Goal: Task Accomplishment & Management: Complete application form

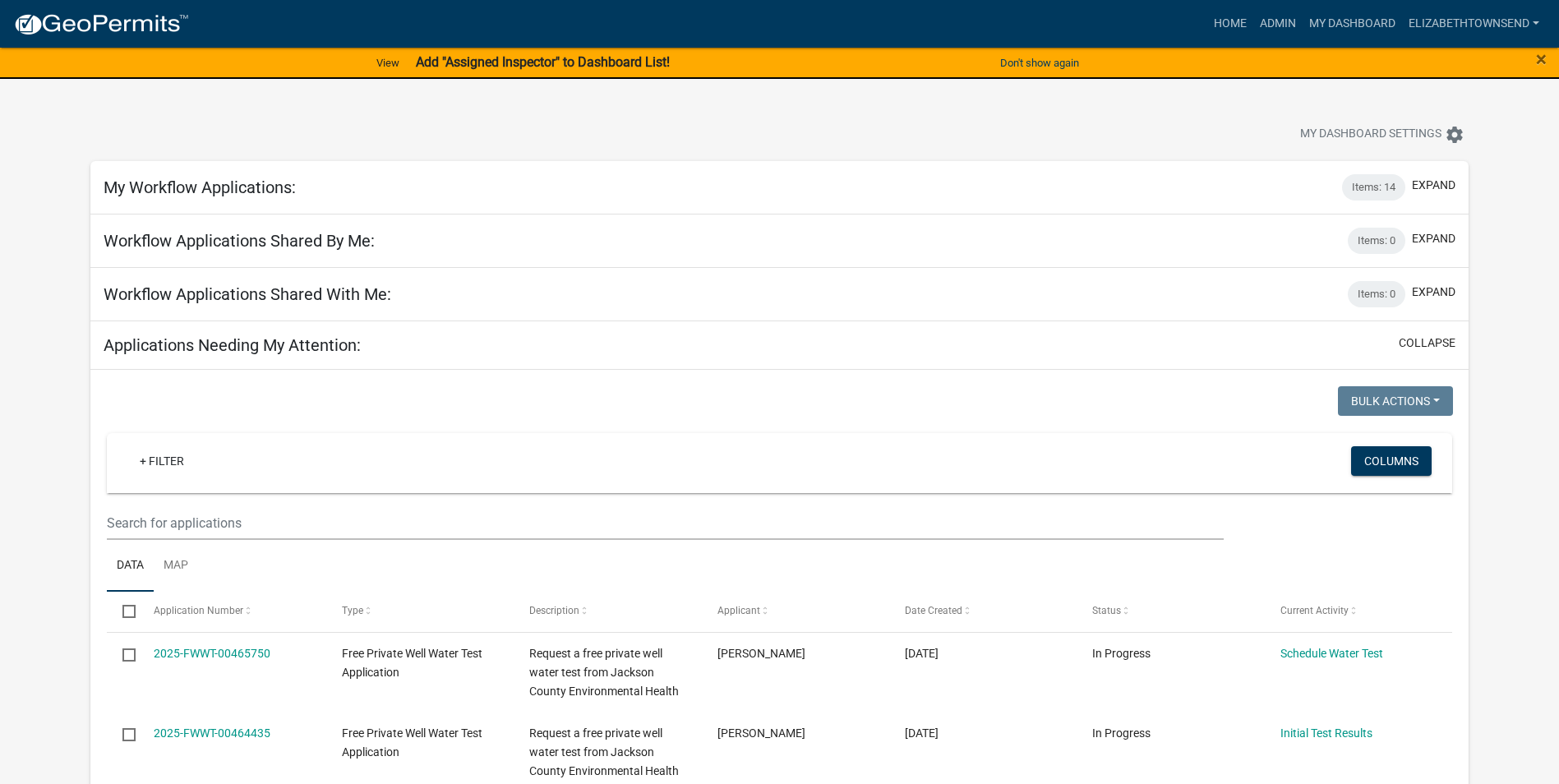
select select "3: 100"
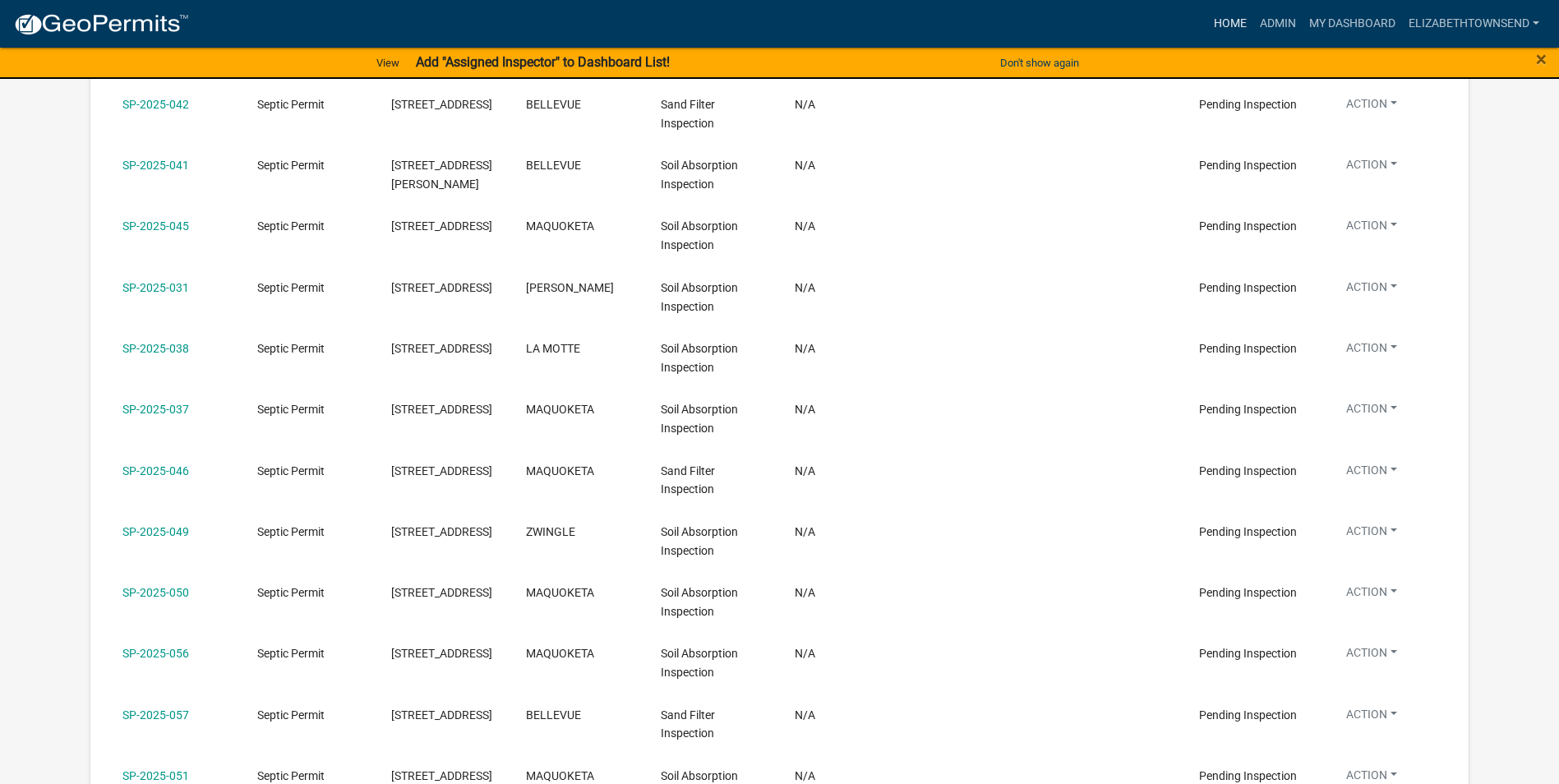
scroll to position [8542, 0]
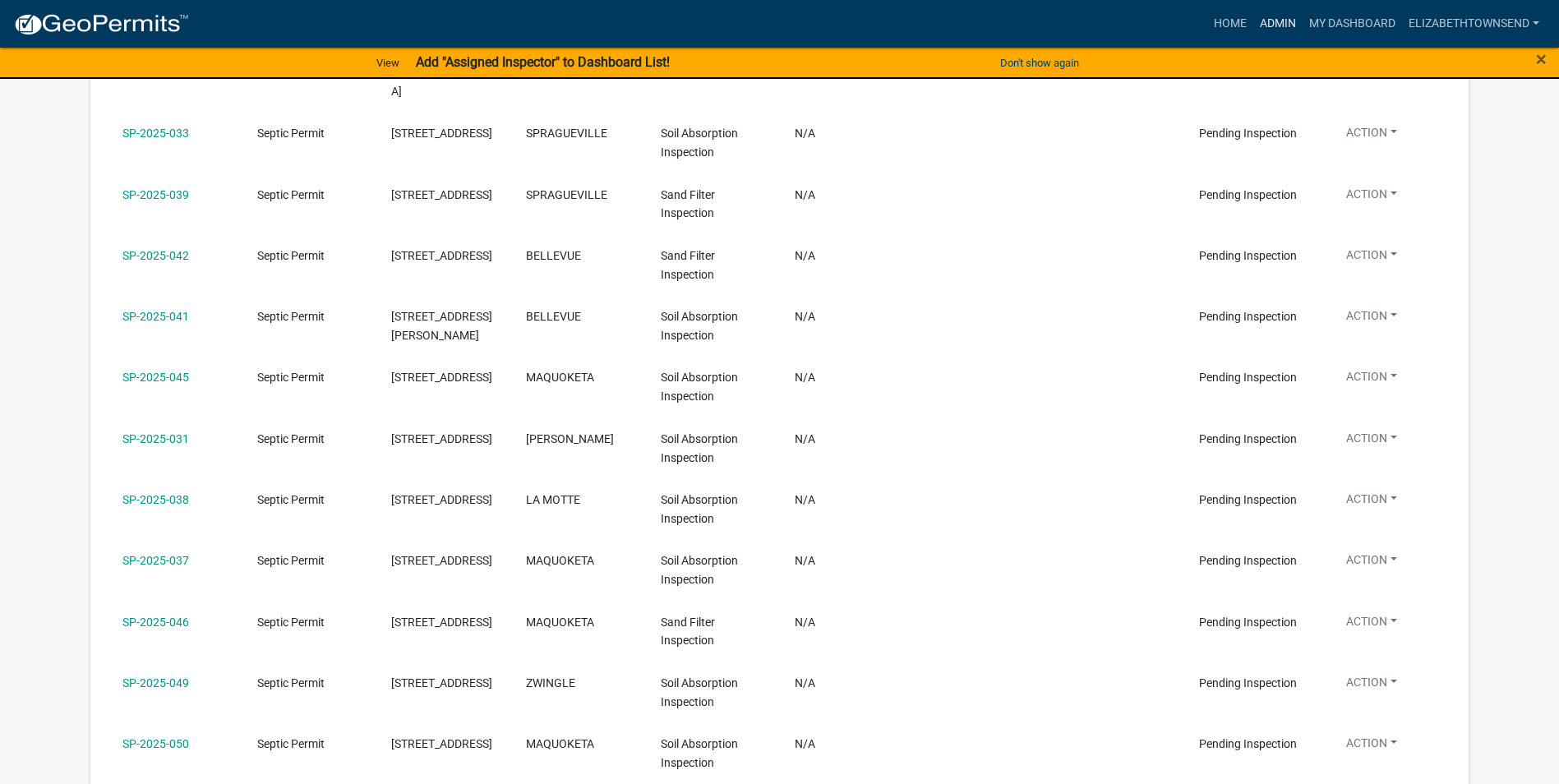
click at [1271, 23] on link "Admin" at bounding box center [1278, 23] width 49 height 31
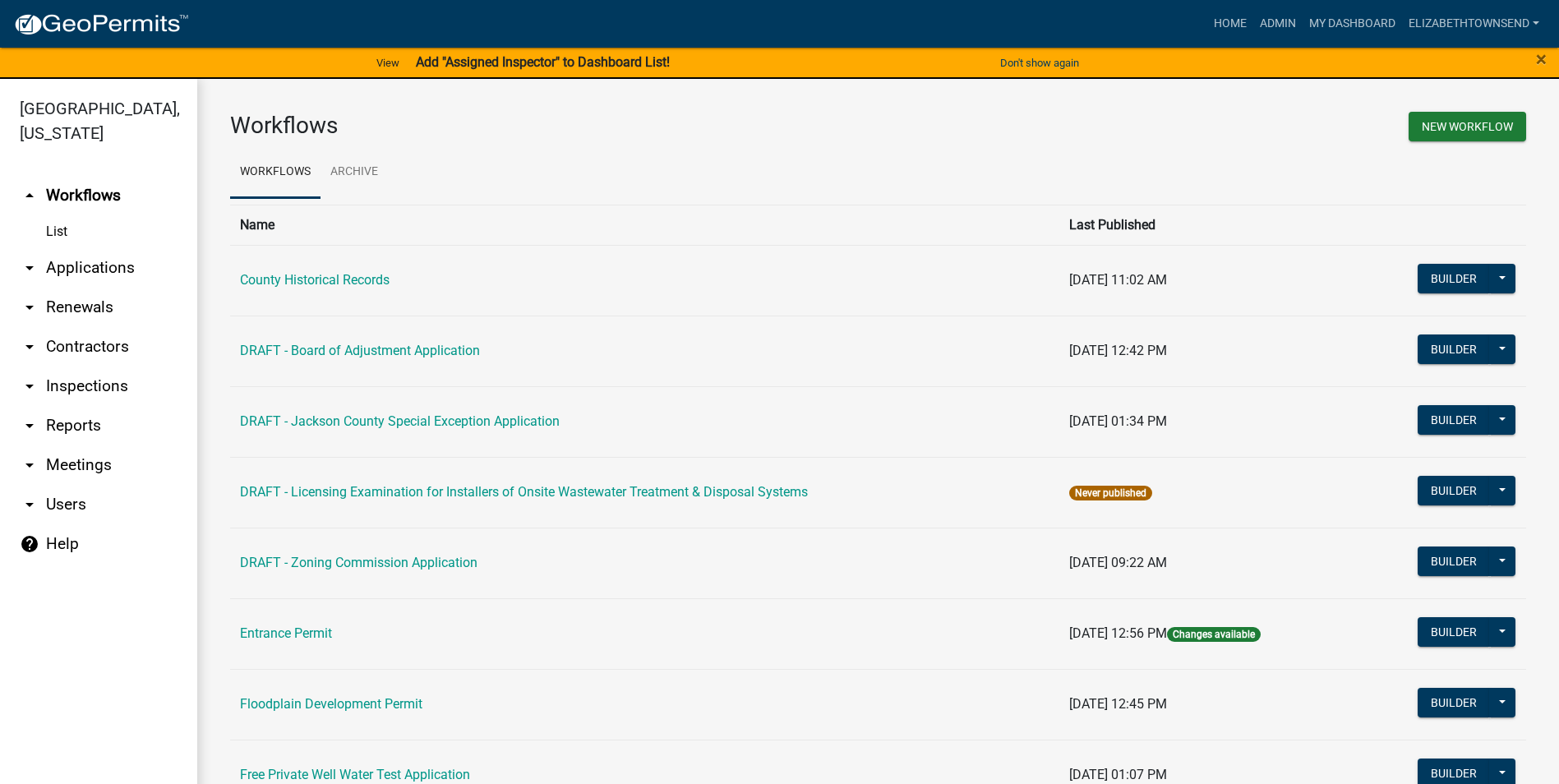
click at [99, 248] on link "arrow_drop_down Applications" at bounding box center [99, 268] width 198 height 40
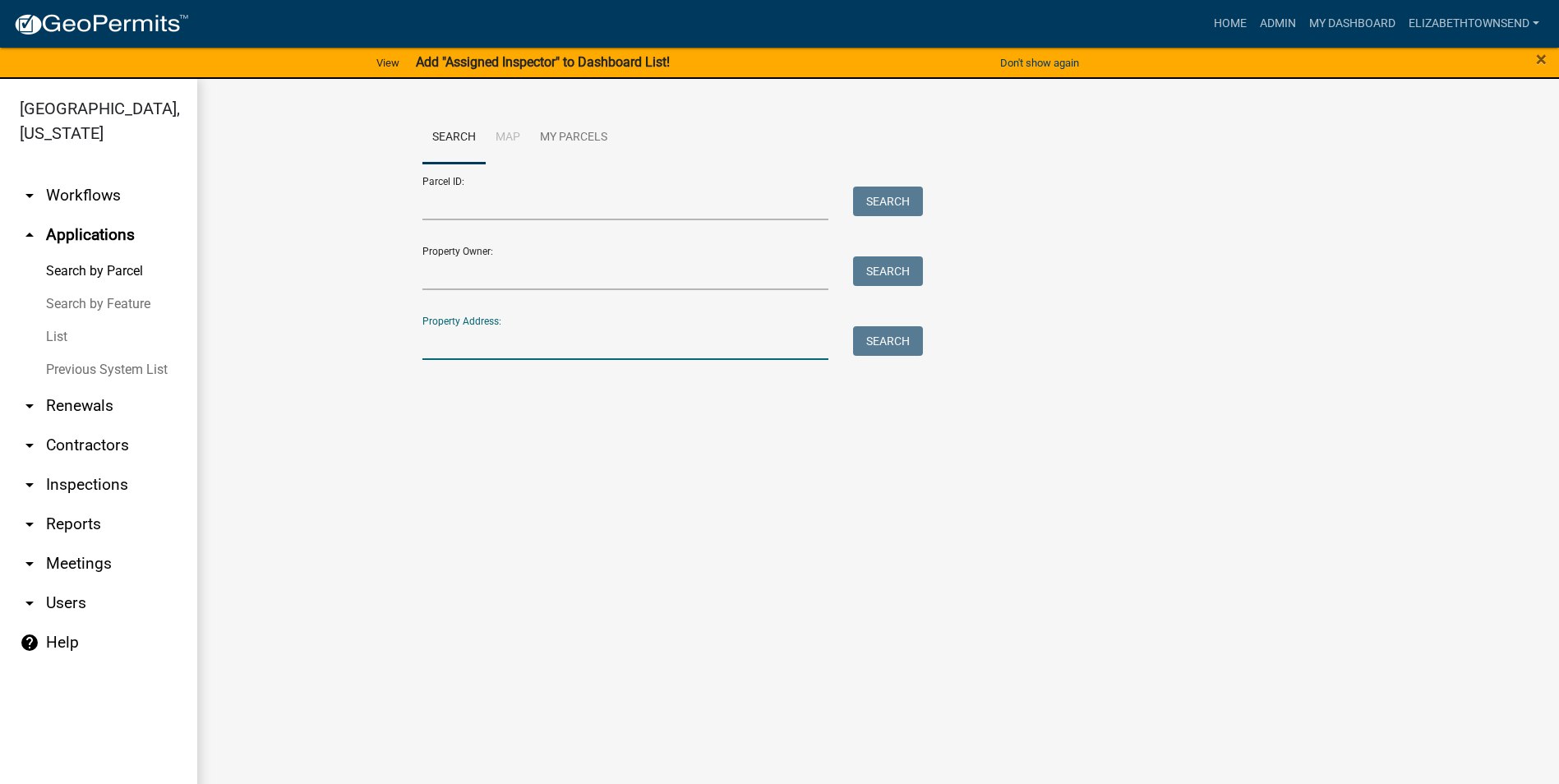
drag, startPoint x: 455, startPoint y: 346, endPoint x: 468, endPoint y: 339, distance: 14.8
click at [461, 343] on input "Property Address:" at bounding box center [625, 343] width 407 height 34
type input "14046"
click at [892, 341] on button "Search" at bounding box center [888, 340] width 70 height 30
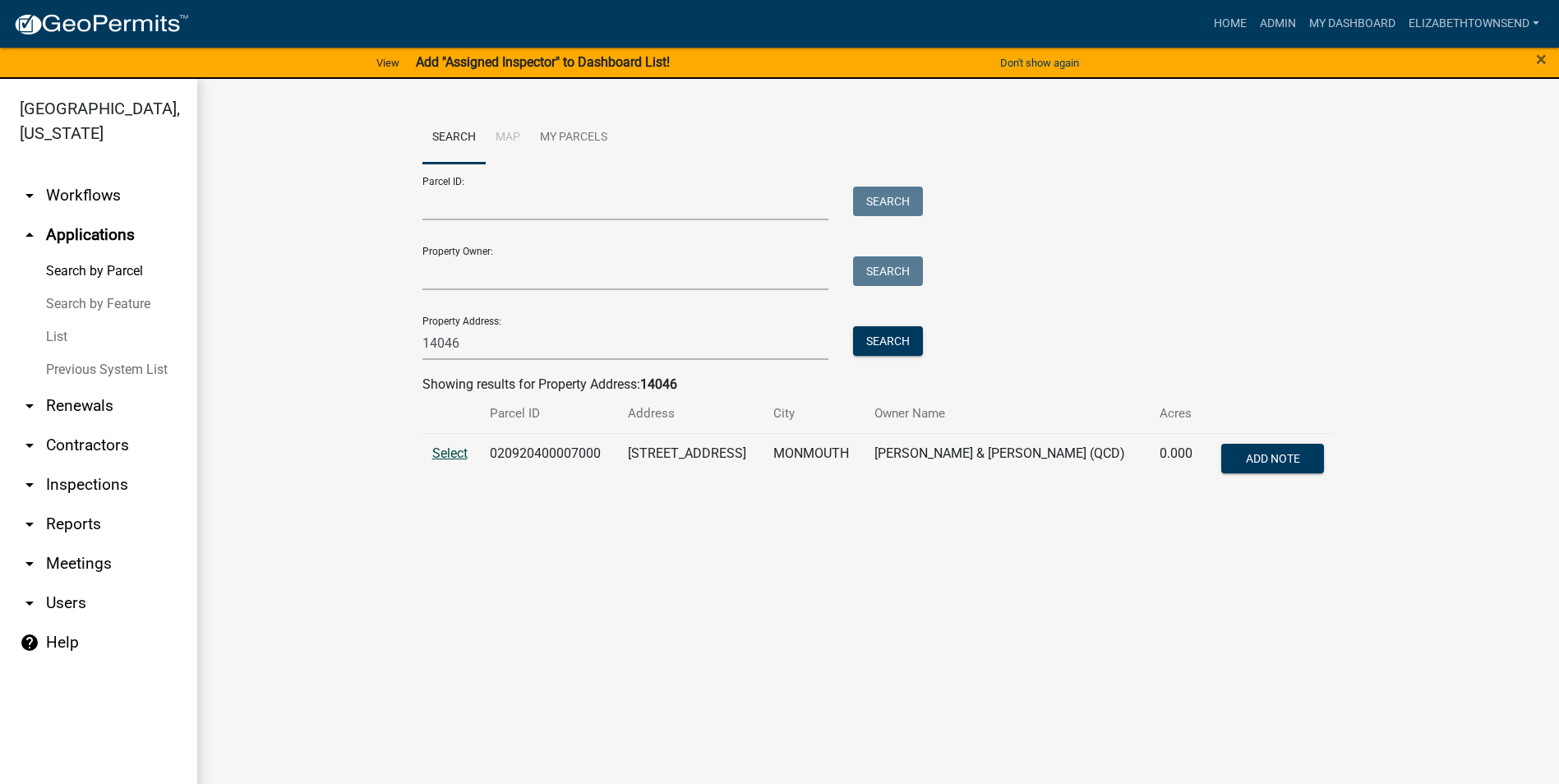
click at [446, 457] on span "Select" at bounding box center [449, 453] width 35 height 15
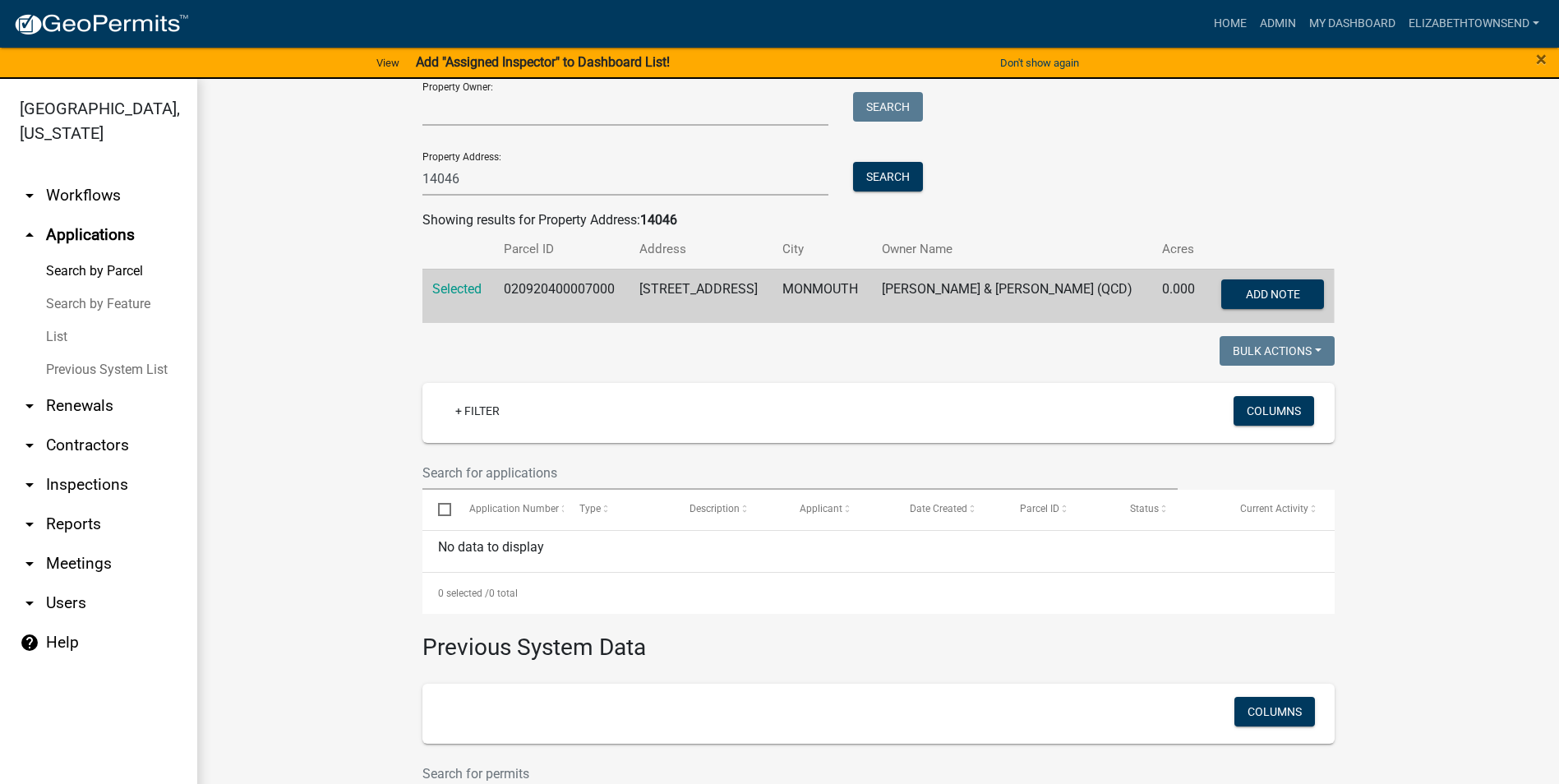
scroll to position [82, 0]
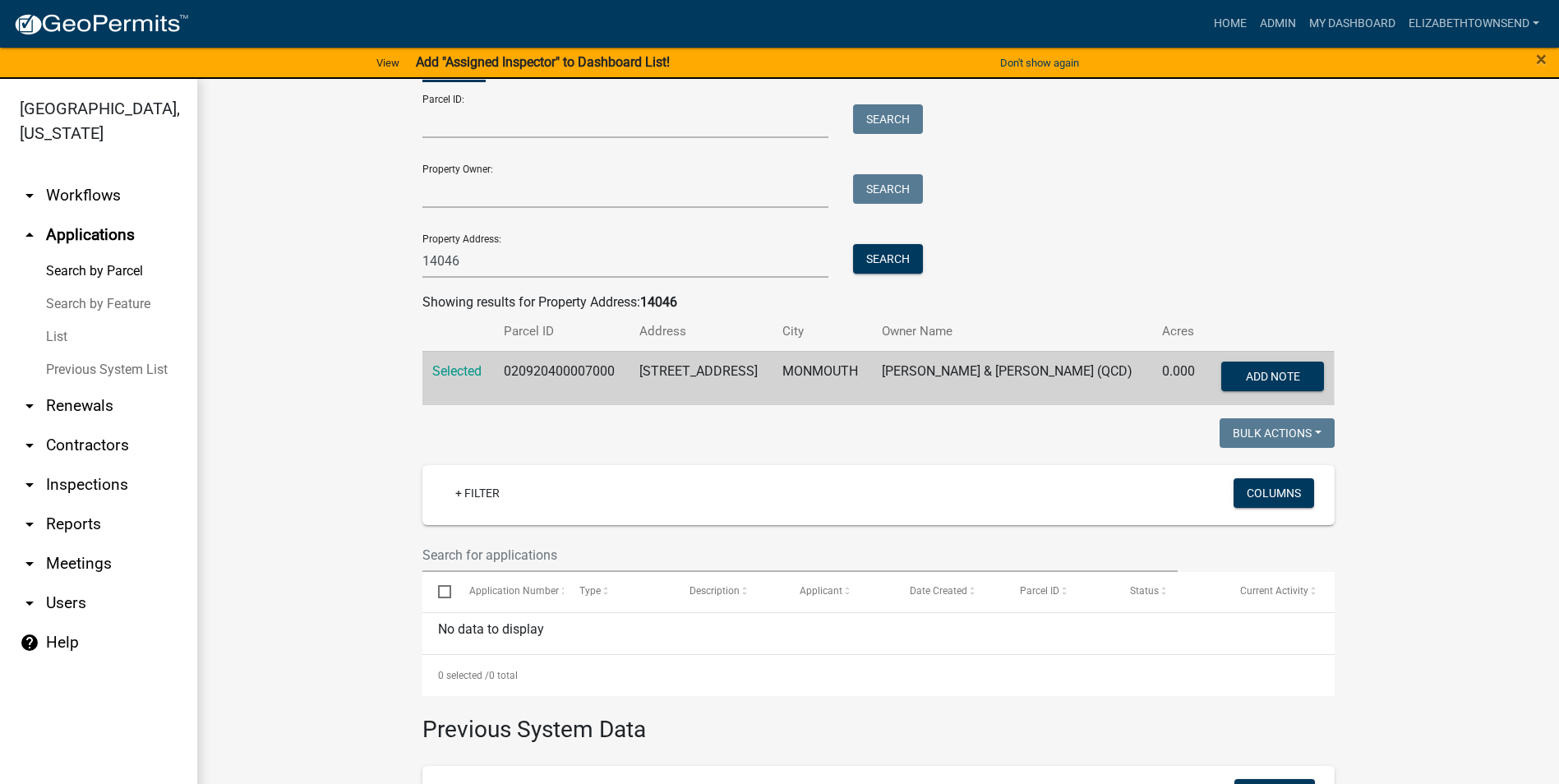
click at [453, 380] on td "Selected" at bounding box center [458, 378] width 72 height 54
click at [454, 377] on span "Selected" at bounding box center [456, 370] width 49 height 15
click at [456, 371] on span "Selected" at bounding box center [456, 370] width 49 height 15
click at [1262, 383] on button "Add Note" at bounding box center [1272, 375] width 102 height 30
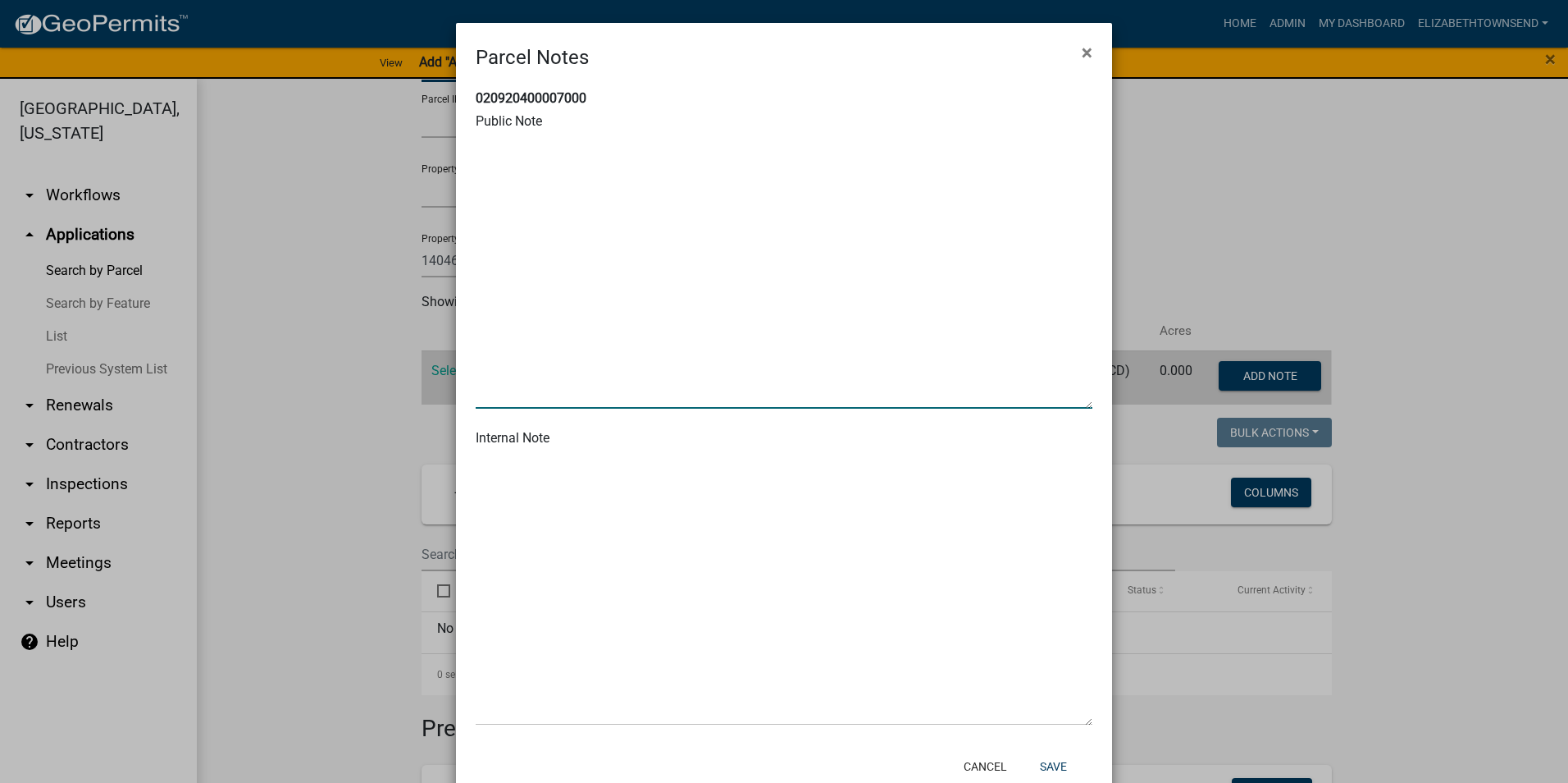
click at [542, 152] on textarea at bounding box center [784, 271] width 617 height 274
click at [512, 495] on textarea at bounding box center [784, 587] width 617 height 274
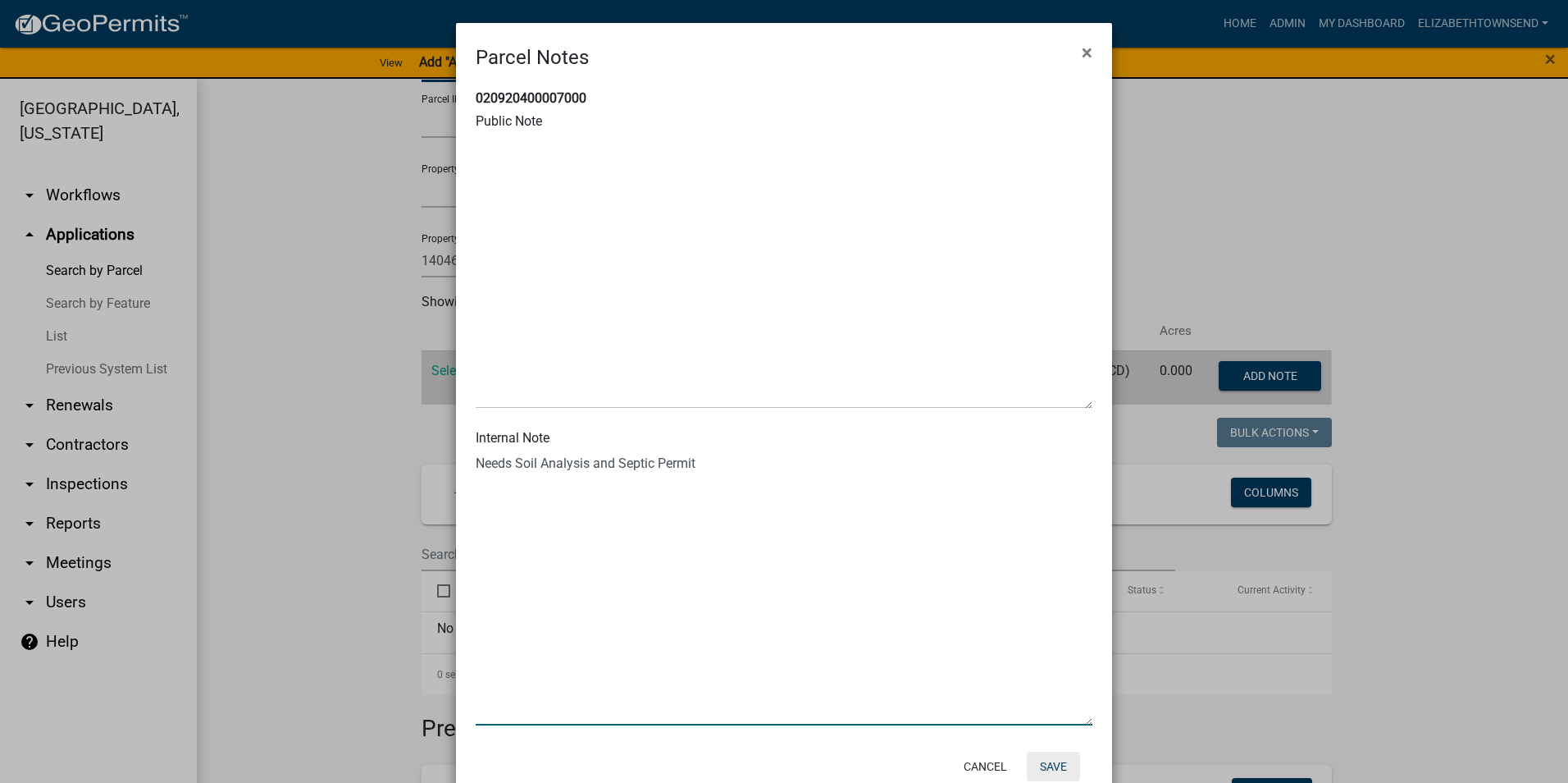
type textarea "Needs Soil Analysis and Septic Permit"
click at [1053, 770] on button "Save" at bounding box center [1053, 766] width 53 height 30
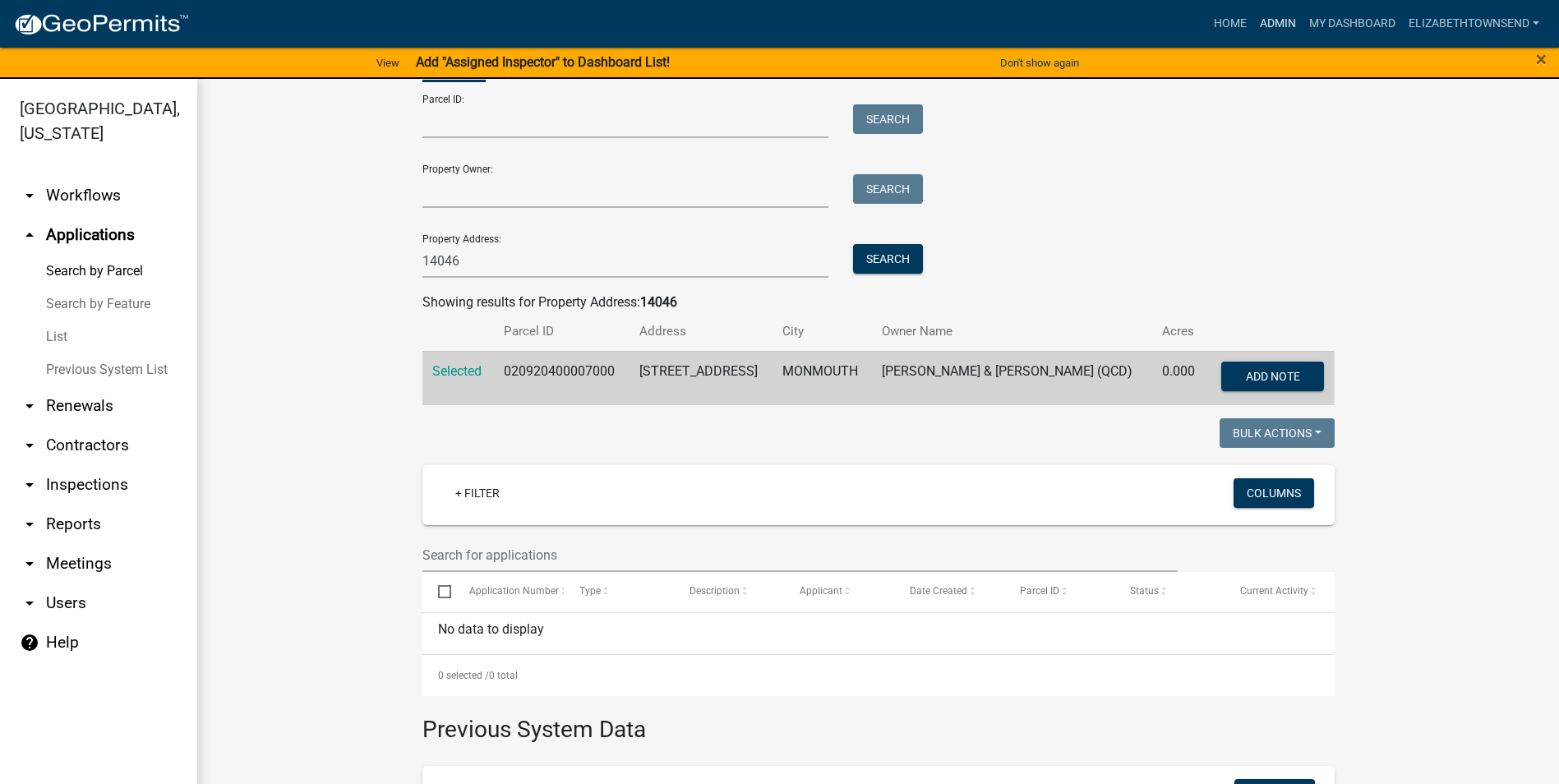
click at [1282, 22] on link "Admin" at bounding box center [1278, 23] width 49 height 31
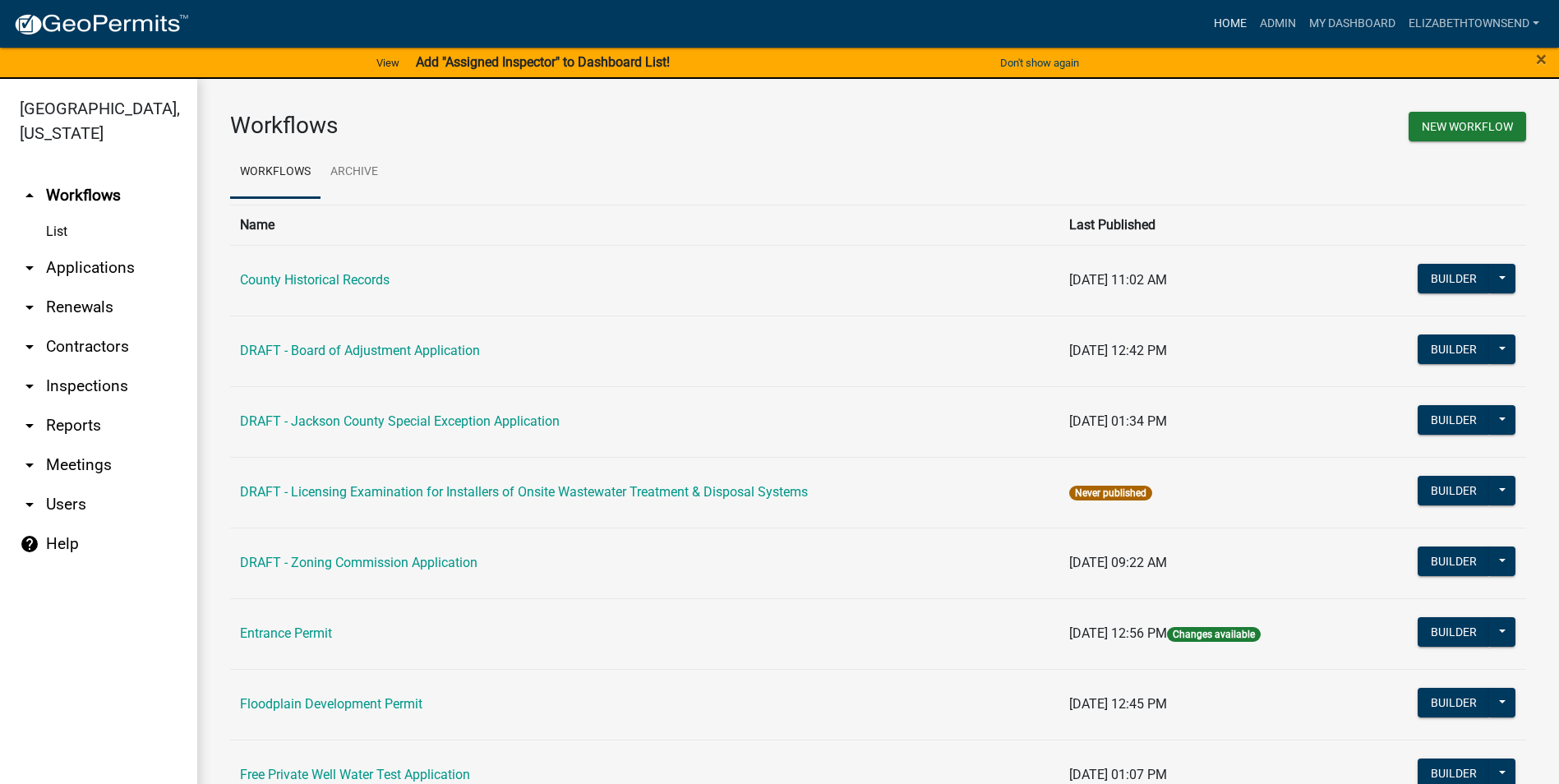
click at [1226, 22] on link "Home" at bounding box center [1230, 23] width 46 height 31
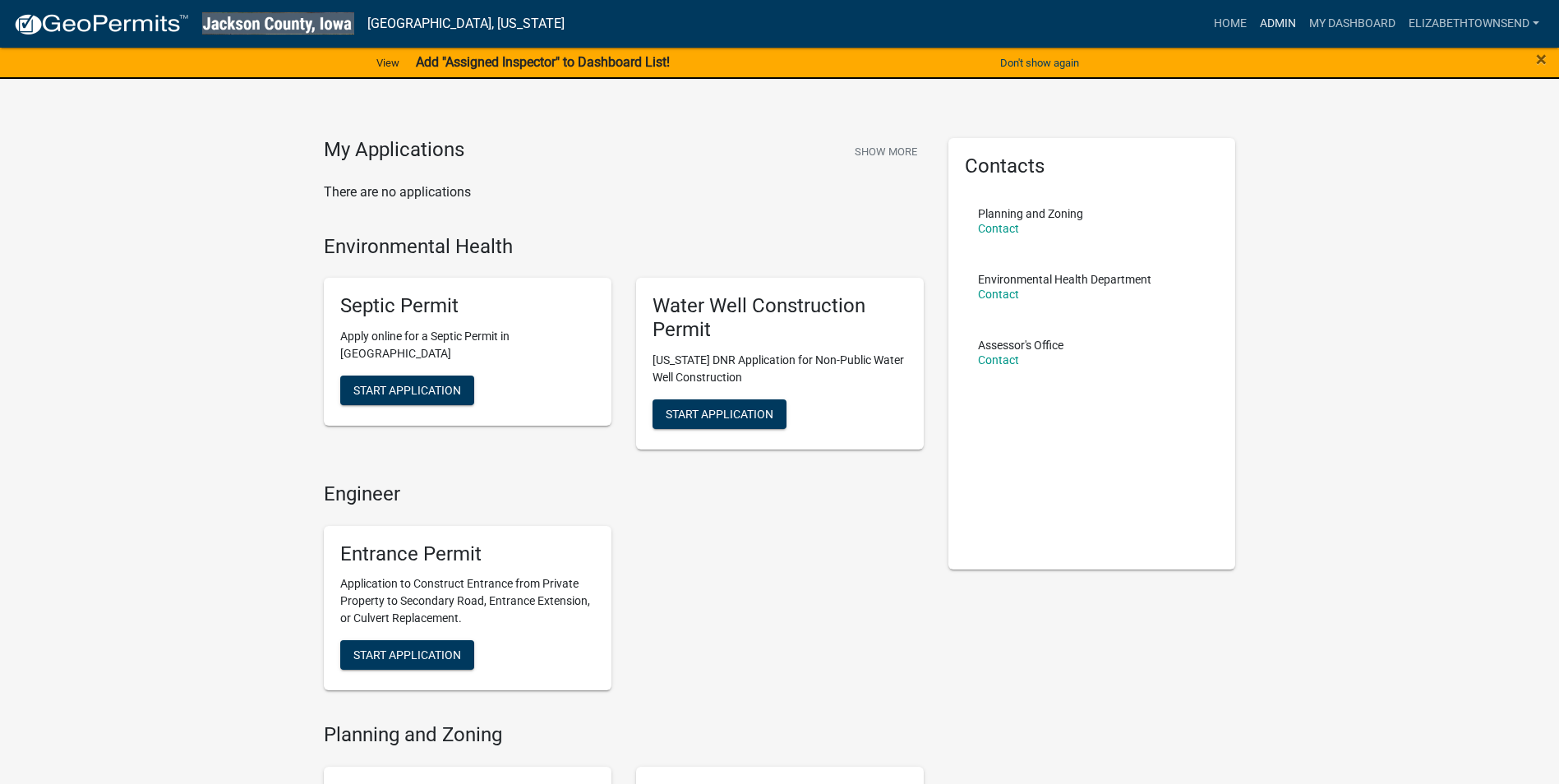
click at [1284, 21] on link "Admin" at bounding box center [1278, 23] width 49 height 31
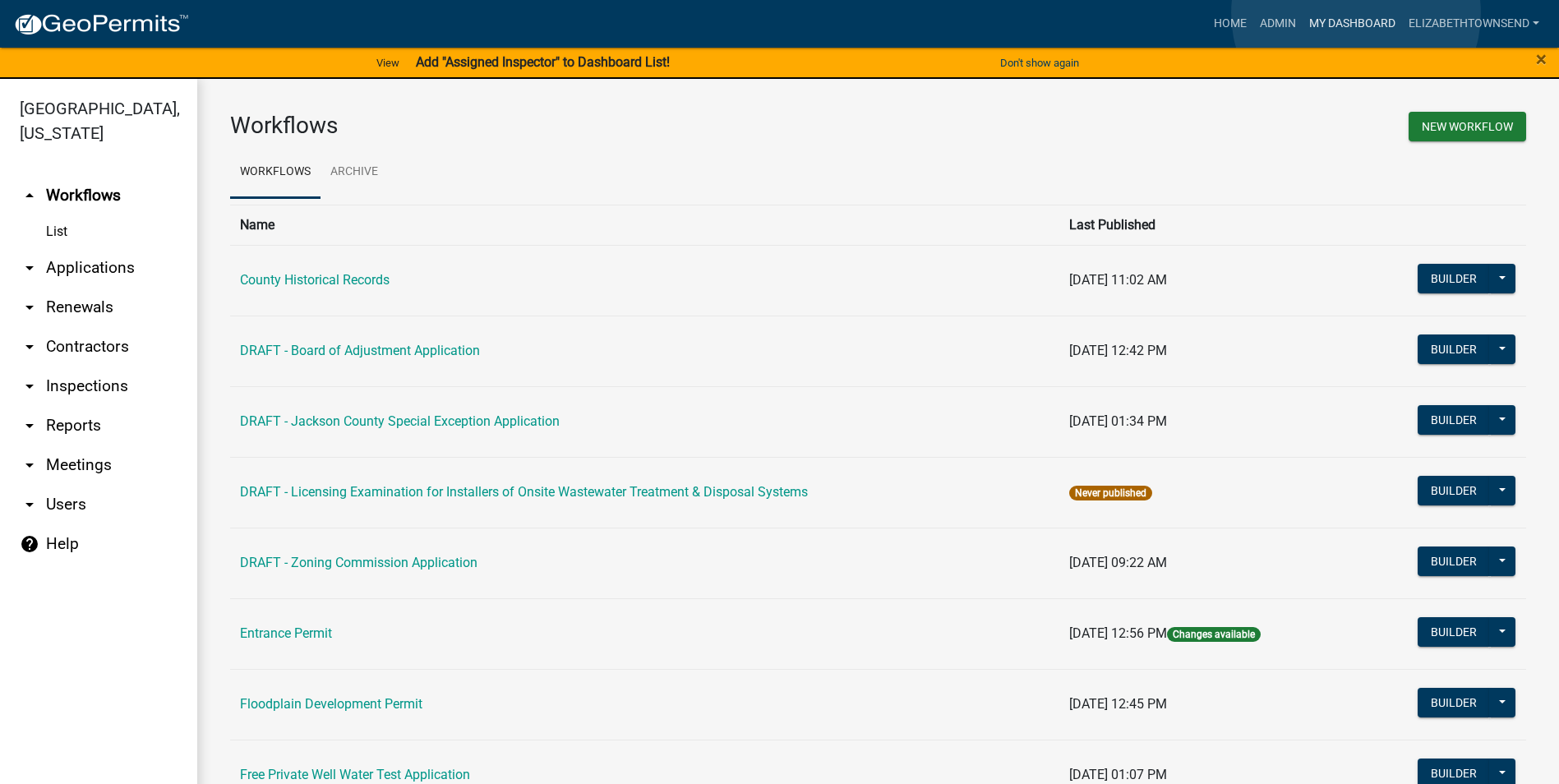
click at [1356, 13] on link "My Dashboard" at bounding box center [1352, 23] width 100 height 31
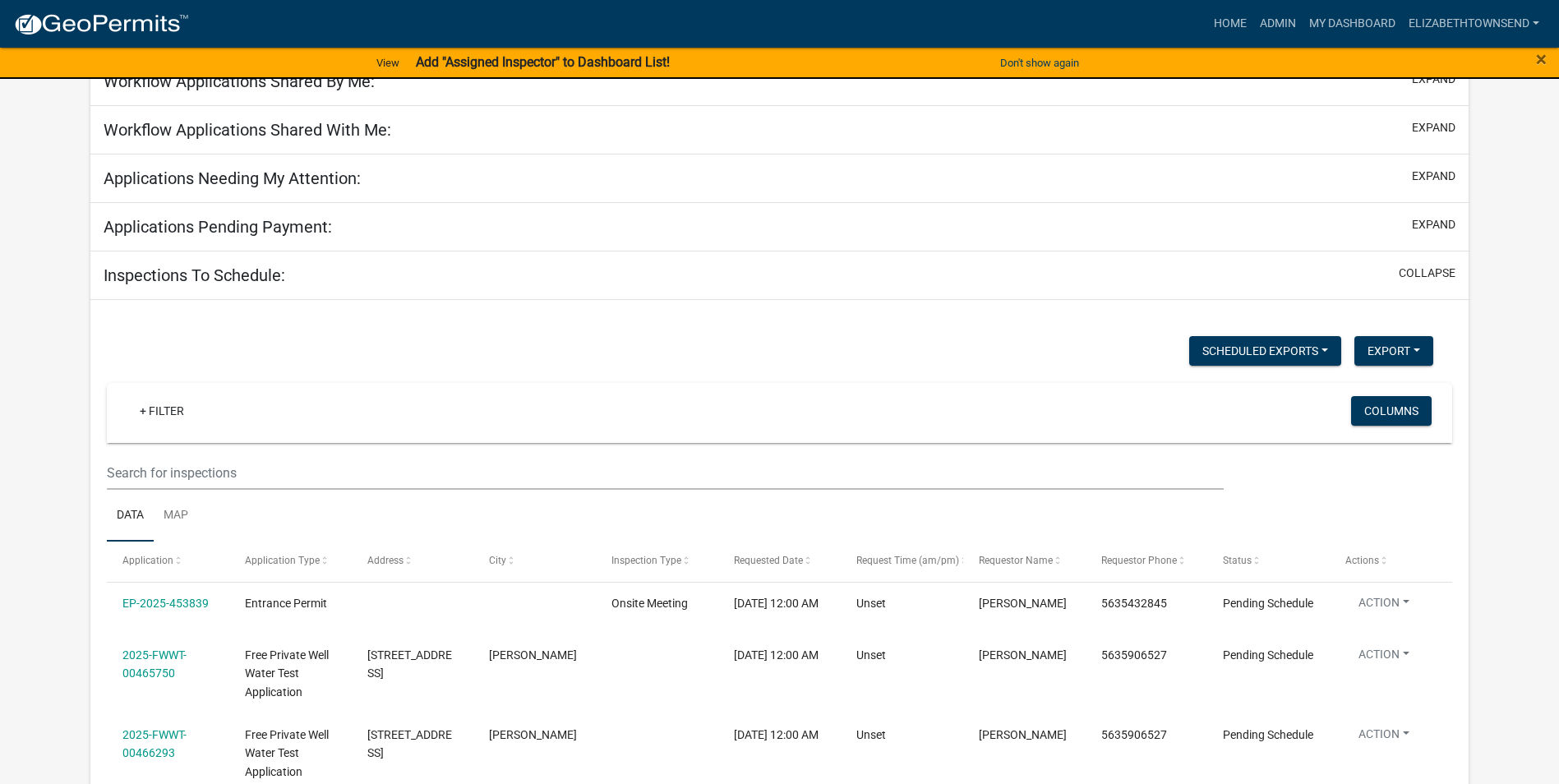
scroll to position [329, 0]
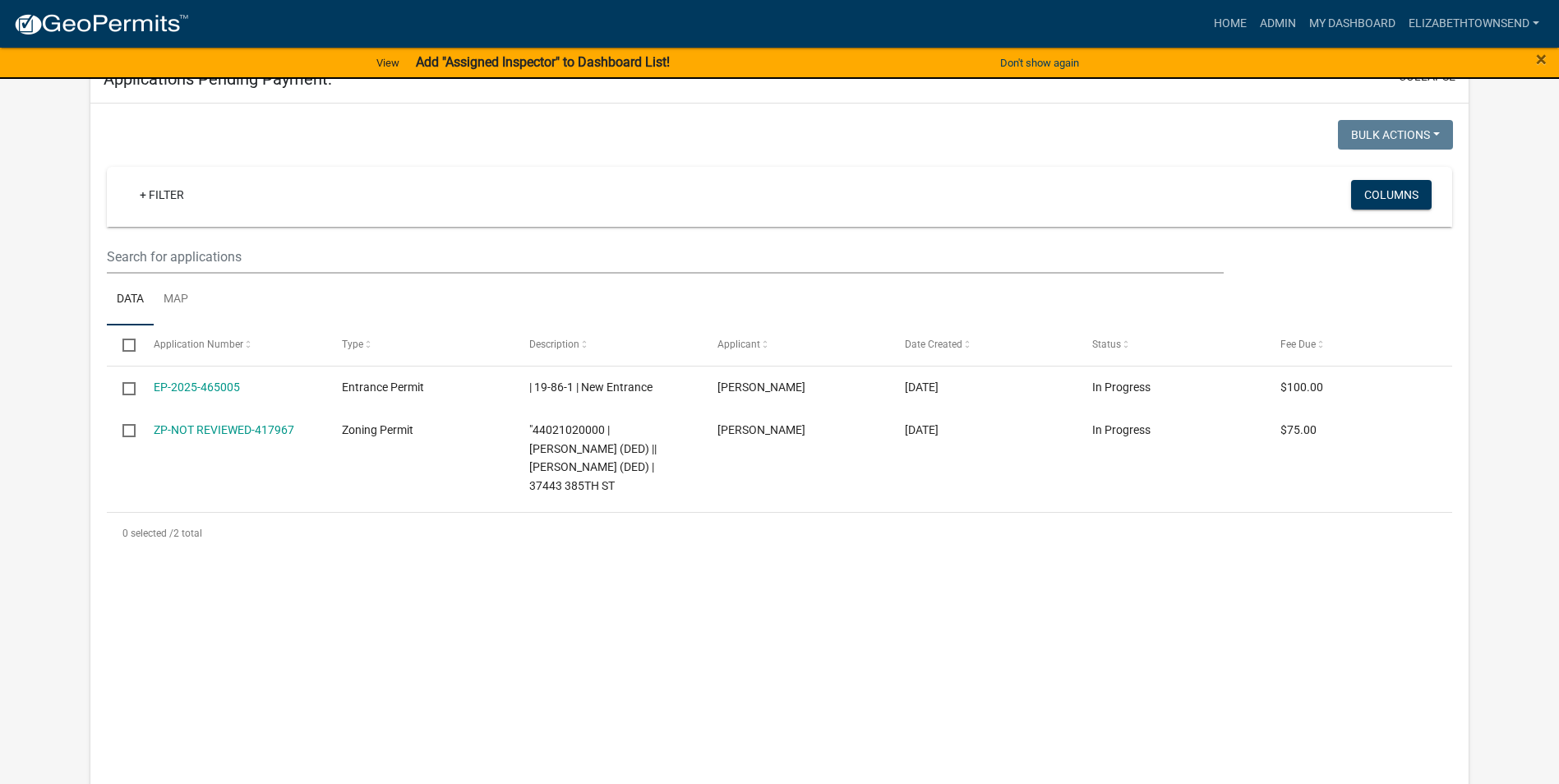
select select "3: 100"
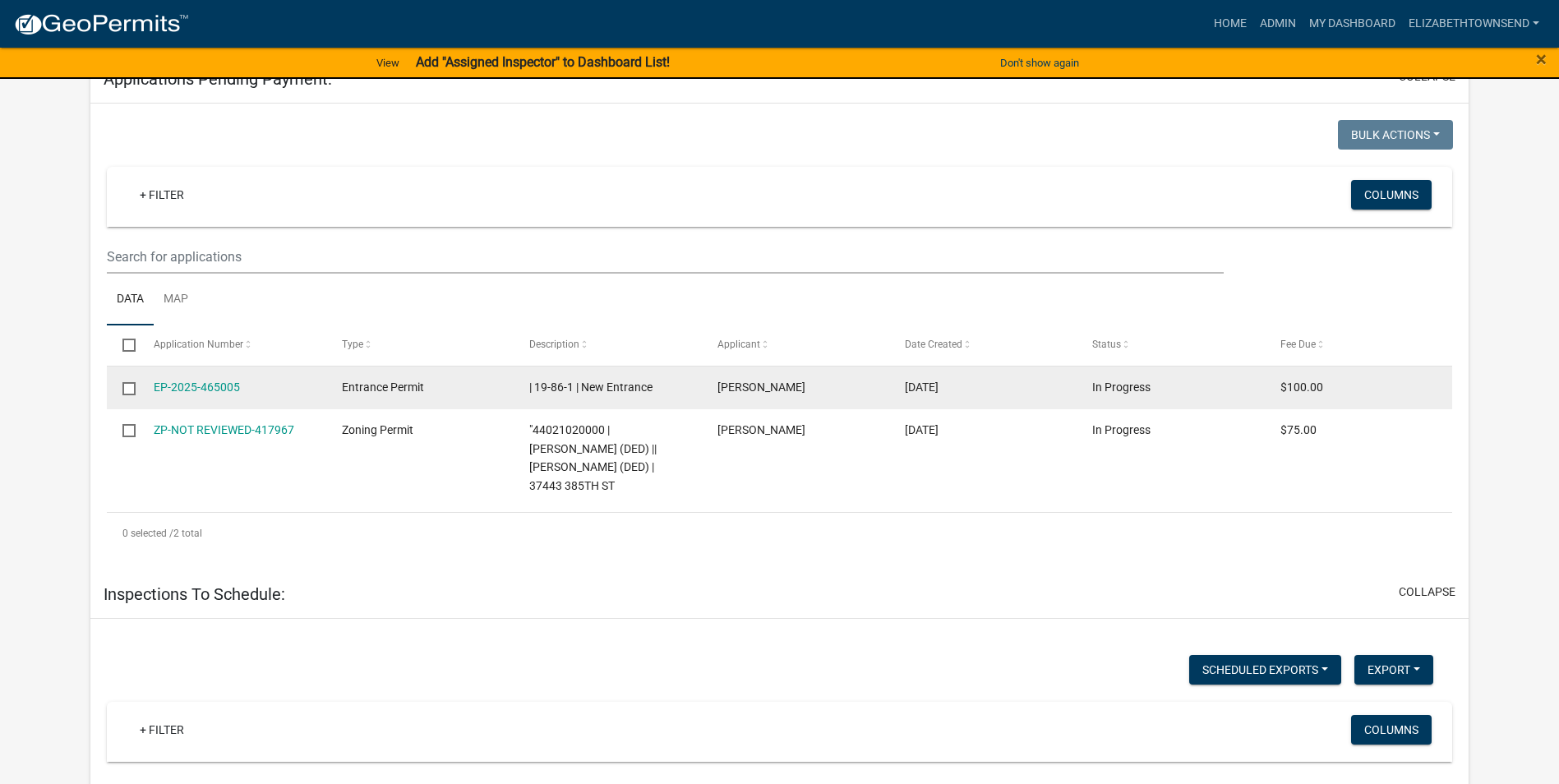
select select "3: 100"
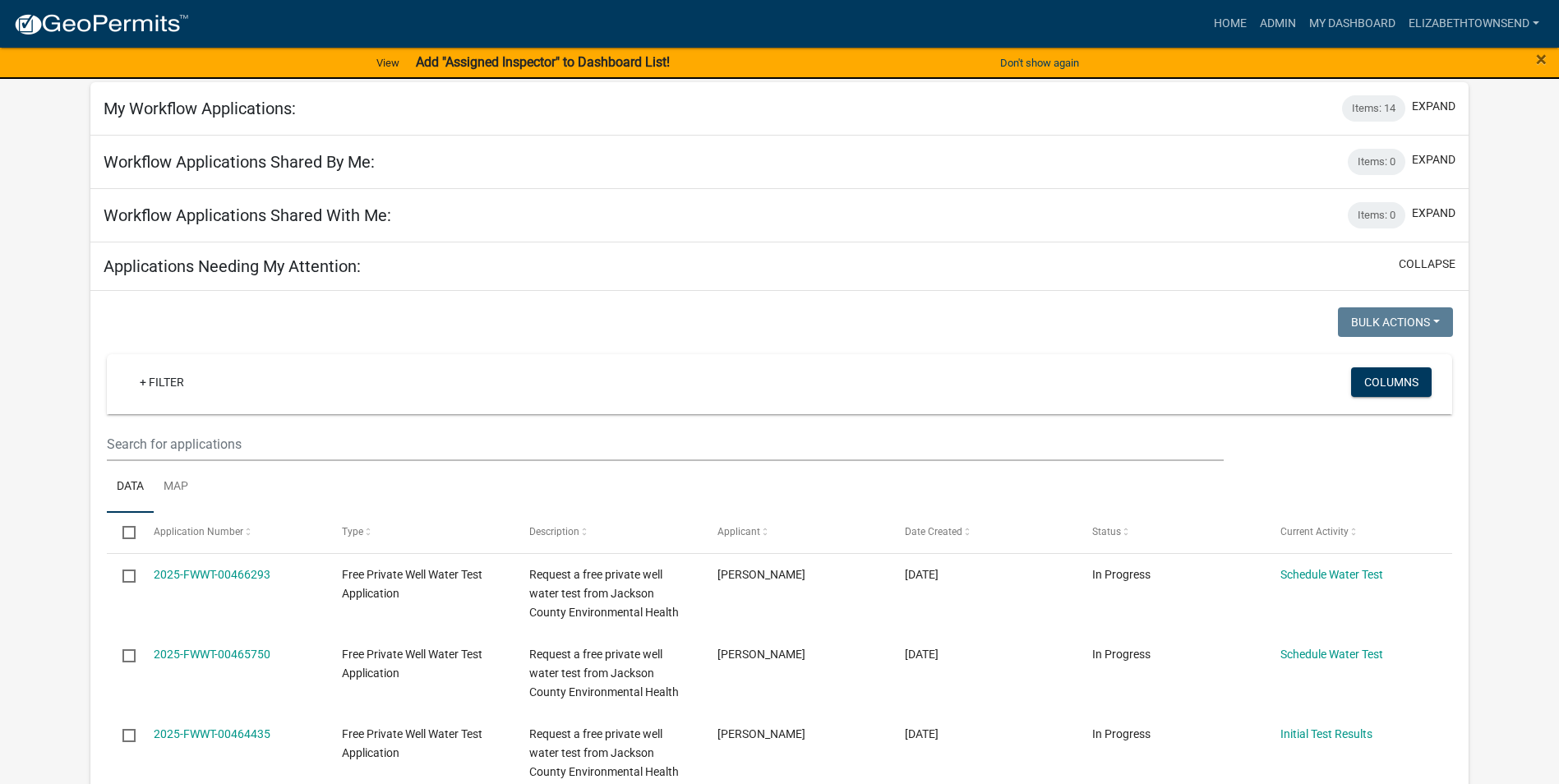
scroll to position [0, 0]
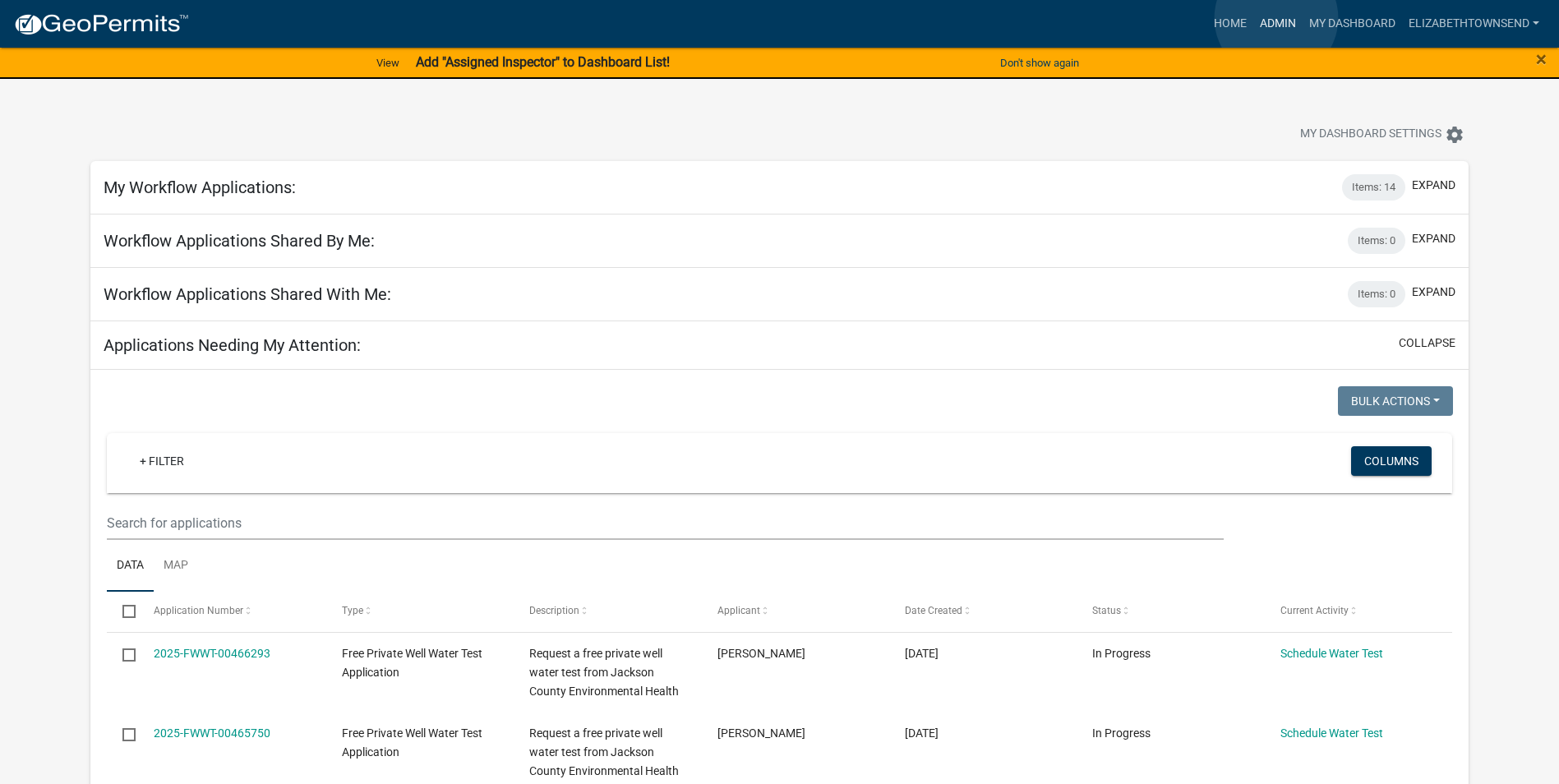
click at [1276, 18] on link "Admin" at bounding box center [1278, 23] width 49 height 31
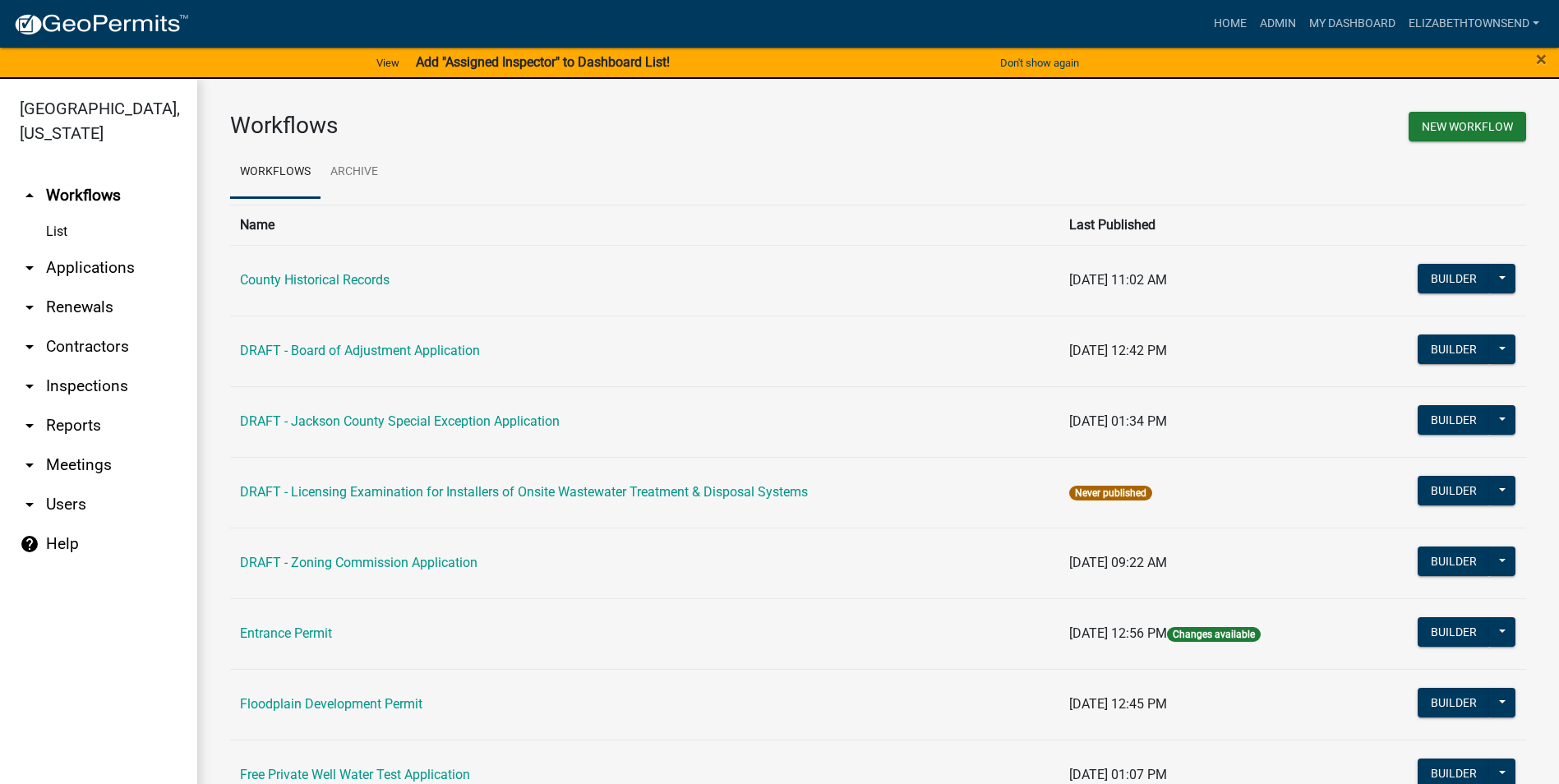
click at [91, 248] on link "arrow_drop_down Applications" at bounding box center [99, 268] width 198 height 40
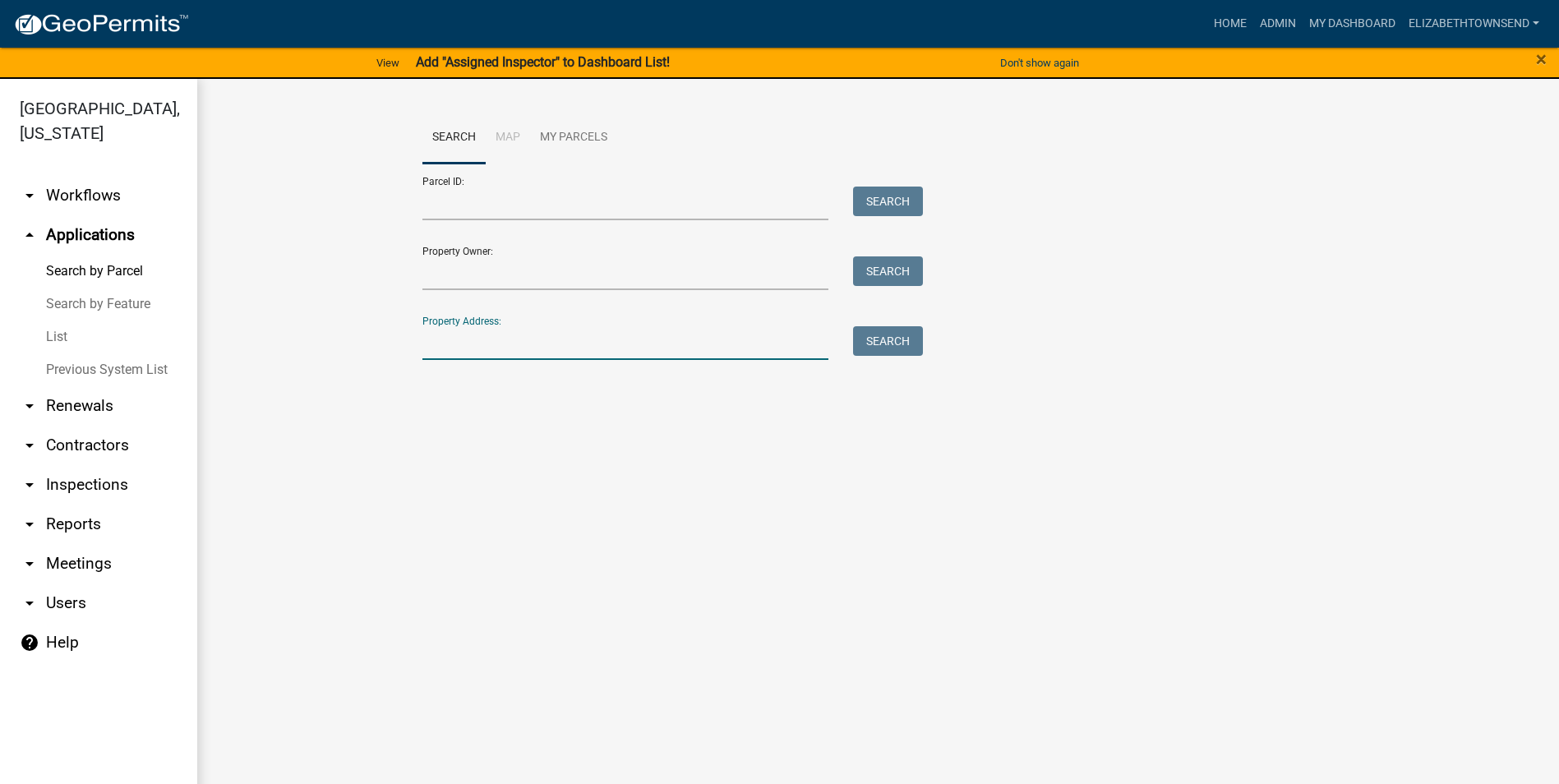
click at [484, 337] on input "Property Address:" at bounding box center [625, 343] width 407 height 34
type input "529"
click at [878, 349] on button "Search" at bounding box center [888, 340] width 70 height 30
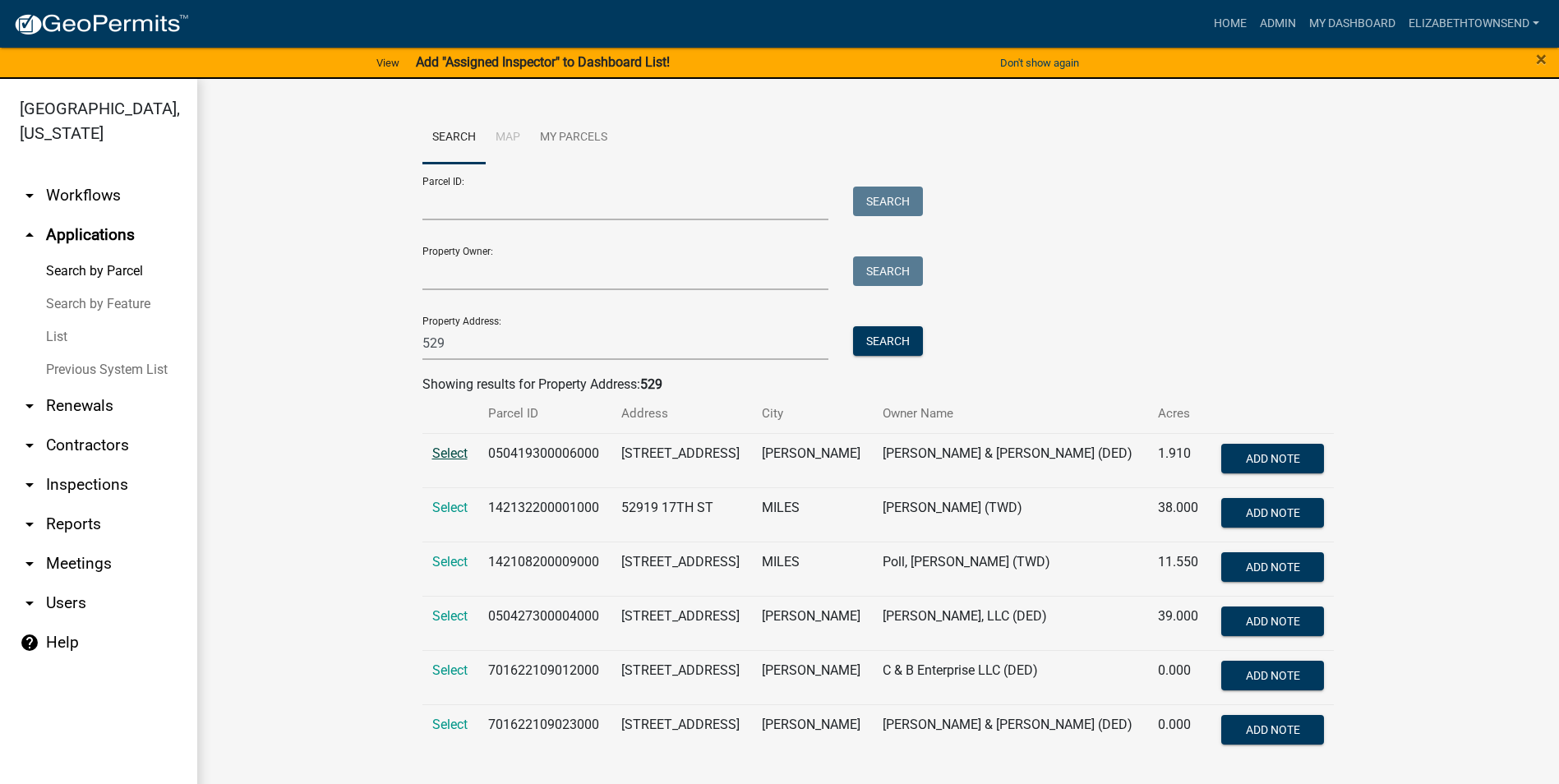
click at [438, 454] on span "Select" at bounding box center [449, 453] width 35 height 15
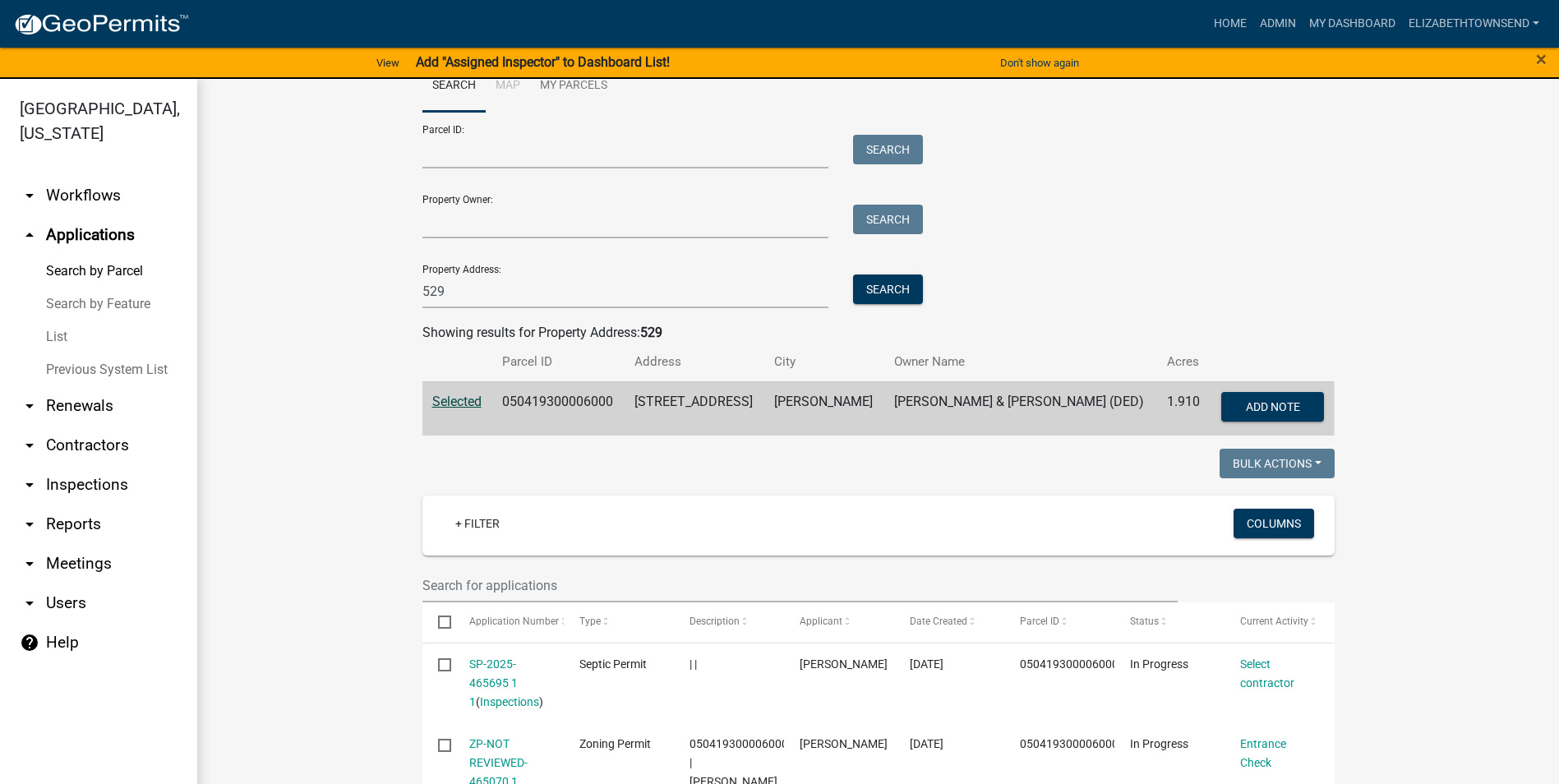
scroll to position [246, 0]
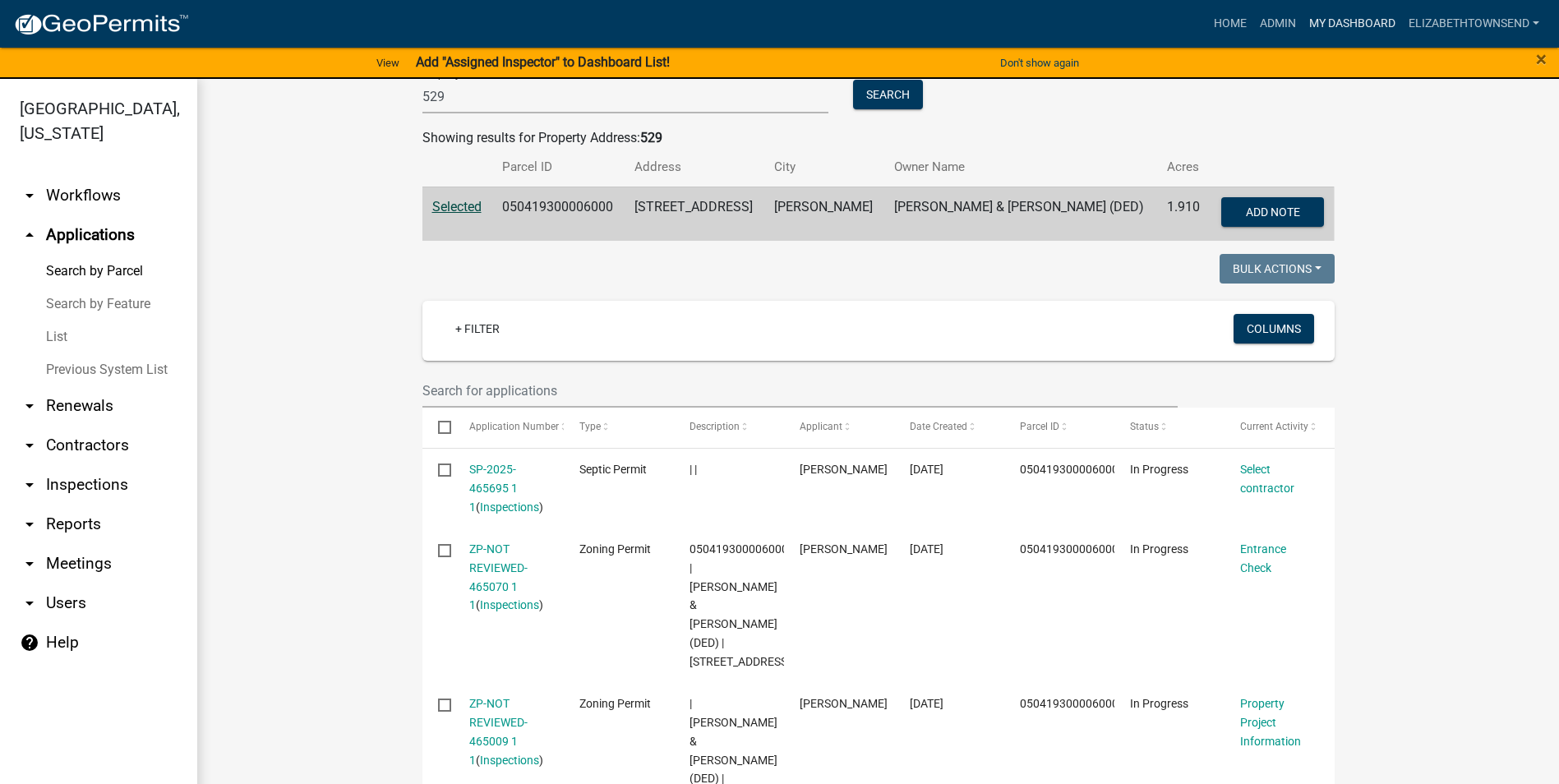
click at [1333, 19] on link "My Dashboard" at bounding box center [1352, 23] width 100 height 31
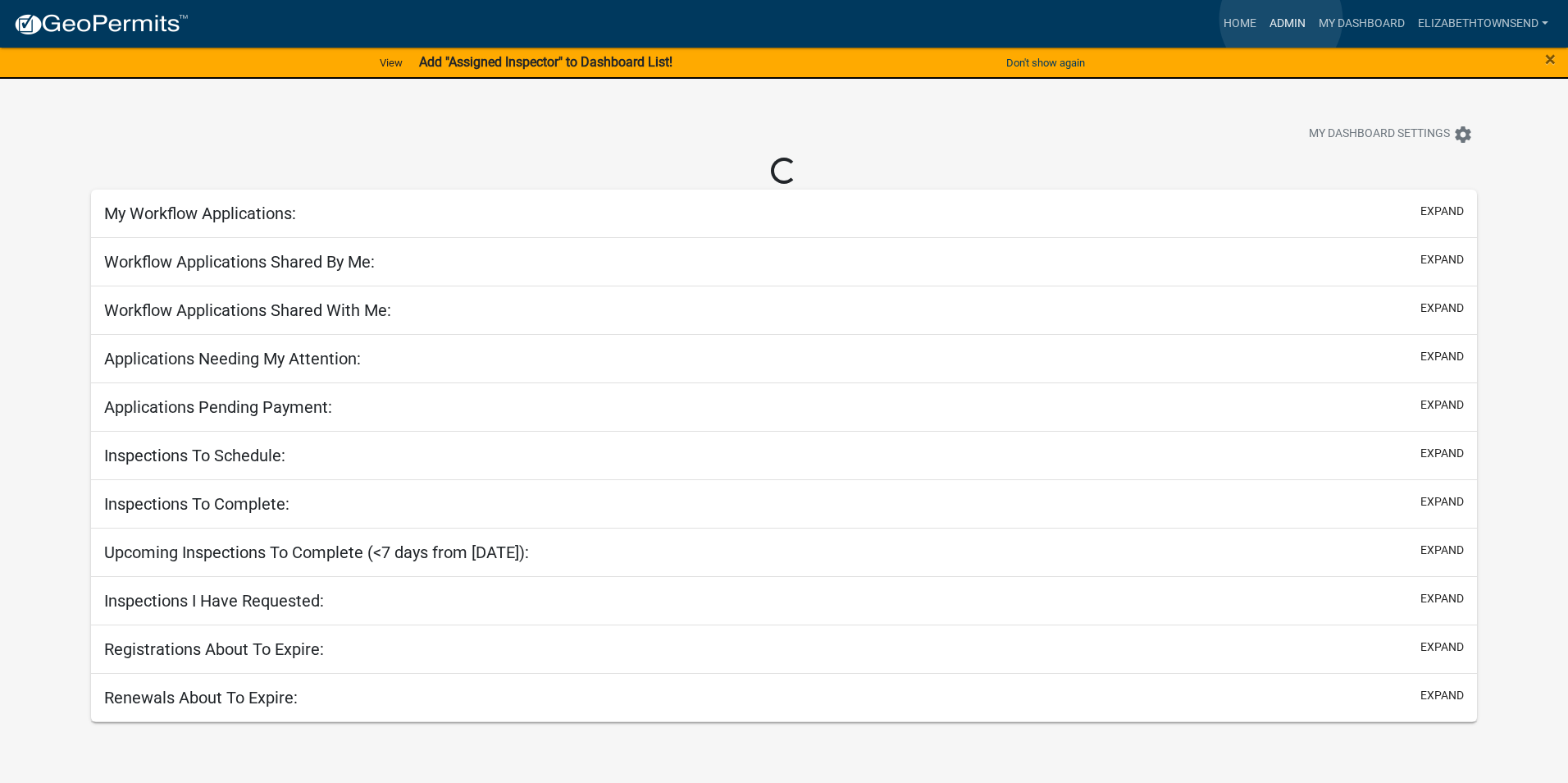
click at [1281, 20] on link "Admin" at bounding box center [1287, 23] width 49 height 31
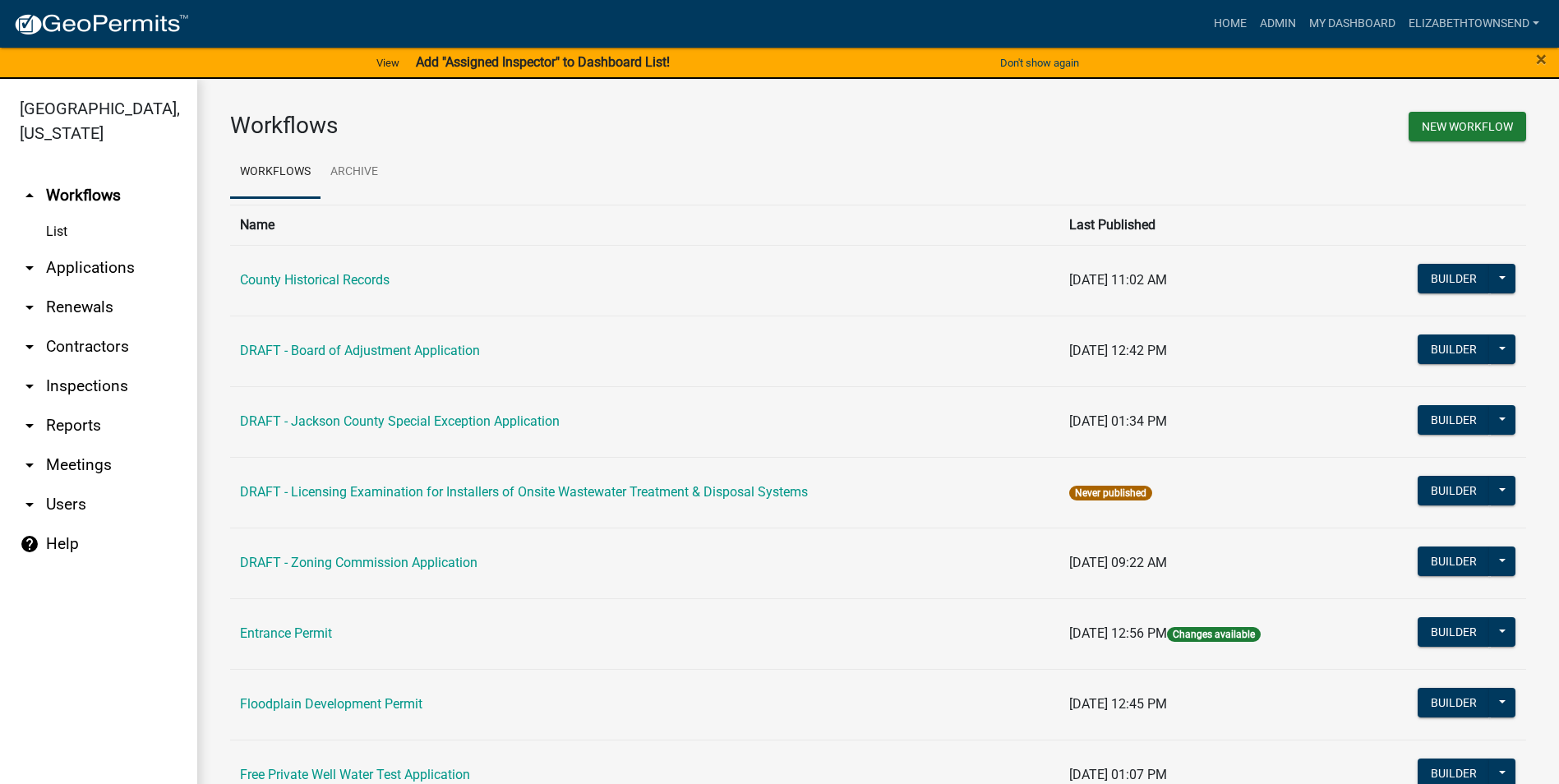
click at [66, 327] on link "arrow_drop_down Contractors" at bounding box center [99, 347] width 198 height 40
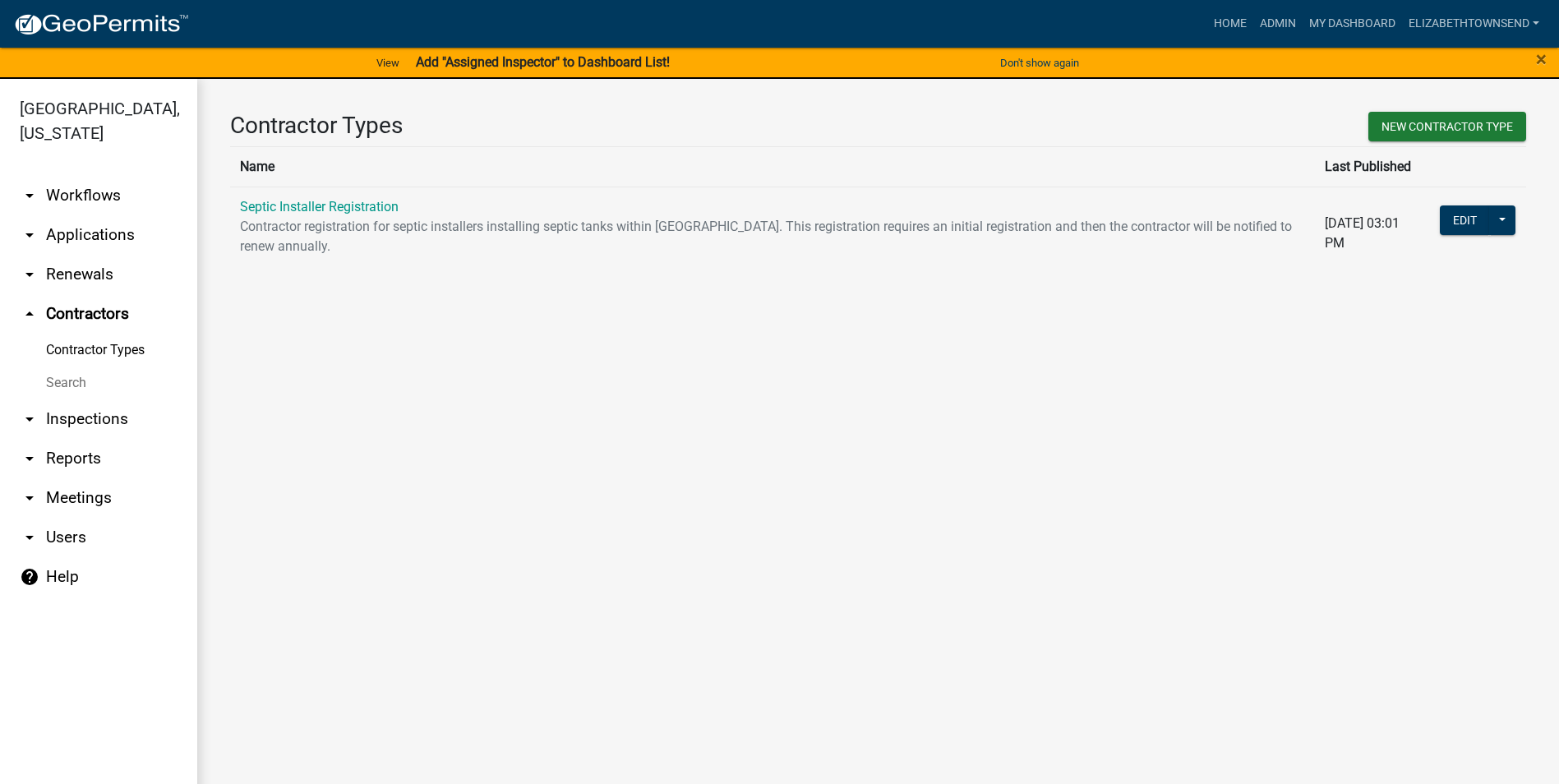
click at [72, 366] on link "Search" at bounding box center [99, 383] width 198 height 33
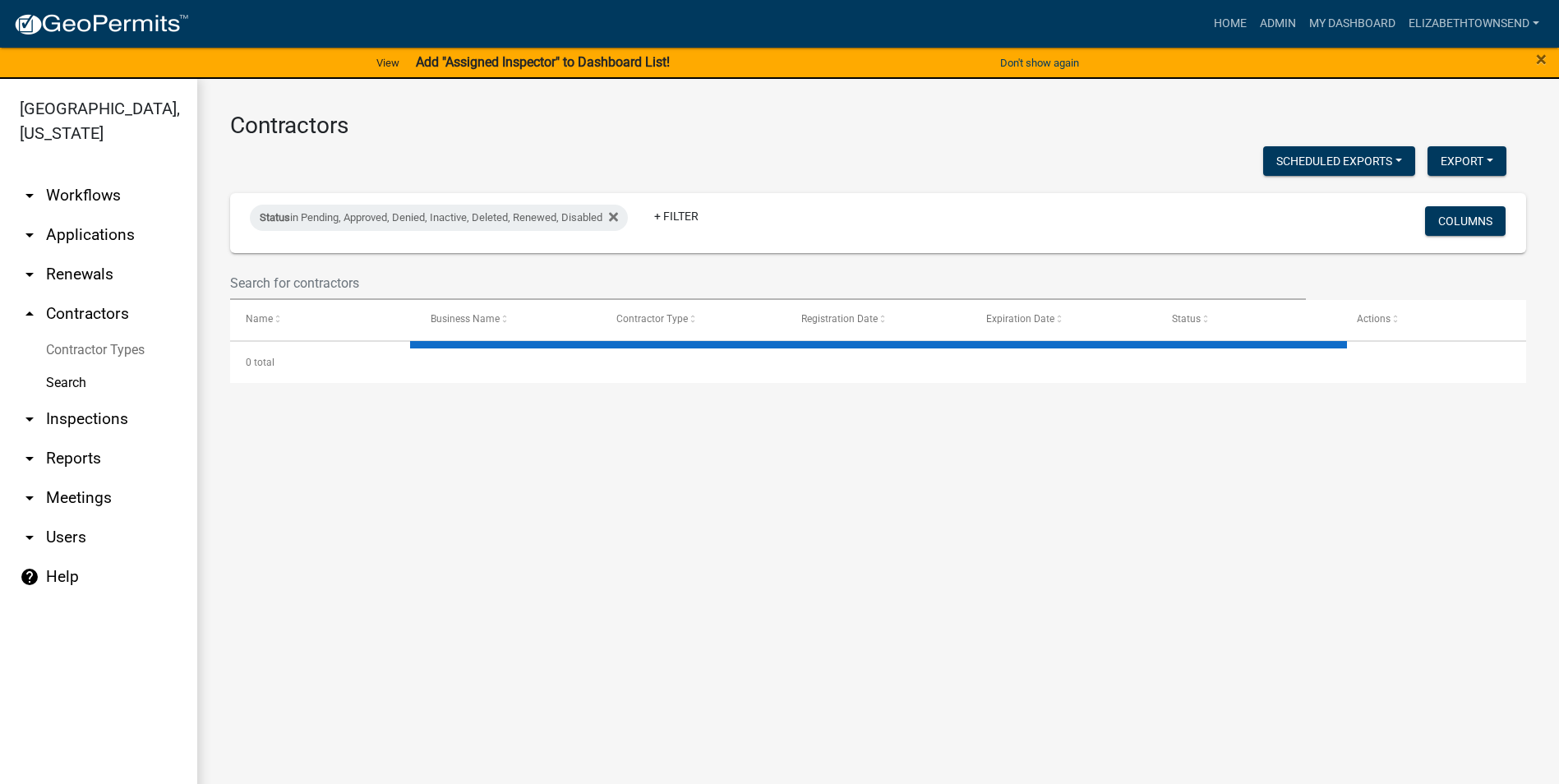
select select "3: 100"
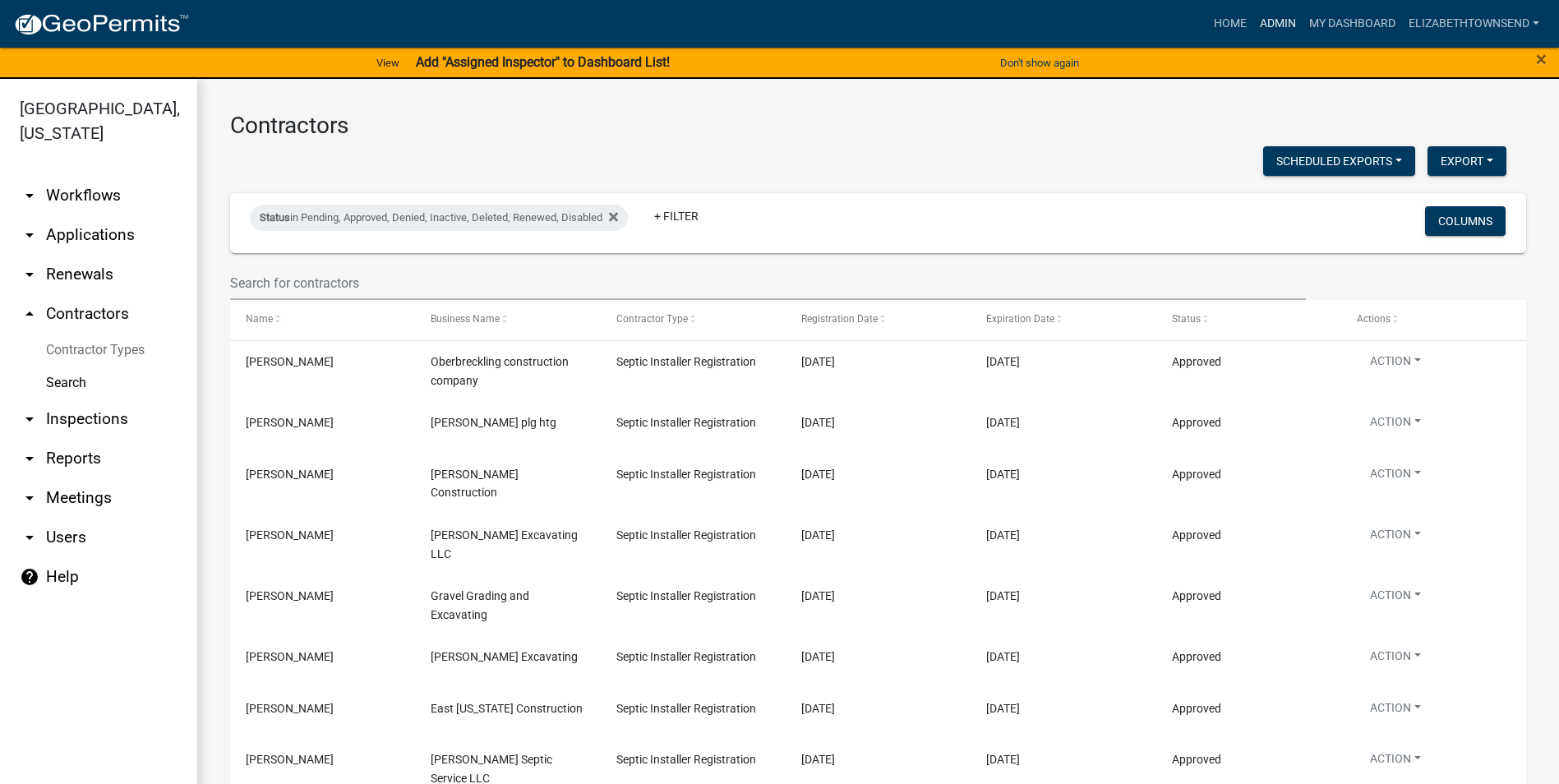
click at [1271, 22] on link "Admin" at bounding box center [1278, 23] width 49 height 31
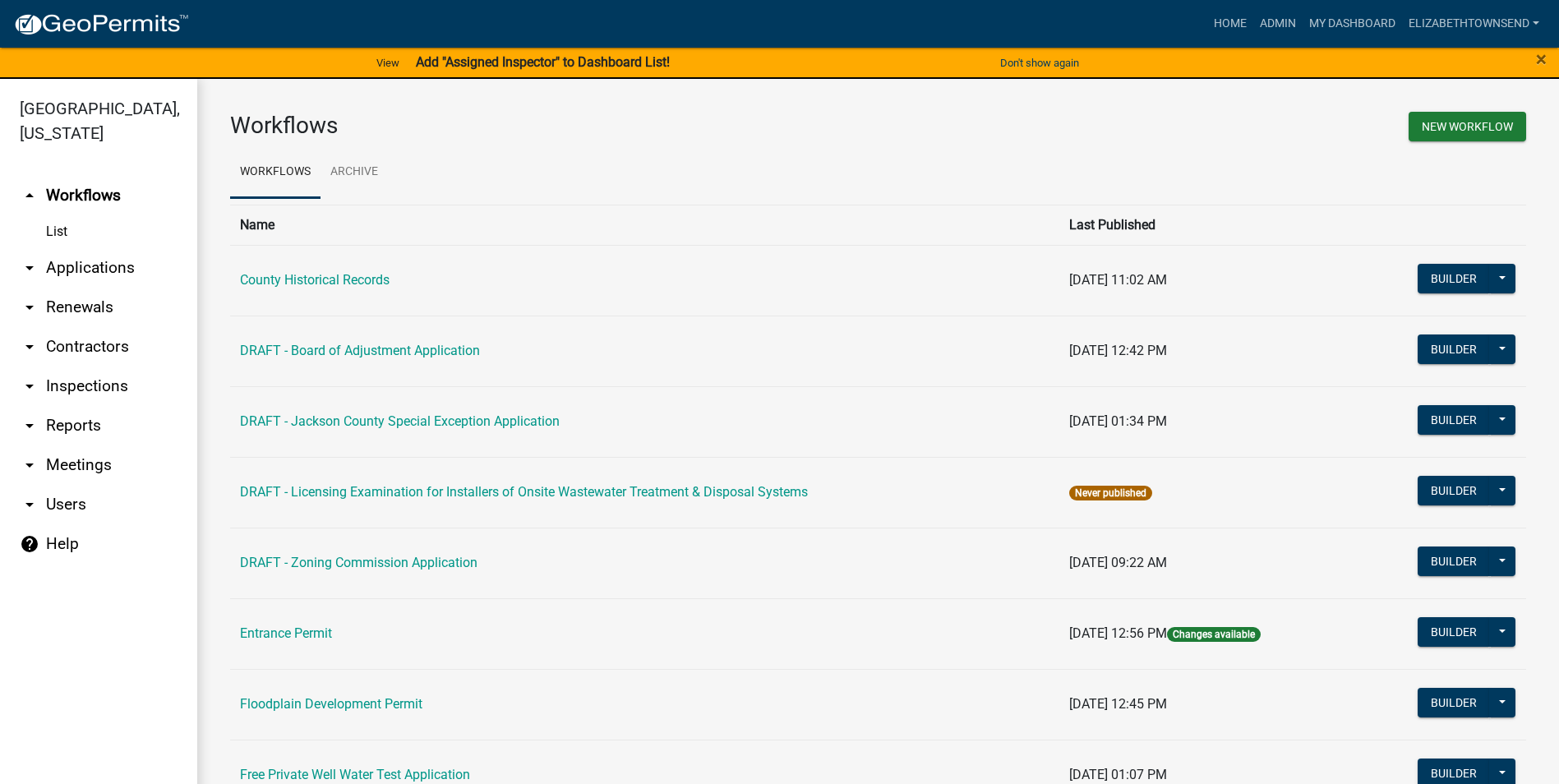
click at [80, 248] on link "arrow_drop_down Applications" at bounding box center [99, 268] width 198 height 40
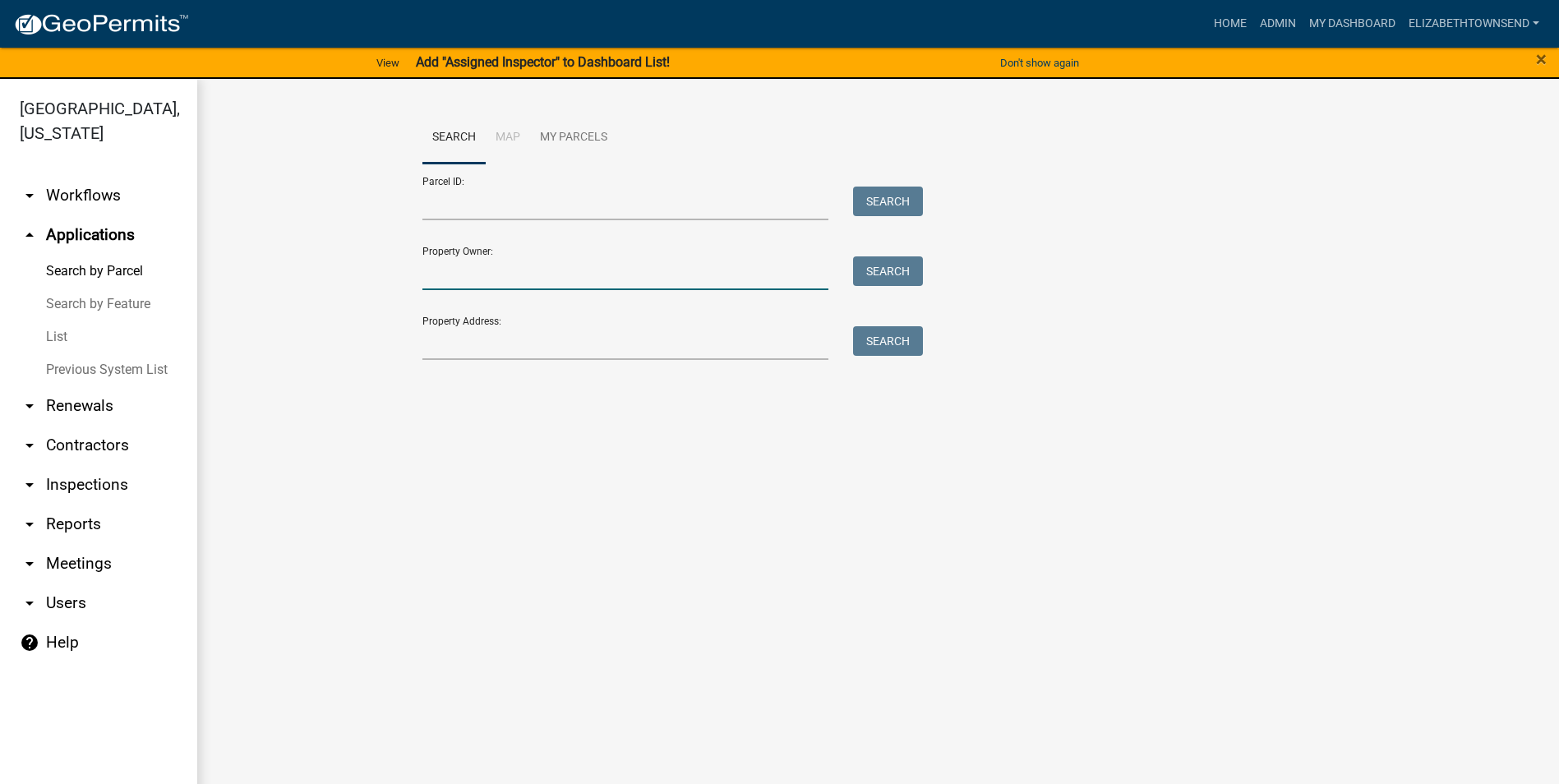
click at [499, 274] on input "Property Owner:" at bounding box center [625, 273] width 407 height 34
type input "13860"
drag, startPoint x: 496, startPoint y: 269, endPoint x: 409, endPoint y: 266, distance: 87.1
click at [410, 266] on div "13860" at bounding box center [625, 273] width 431 height 34
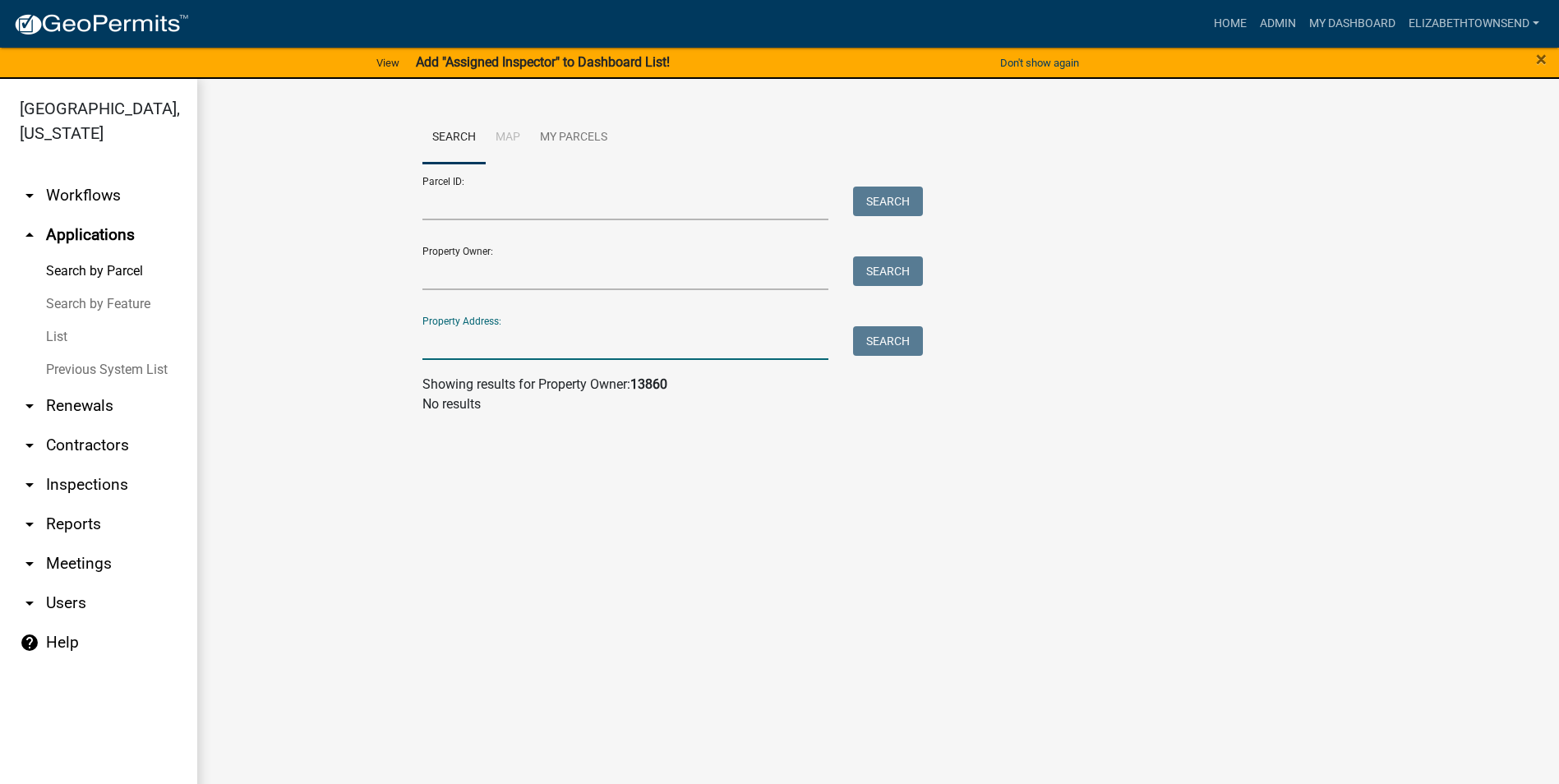
click at [476, 334] on input "Property Address:" at bounding box center [625, 343] width 407 height 34
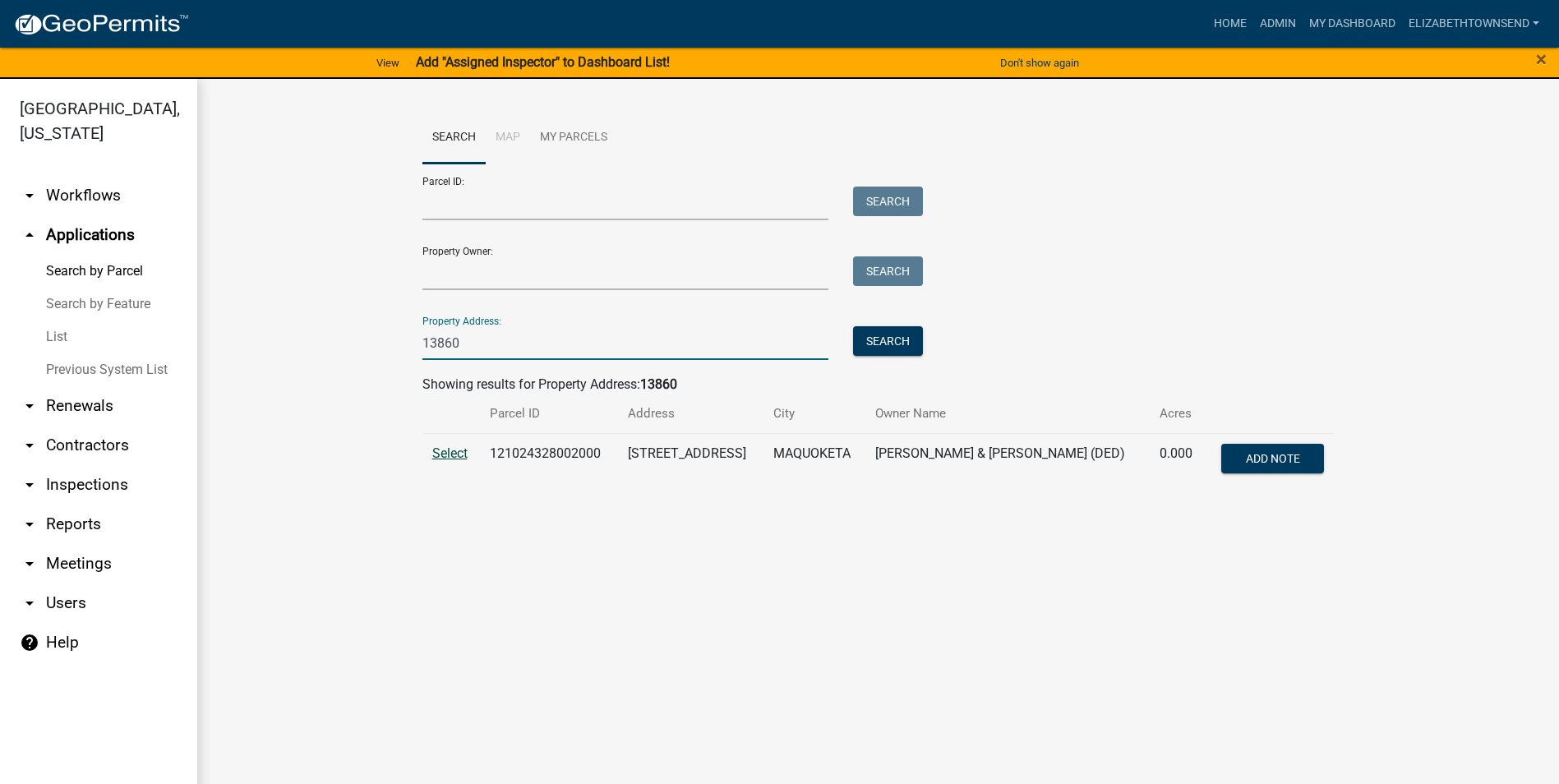
type input "13860"
click at [443, 454] on span "Select" at bounding box center [449, 453] width 35 height 15
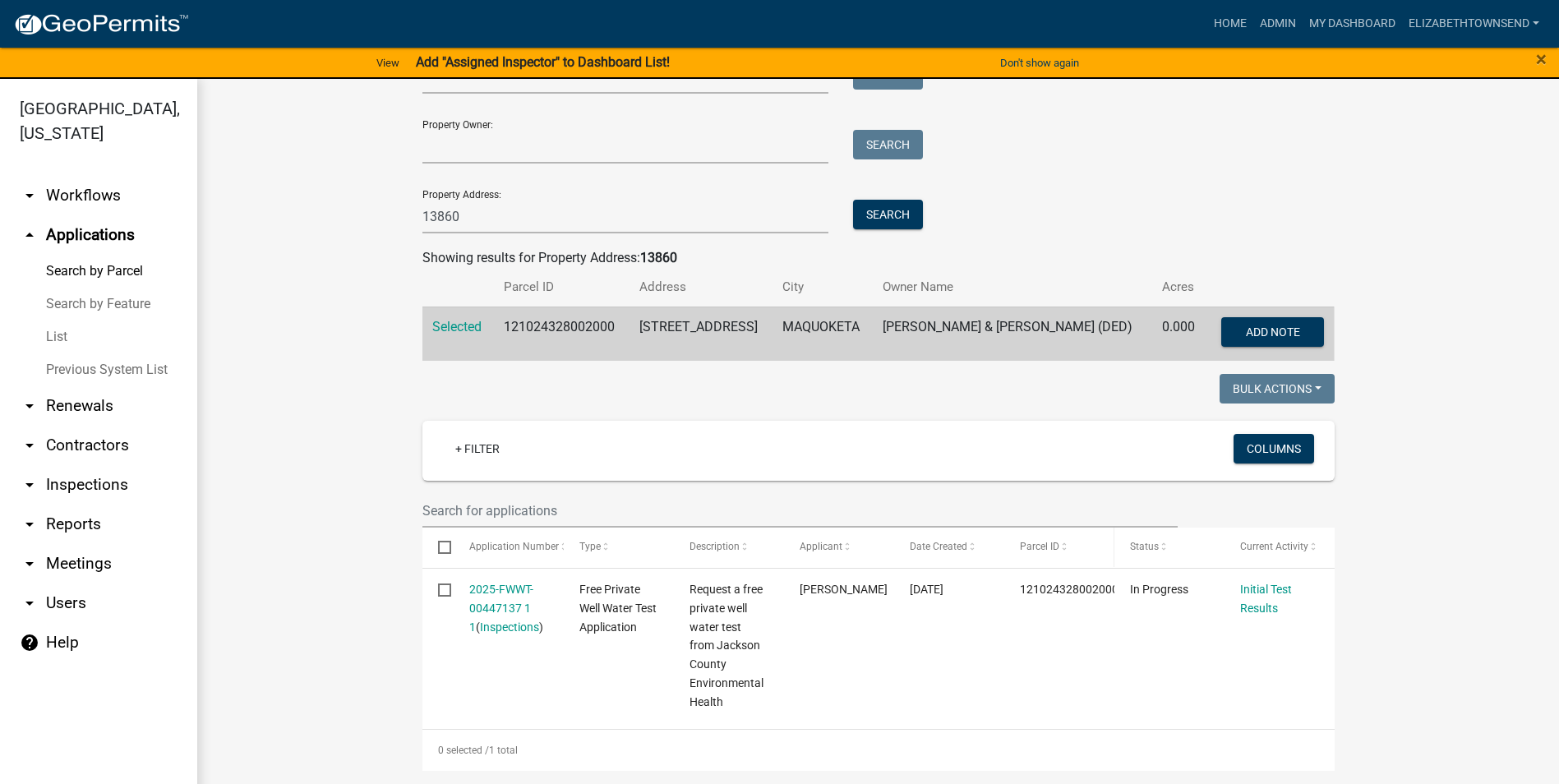
scroll to position [164, 0]
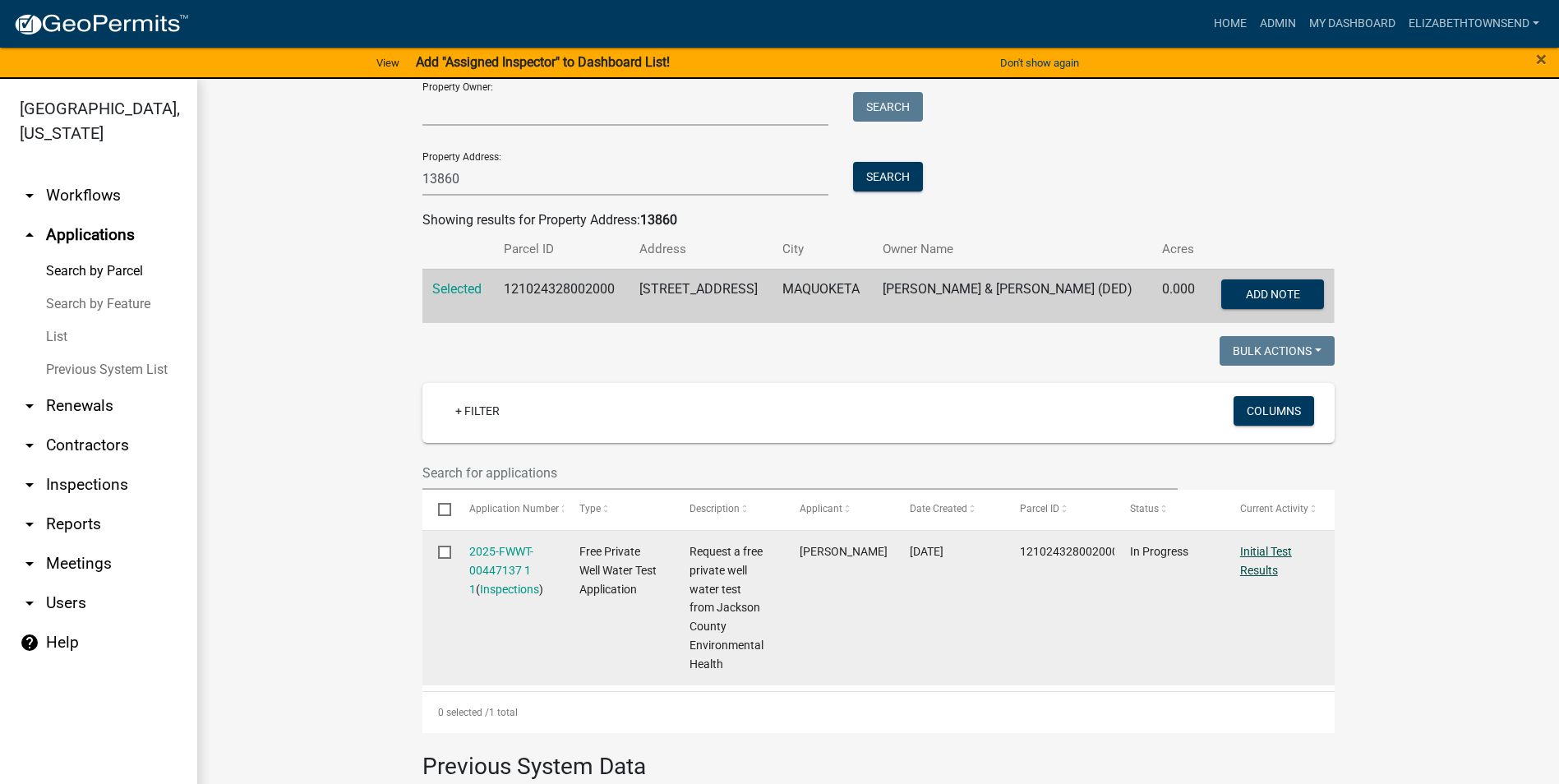
click at [1254, 570] on link "Initial Test Results" at bounding box center [1266, 560] width 52 height 32
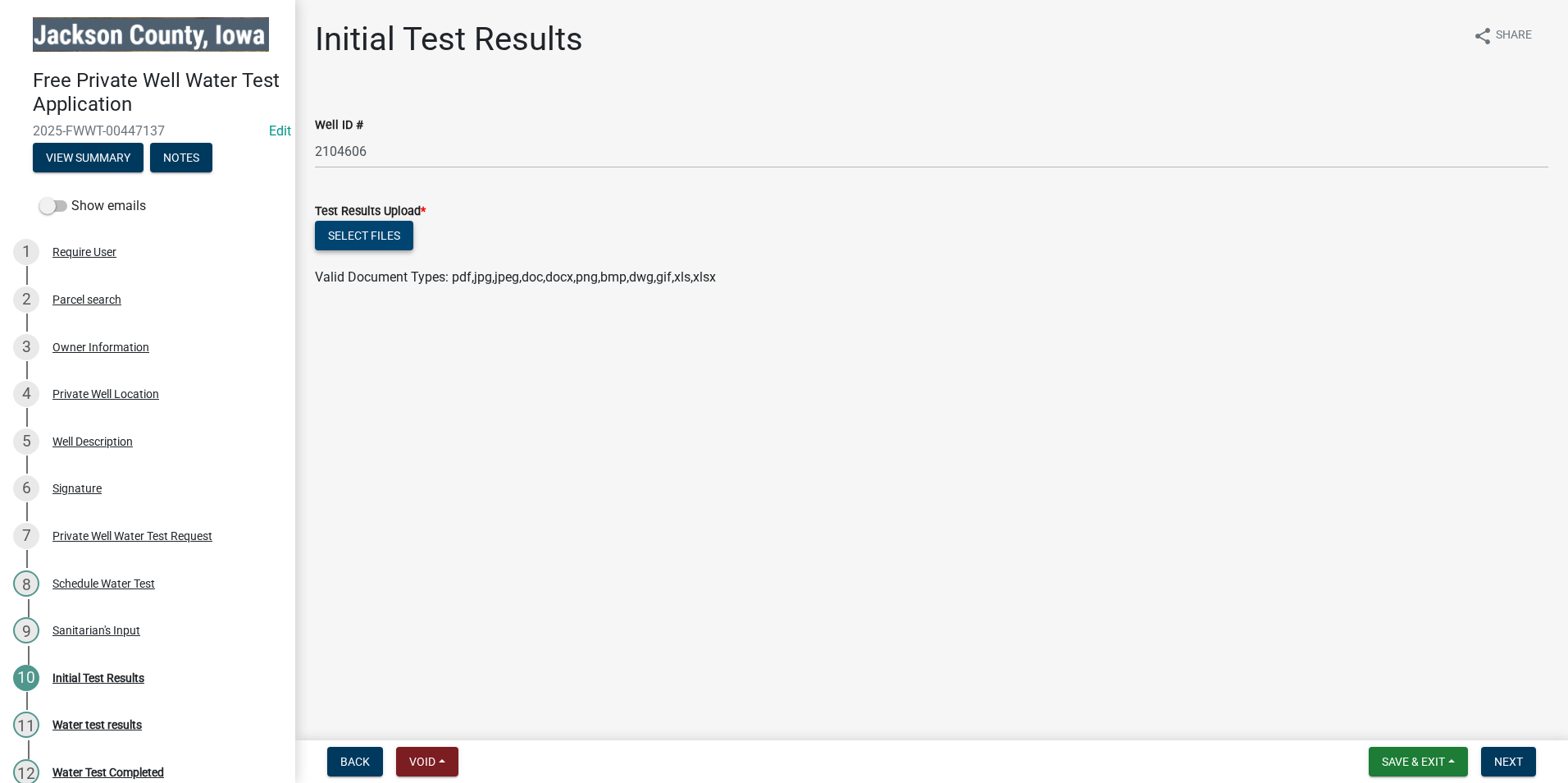
click at [386, 239] on button "Select files" at bounding box center [364, 235] width 99 height 30
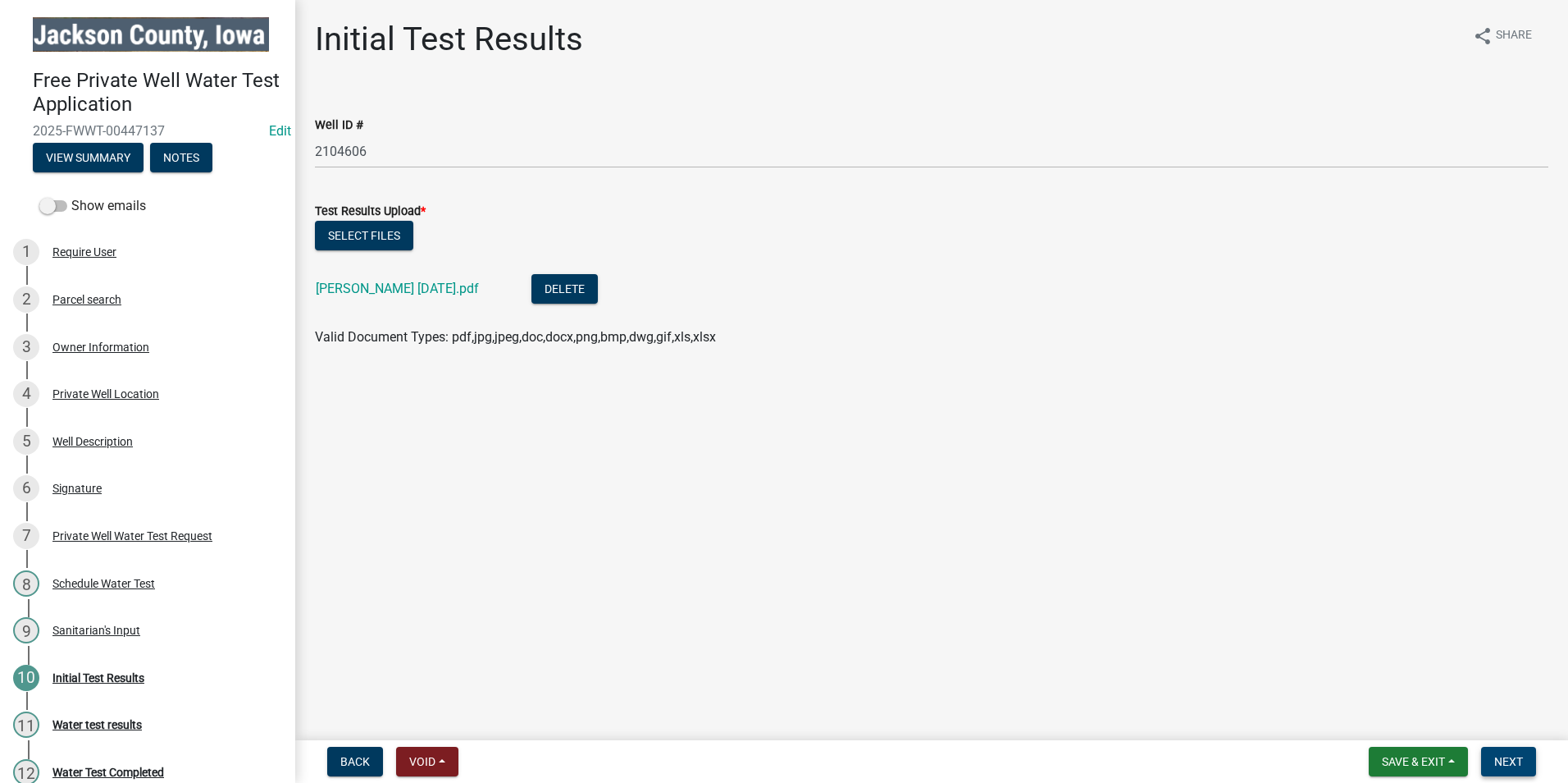
click at [1510, 762] on span "Next" at bounding box center [1508, 761] width 29 height 13
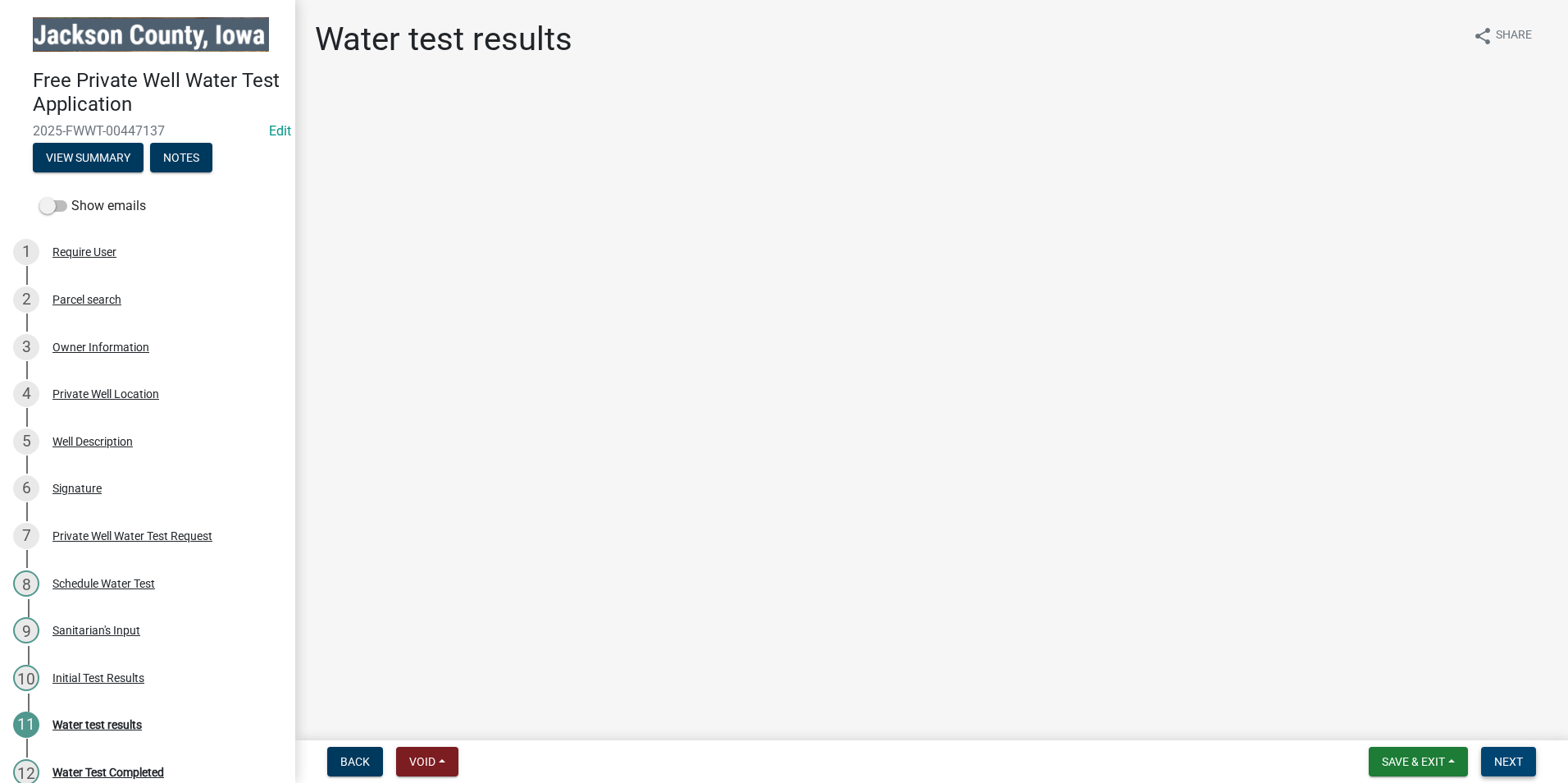
click at [1502, 765] on span "Next" at bounding box center [1508, 761] width 29 height 13
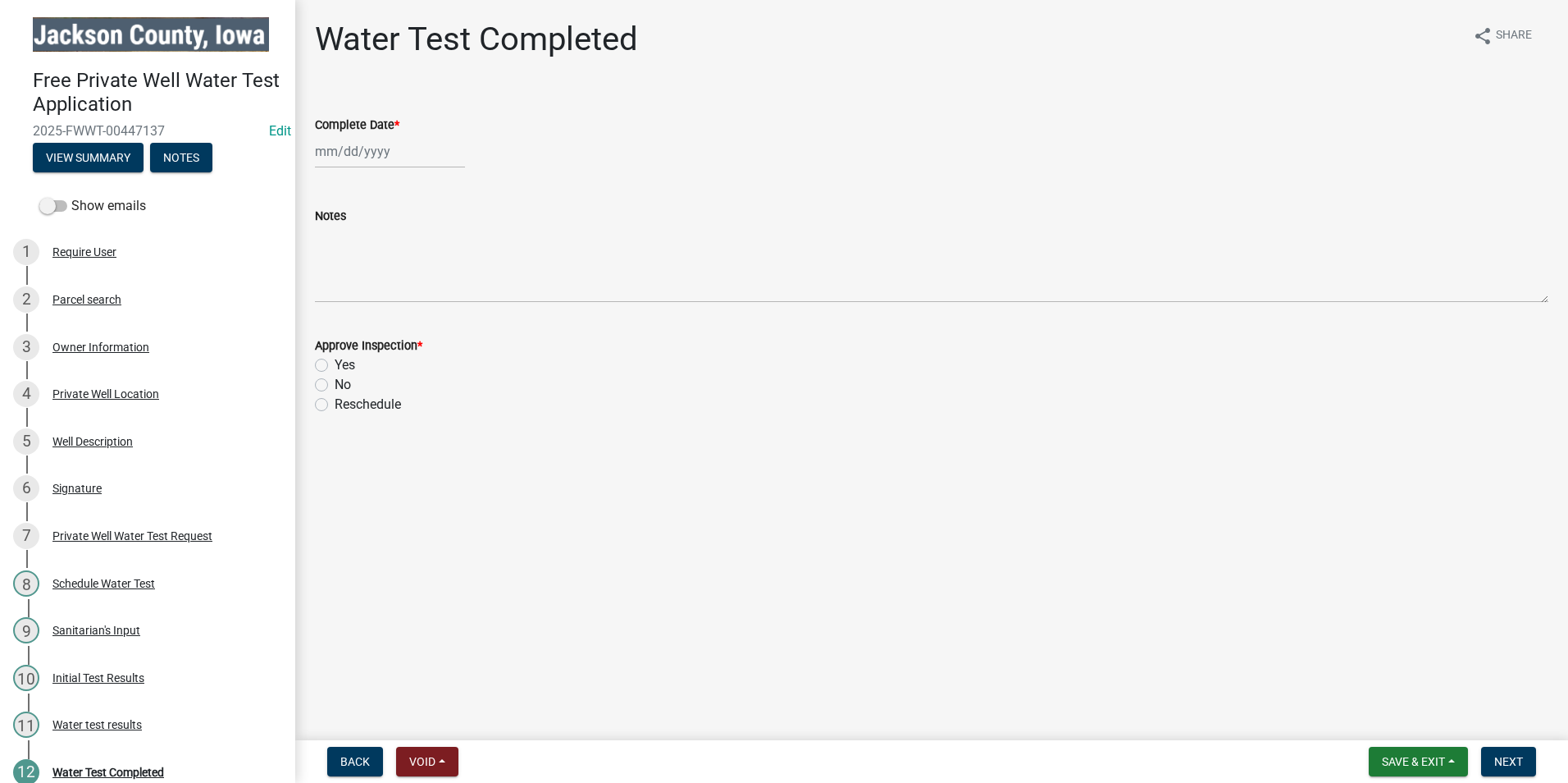
click at [335, 153] on div at bounding box center [389, 152] width 150 height 34
select select "8"
select select "2025"
click at [355, 317] on div "19" at bounding box center [357, 317] width 26 height 26
type input "[DATE]"
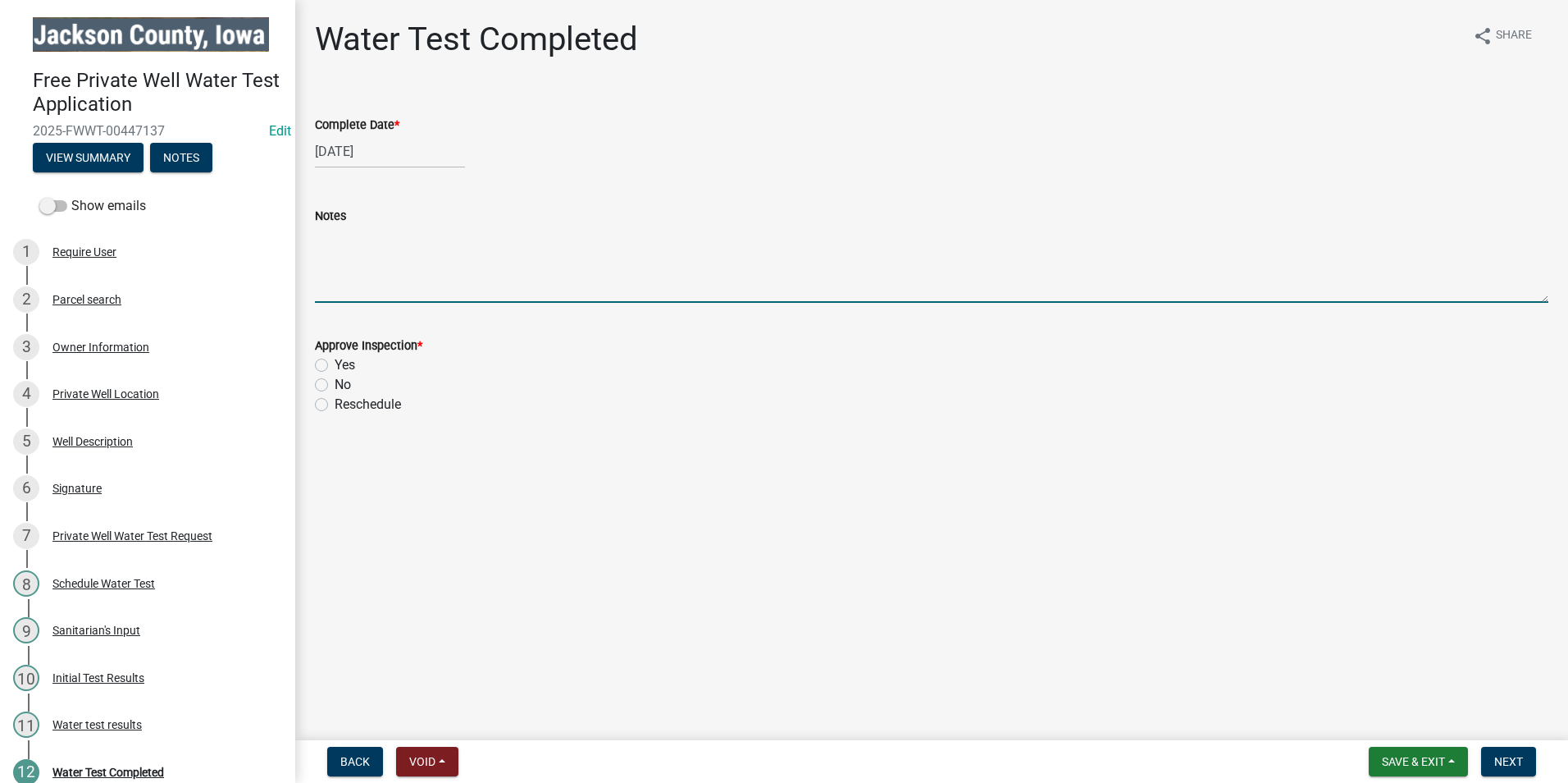
click at [351, 289] on textarea "Notes" at bounding box center [931, 265] width 1234 height 77
drag, startPoint x: 756, startPoint y: 239, endPoint x: 770, endPoint y: 235, distance: 14.6
click at [831, 239] on textarea "Well has Total [MEDICAL_DATA] present and should be shock-chlorinated and retes…" at bounding box center [931, 265] width 1234 height 77
click at [892, 236] on textarea "Well has Total [MEDICAL_DATA] present and should be shock-chlorinated and retes…" at bounding box center [931, 265] width 1234 height 77
type textarea "Well has Total [MEDICAL_DATA] present and should be shock-chlorinated and retes…"
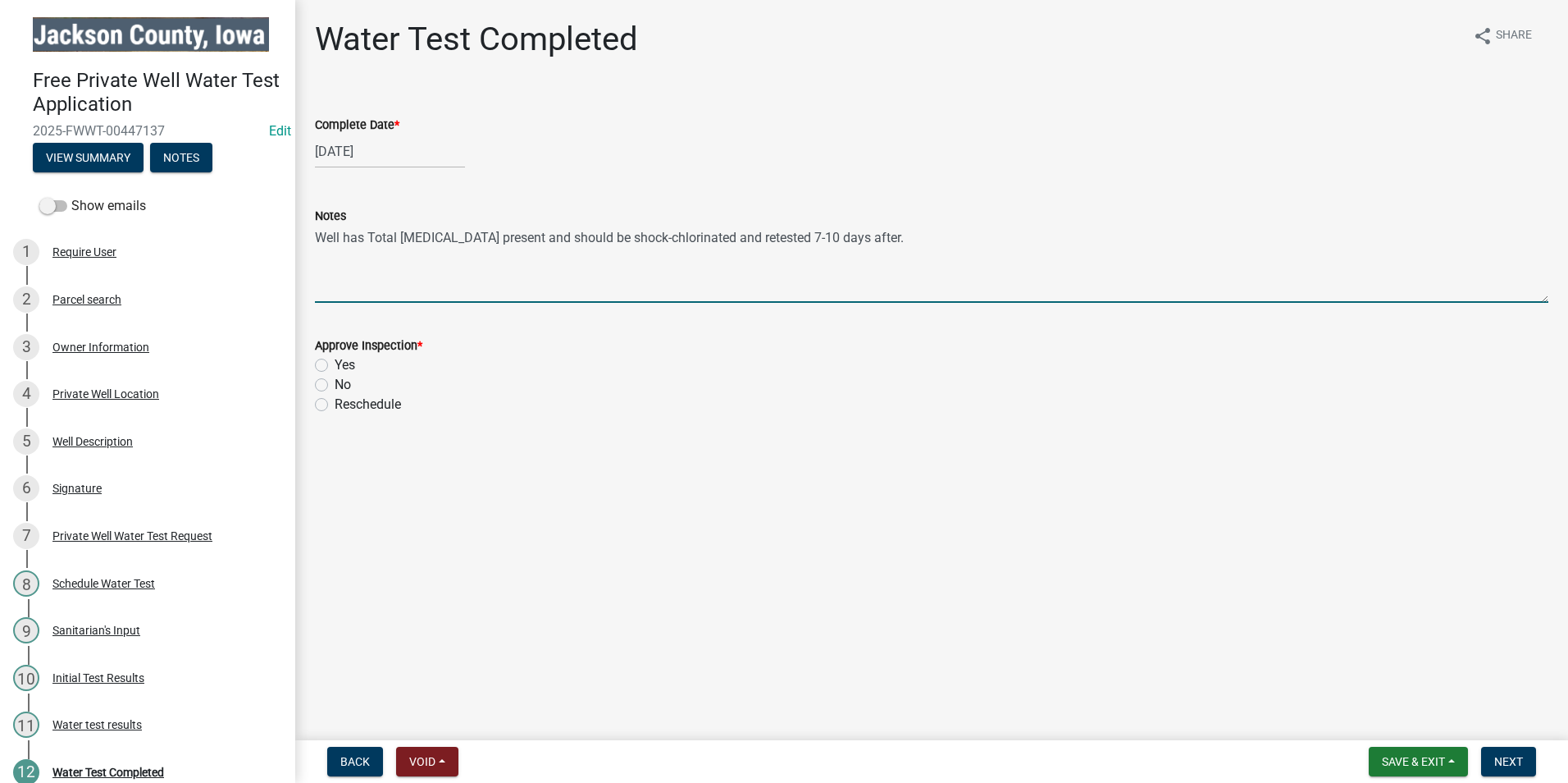
click at [334, 388] on label "No" at bounding box center [342, 385] width 16 height 20
click at [334, 386] on input "No" at bounding box center [340, 380] width 11 height 11
radio input "true"
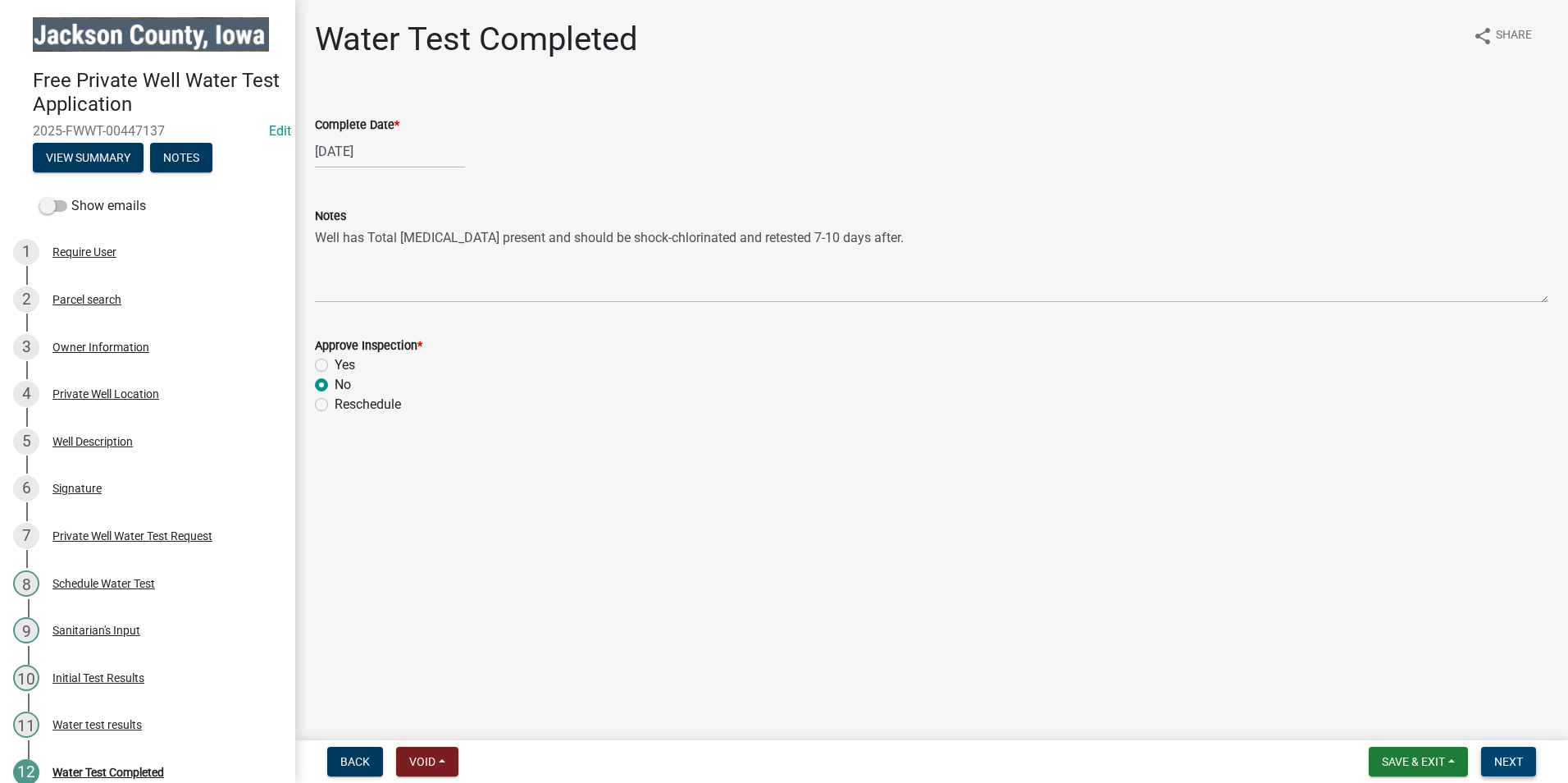
click at [1519, 755] on span "Next" at bounding box center [1508, 761] width 29 height 13
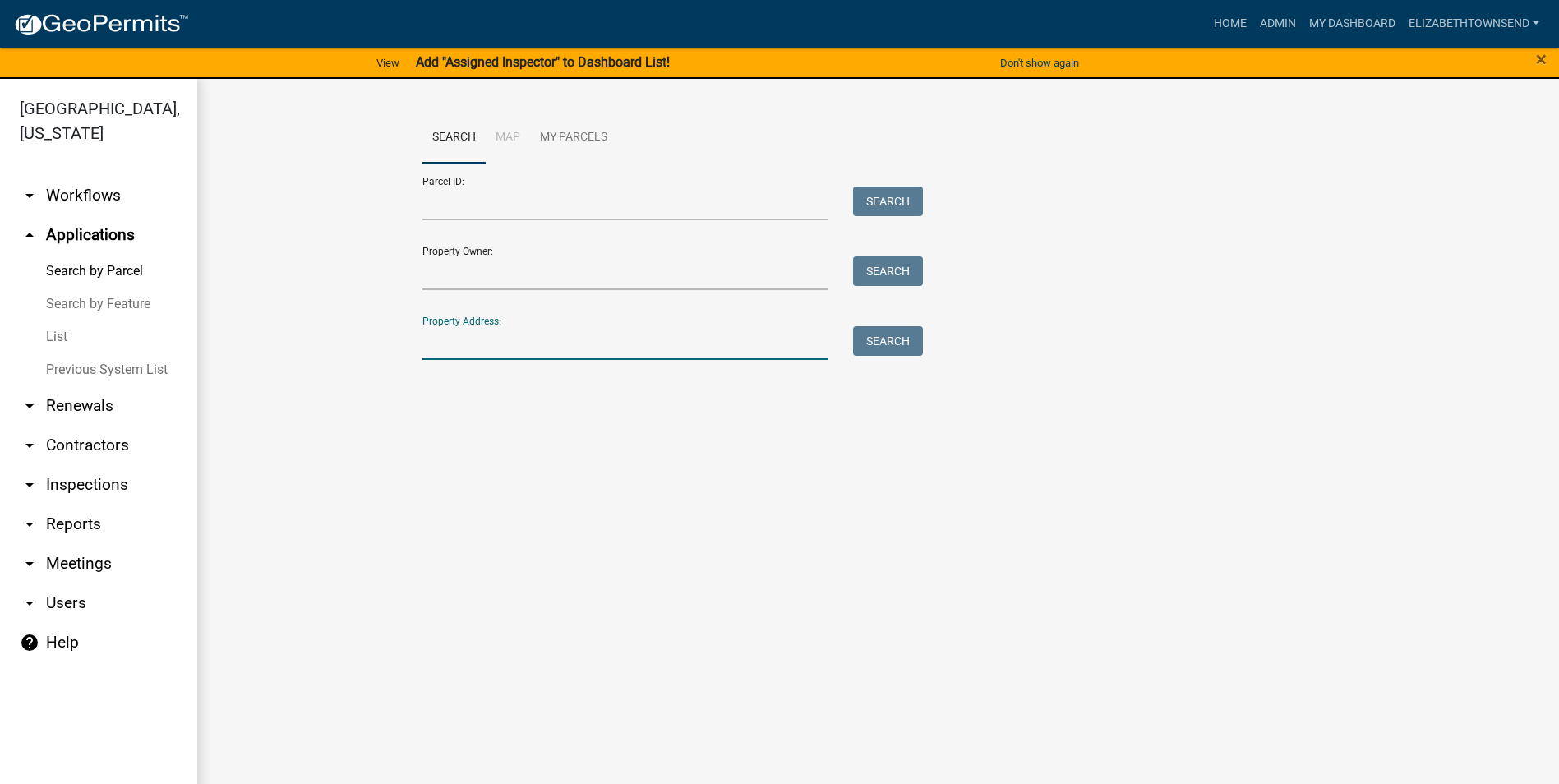
click at [456, 344] on input "Property Address:" at bounding box center [625, 343] width 407 height 34
type input "323 613"
click at [881, 344] on button "Search" at bounding box center [888, 340] width 70 height 30
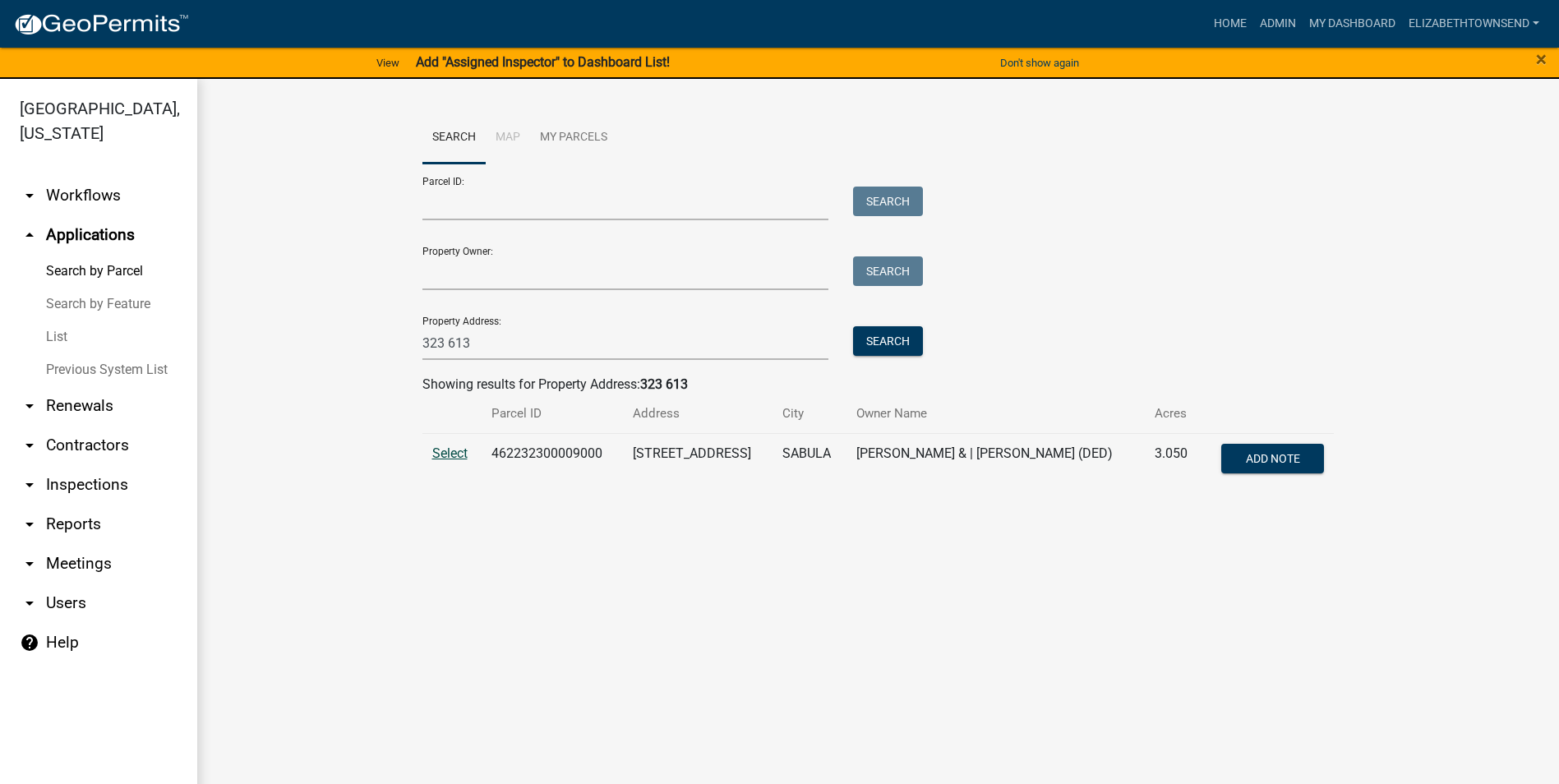
click at [447, 454] on span "Select" at bounding box center [449, 453] width 35 height 15
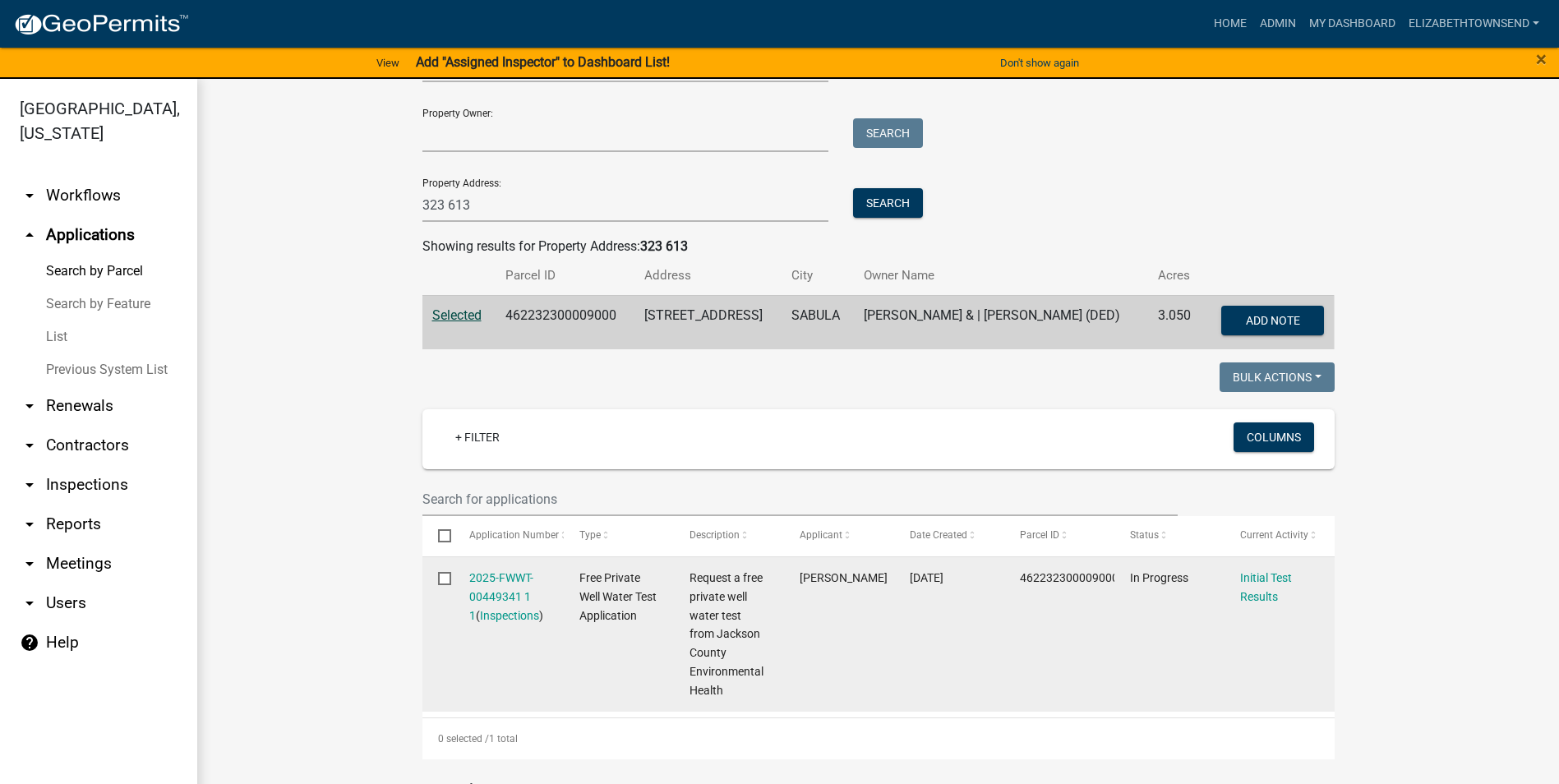
scroll to position [164, 0]
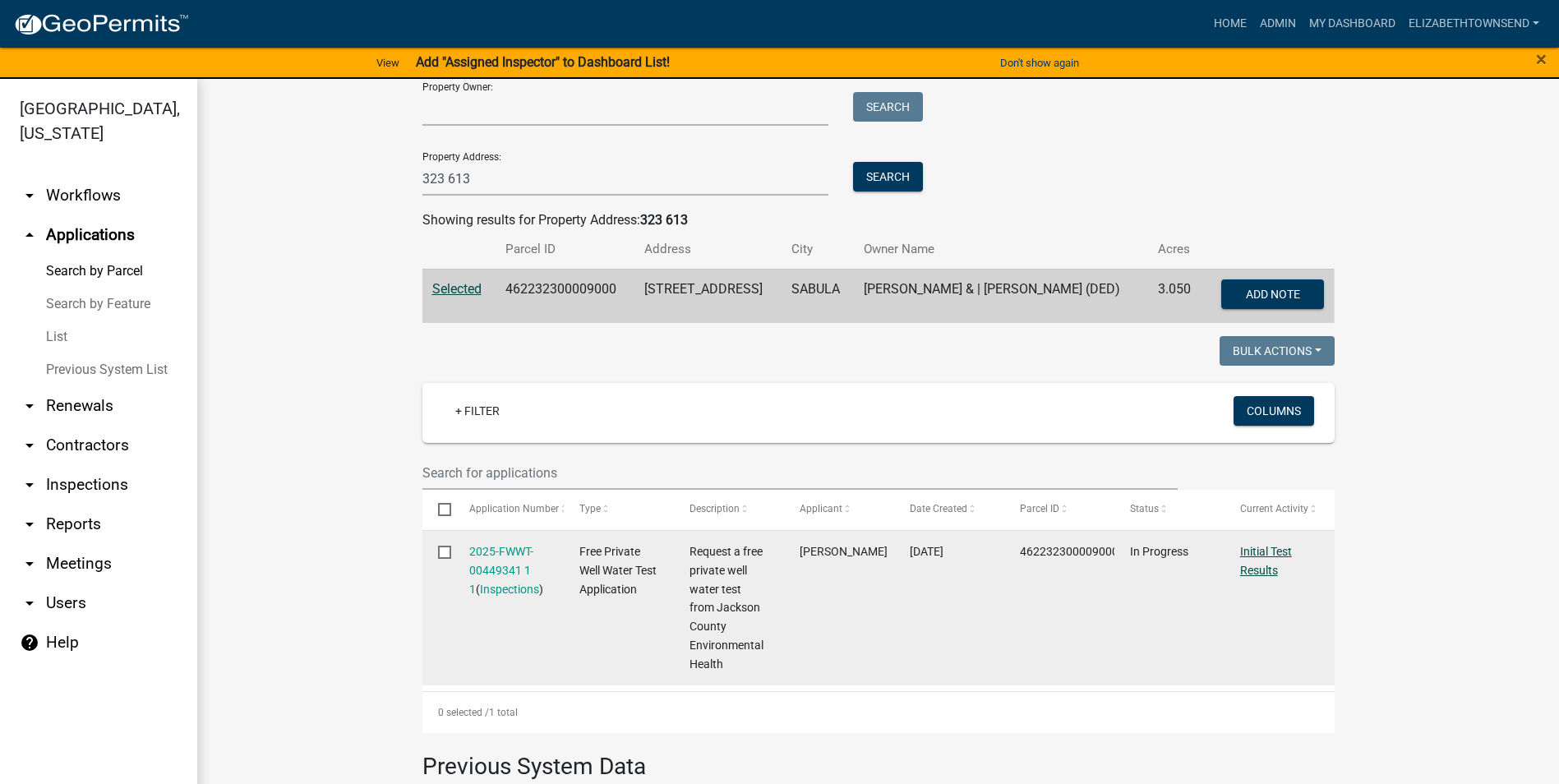
click at [1254, 551] on link "Initial Test Results" at bounding box center [1266, 560] width 52 height 32
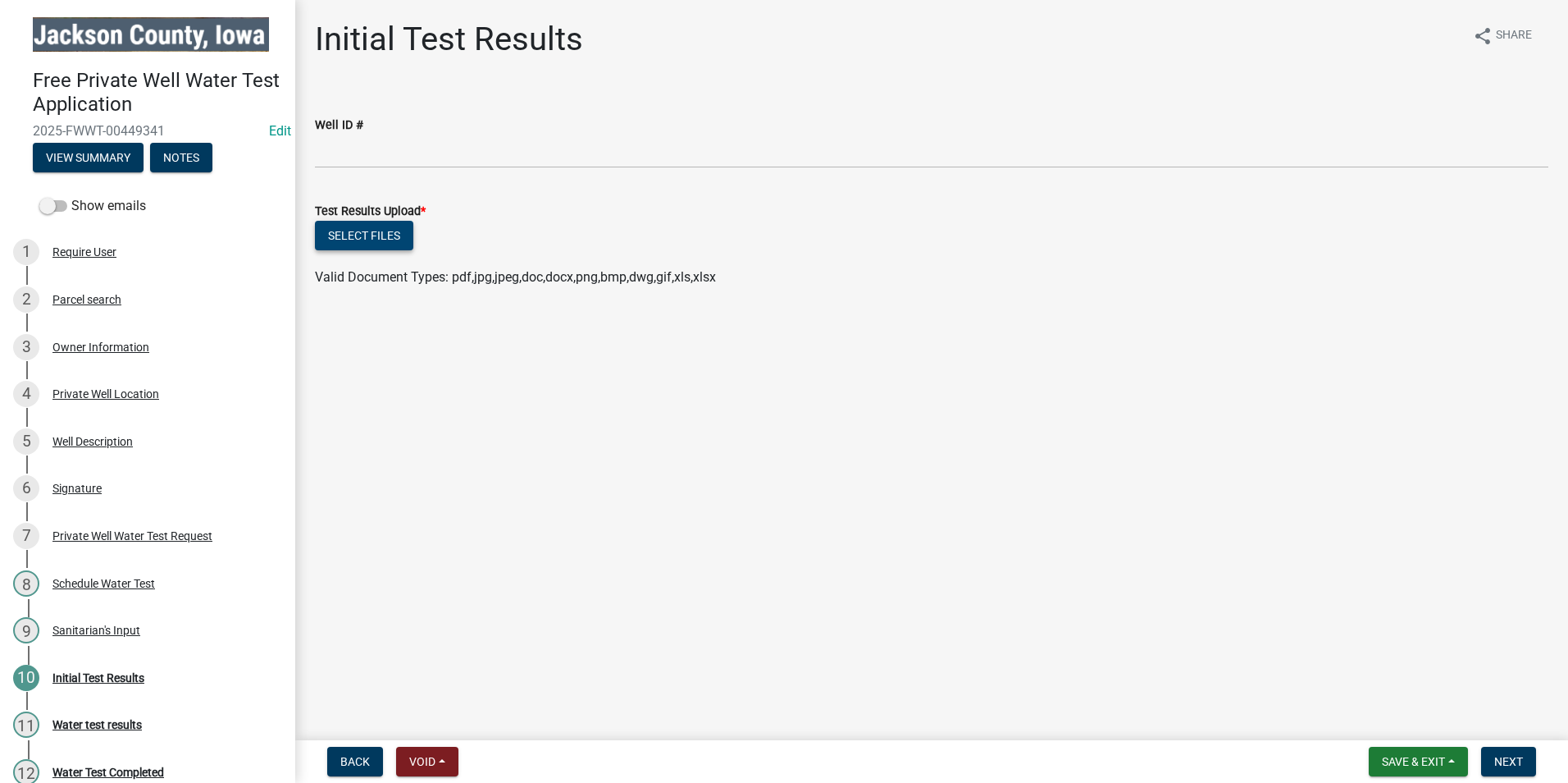
click at [375, 239] on button "Select files" at bounding box center [364, 235] width 99 height 30
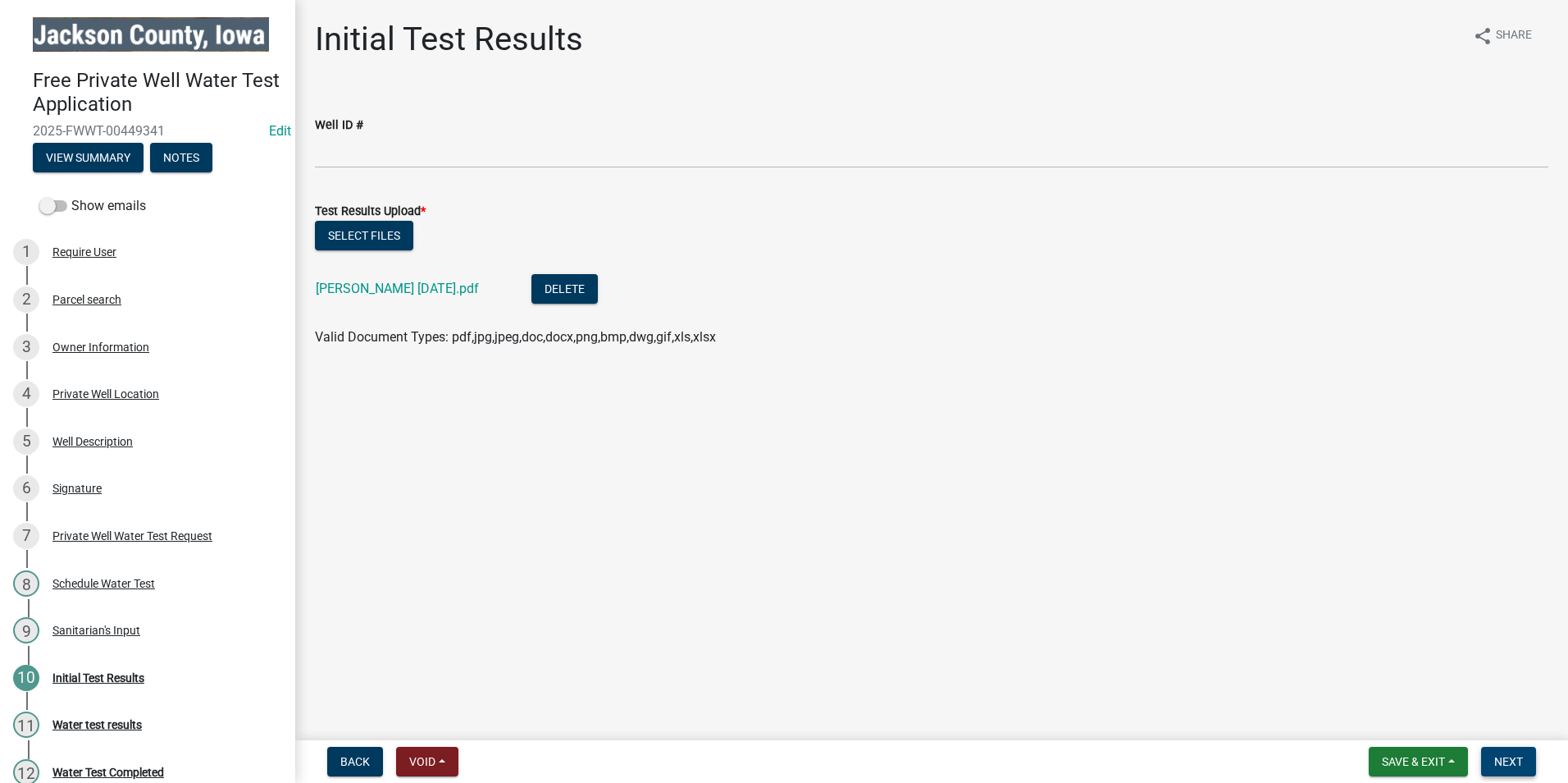
click at [1517, 763] on span "Next" at bounding box center [1508, 761] width 29 height 13
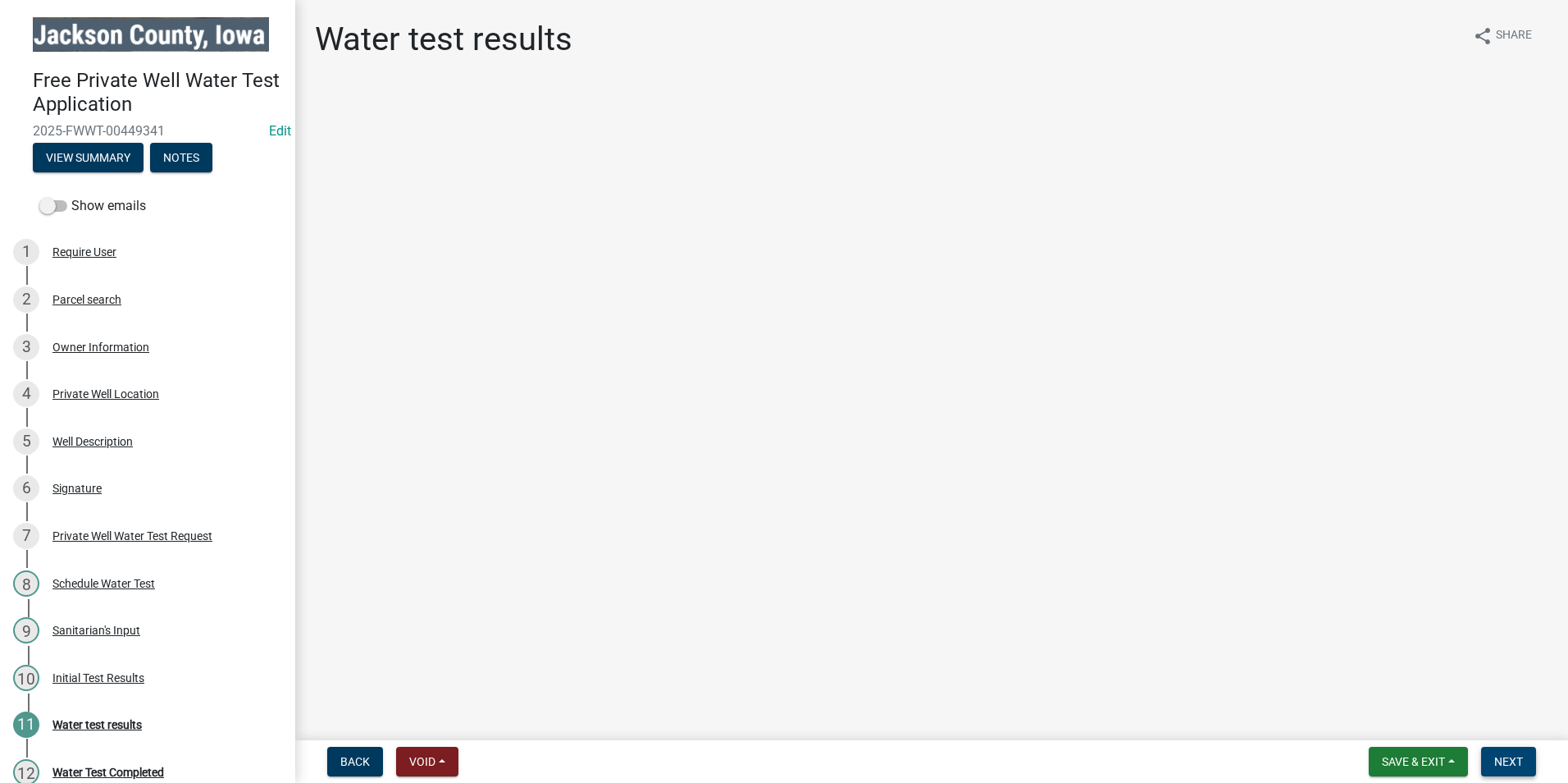
click at [1499, 761] on span "Next" at bounding box center [1508, 761] width 29 height 13
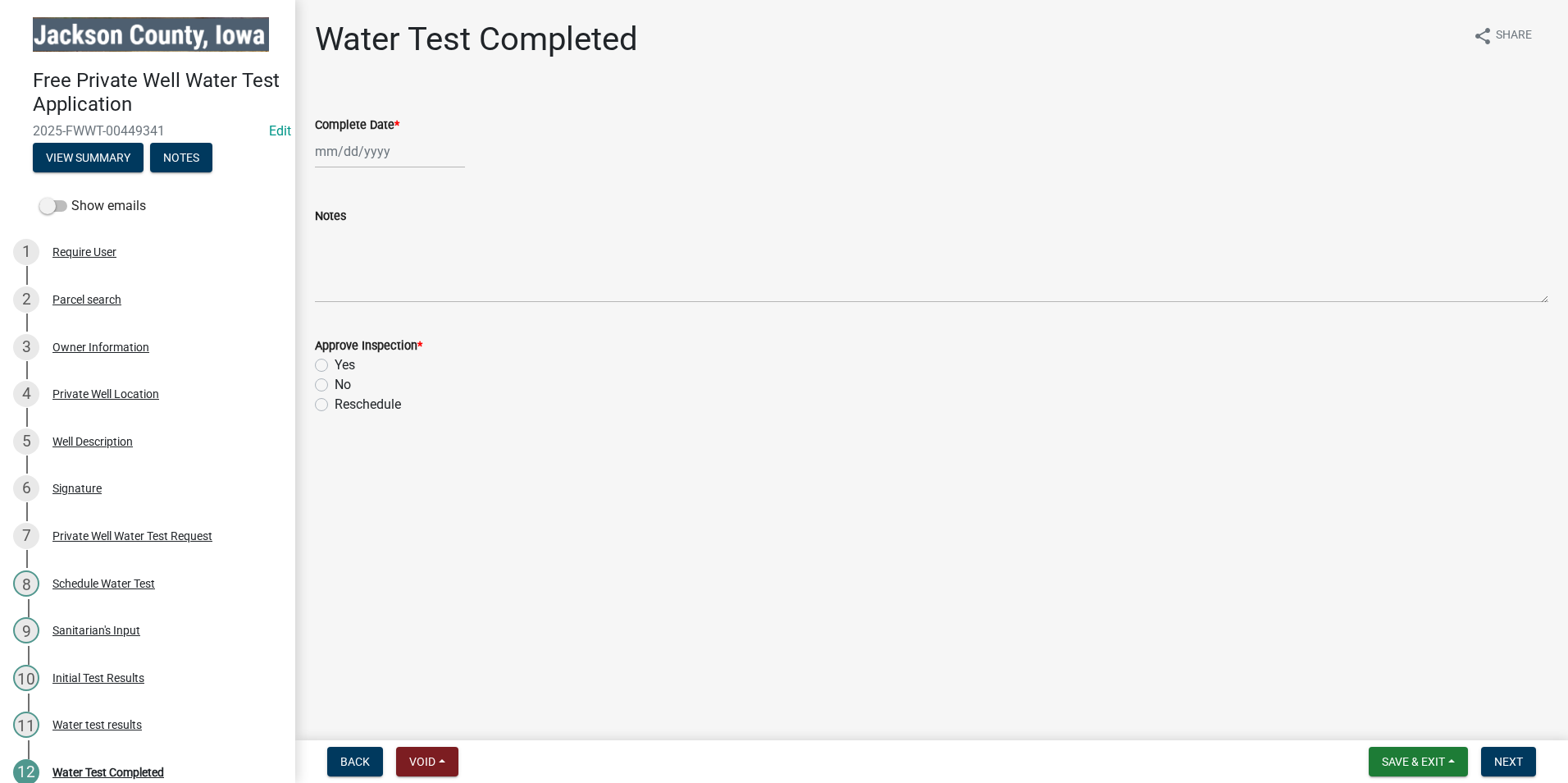
click at [328, 149] on div at bounding box center [389, 152] width 150 height 34
select select "8"
select select "2025"
click at [365, 314] on div "19" at bounding box center [357, 317] width 26 height 26
type input "[DATE]"
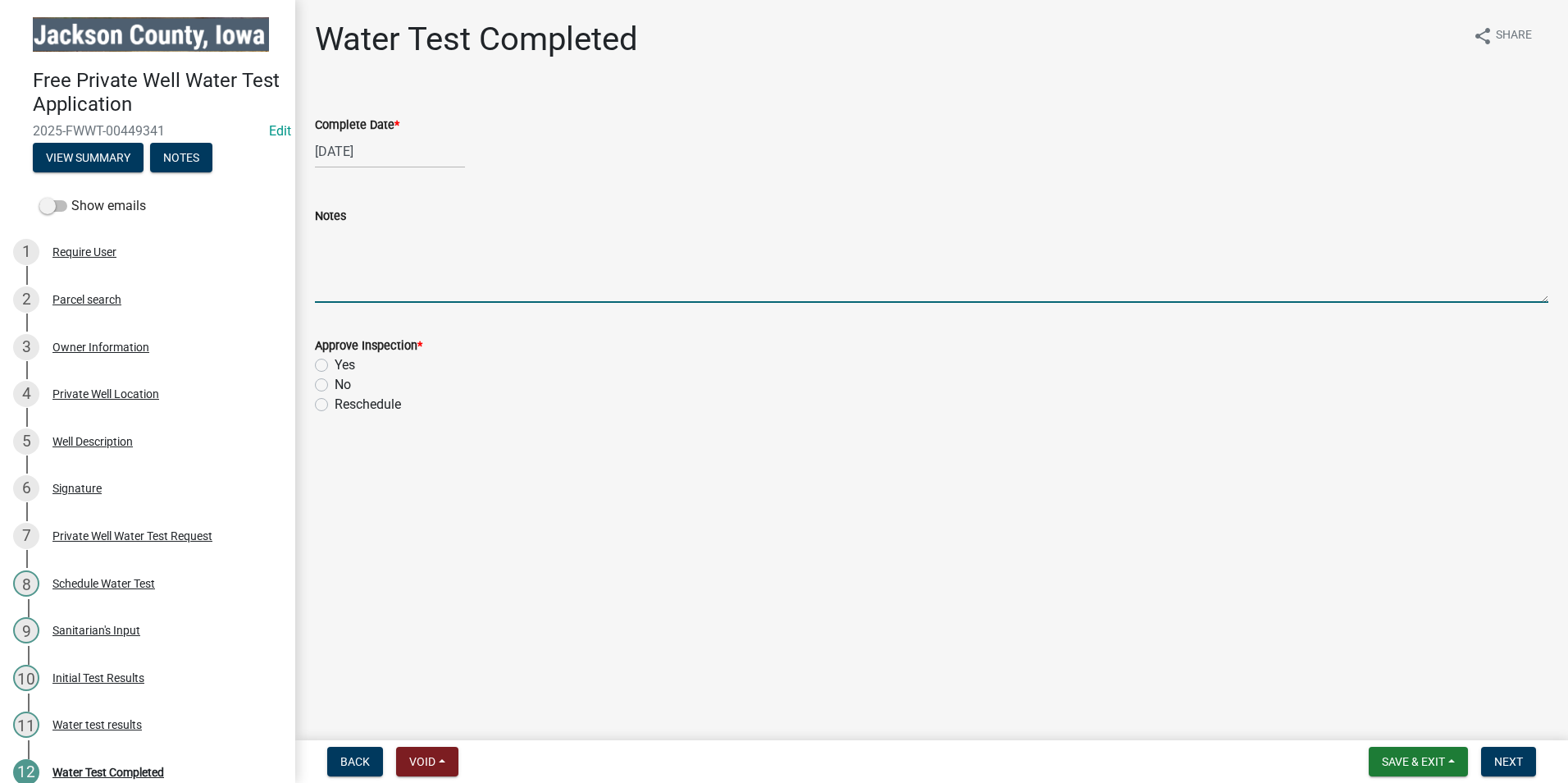
click at [378, 288] on textarea "Notes" at bounding box center [931, 265] width 1234 height 77
type textarea "No further action required."
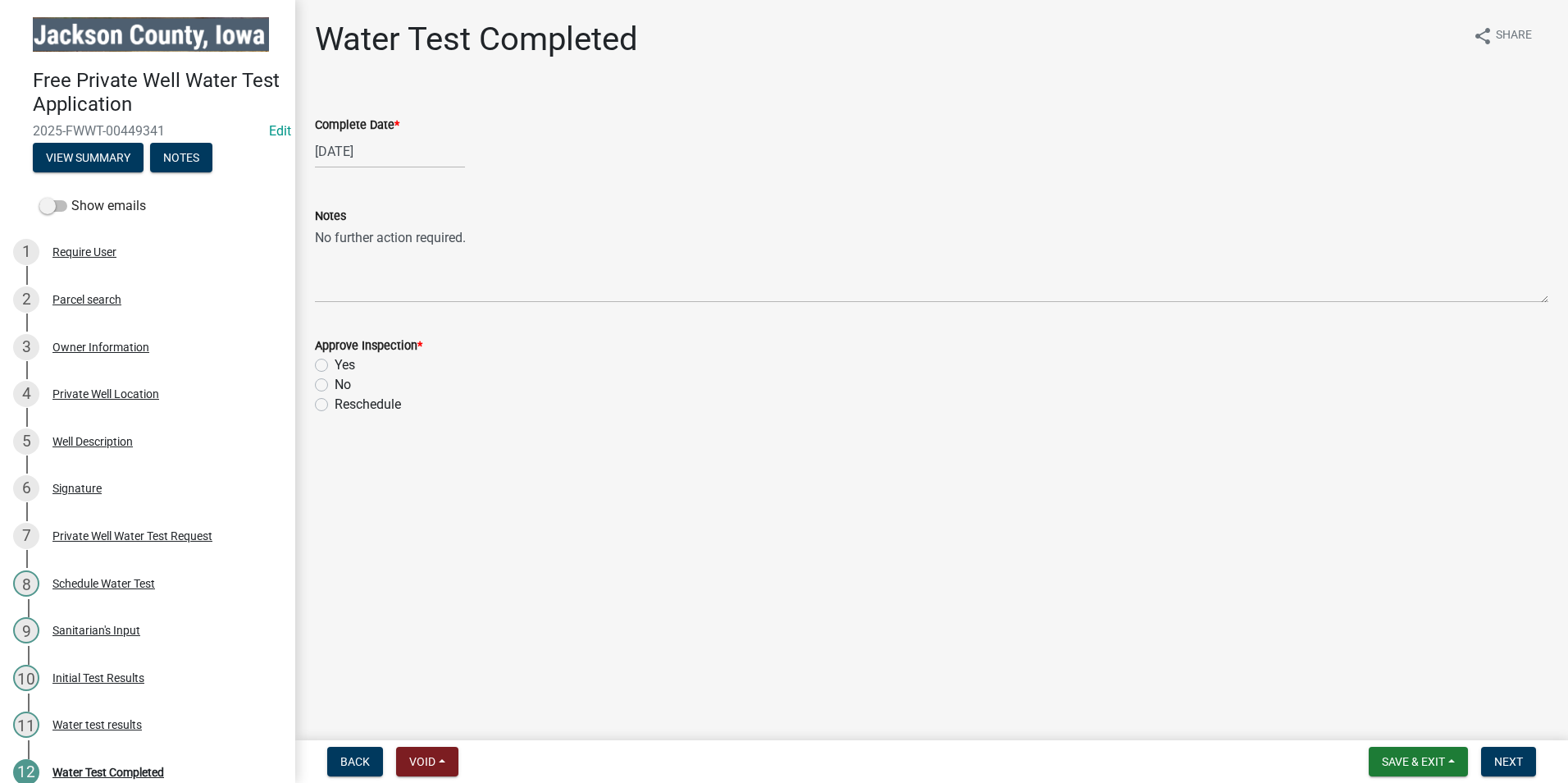
click at [334, 361] on label "Yes" at bounding box center [344, 365] width 21 height 20
click at [334, 361] on input "Yes" at bounding box center [340, 361] width 11 height 11
radio input "true"
click at [1514, 761] on span "Next" at bounding box center [1508, 761] width 29 height 13
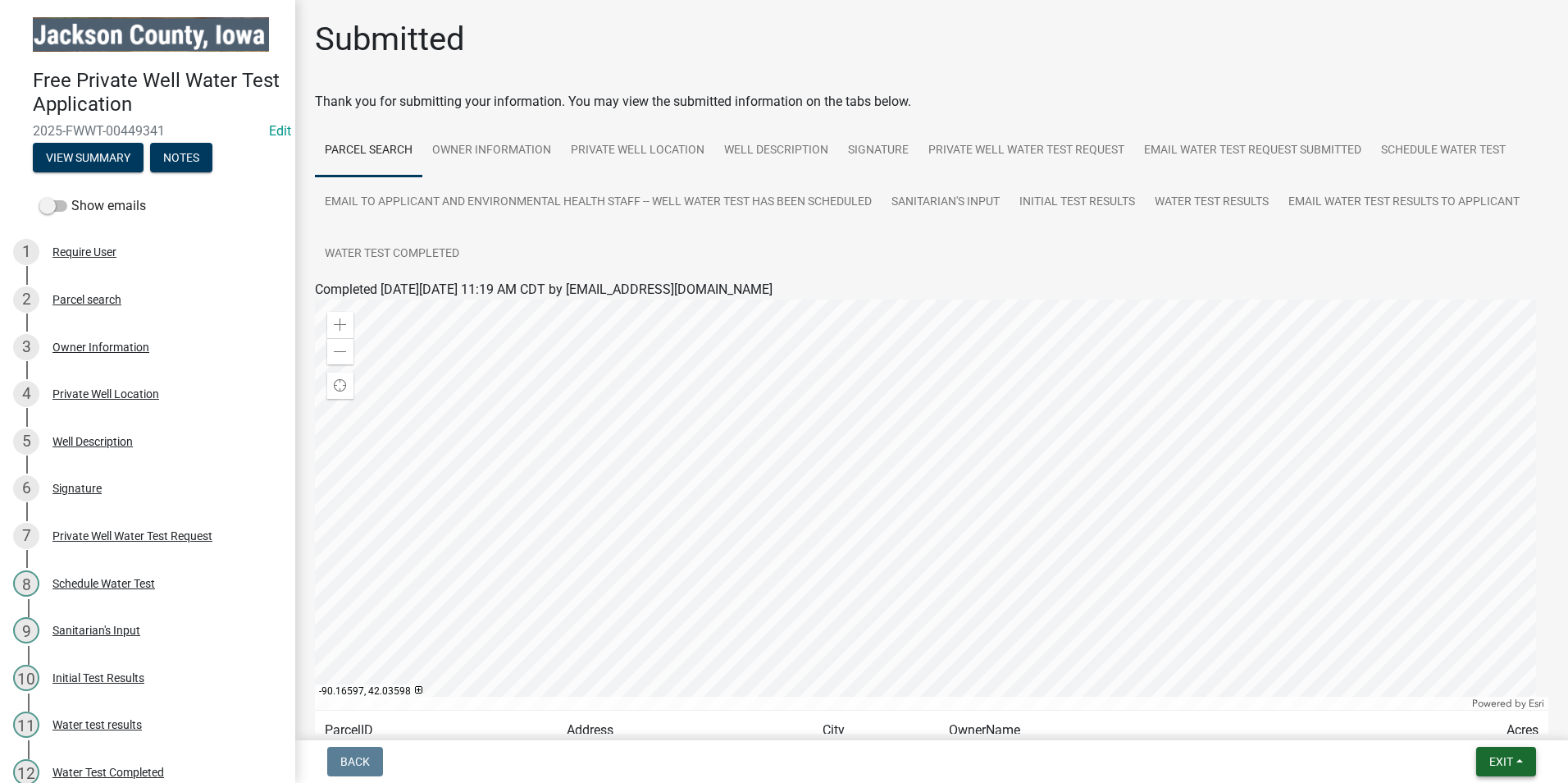
click at [1494, 761] on span "Exit" at bounding box center [1501, 761] width 24 height 13
click at [1476, 718] on button "Save & Exit" at bounding box center [1470, 718] width 131 height 39
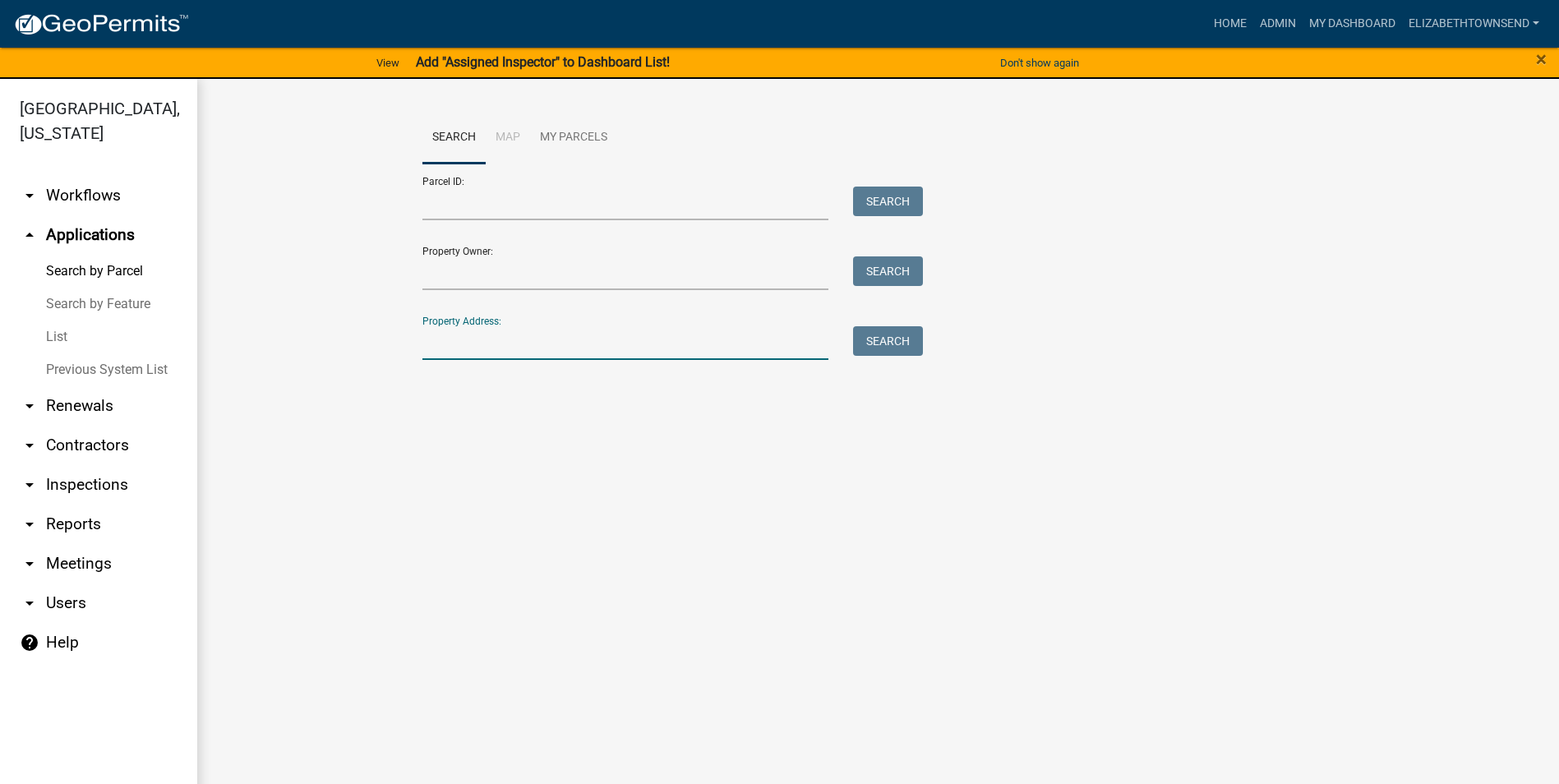
click at [468, 346] on input "Property Address:" at bounding box center [625, 343] width 407 height 34
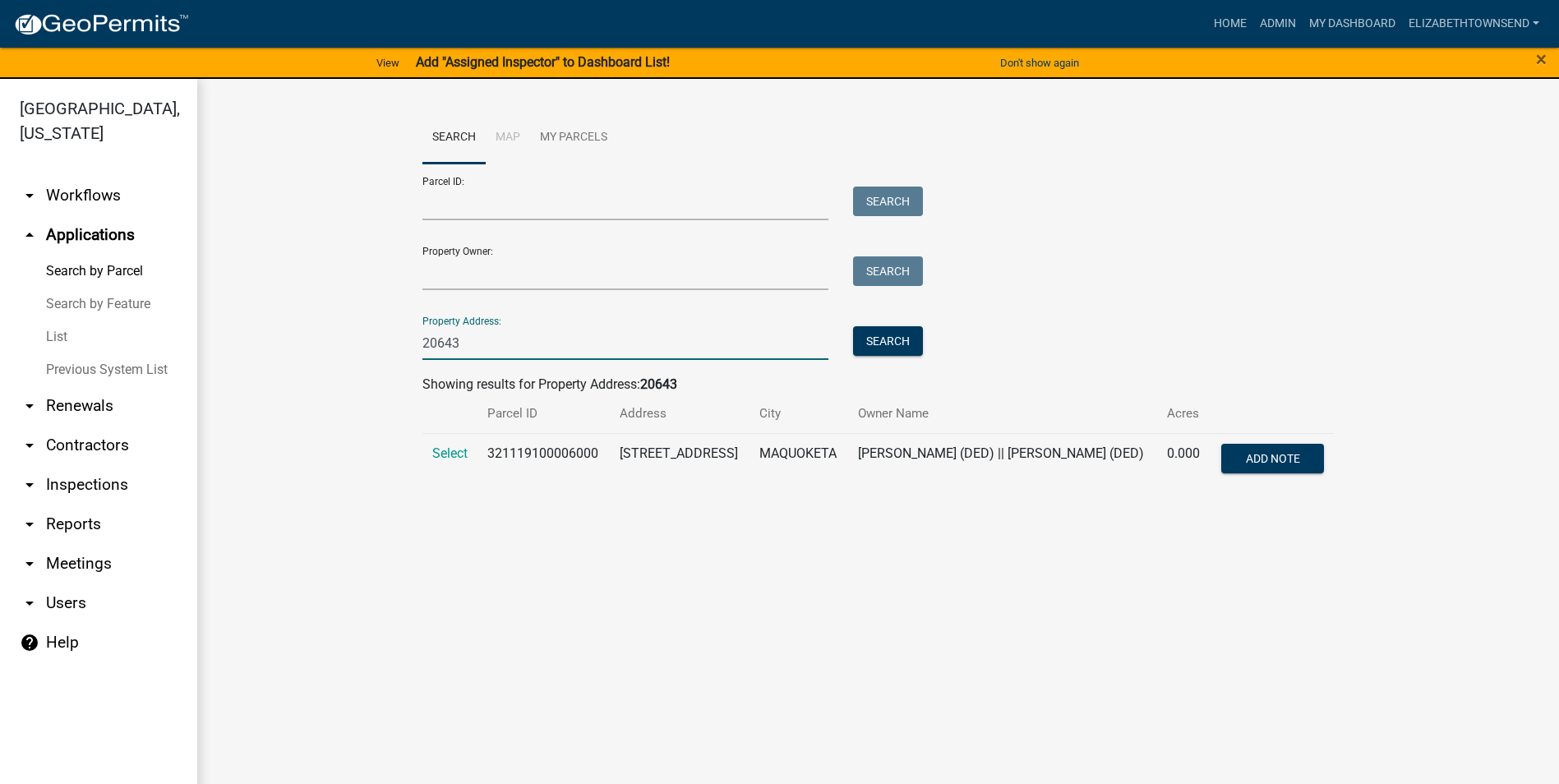
type input "20643"
click at [812, 561] on main "Search Map My Parcels Parcel ID: Search Property Owner: Search Property Address…" at bounding box center [879, 441] width 1362 height 725
click at [449, 454] on span "Select" at bounding box center [449, 453] width 35 height 15
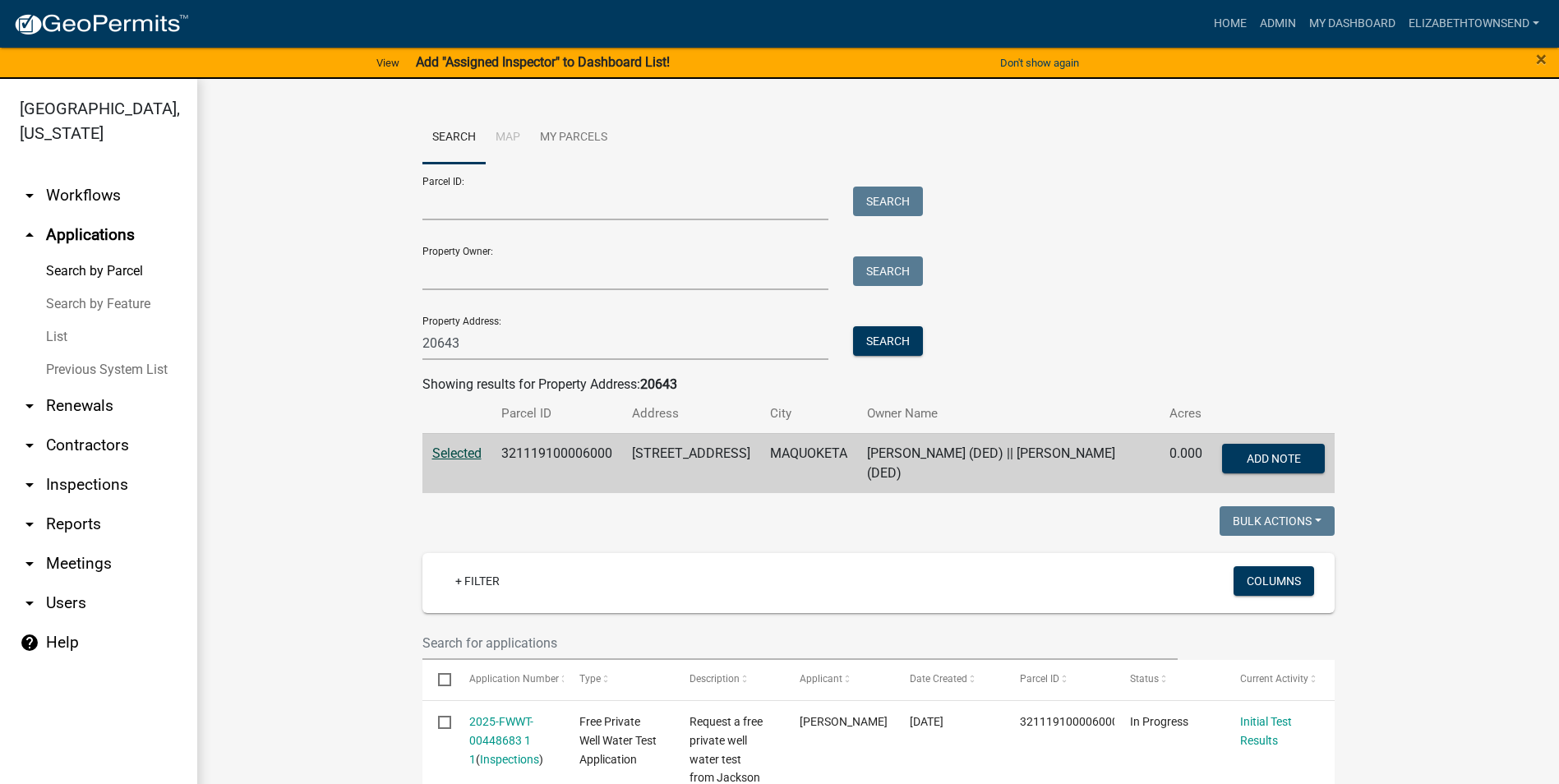
scroll to position [246, 0]
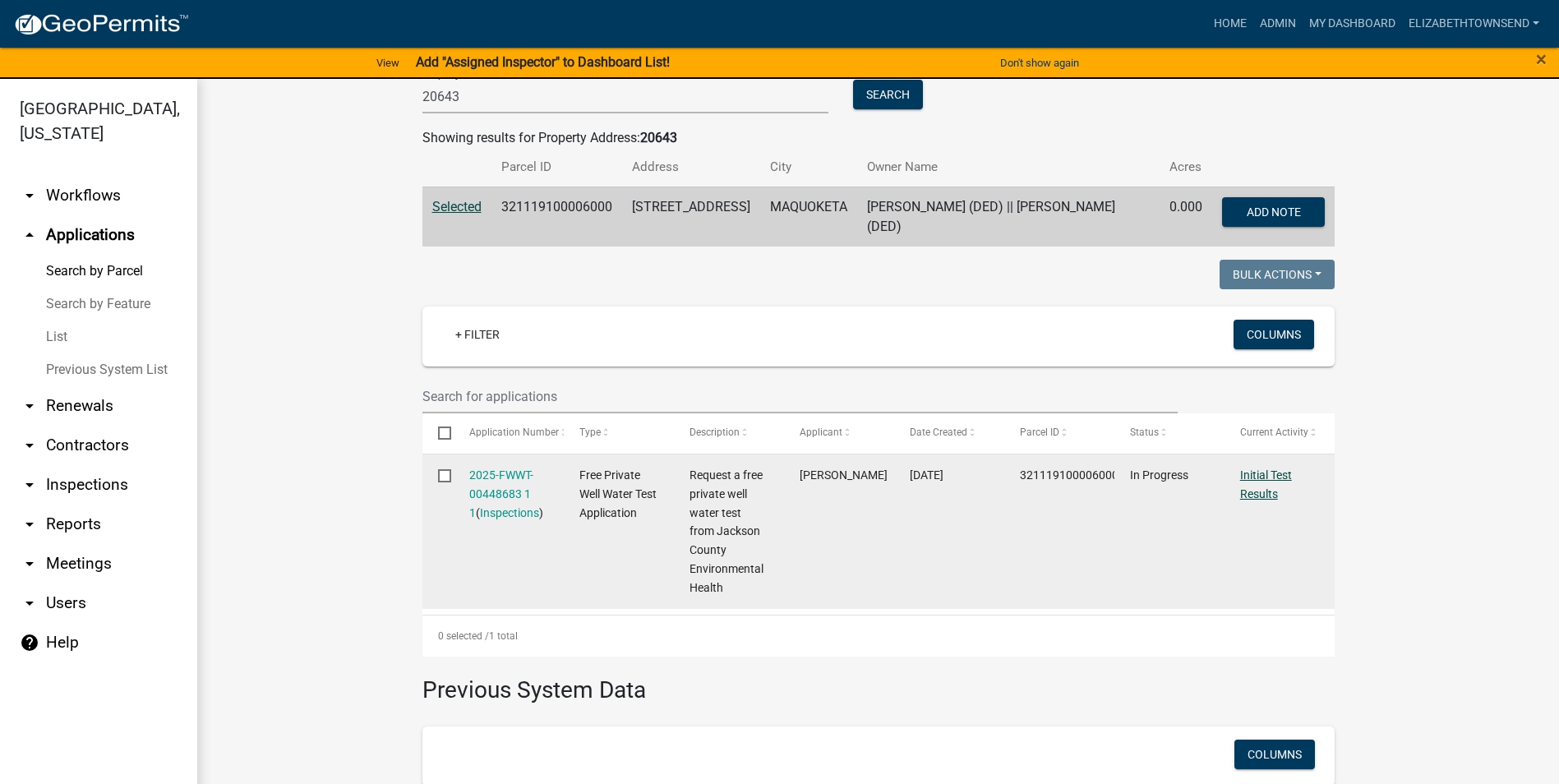
click at [1261, 476] on link "Initial Test Results" at bounding box center [1266, 484] width 52 height 32
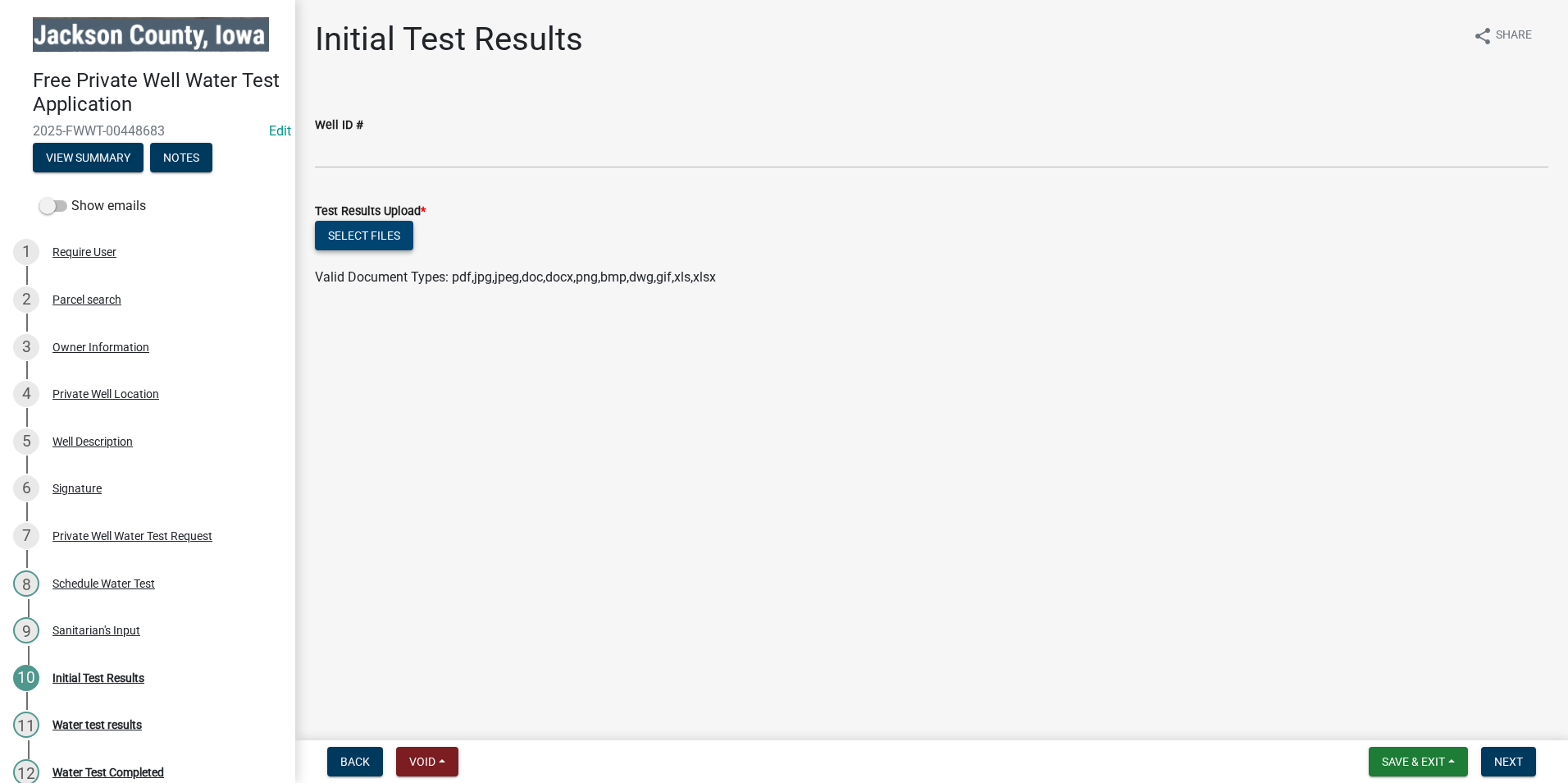
click at [377, 236] on button "Select files" at bounding box center [364, 235] width 99 height 30
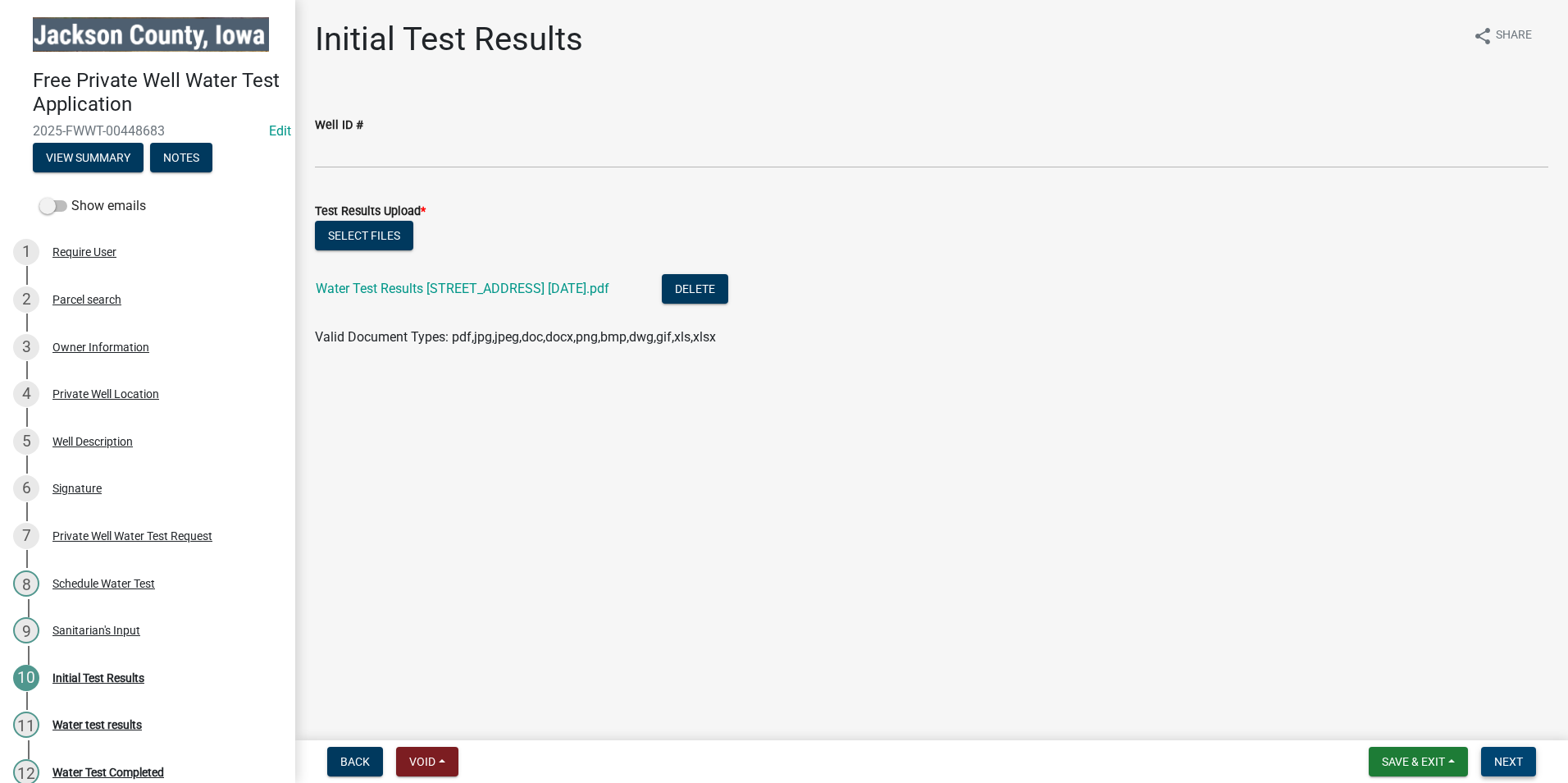
click at [1503, 764] on span "Next" at bounding box center [1508, 761] width 29 height 13
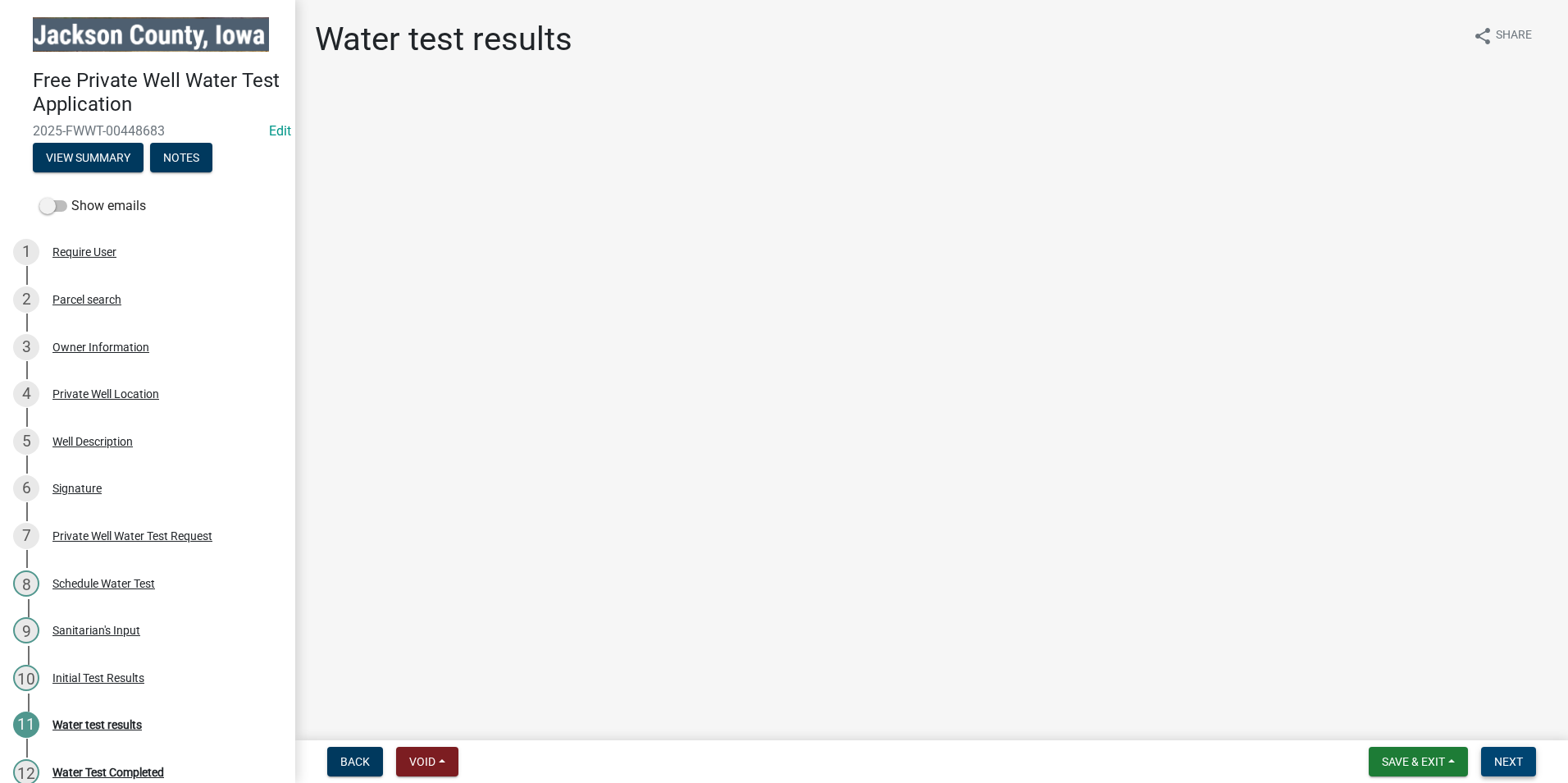
click at [1513, 761] on span "Next" at bounding box center [1508, 761] width 29 height 13
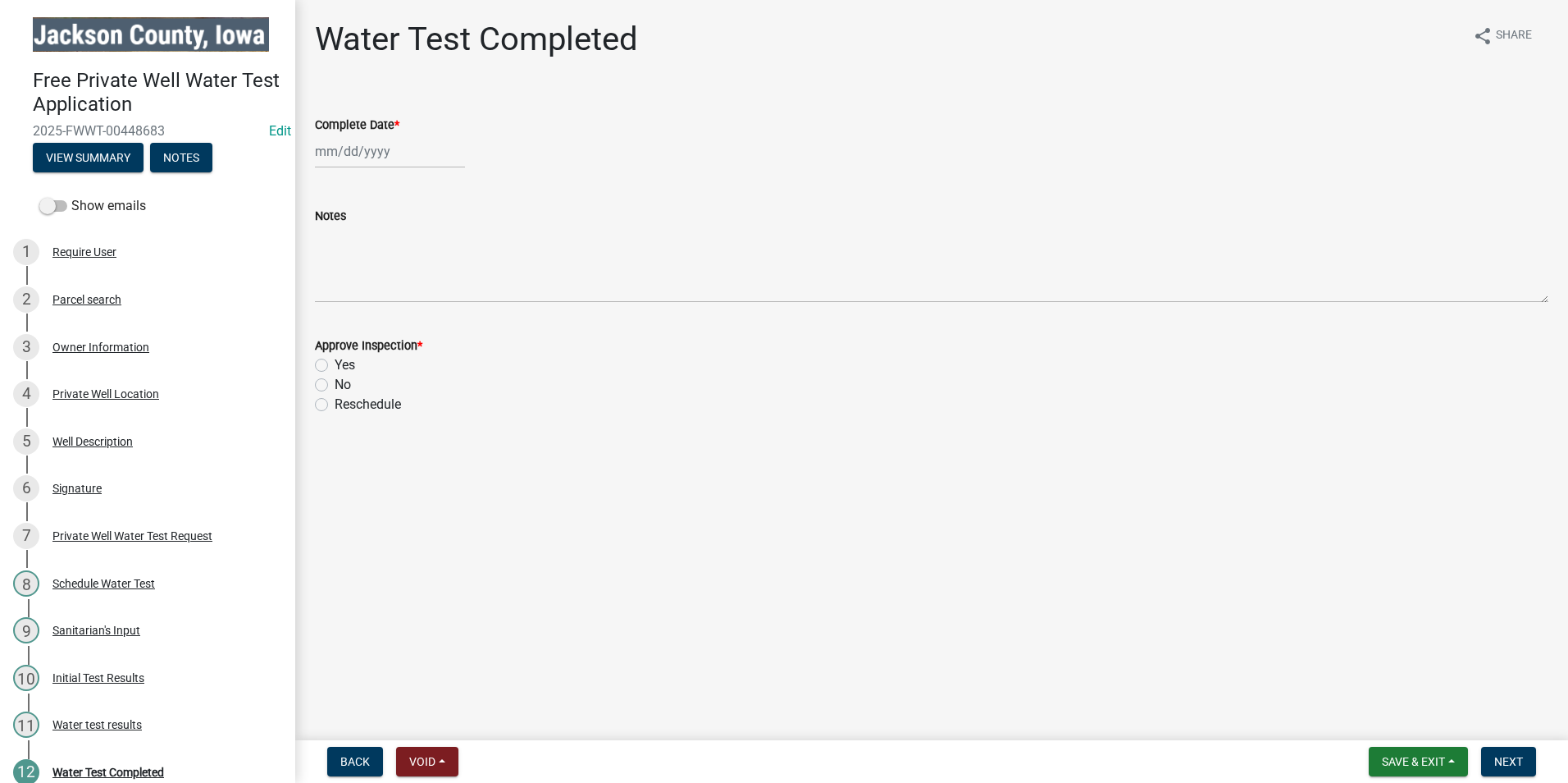
select select "8"
select select "2025"
drag, startPoint x: 354, startPoint y: 151, endPoint x: 360, endPoint y: 160, distance: 10.8
click at [354, 151] on div "[PERSON_NAME] Feb Mar Apr [PERSON_NAME][DATE] Oct Nov [DATE] 1526 1527 1528 152…" at bounding box center [389, 152] width 150 height 34
click at [358, 315] on div "19" at bounding box center [357, 317] width 26 height 26
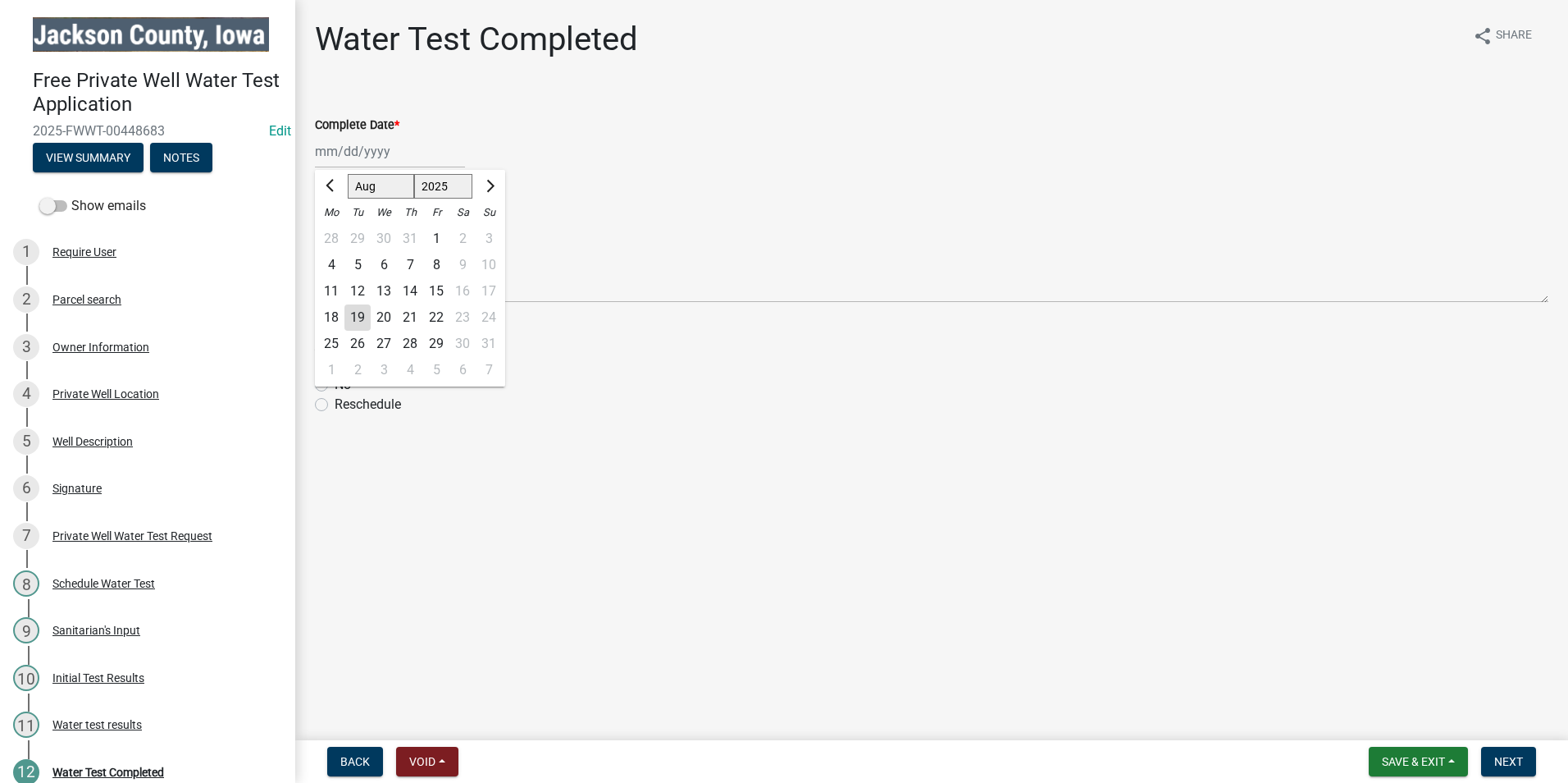
type input "[DATE]"
click at [358, 303] on wm-data-entity-input "Notes" at bounding box center [931, 249] width 1234 height 133
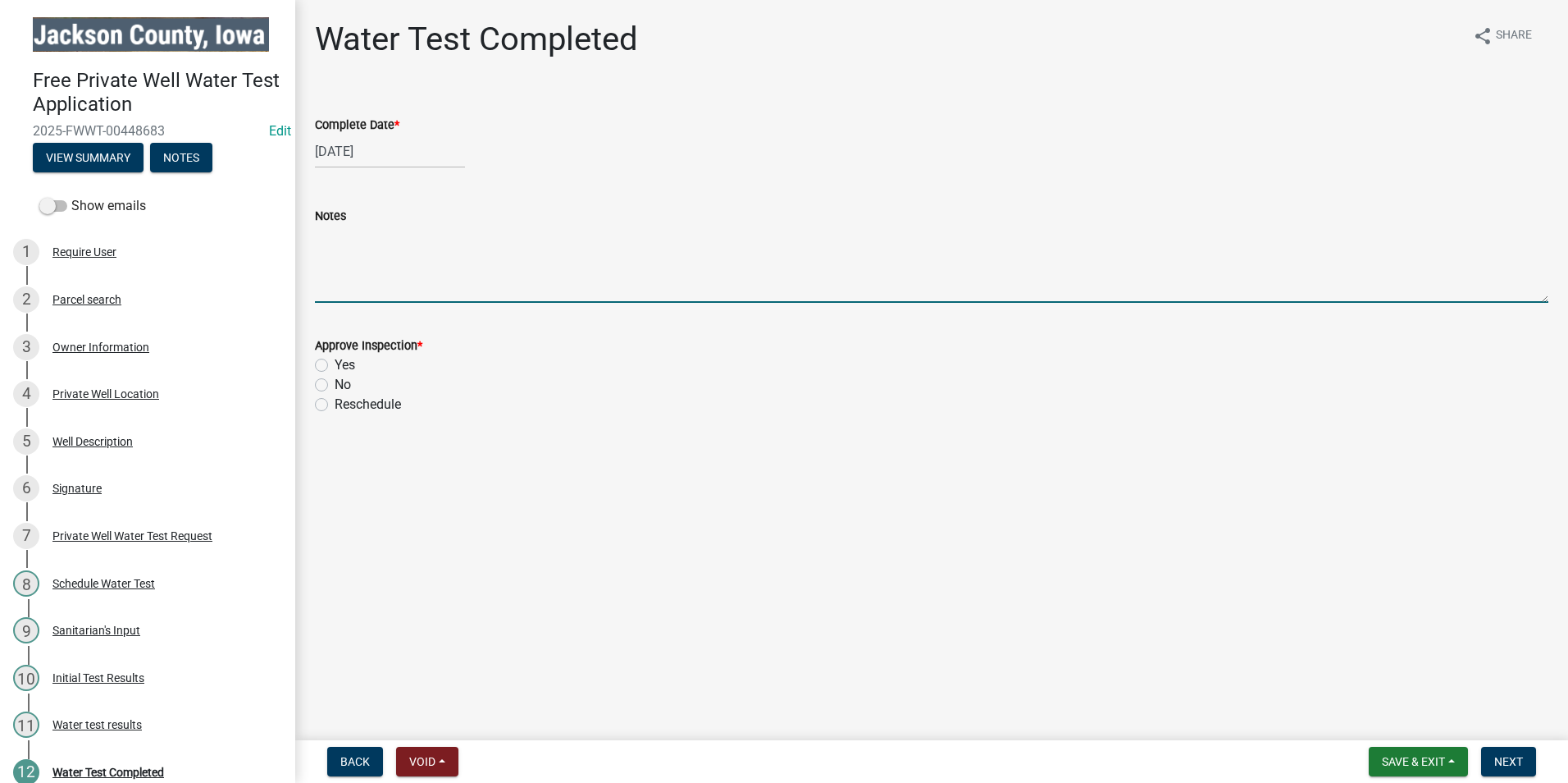
click at [336, 274] on textarea "Notes" at bounding box center [931, 265] width 1234 height 77
type textarea "No further action required."
click at [334, 370] on label "Yes" at bounding box center [344, 365] width 21 height 20
click at [334, 366] on input "Yes" at bounding box center [340, 361] width 11 height 11
radio input "true"
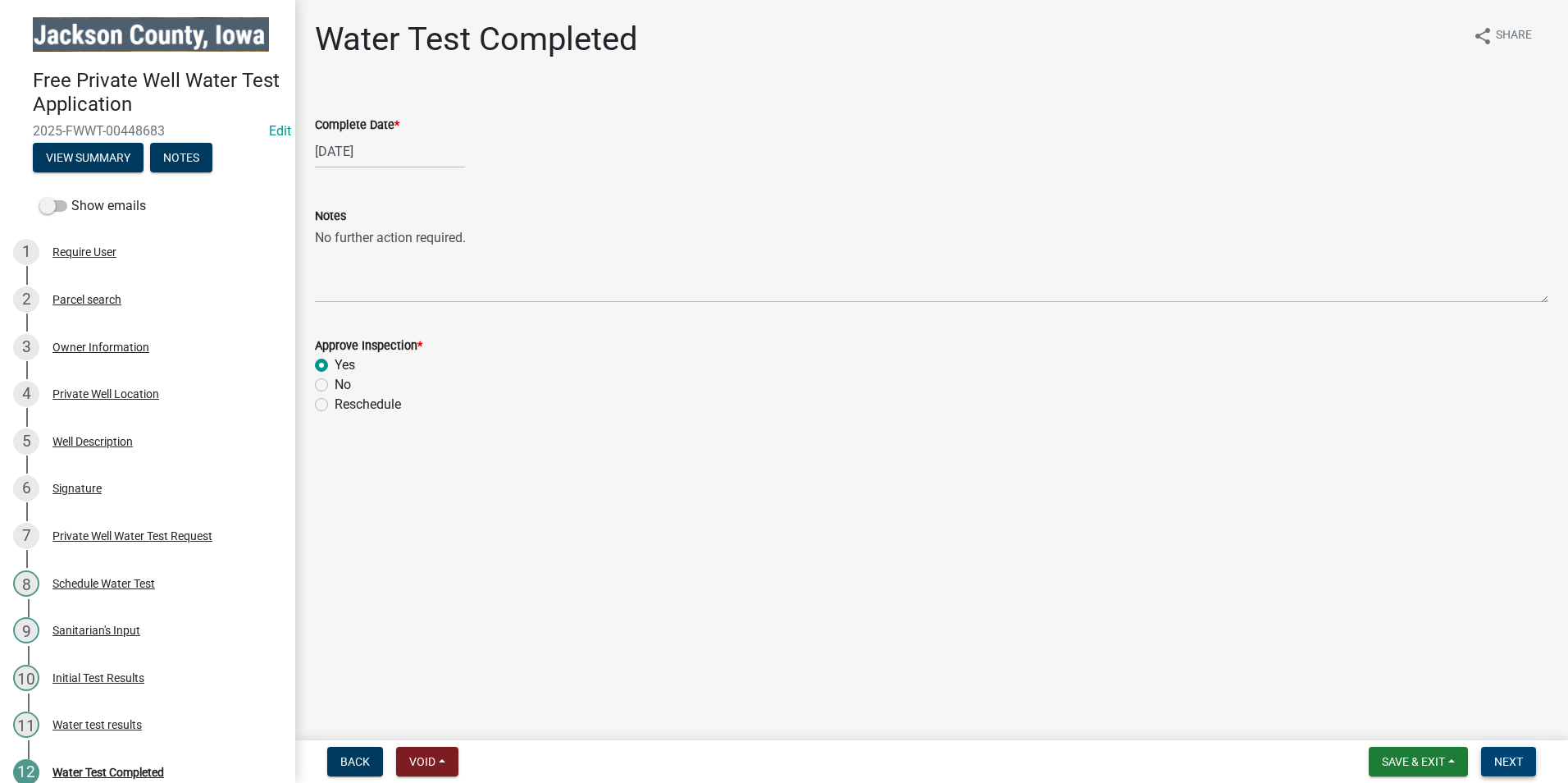
click at [1518, 764] on span "Next" at bounding box center [1508, 761] width 29 height 13
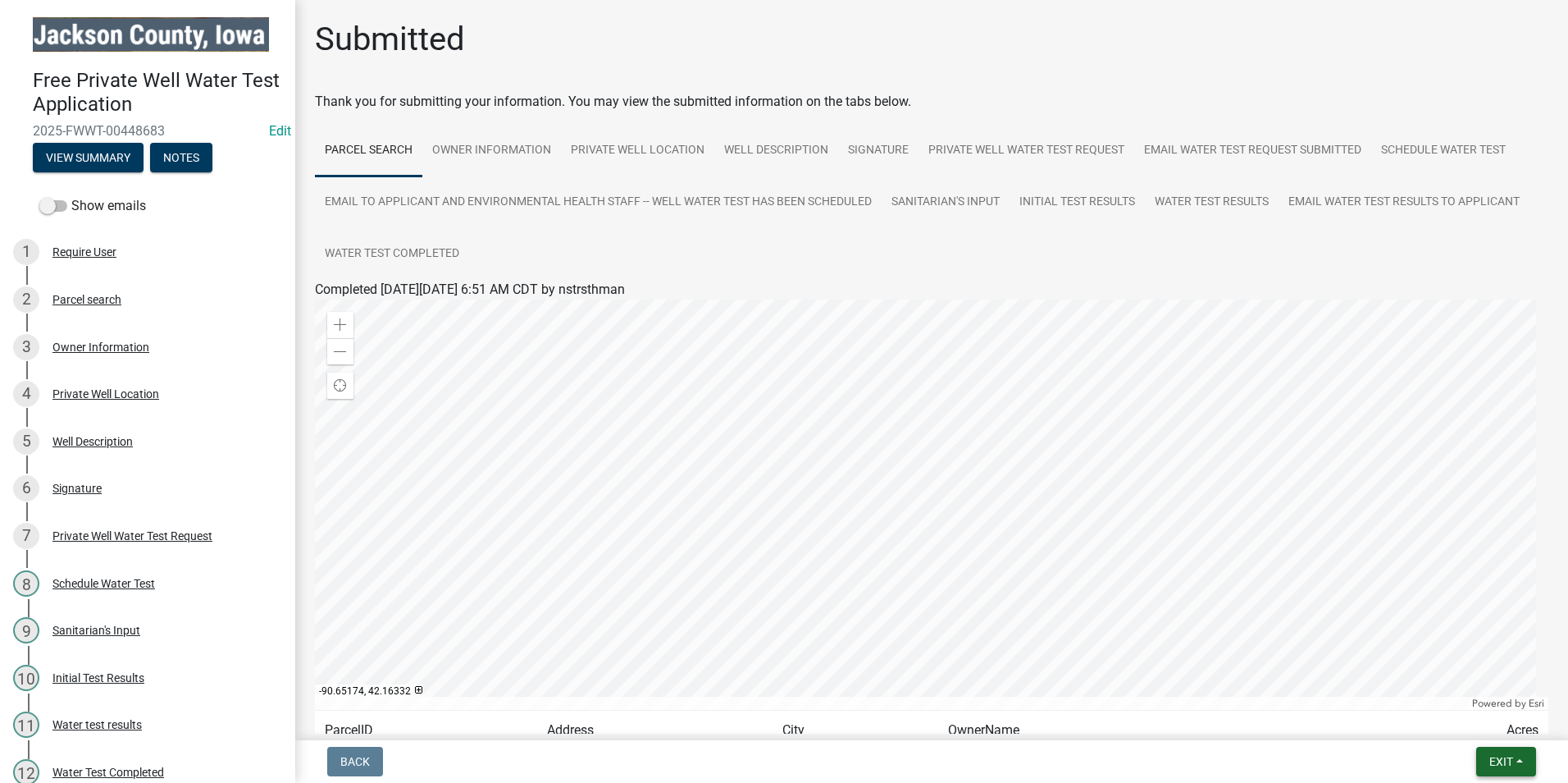
click at [1495, 767] on span "Exit" at bounding box center [1501, 761] width 24 height 13
click at [1475, 721] on button "Save & Exit" at bounding box center [1470, 718] width 131 height 39
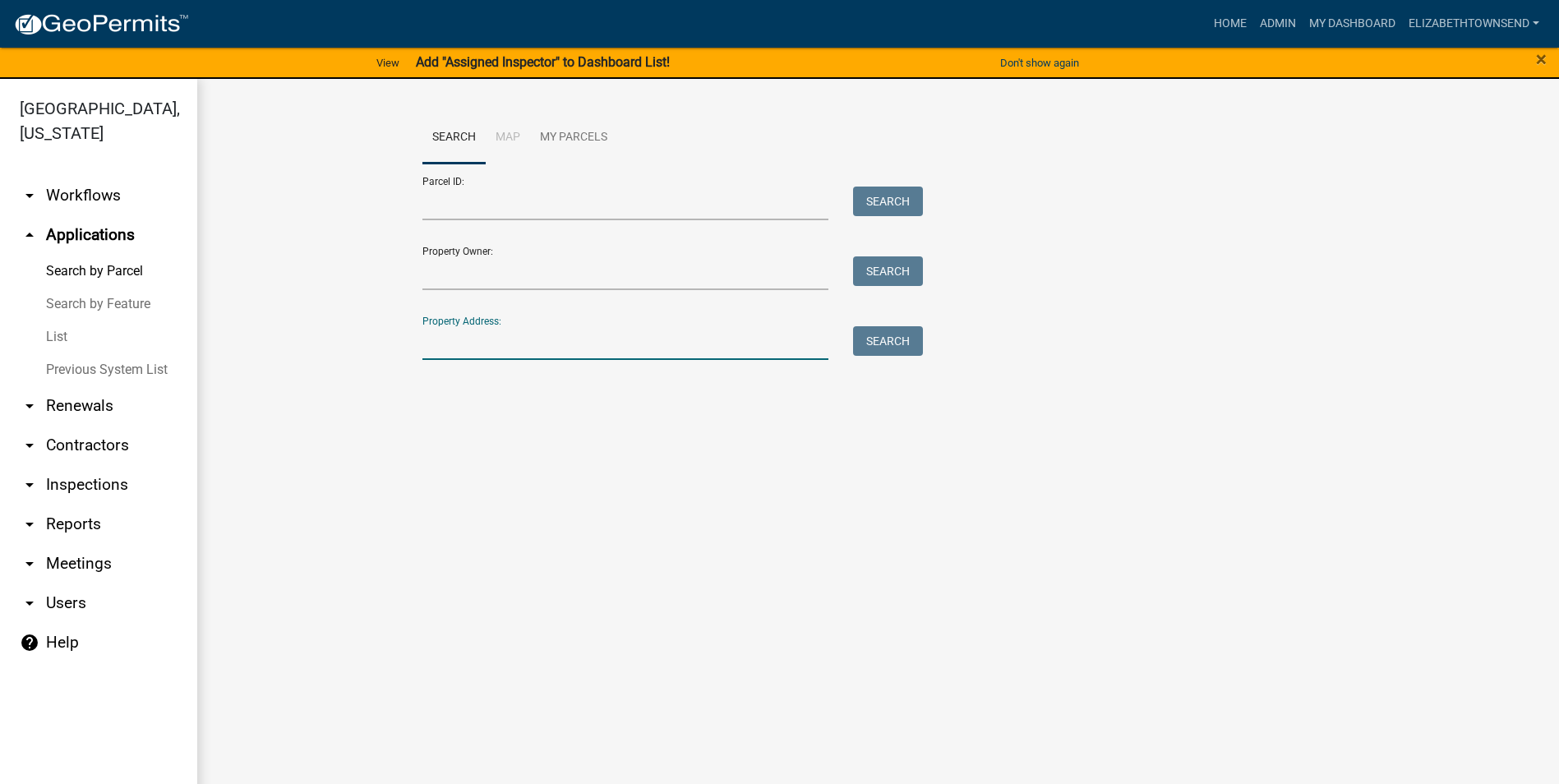
click at [467, 344] on input "Property Address:" at bounding box center [625, 343] width 407 height 34
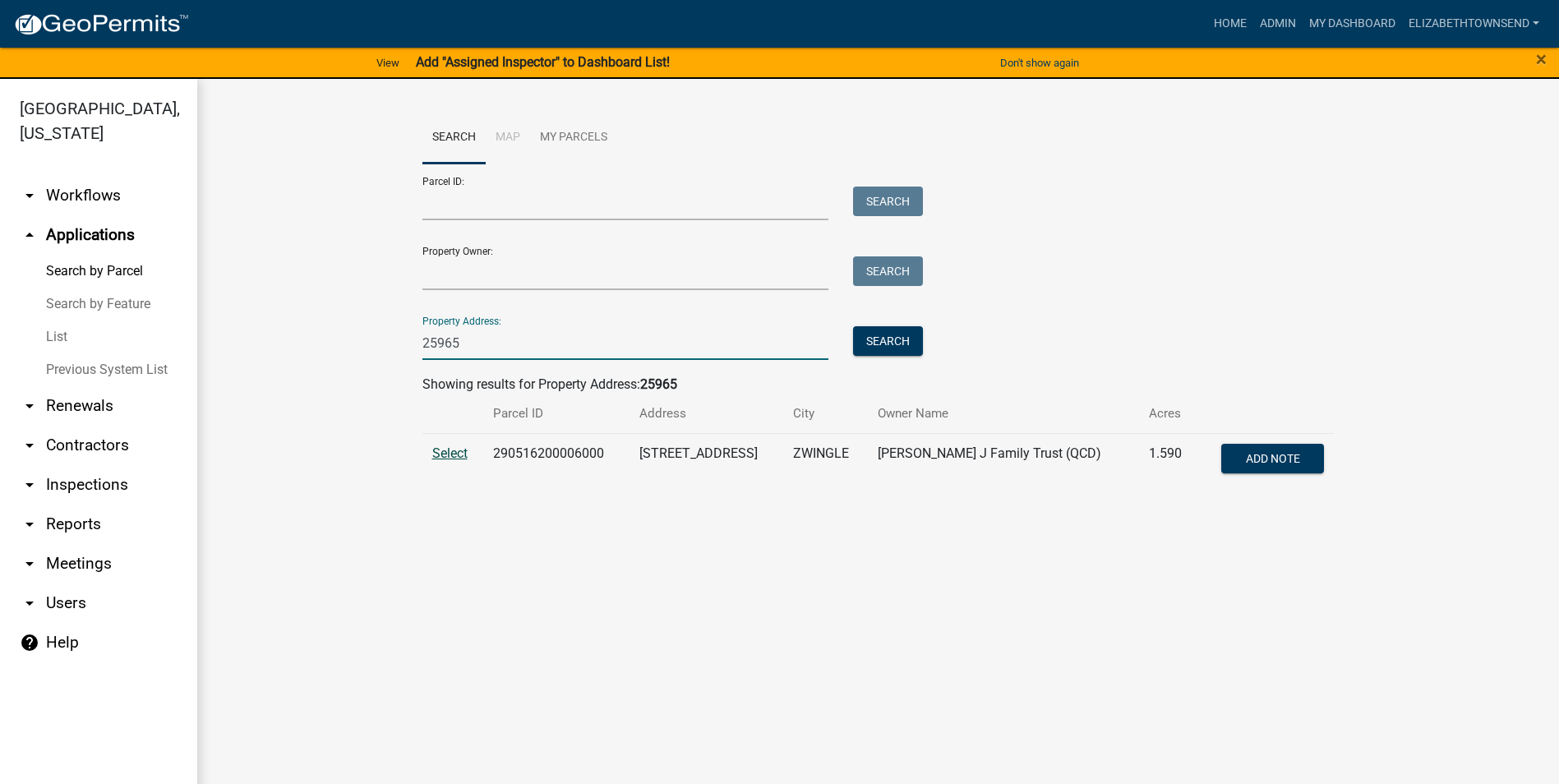
click at [448, 452] on span "Select" at bounding box center [449, 453] width 35 height 15
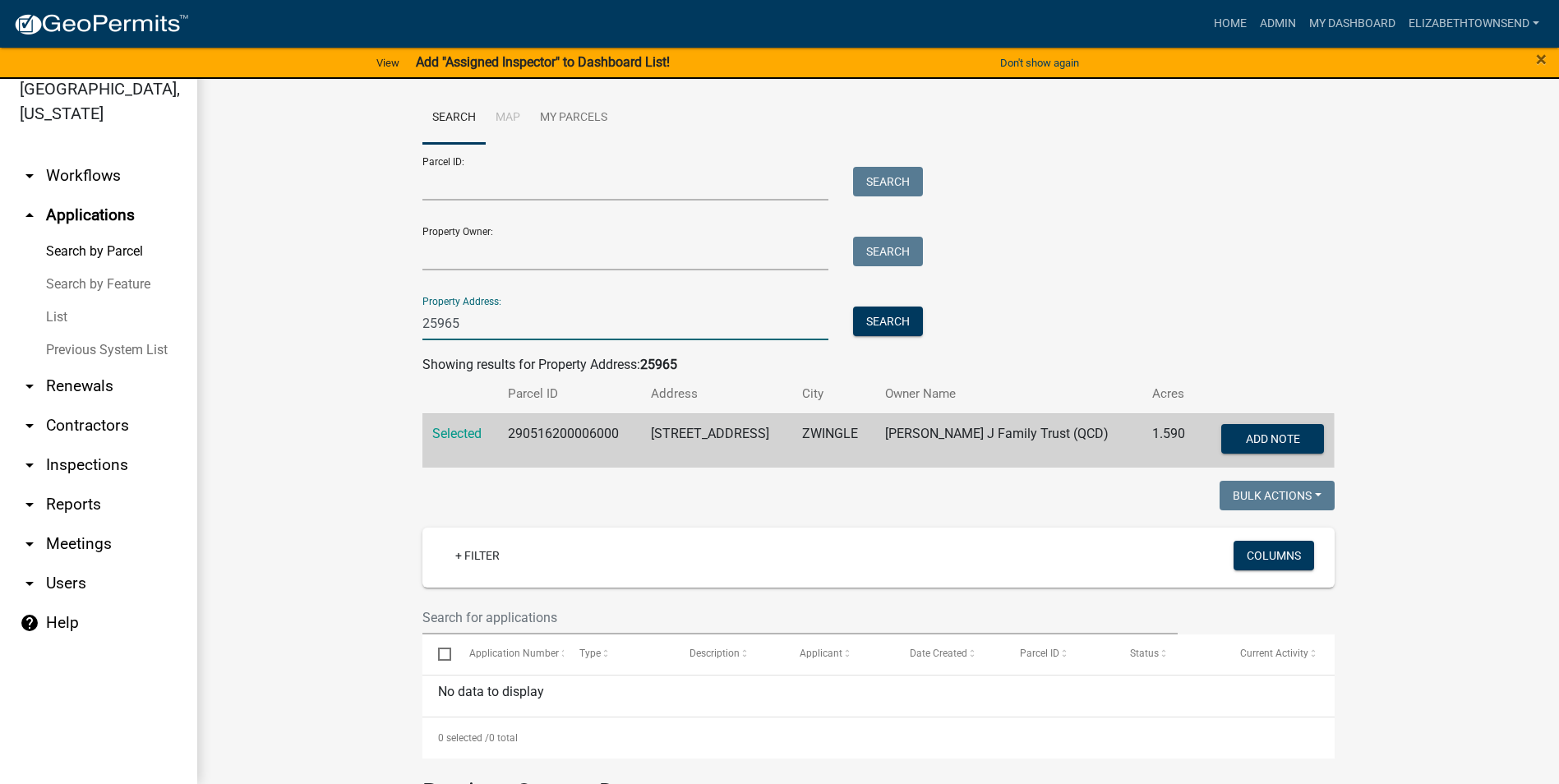
drag, startPoint x: 470, startPoint y: 322, endPoint x: 364, endPoint y: 322, distance: 106.0
click at [364, 322] on wm-workflow-application-search-view "Search Map My Parcels Parcel ID: Search Property Owner: Search Property Address…" at bounding box center [878, 575] width 1296 height 967
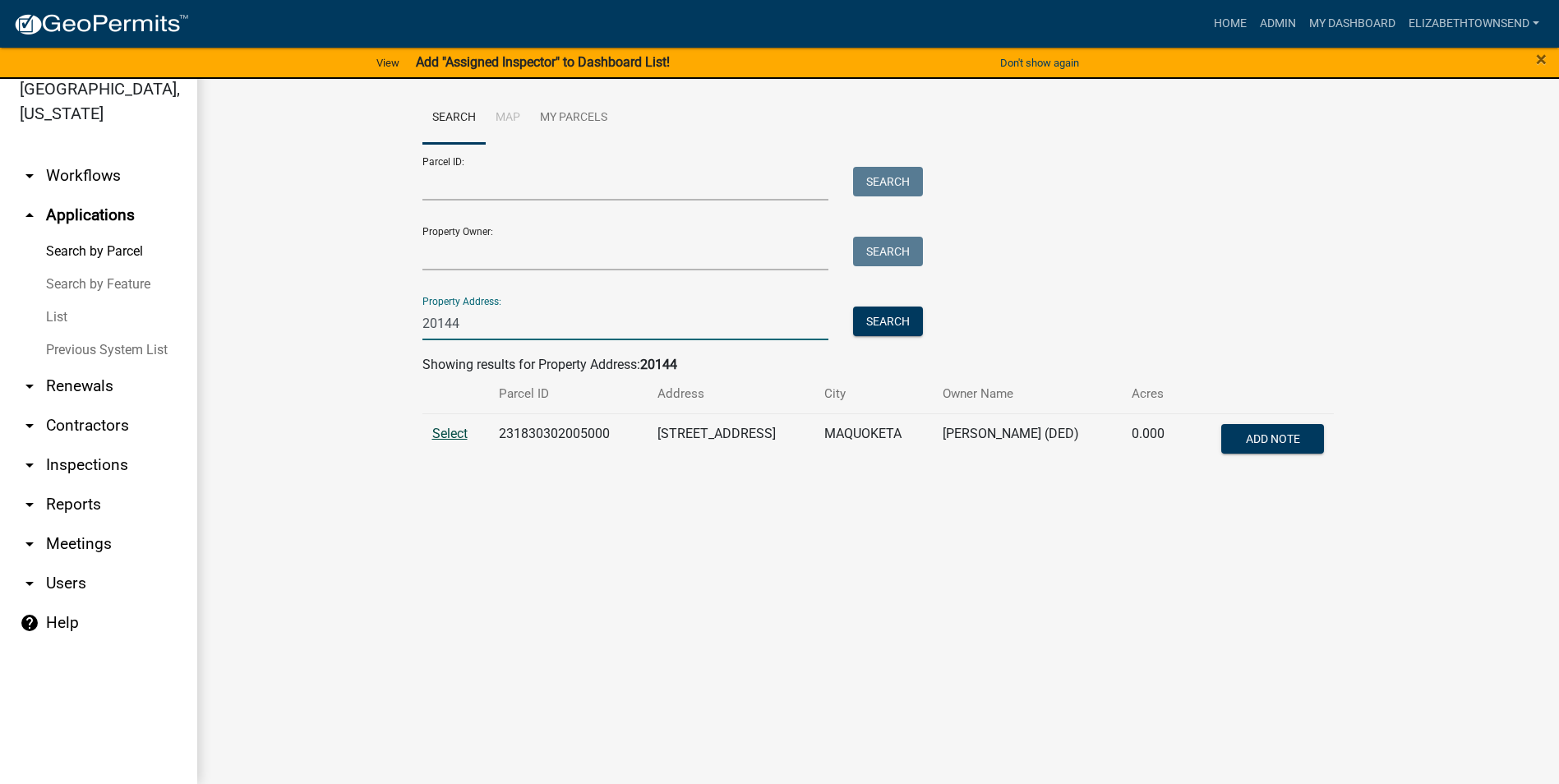
type input "20144"
click at [466, 438] on span "Select" at bounding box center [449, 433] width 35 height 15
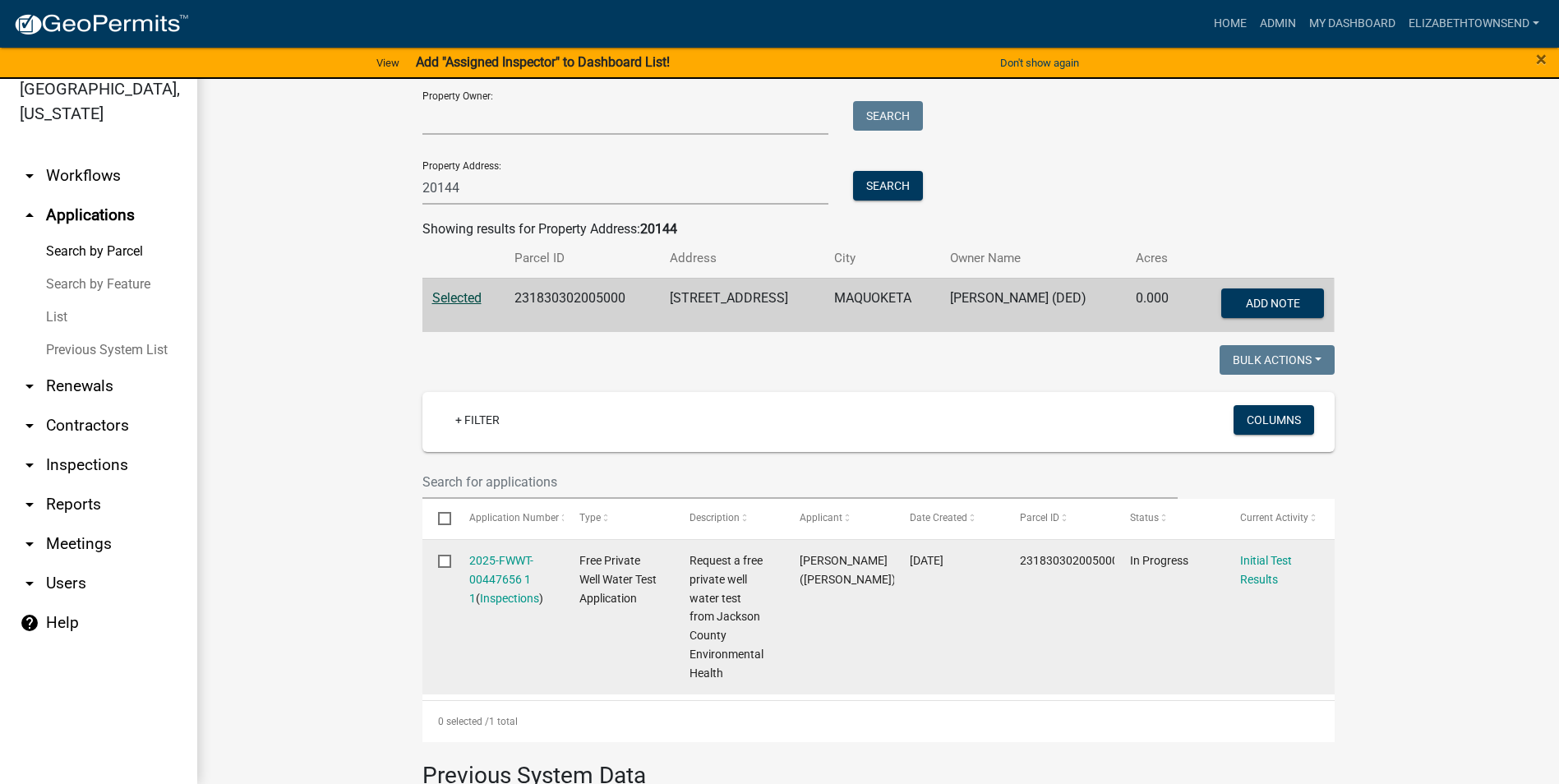
scroll to position [246, 0]
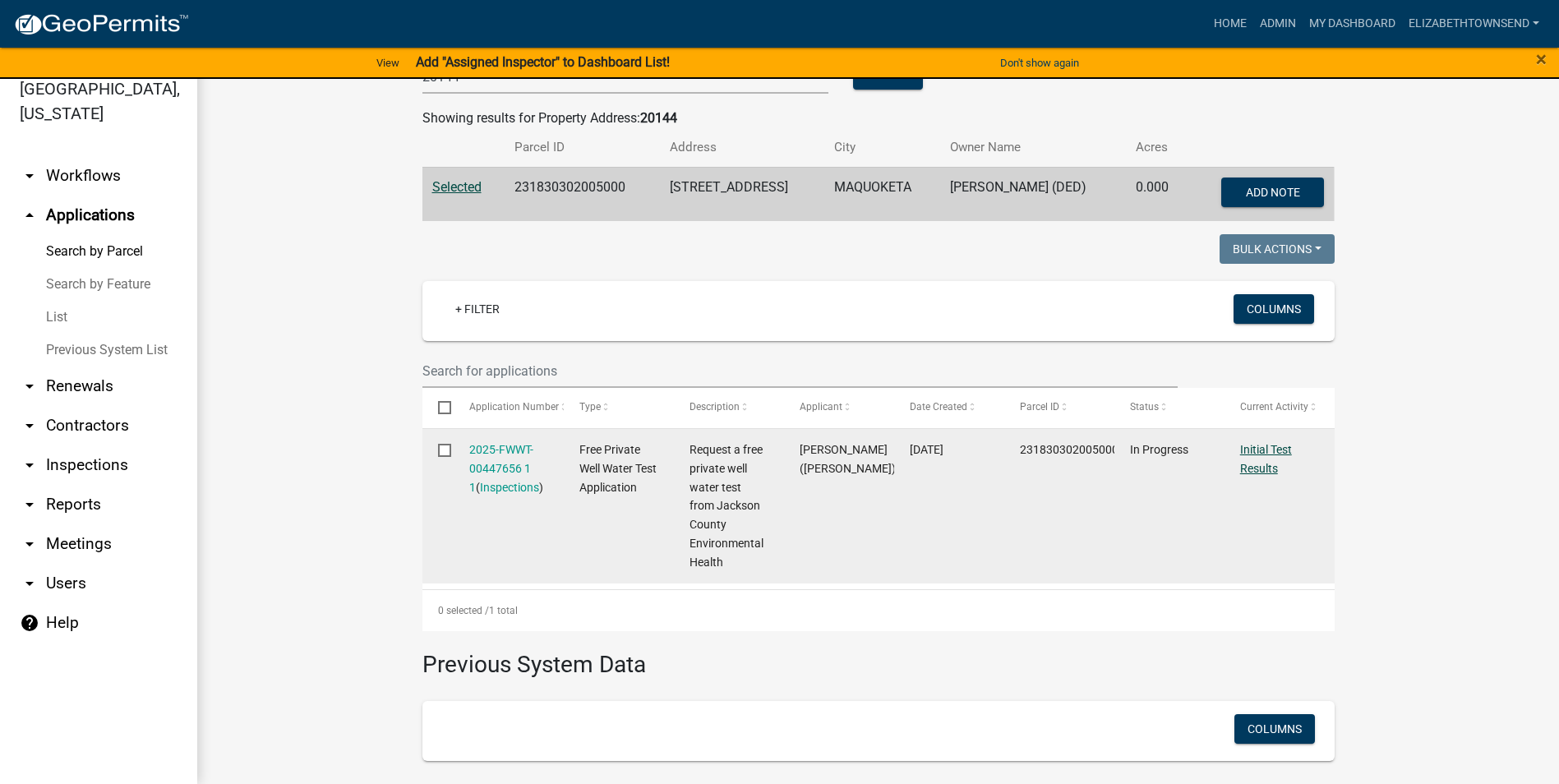
click at [1265, 463] on link "Initial Test Results" at bounding box center [1266, 459] width 52 height 32
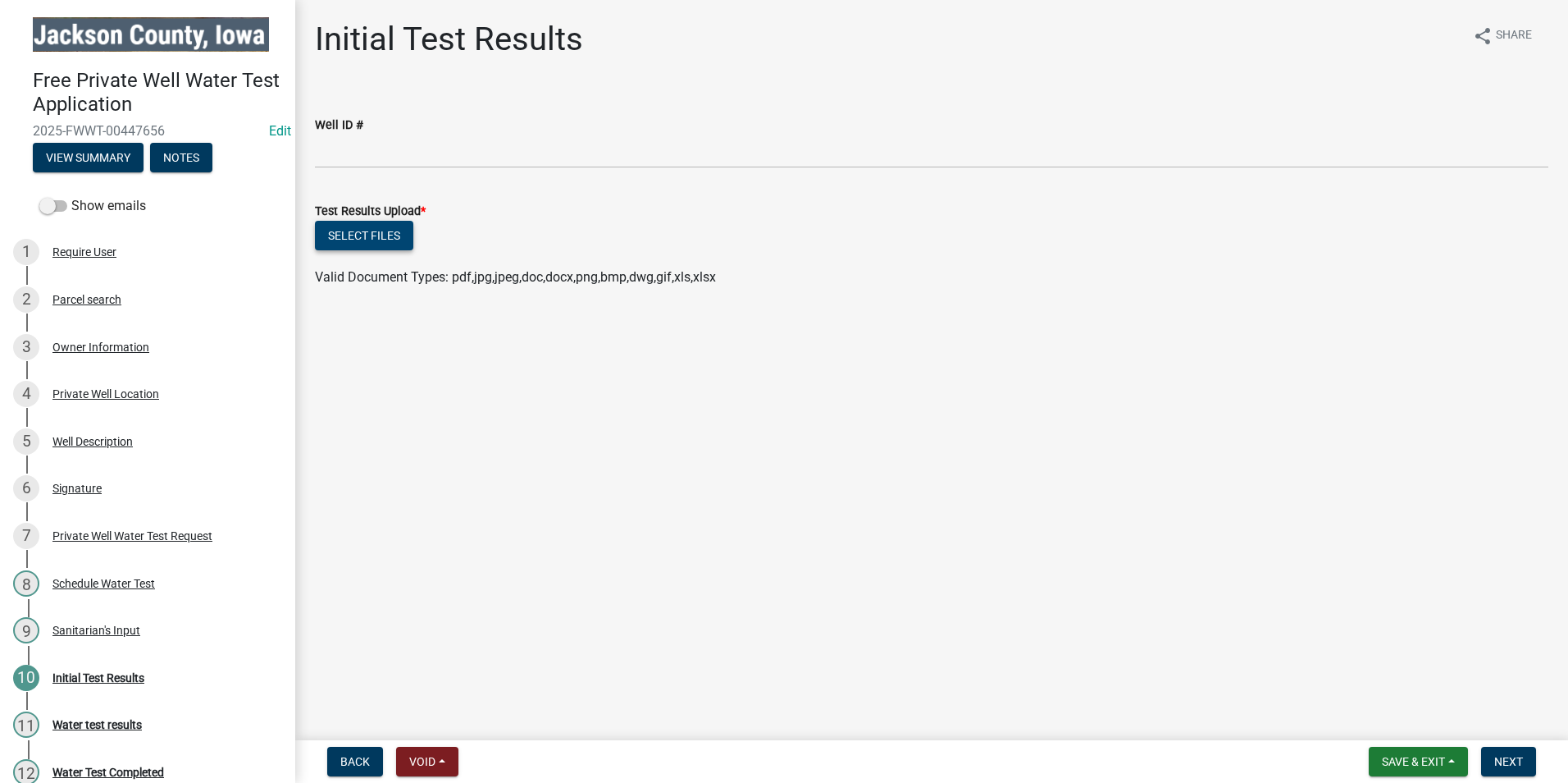
click at [372, 237] on button "Select files" at bounding box center [364, 235] width 99 height 30
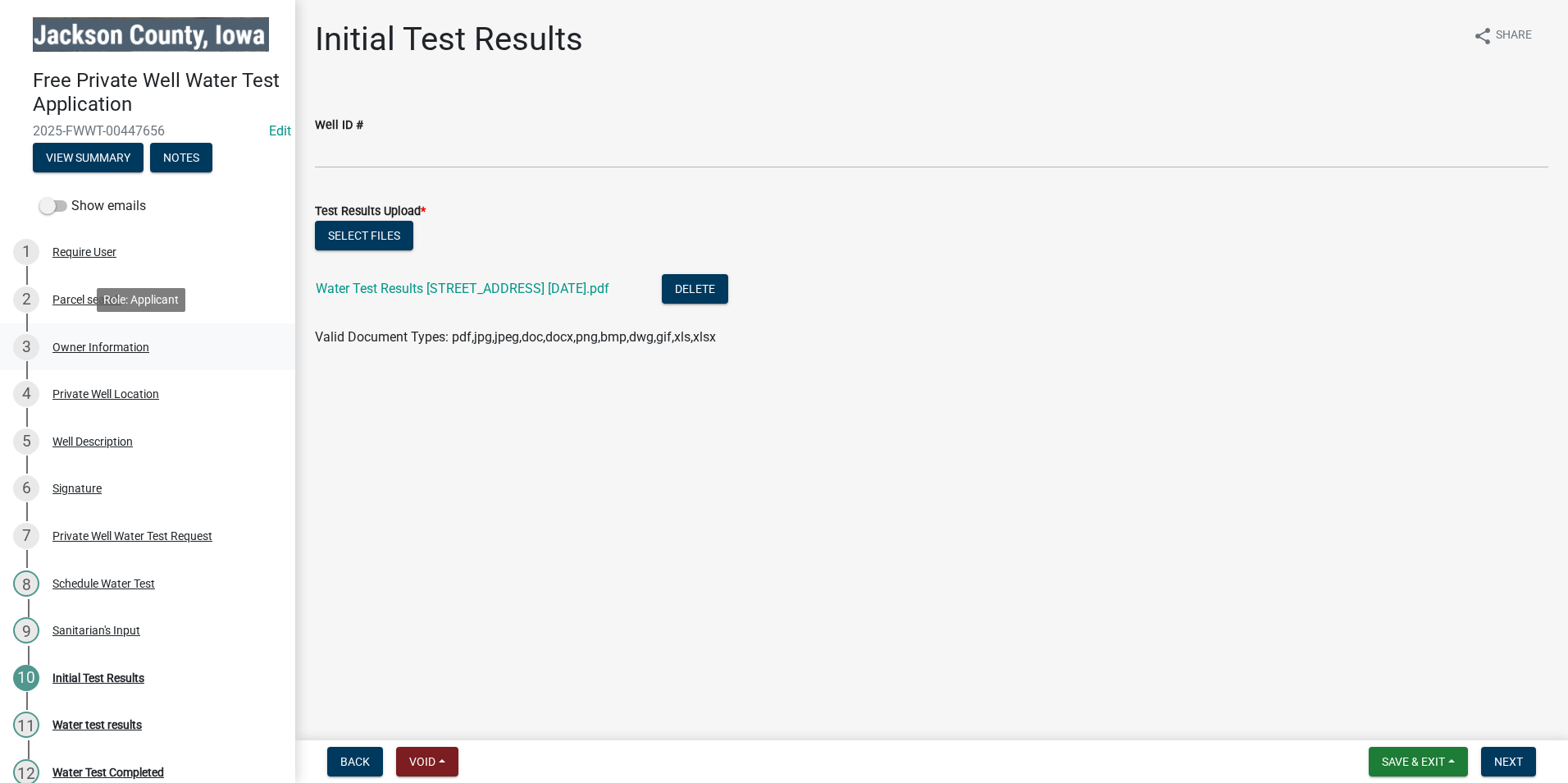
click at [102, 343] on div "Owner Information" at bounding box center [101, 346] width 97 height 12
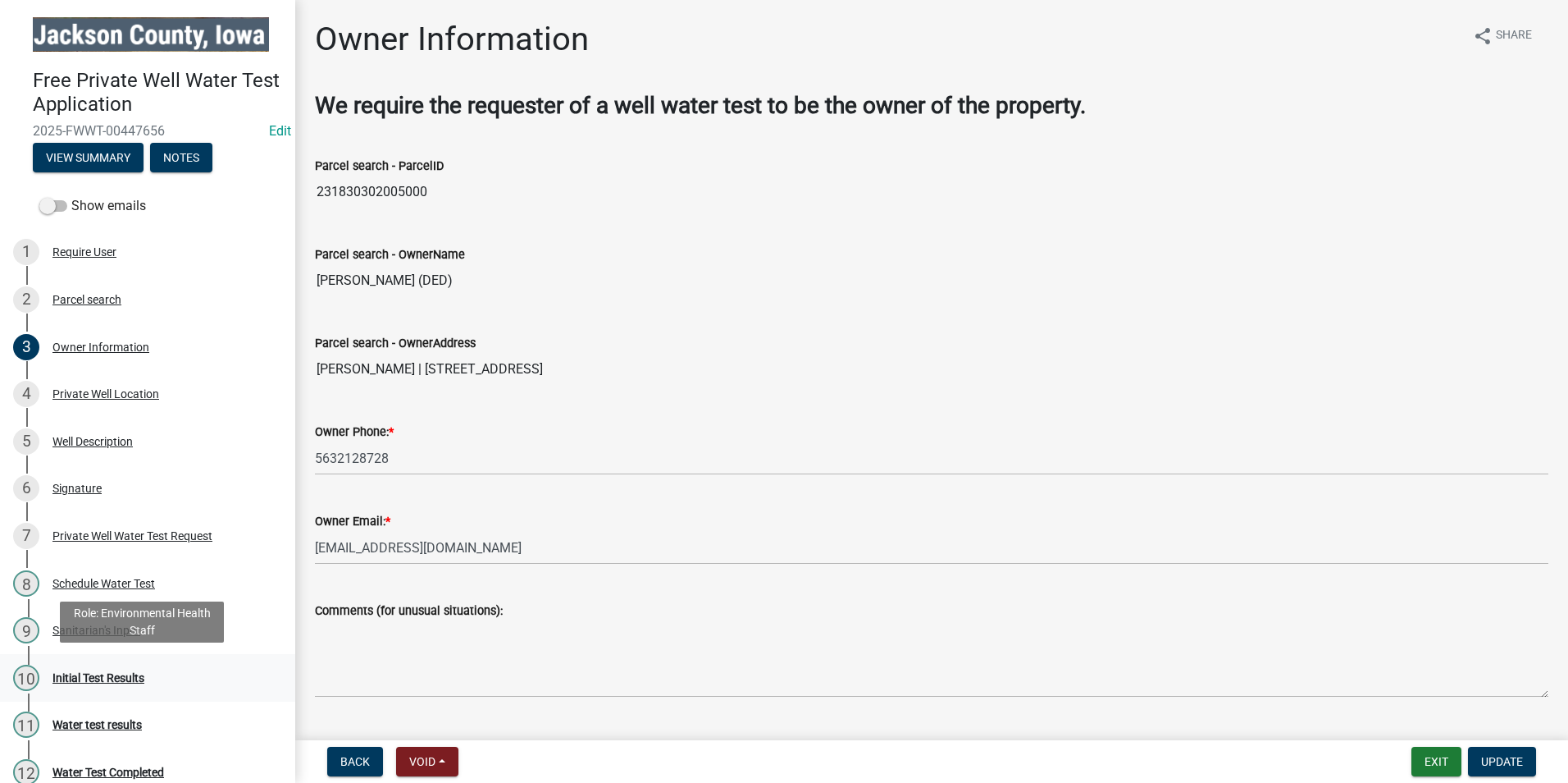
click at [101, 673] on div "Initial Test Results" at bounding box center [99, 677] width 91 height 12
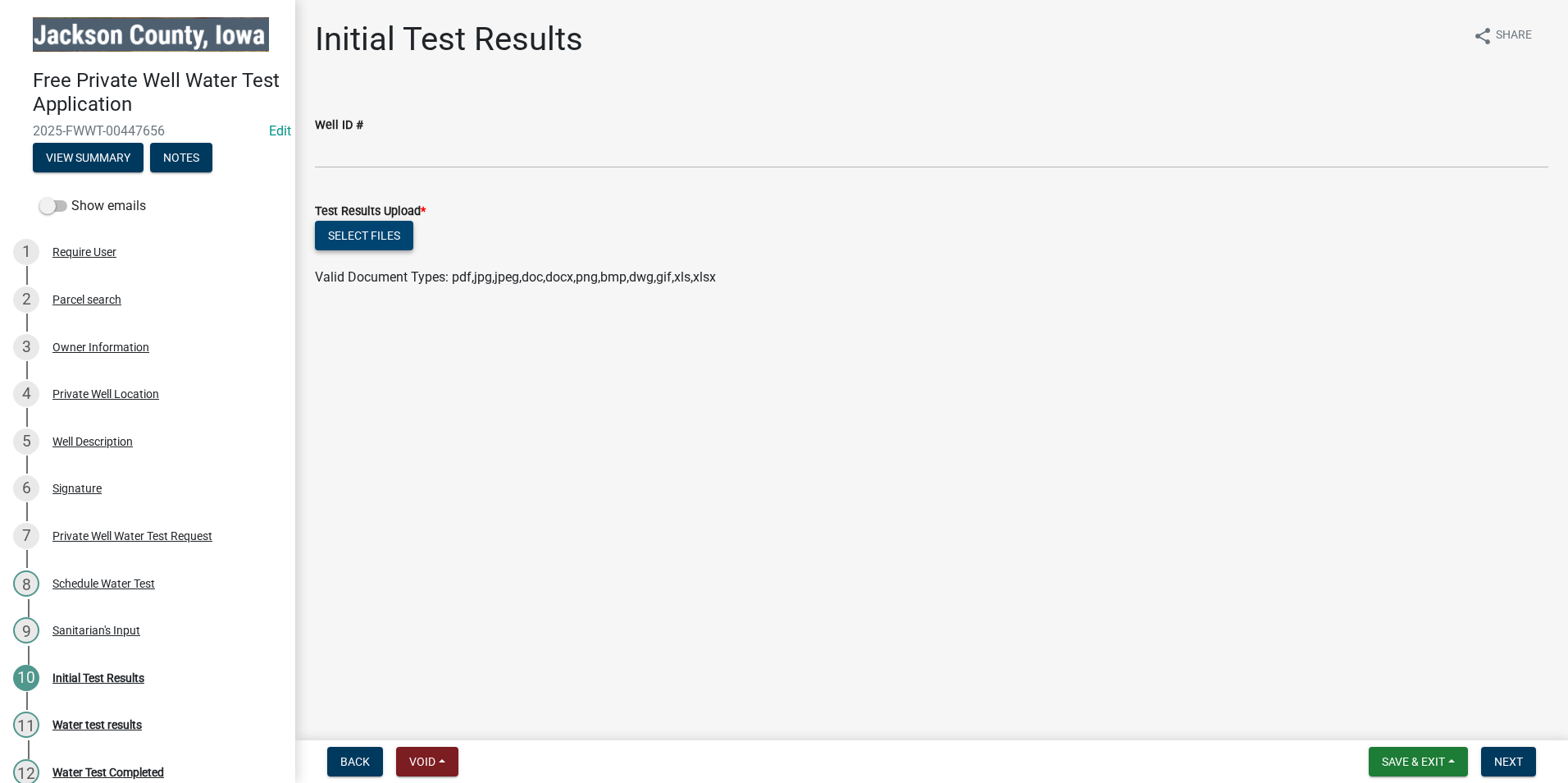
click at [384, 235] on button "Select files" at bounding box center [364, 235] width 99 height 30
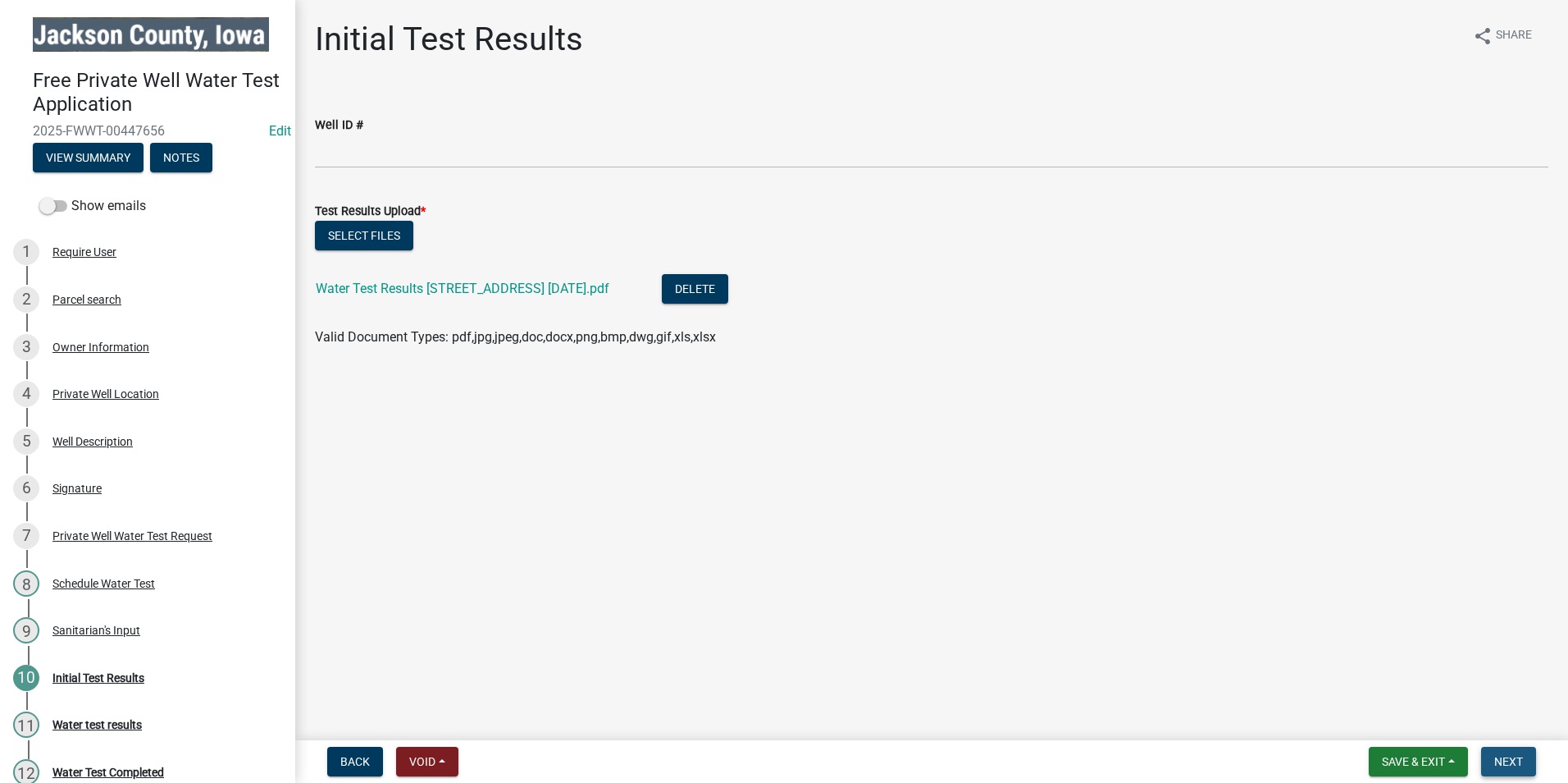
click at [1503, 761] on span "Next" at bounding box center [1508, 761] width 29 height 13
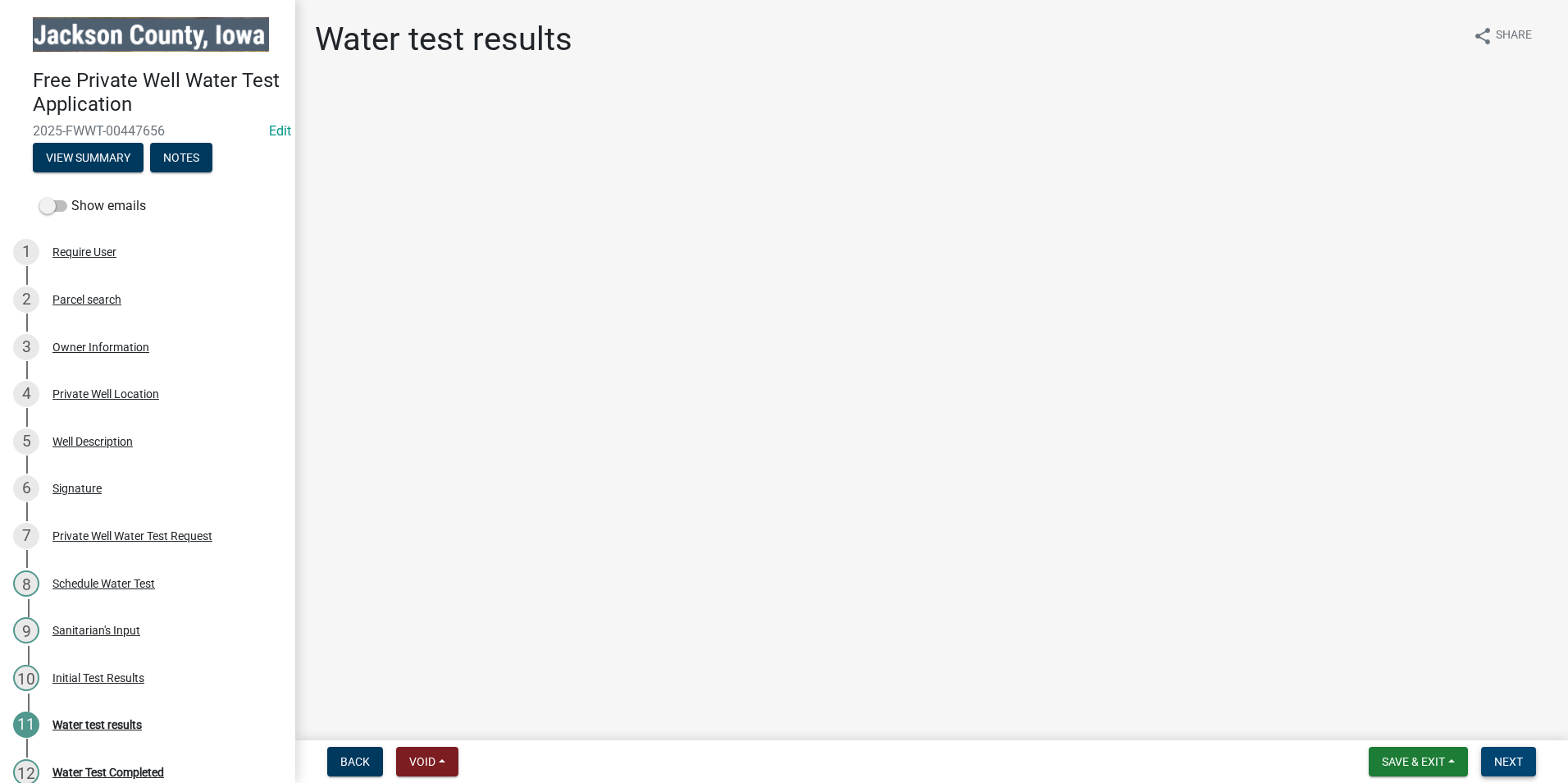
click at [1511, 758] on span "Next" at bounding box center [1508, 761] width 29 height 13
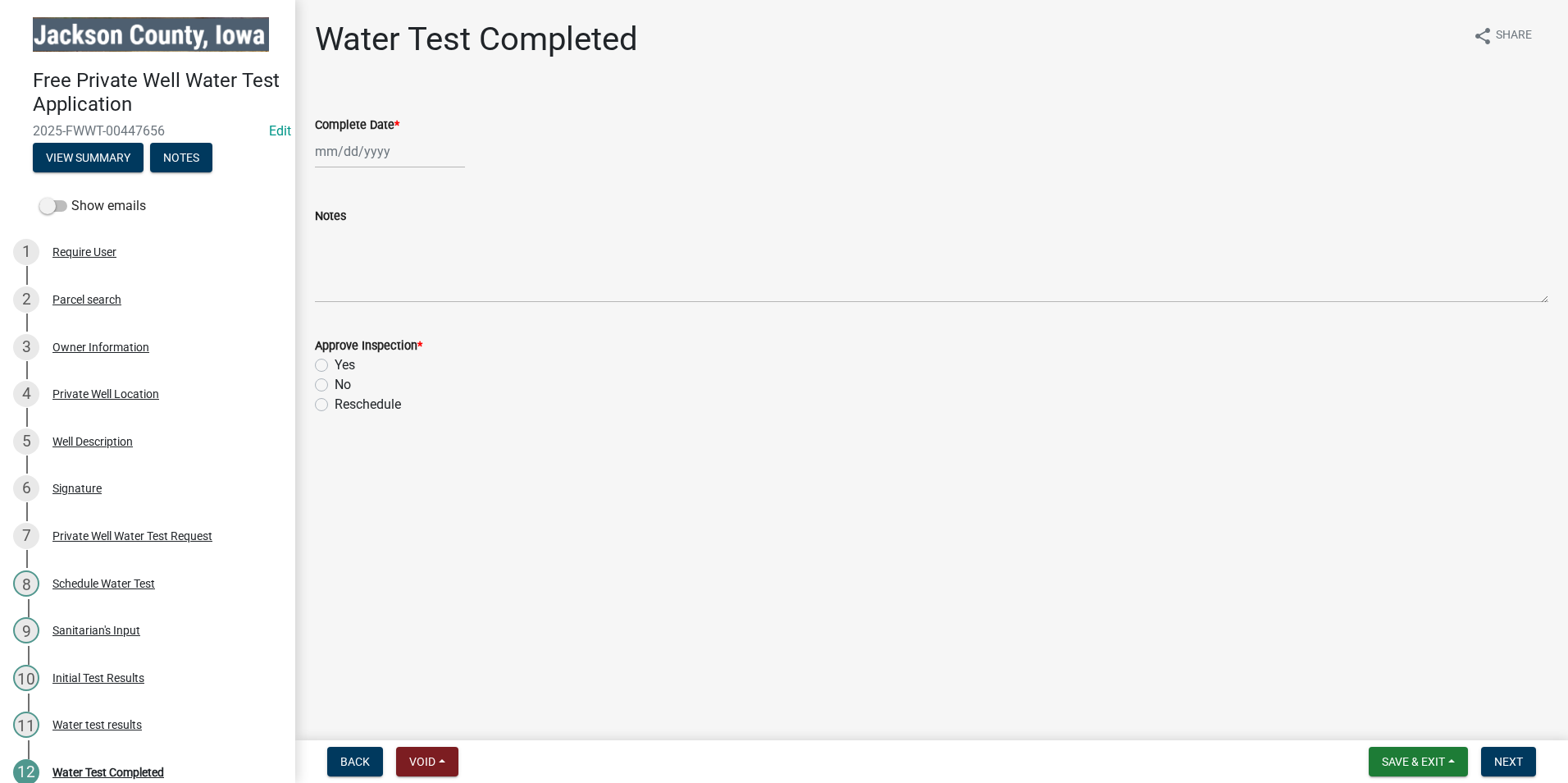
select select "8"
select select "2025"
drag, startPoint x: 342, startPoint y: 149, endPoint x: 346, endPoint y: 178, distance: 29.3
click at [342, 149] on div "[PERSON_NAME] Feb Mar Apr [PERSON_NAME][DATE] Oct Nov [DATE] 1526 1527 1528 152…" at bounding box center [389, 152] width 150 height 34
click at [361, 316] on div "19" at bounding box center [357, 317] width 26 height 26
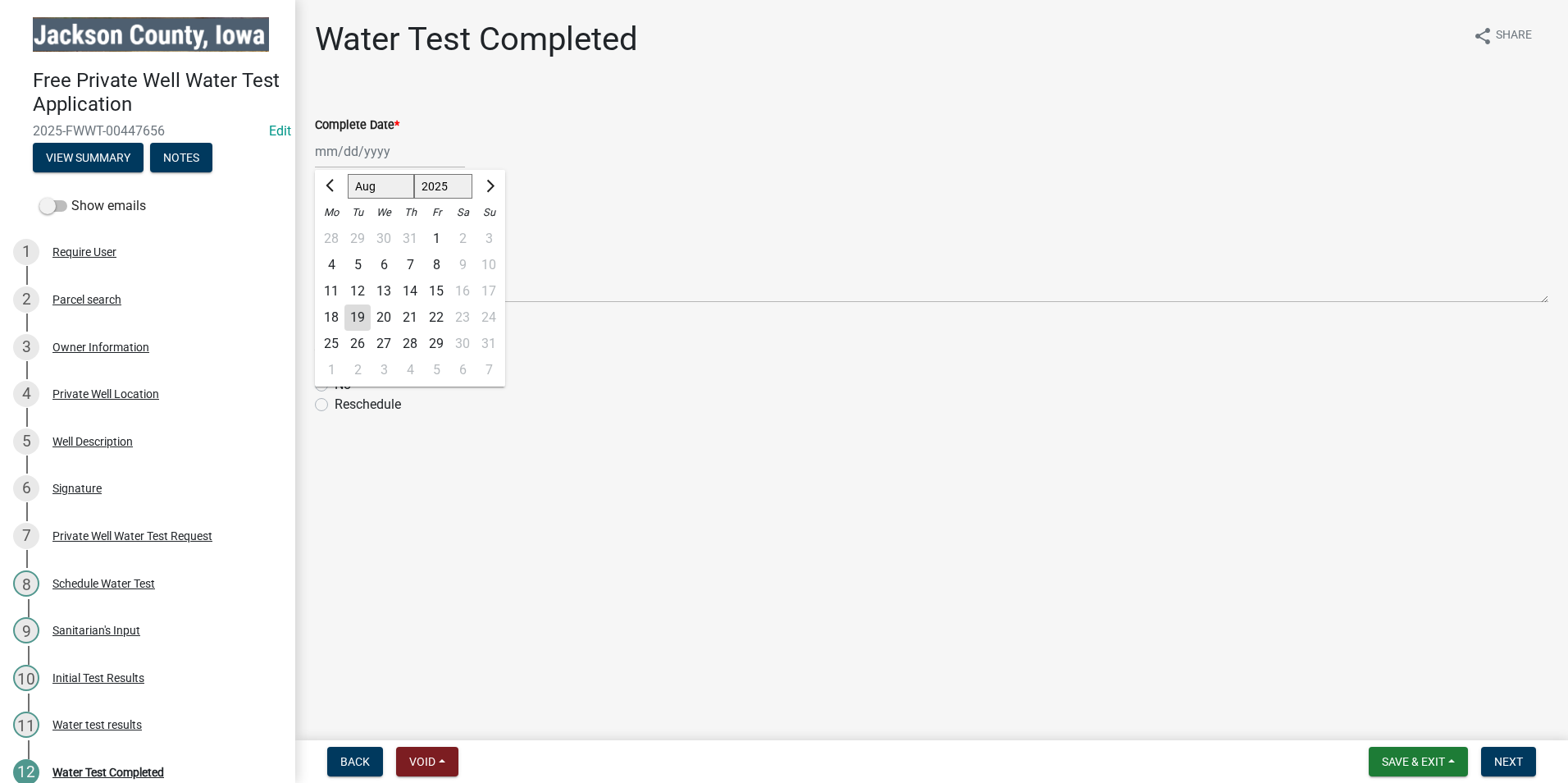
type input "[DATE]"
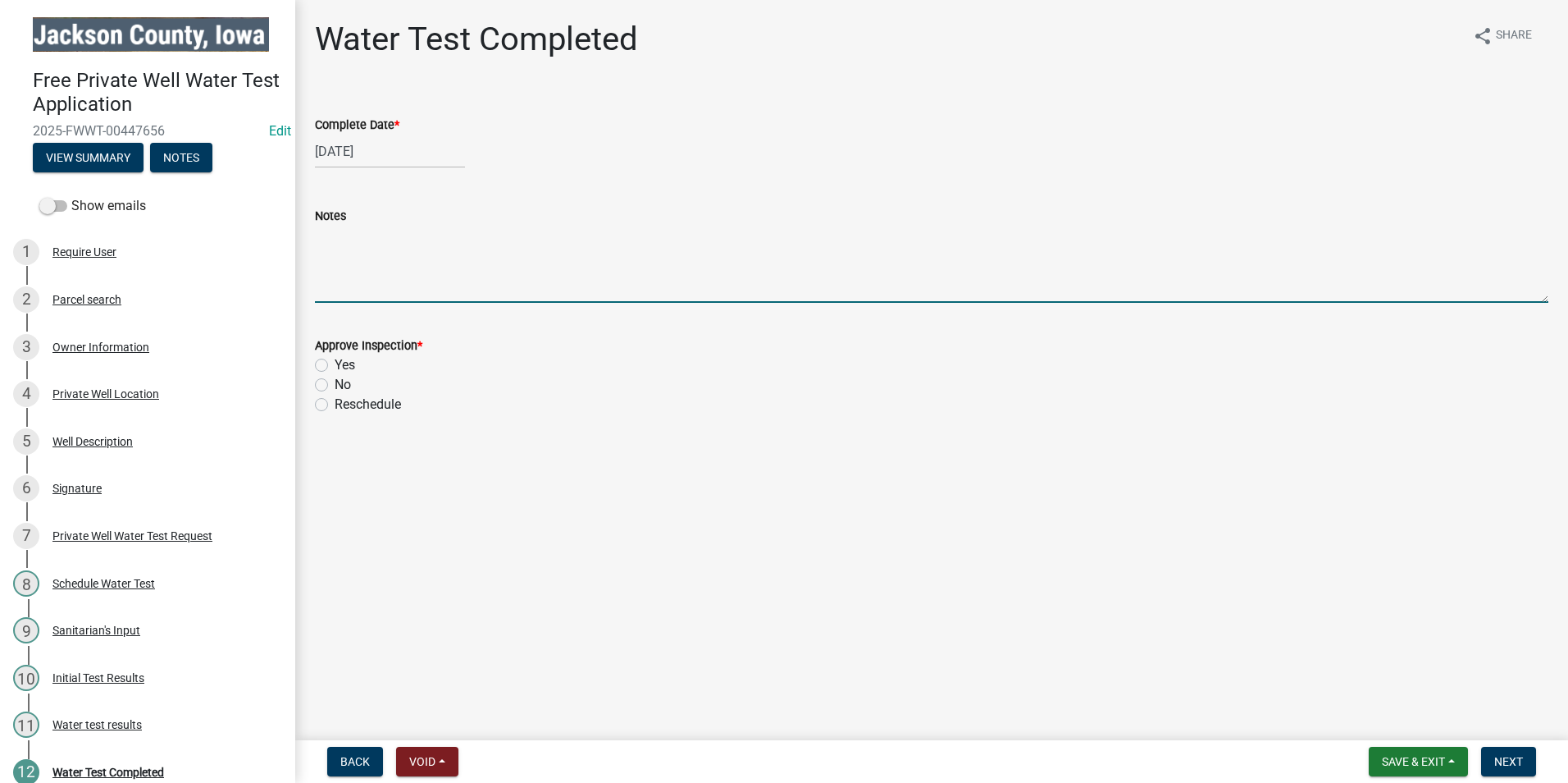
click at [358, 263] on textarea "Notes" at bounding box center [931, 265] width 1234 height 77
type textarea "Nitrate levels are above 10 ppm. Installing a Reverse Osmosis system is recomme…"
click at [334, 360] on label "Yes" at bounding box center [344, 365] width 21 height 20
click at [334, 360] on input "Yes" at bounding box center [340, 361] width 11 height 11
radio input "true"
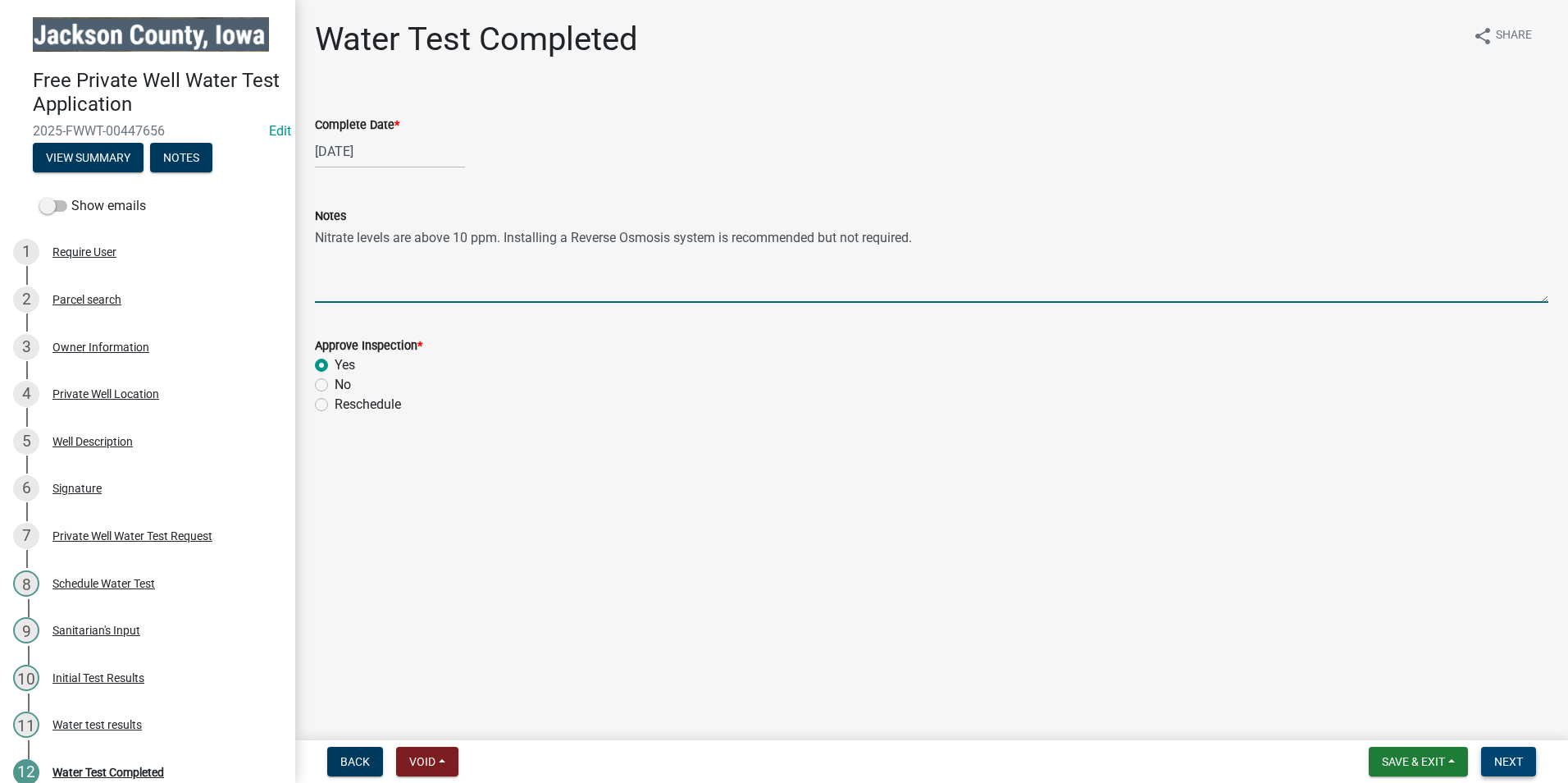
type textarea "Nitrate levels are above 10 ppm. Installing a Reverse Osmosis system is recomme…"
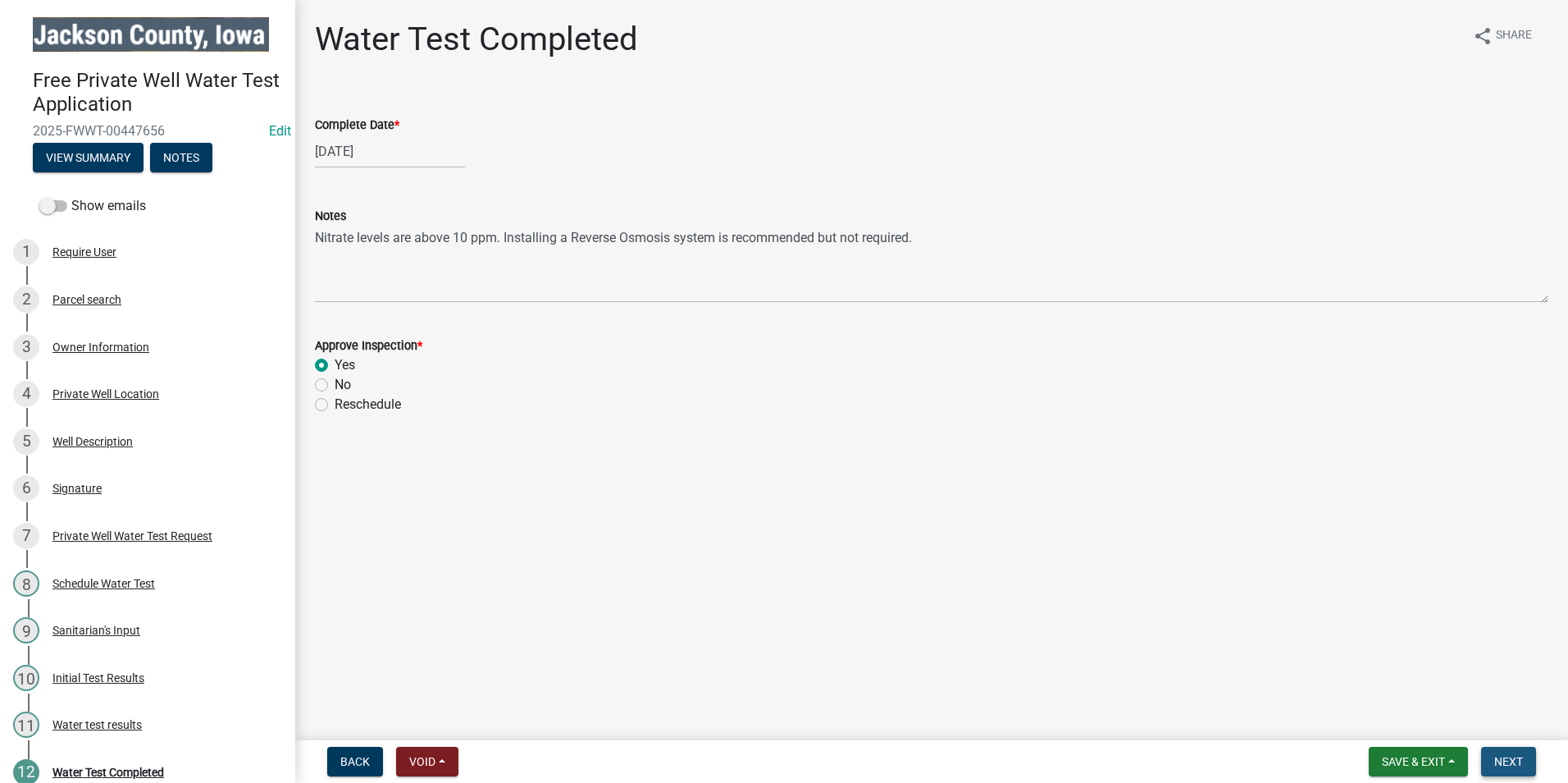
click at [1520, 761] on span "Next" at bounding box center [1508, 761] width 29 height 13
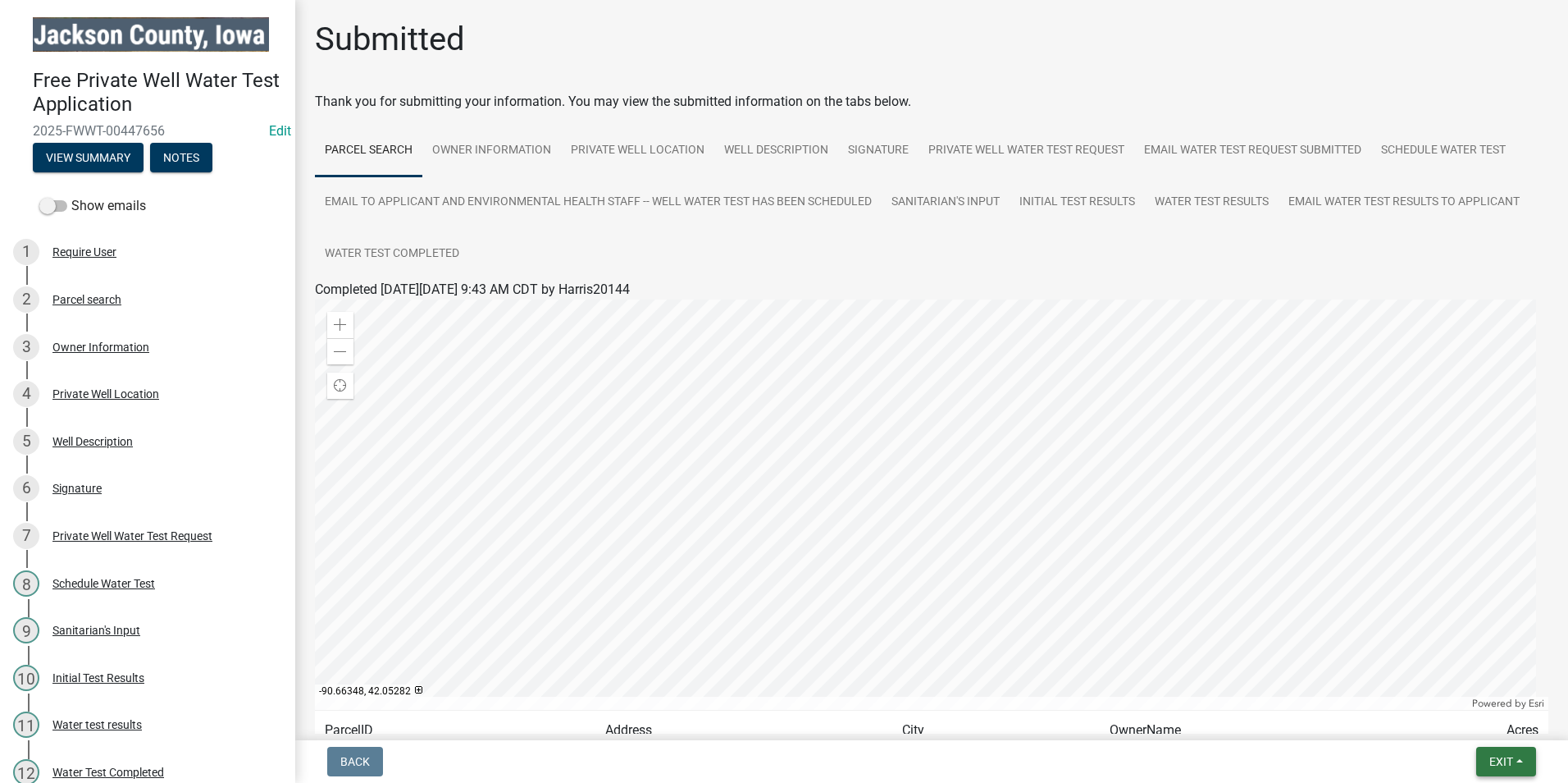
click at [1502, 770] on button "Exit" at bounding box center [1505, 761] width 60 height 30
click at [1456, 720] on button "Save & Exit" at bounding box center [1470, 718] width 131 height 39
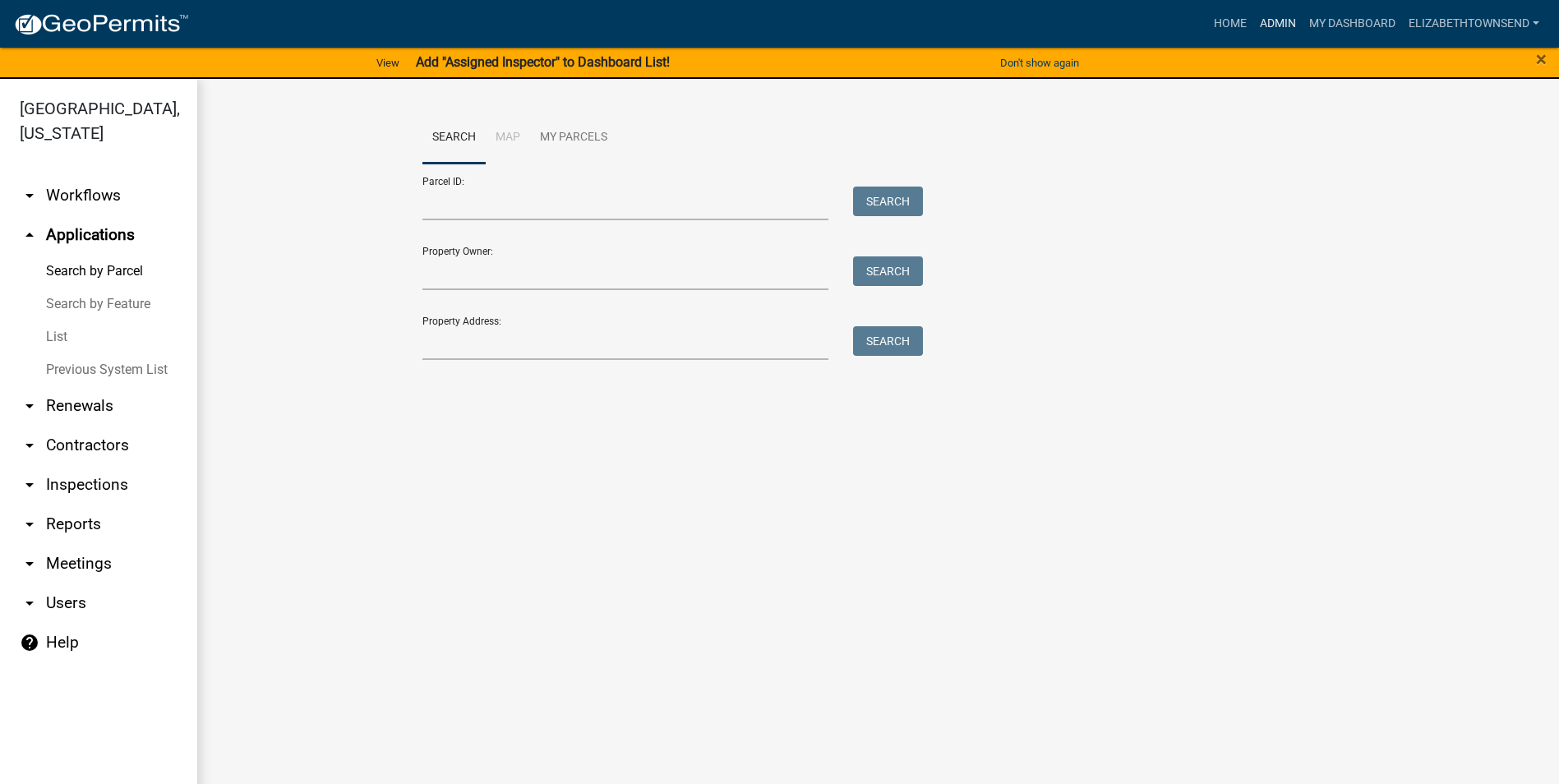
click at [1291, 24] on link "Admin" at bounding box center [1278, 23] width 49 height 31
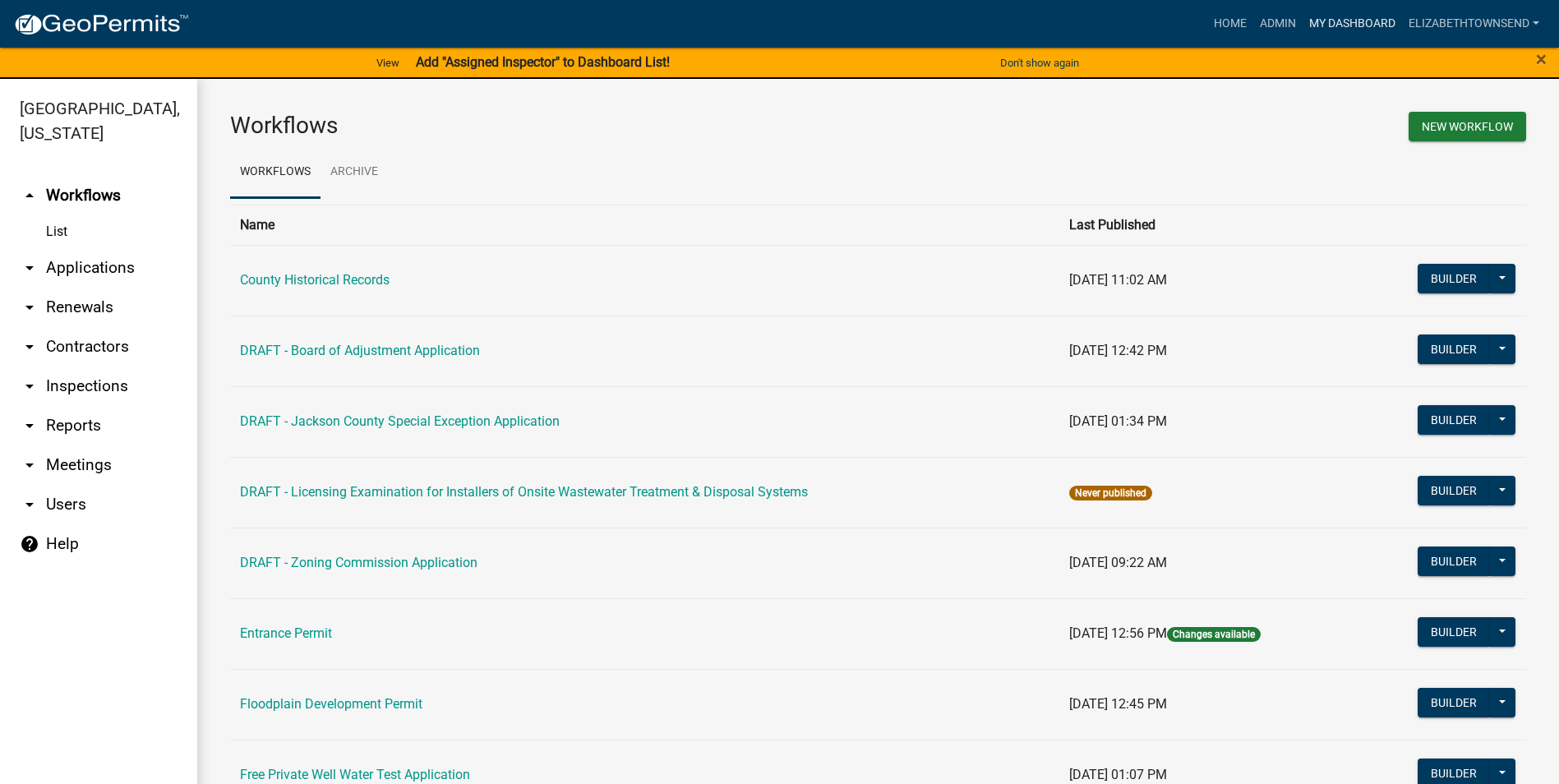
click at [1350, 26] on link "My Dashboard" at bounding box center [1352, 23] width 100 height 31
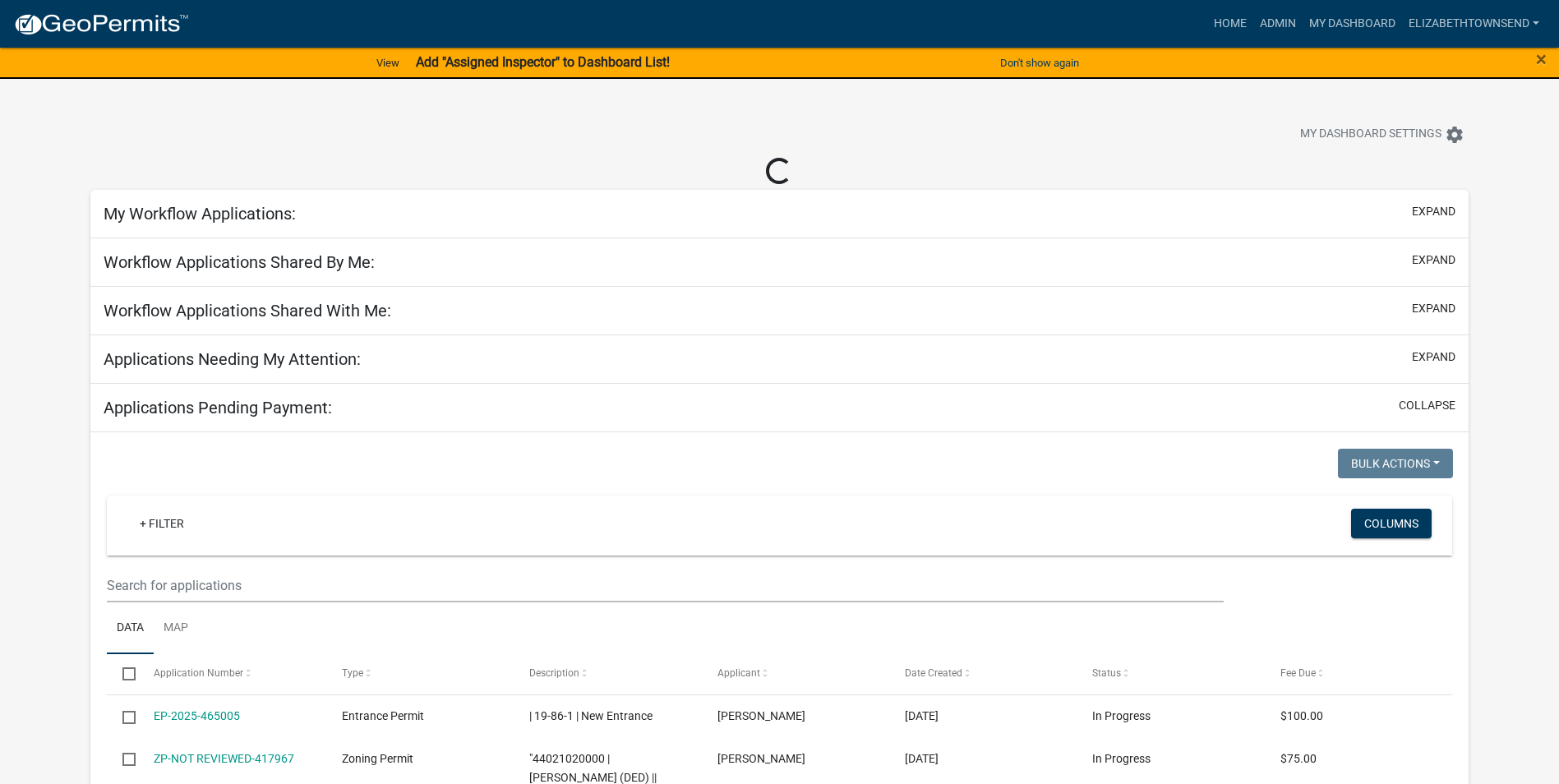
select select "3: 100"
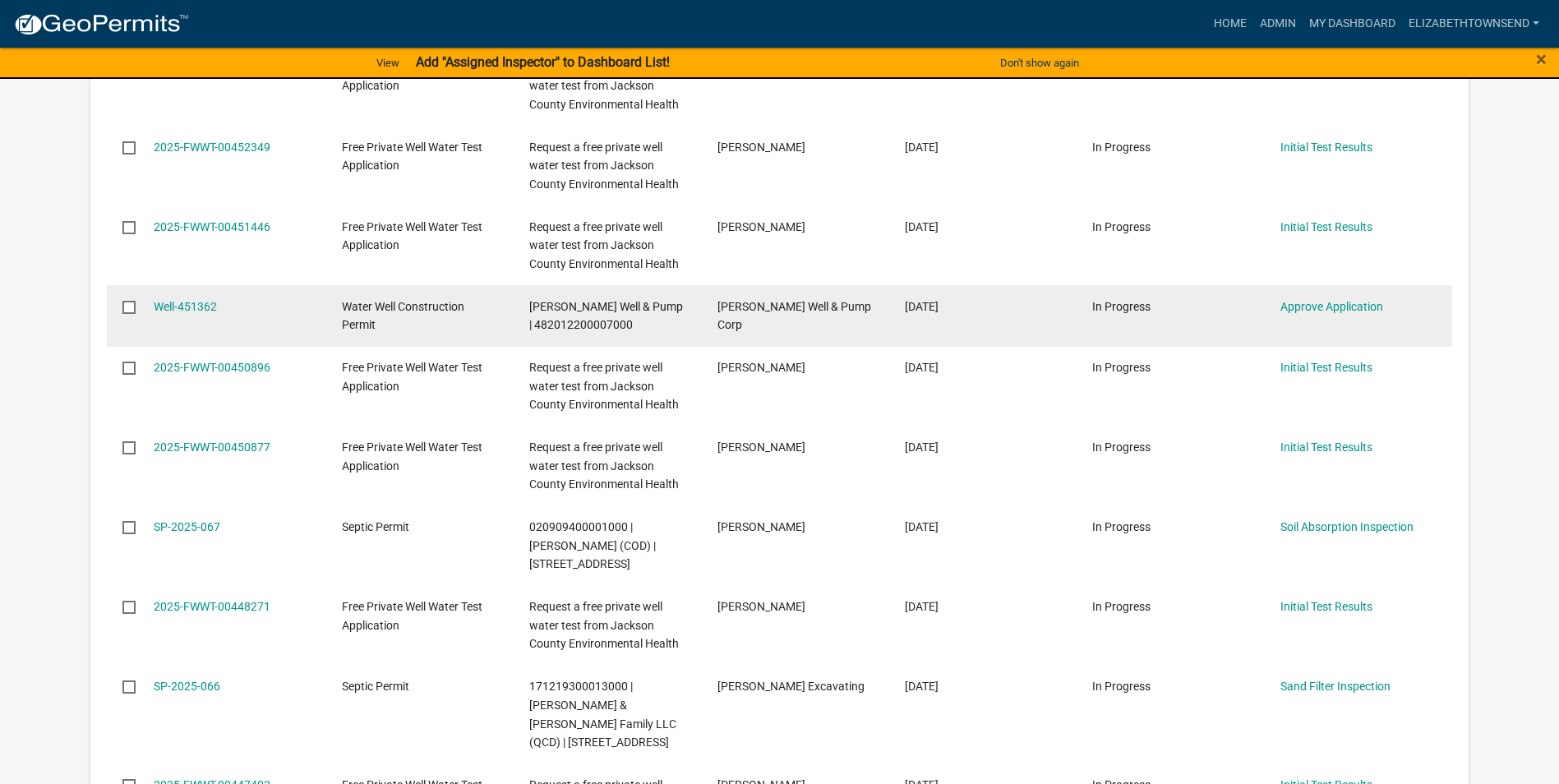
scroll to position [2300, 0]
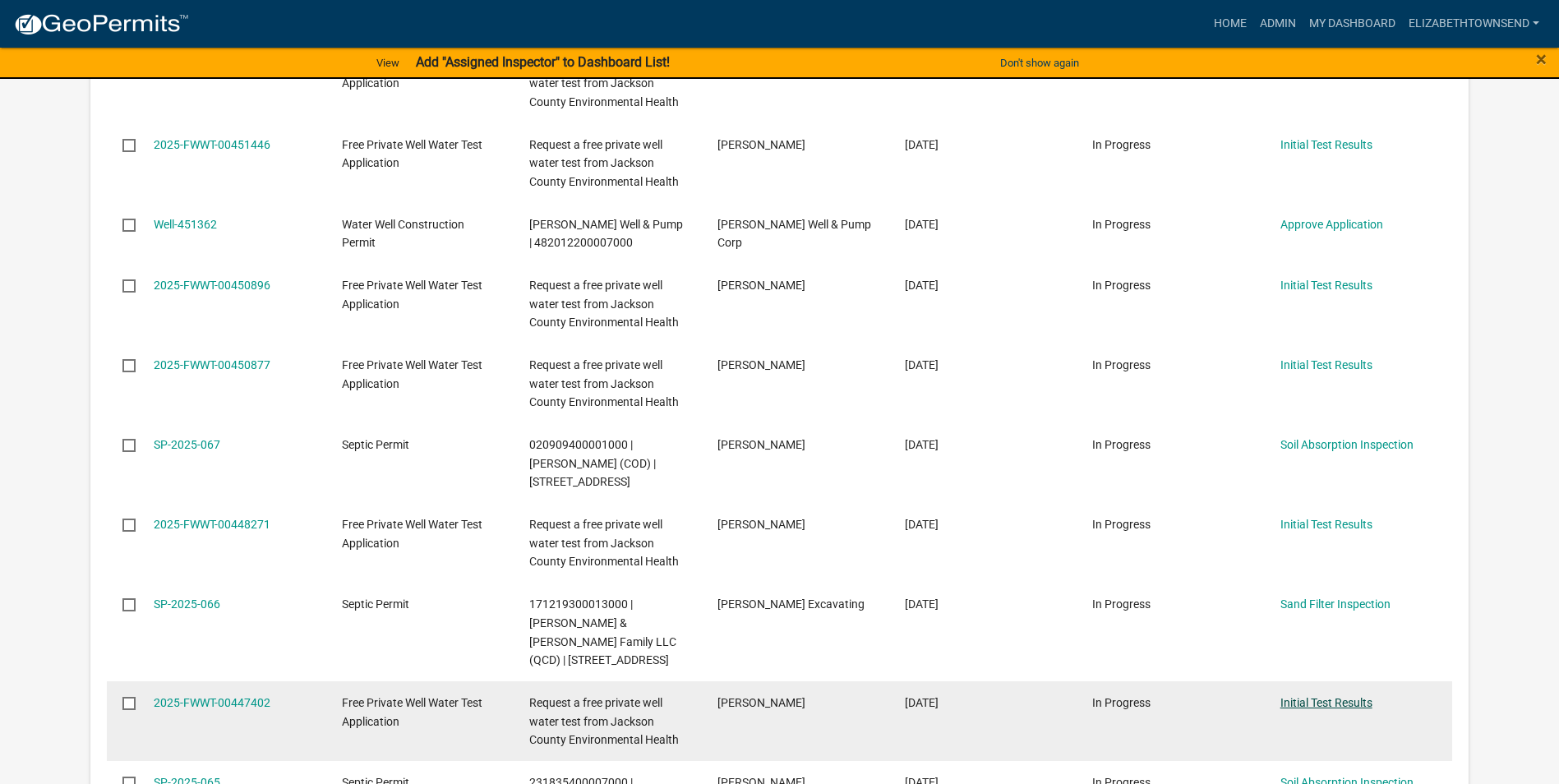
click at [1305, 696] on link "Initial Test Results" at bounding box center [1326, 702] width 92 height 13
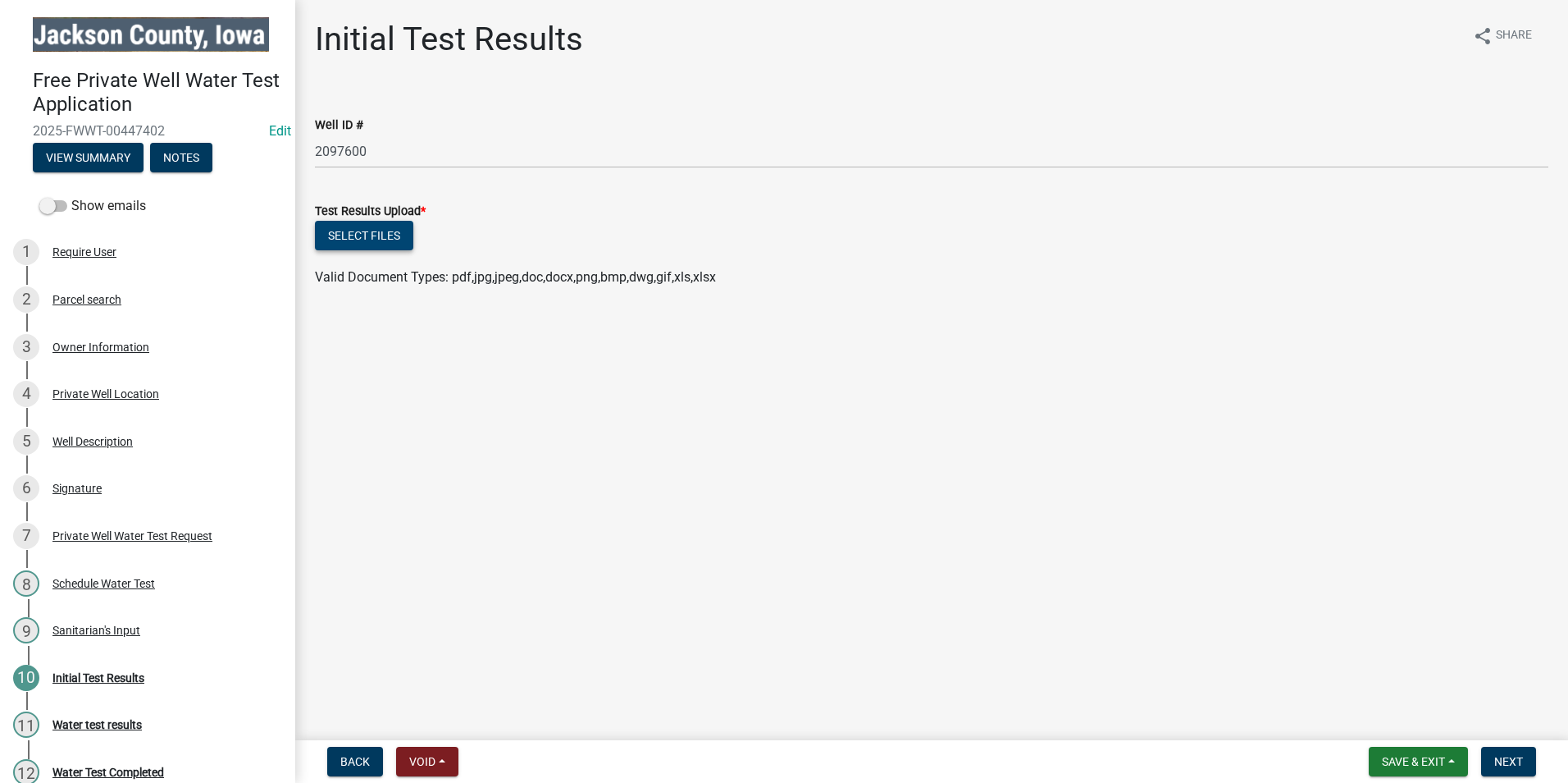
click at [370, 231] on button "Select files" at bounding box center [364, 235] width 99 height 30
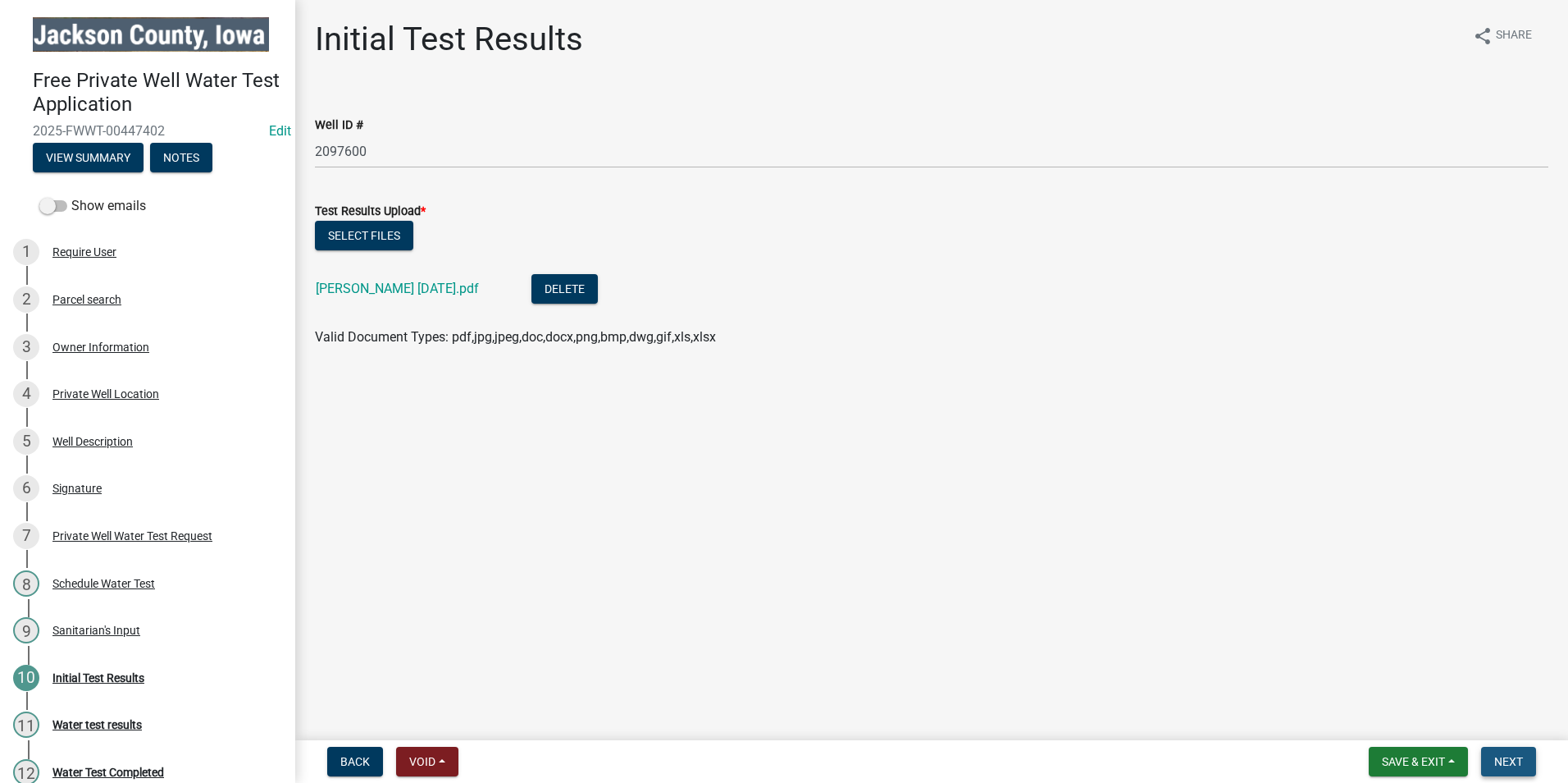
click at [1504, 763] on span "Next" at bounding box center [1508, 761] width 29 height 13
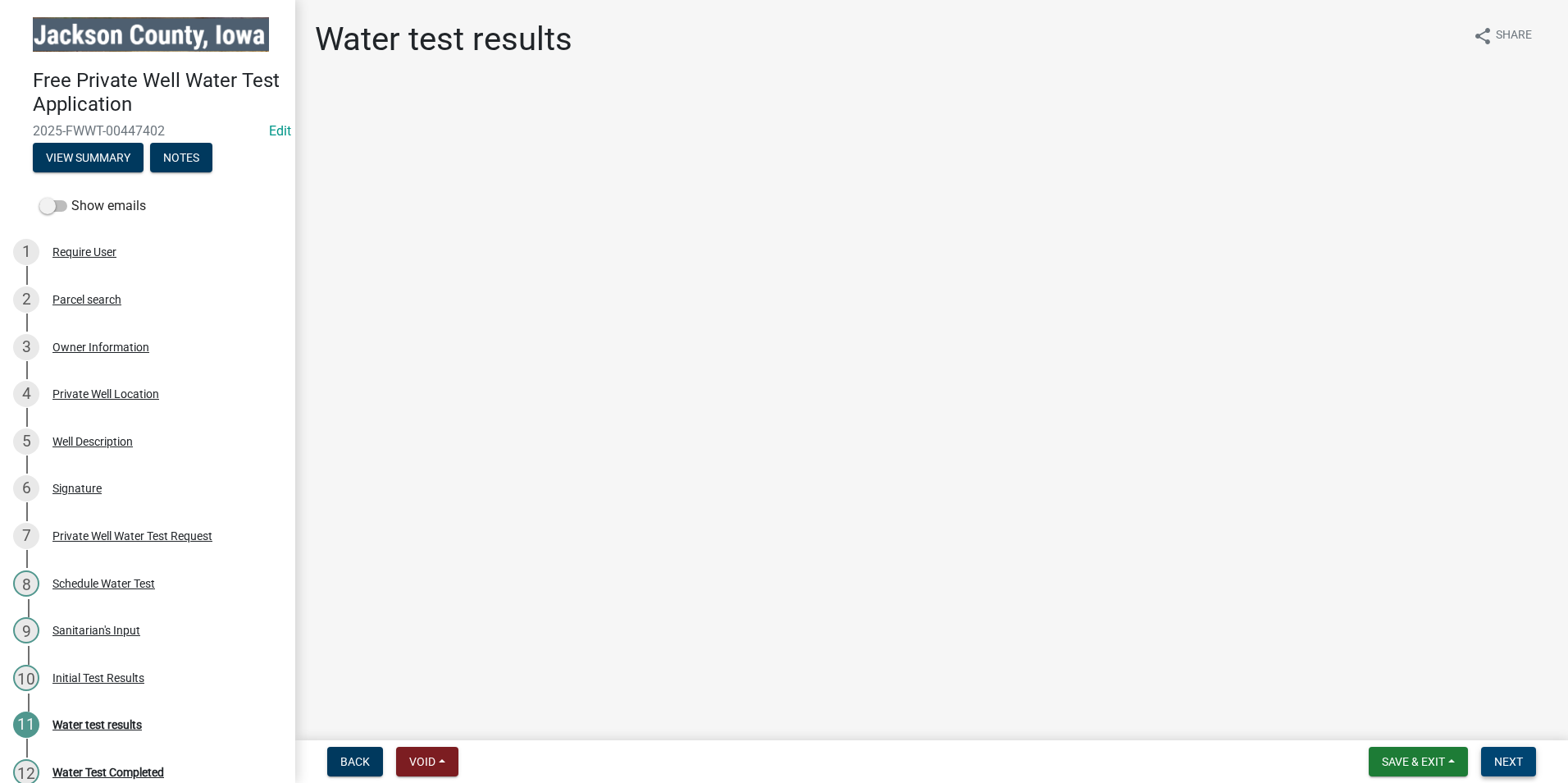
click at [1508, 753] on button "Next" at bounding box center [1508, 761] width 55 height 30
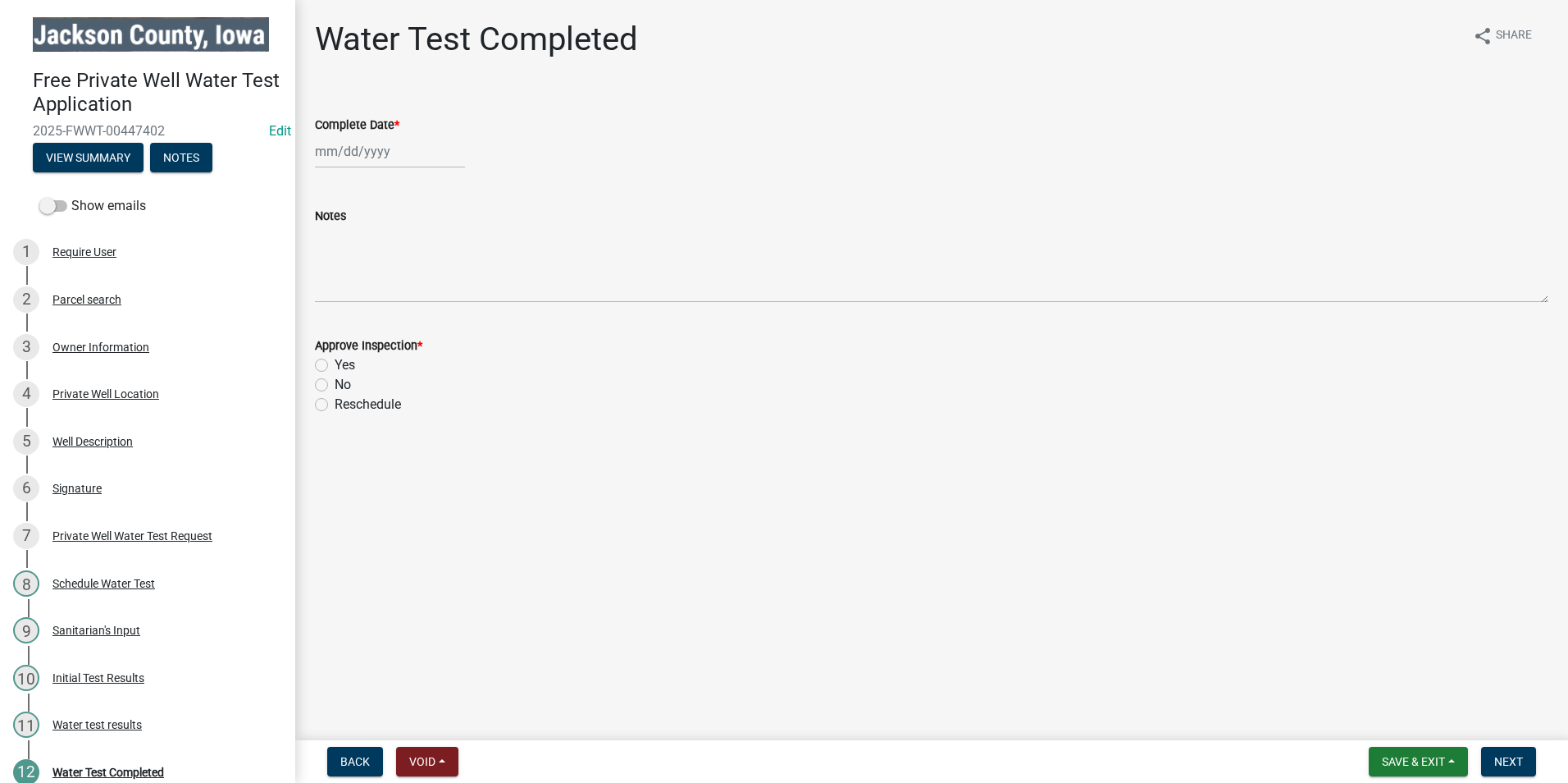
click at [326, 143] on div at bounding box center [389, 152] width 150 height 34
select select "8"
select select "2025"
click at [361, 324] on div "19" at bounding box center [357, 317] width 26 height 26
type input "[DATE]"
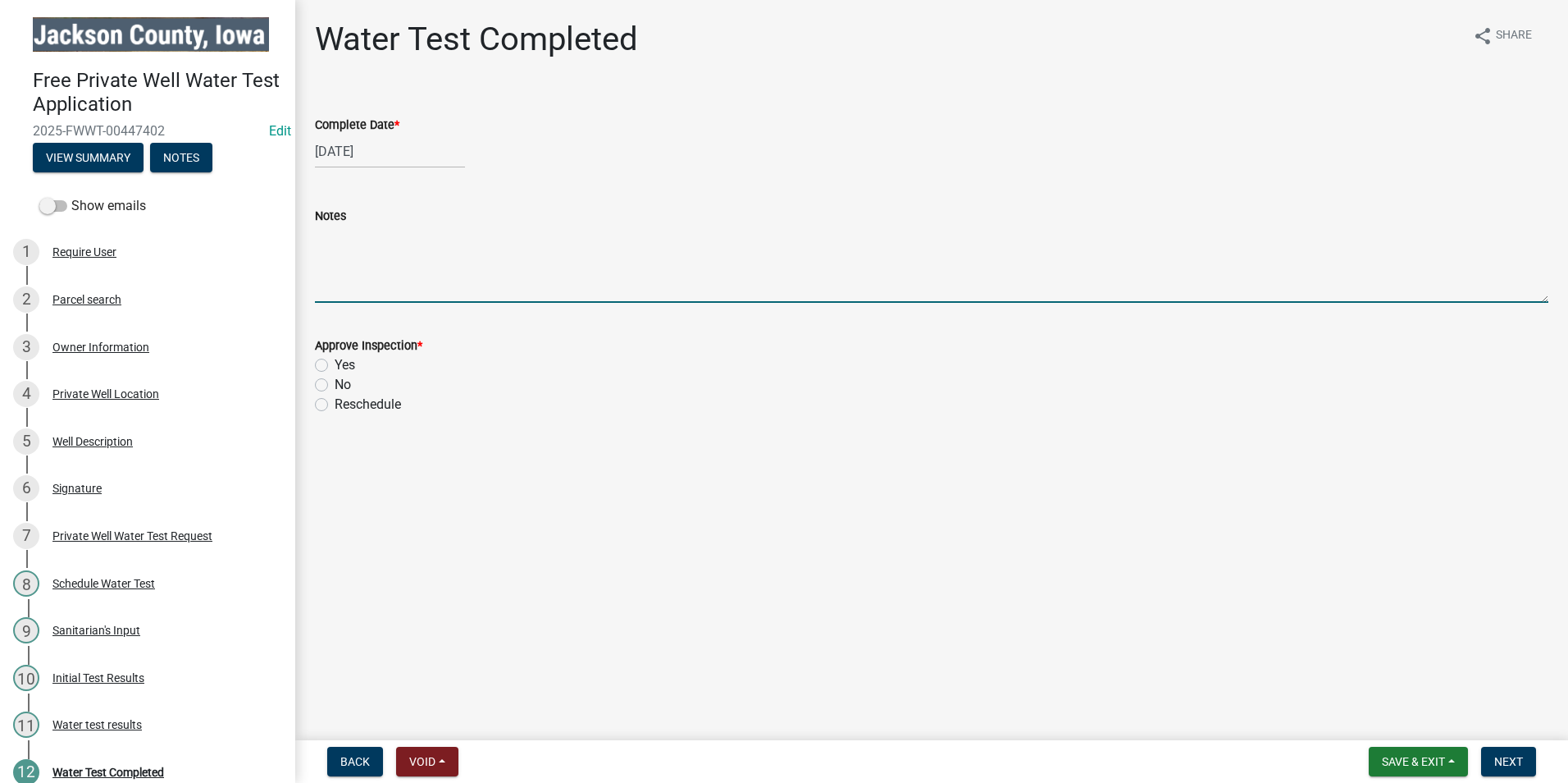
click at [374, 289] on textarea "Notes" at bounding box center [931, 265] width 1234 height 77
type textarea "No further action required."
click at [334, 362] on label "Yes" at bounding box center [344, 365] width 21 height 20
click at [334, 362] on input "Yes" at bounding box center [340, 361] width 11 height 11
radio input "true"
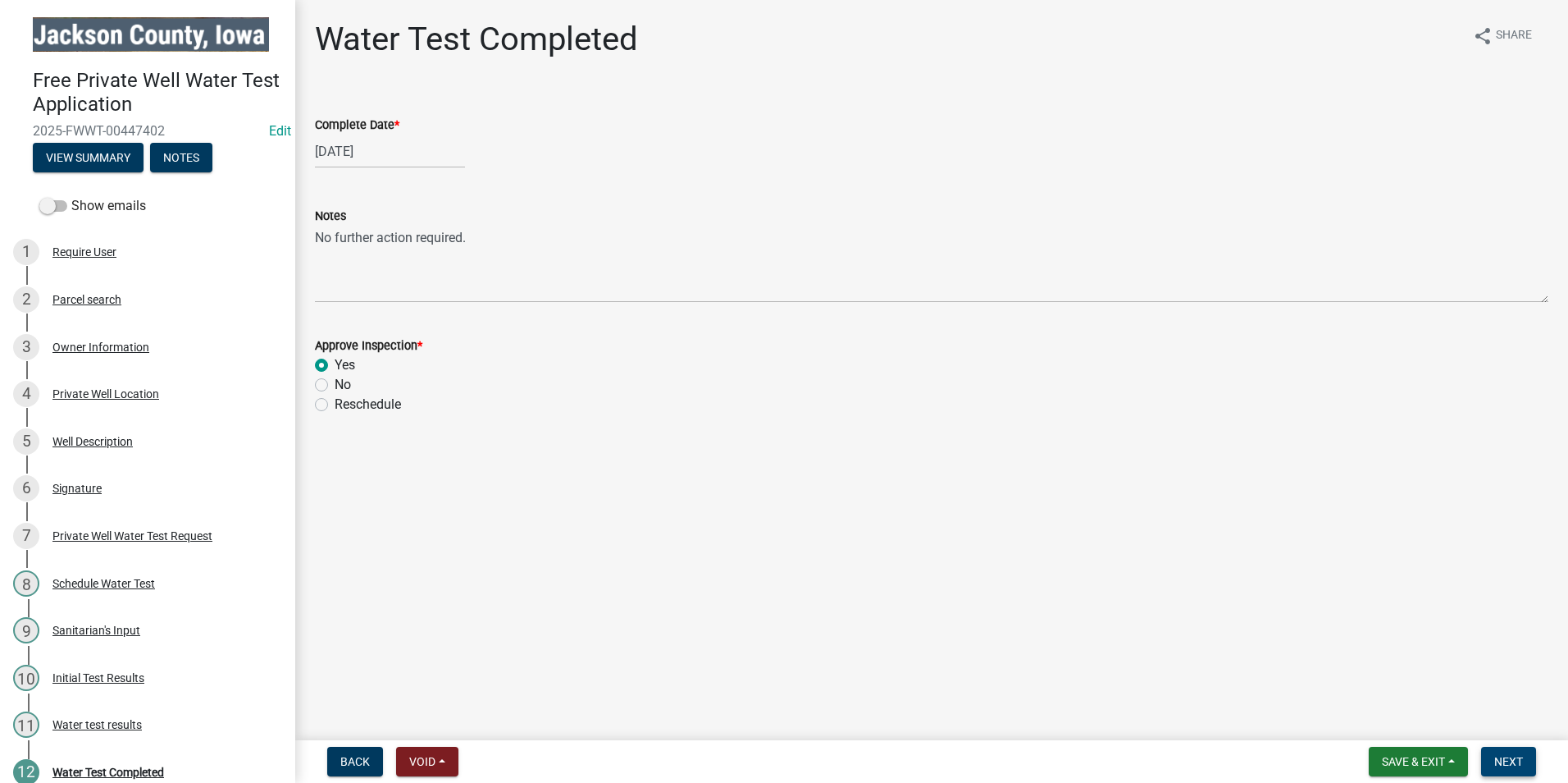
click at [1517, 759] on span "Next" at bounding box center [1508, 761] width 29 height 13
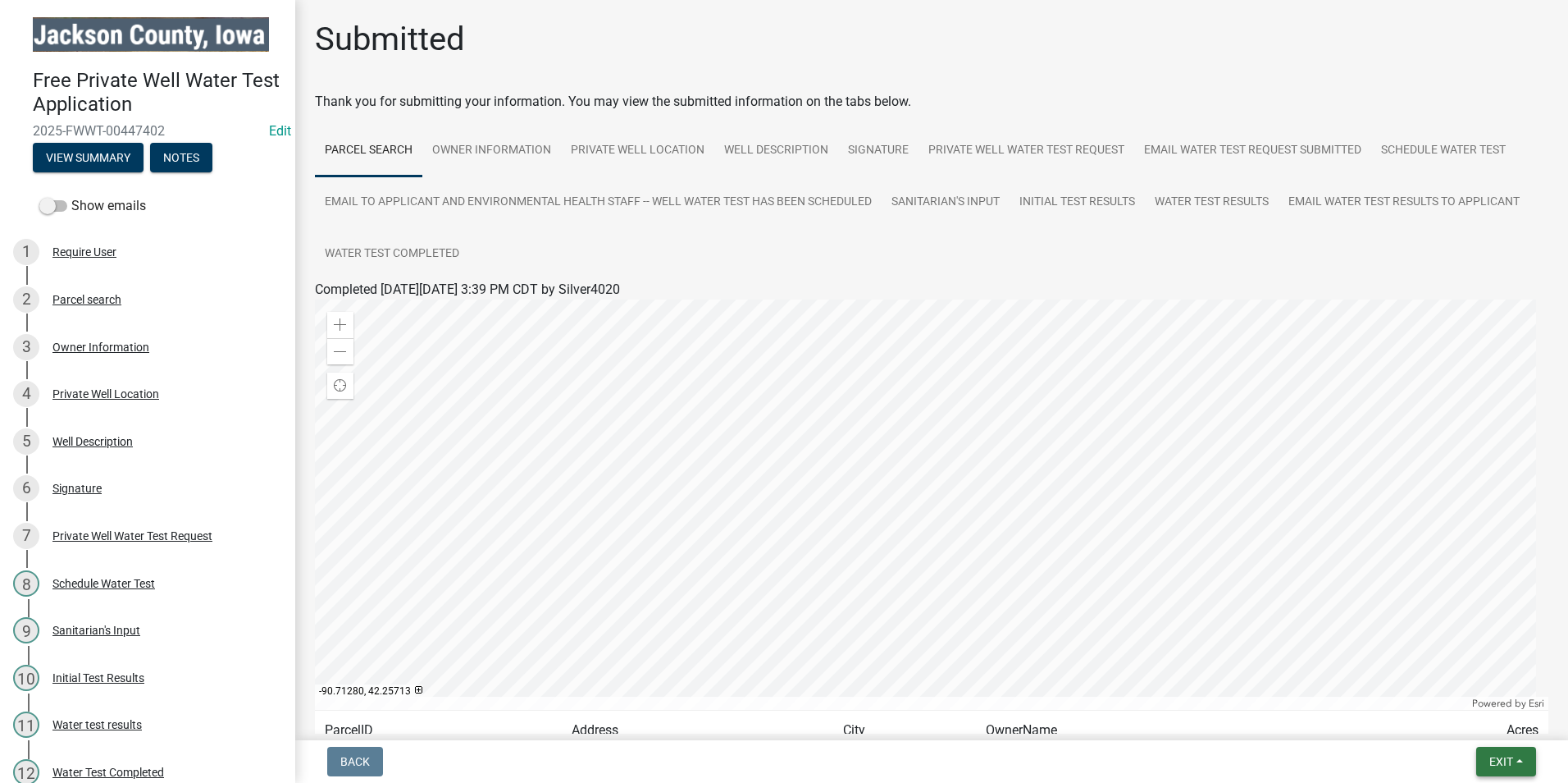
click at [1503, 766] on span "Exit" at bounding box center [1501, 761] width 24 height 13
click at [1470, 716] on button "Save & Exit" at bounding box center [1470, 718] width 131 height 39
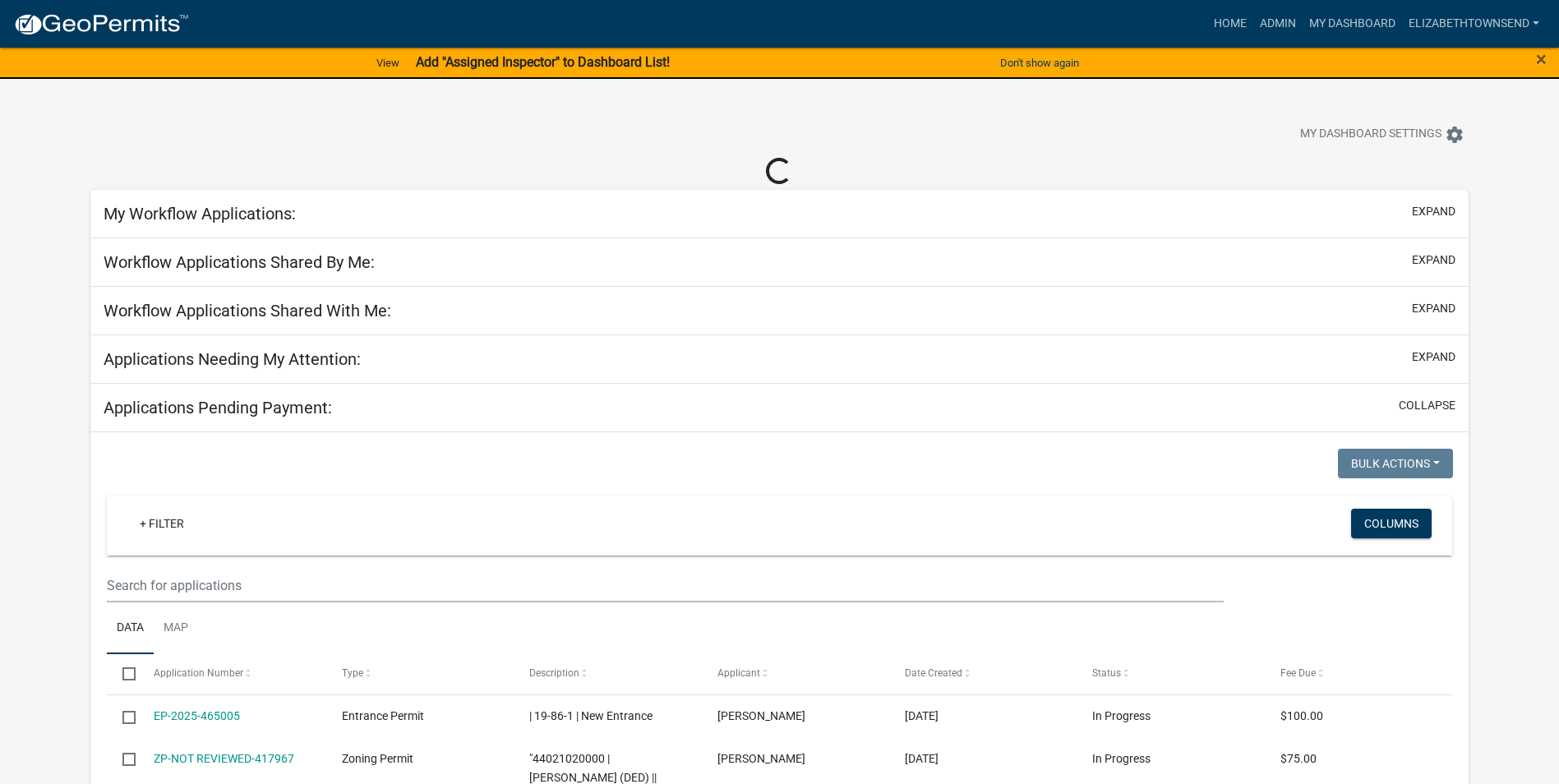
select select "3: 100"
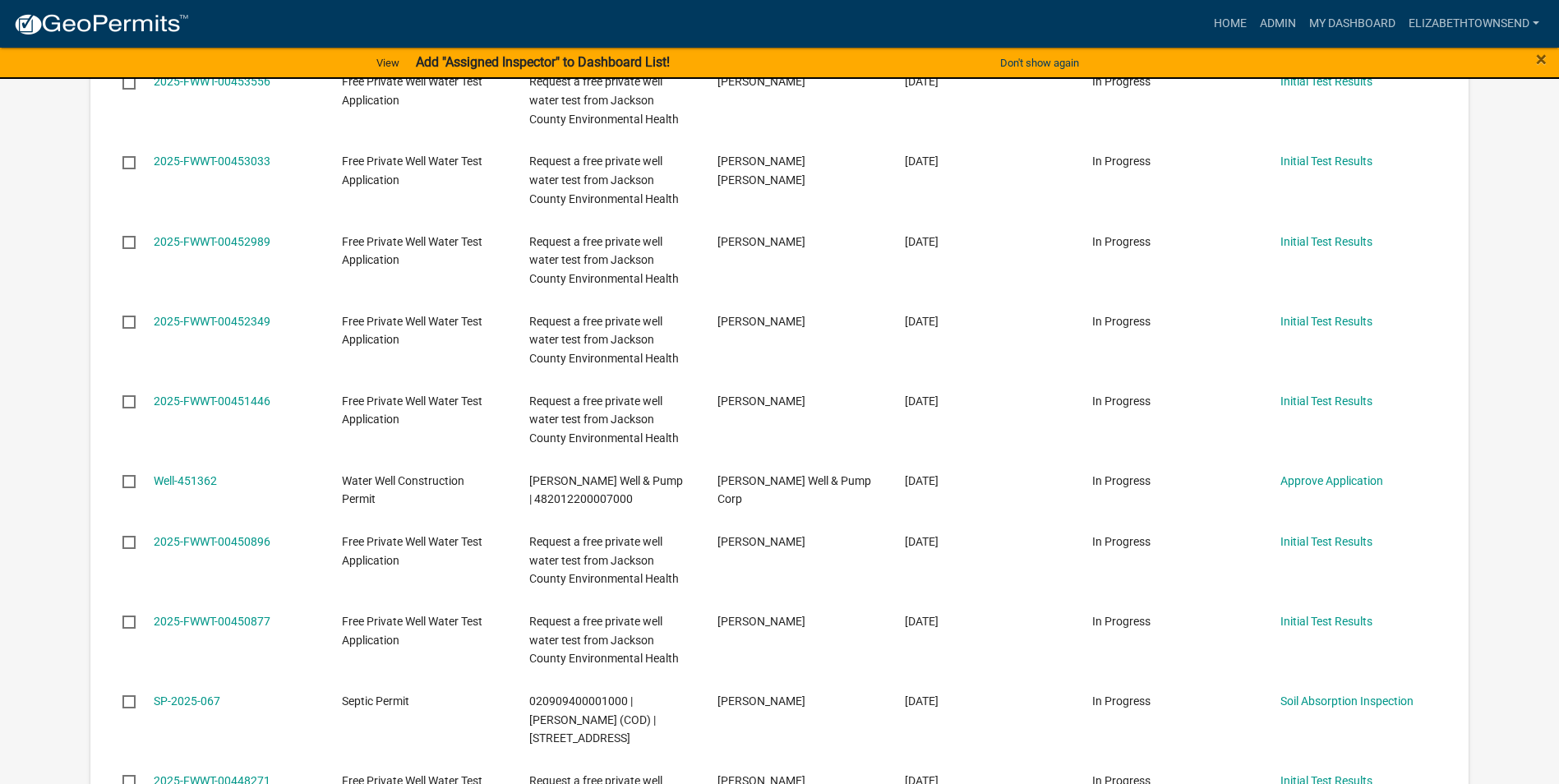
scroll to position [2054, 0]
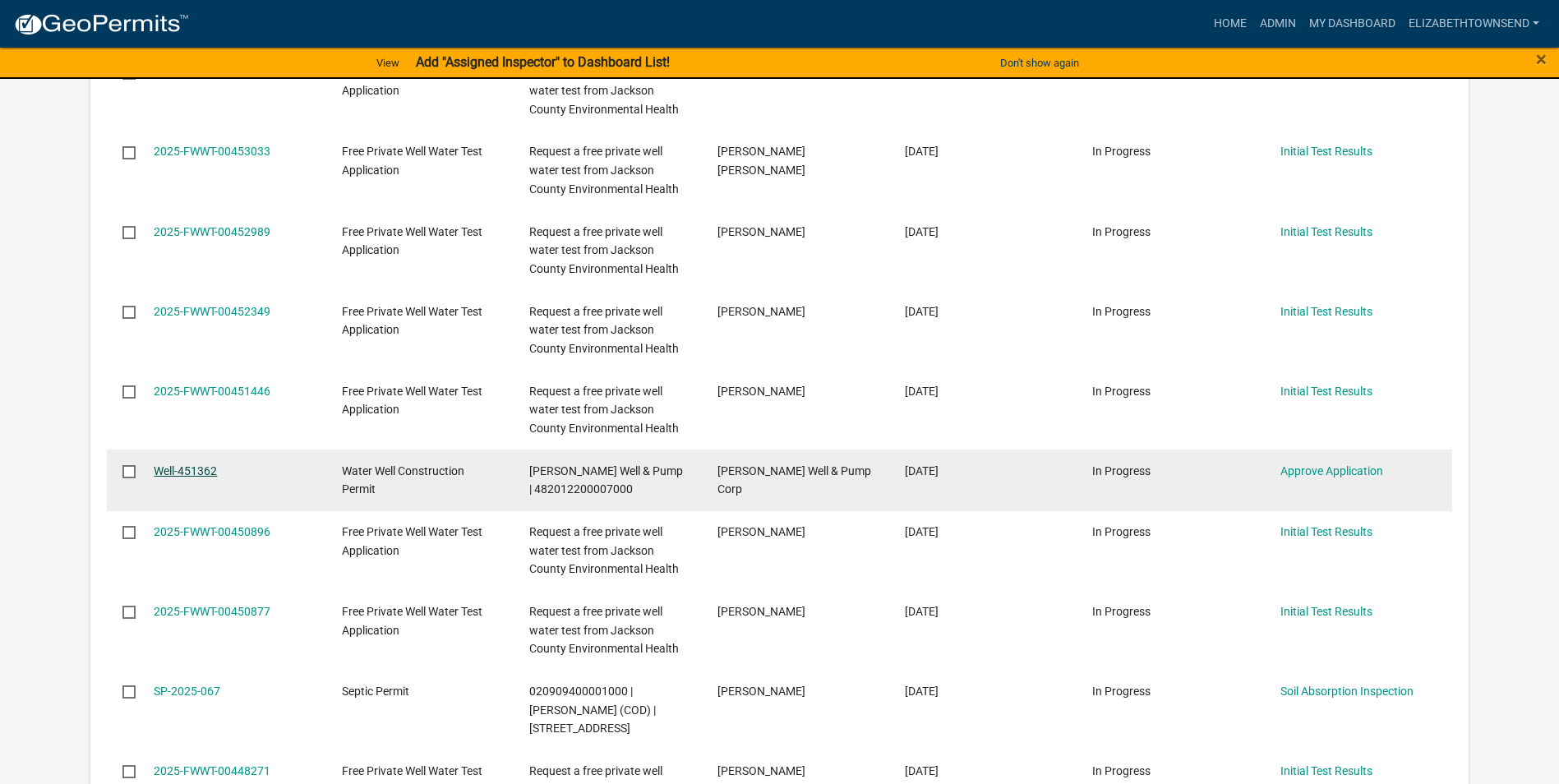
click at [189, 464] on link "Well-451362" at bounding box center [185, 471] width 63 height 13
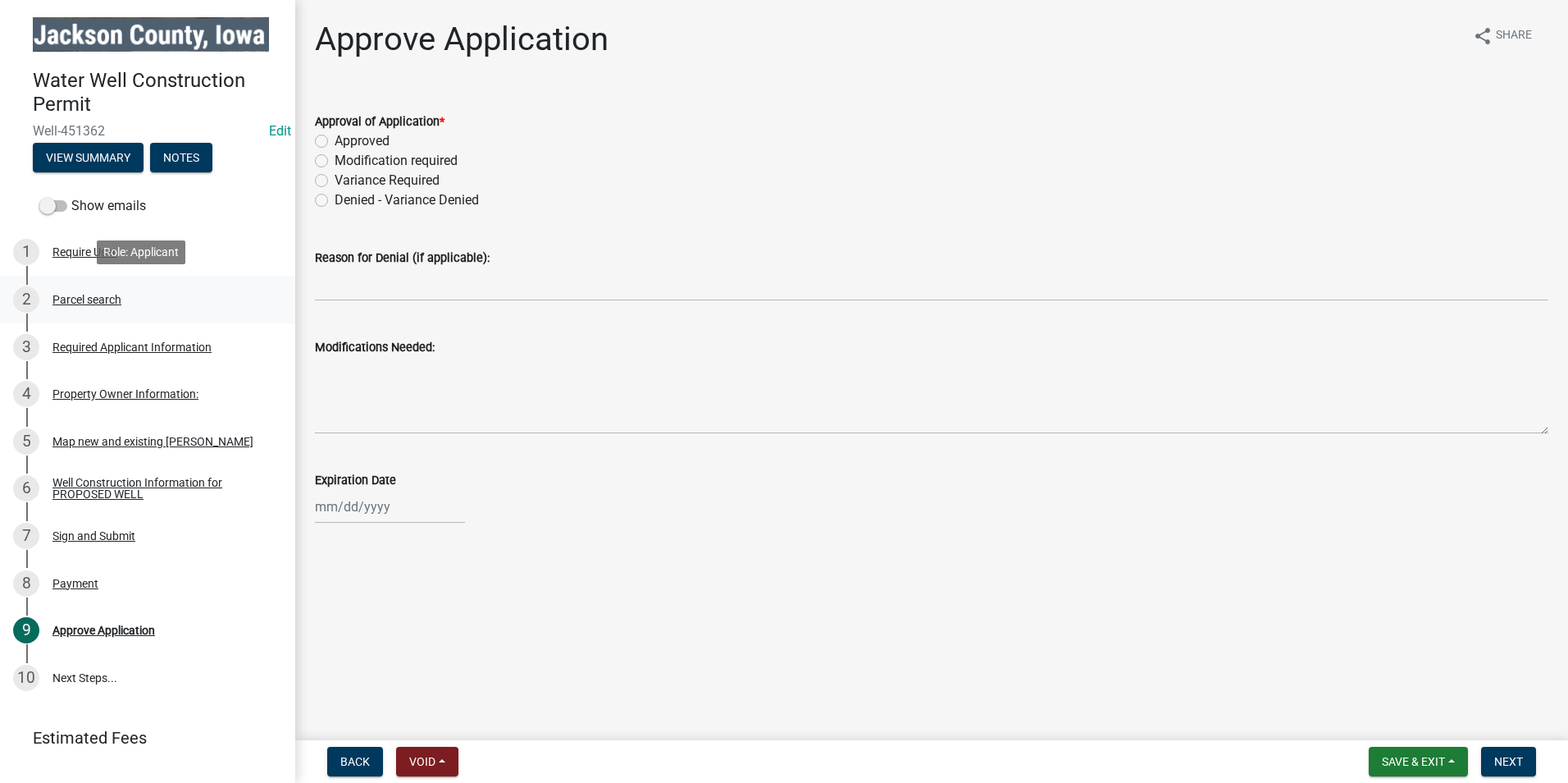
click at [91, 296] on div "Parcel search" at bounding box center [87, 299] width 69 height 12
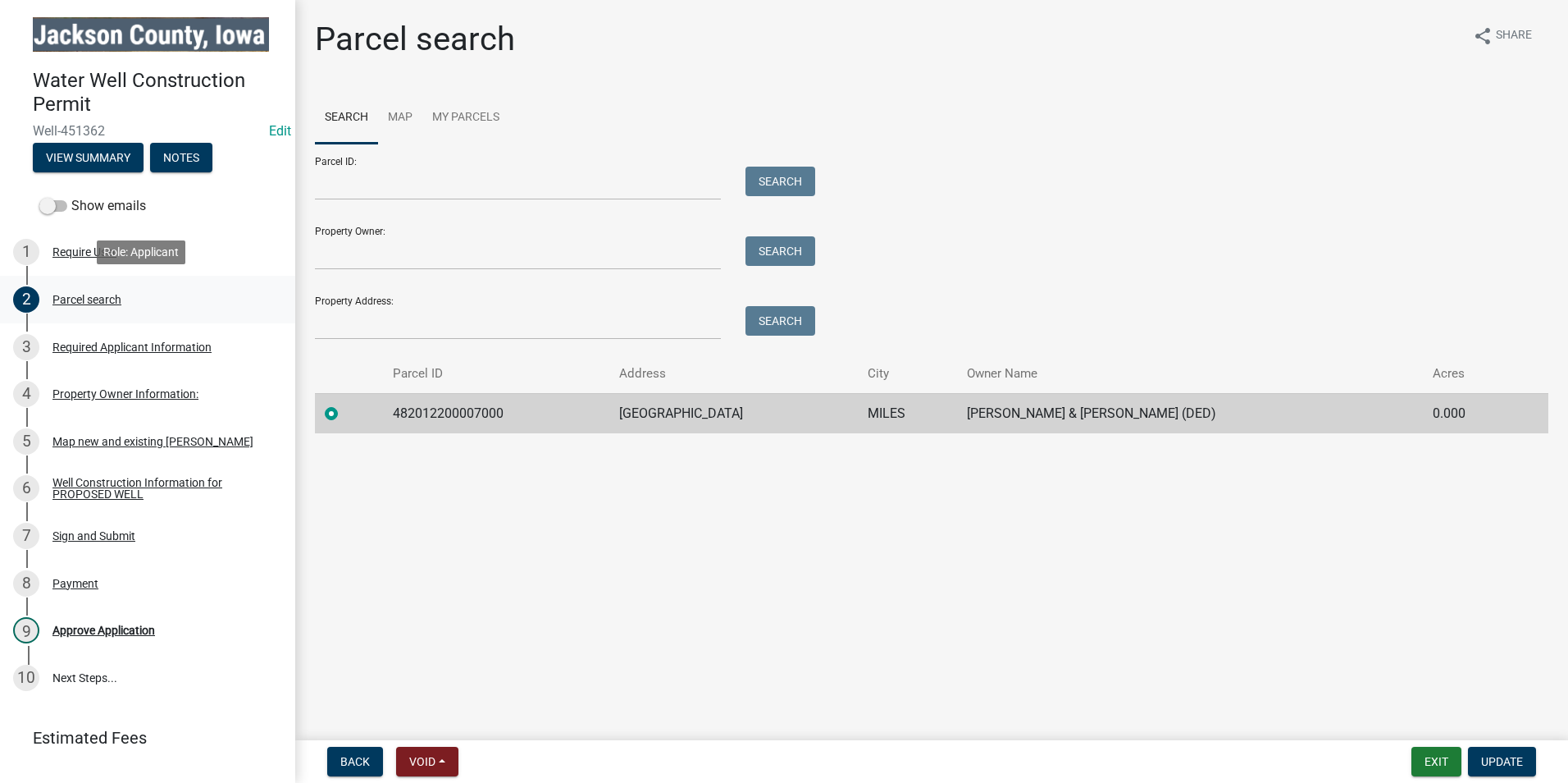
click at [86, 301] on div "Parcel search" at bounding box center [87, 299] width 69 height 12
drag, startPoint x: 489, startPoint y: 409, endPoint x: 390, endPoint y: 403, distance: 99.2
click at [390, 403] on tr "482012200007000 495TH AVE MILES [PERSON_NAME] & [PERSON_NAME] (DED) 0.000" at bounding box center [931, 413] width 1234 height 40
drag, startPoint x: 390, startPoint y: 403, endPoint x: 422, endPoint y: 418, distance: 35.3
copy td "482012200007000"
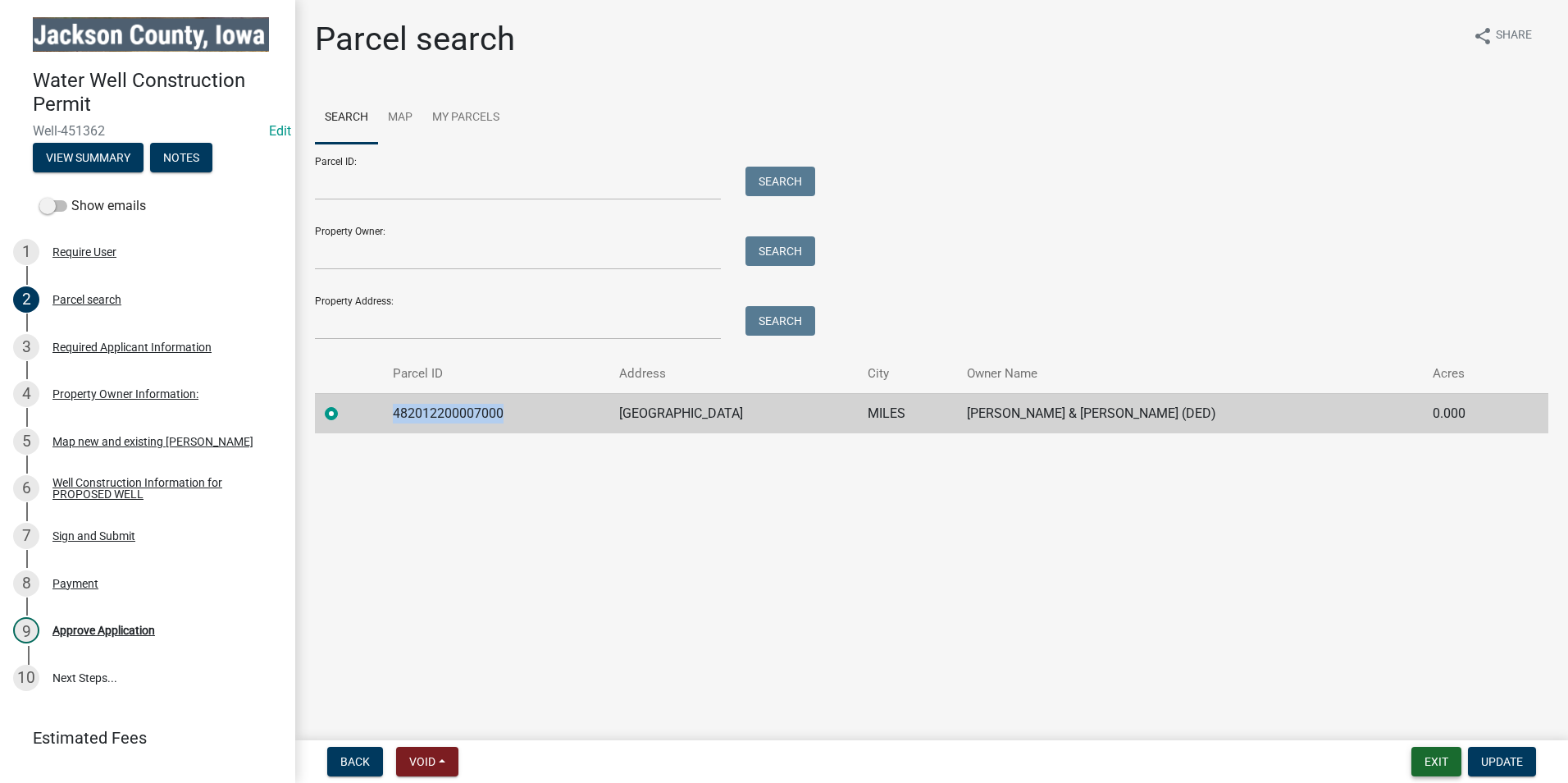
drag, startPoint x: 1442, startPoint y: 765, endPoint x: 1436, endPoint y: 759, distance: 8.5
click at [1442, 766] on button "Exit" at bounding box center [1436, 761] width 50 height 30
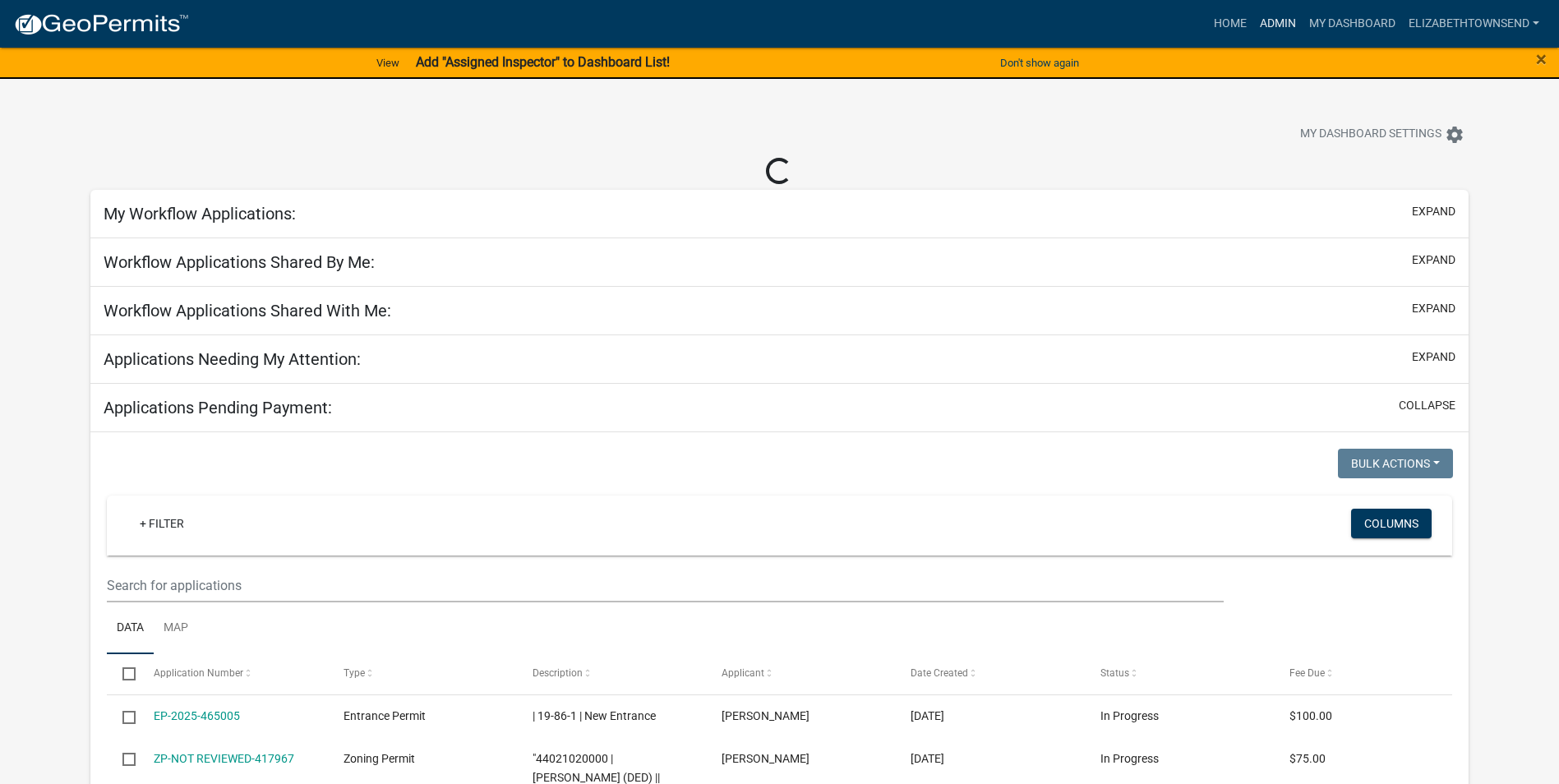
select select "3: 100"
click at [1273, 24] on link "Admin" at bounding box center [1278, 23] width 49 height 31
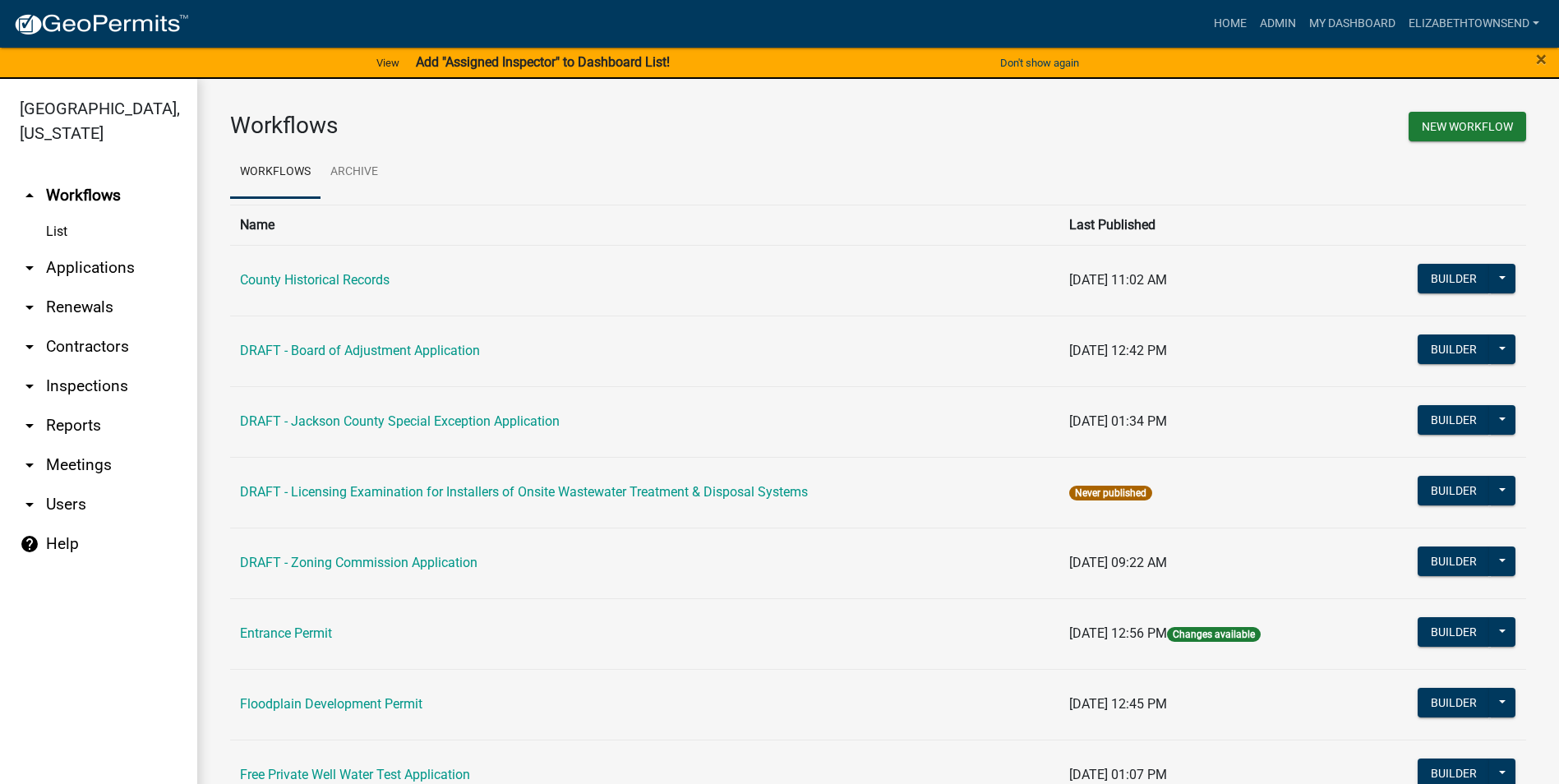
click at [100, 248] on link "arrow_drop_down Applications" at bounding box center [99, 268] width 198 height 40
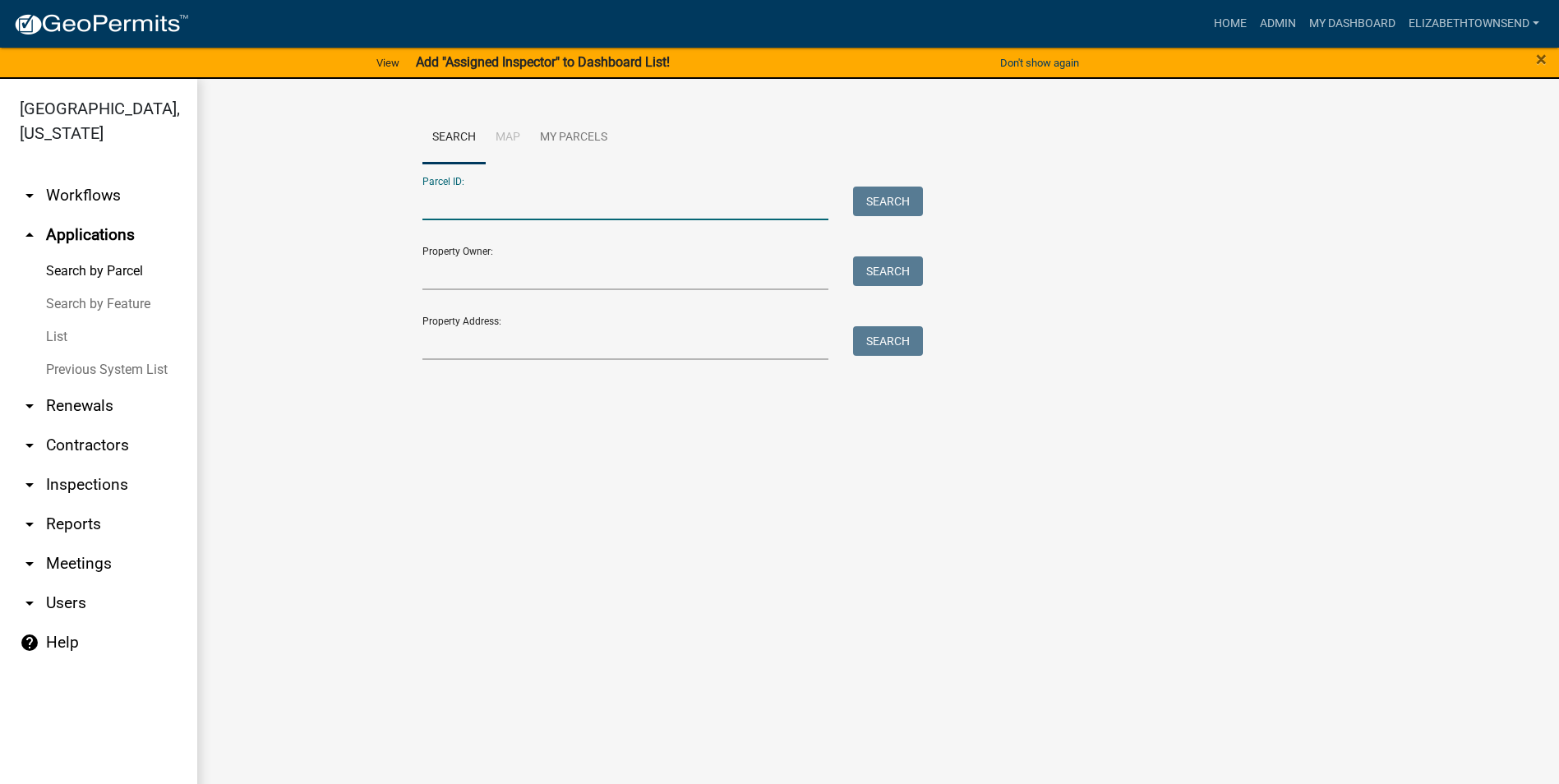
paste input "482012200007000"
type input "482012200007000"
click at [864, 204] on button "Search" at bounding box center [888, 201] width 70 height 30
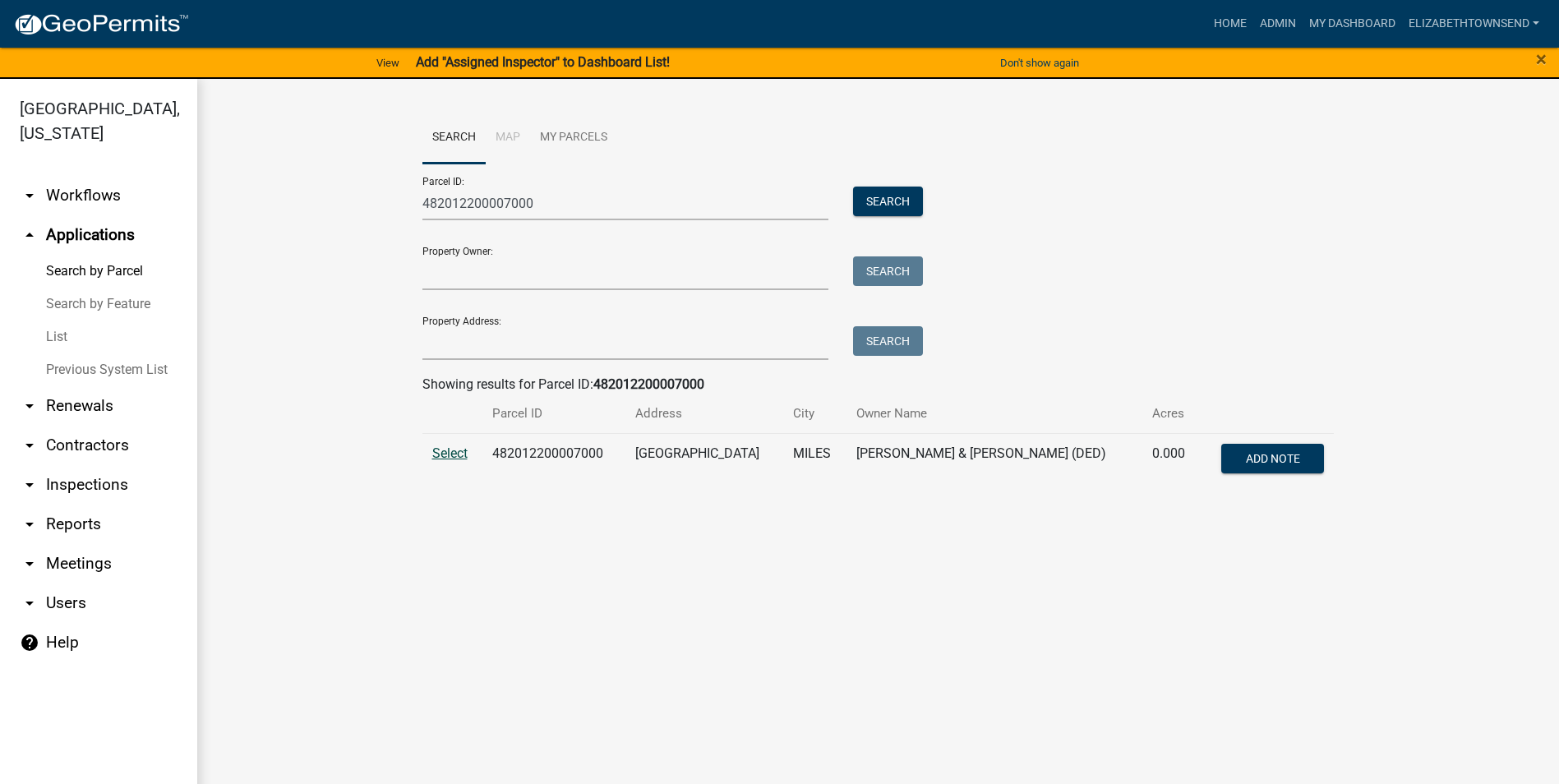
click at [458, 457] on span "Select" at bounding box center [449, 453] width 35 height 15
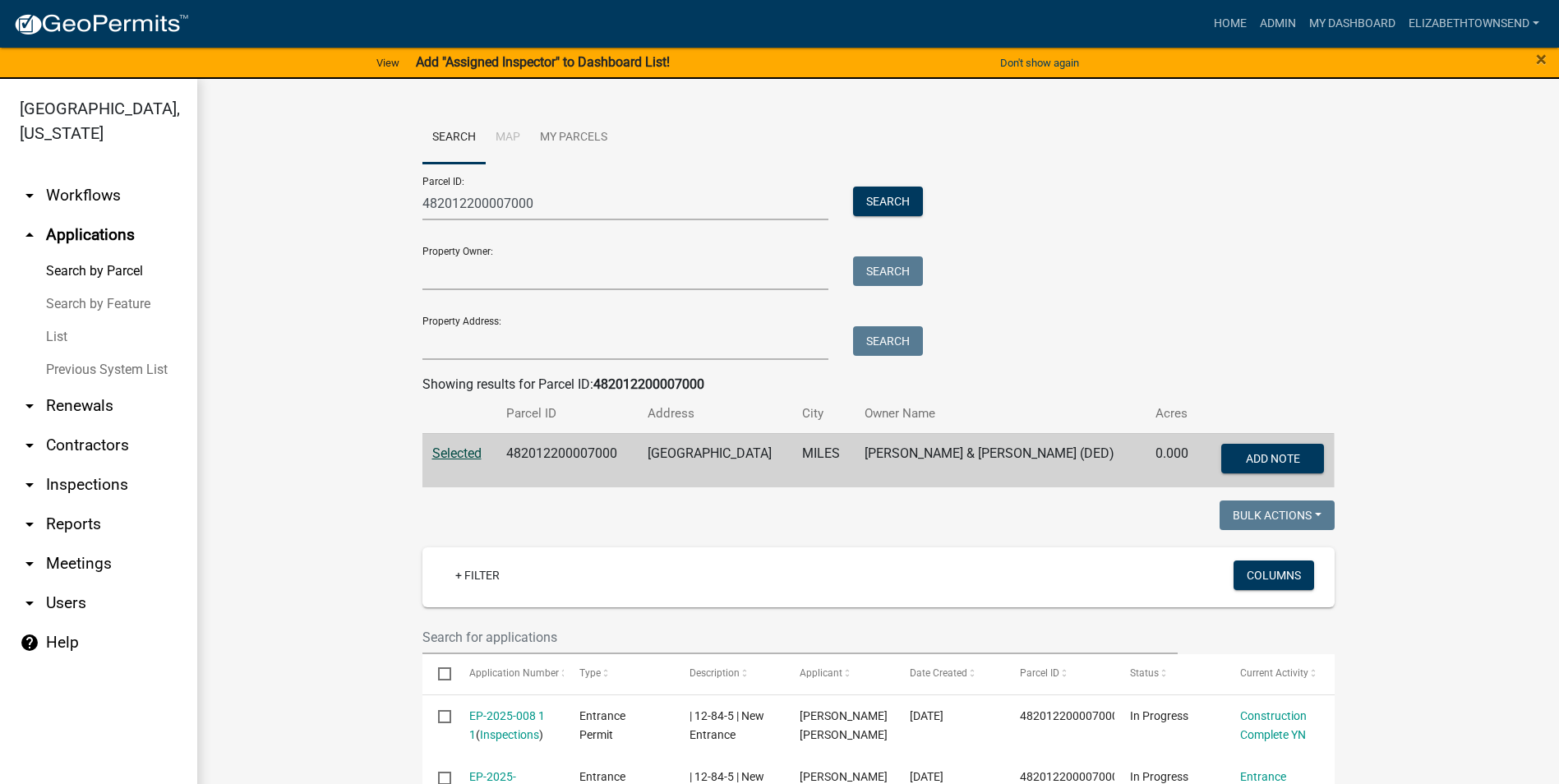
scroll to position [164, 0]
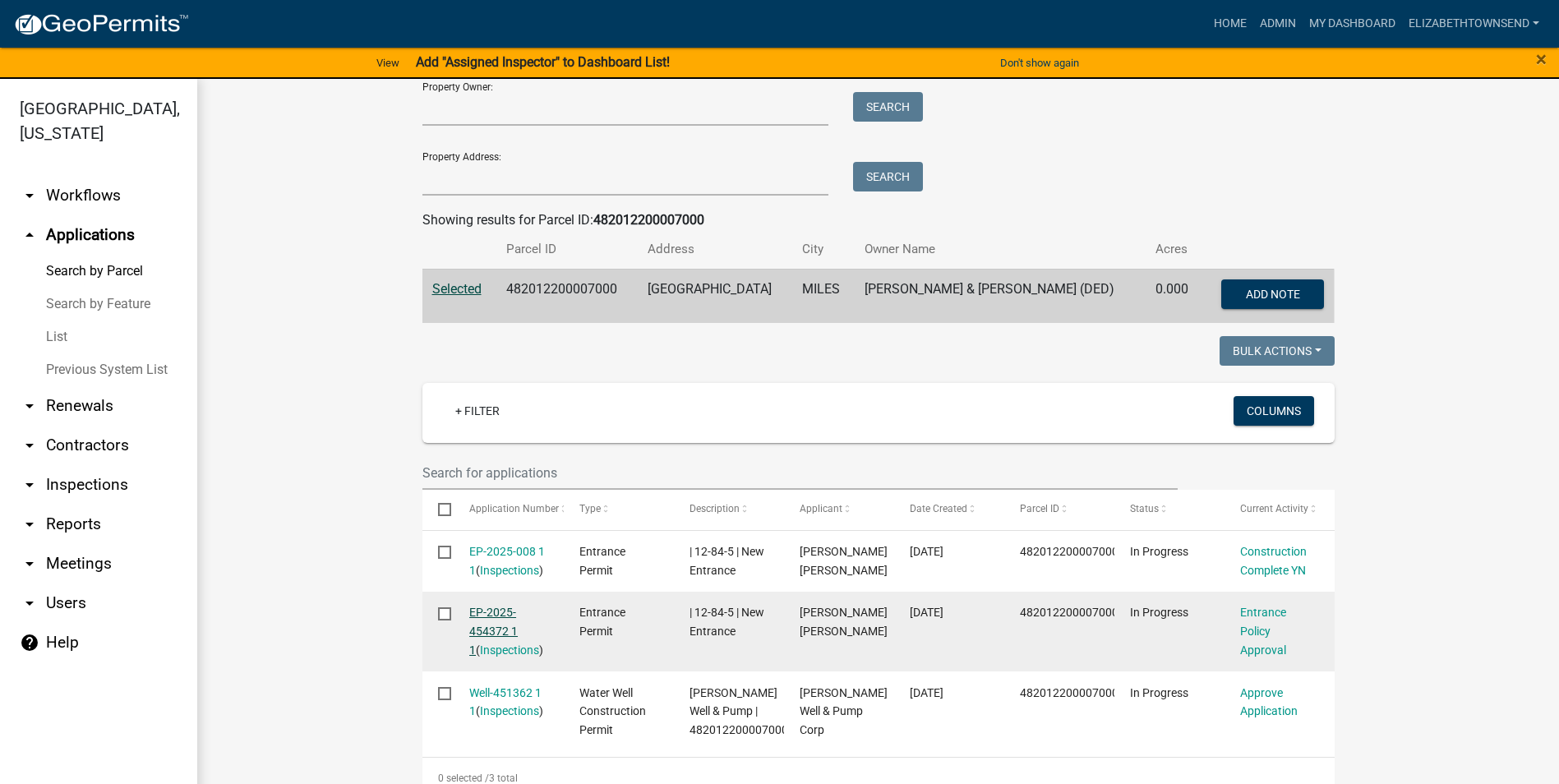
click at [488, 612] on link "EP-2025-454372 1 1" at bounding box center [493, 630] width 49 height 51
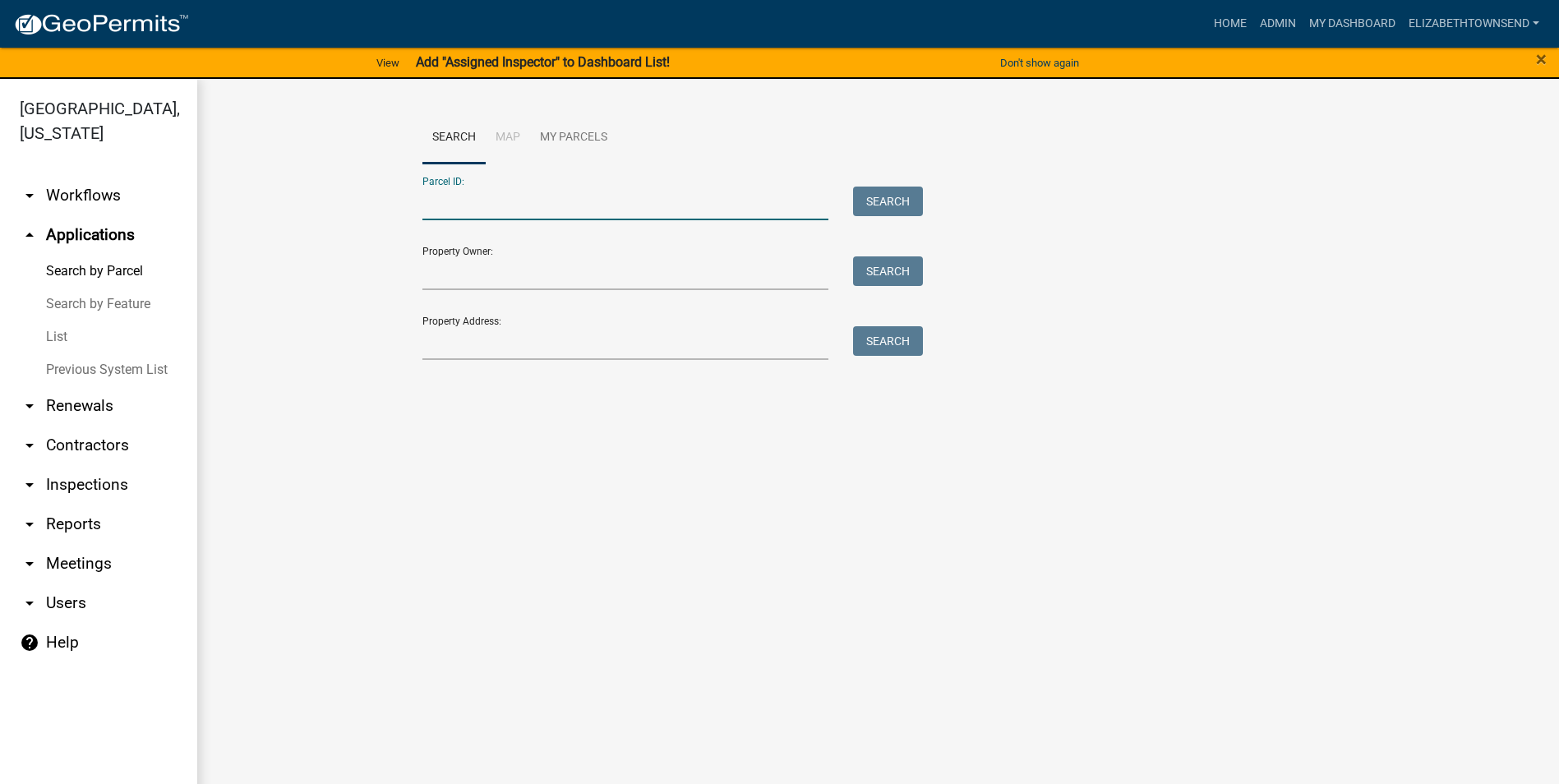
paste input "482012200007000"
type input "482012200007000"
click at [897, 198] on button "Search" at bounding box center [888, 201] width 70 height 30
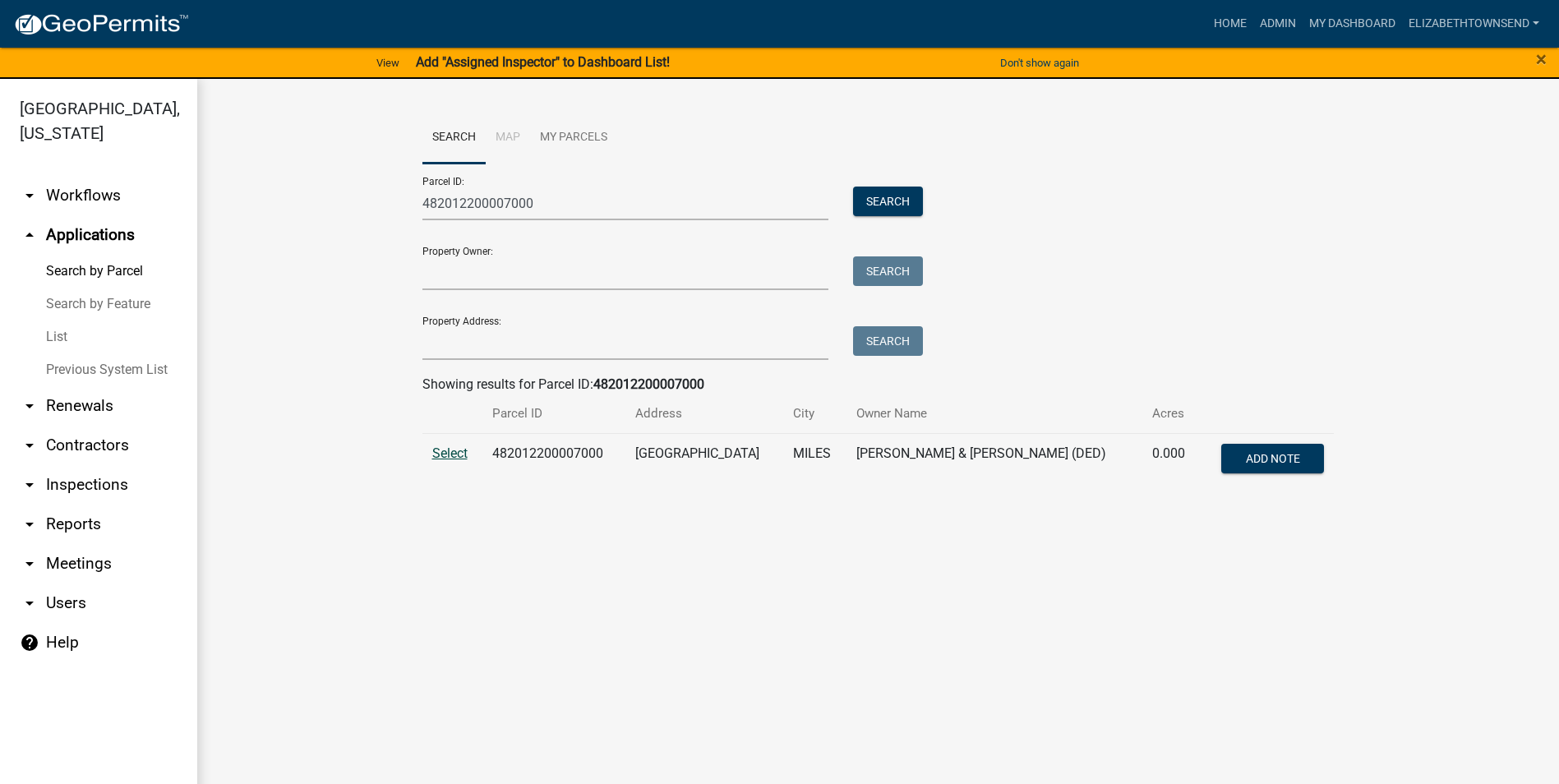
click at [457, 457] on span "Select" at bounding box center [449, 453] width 35 height 15
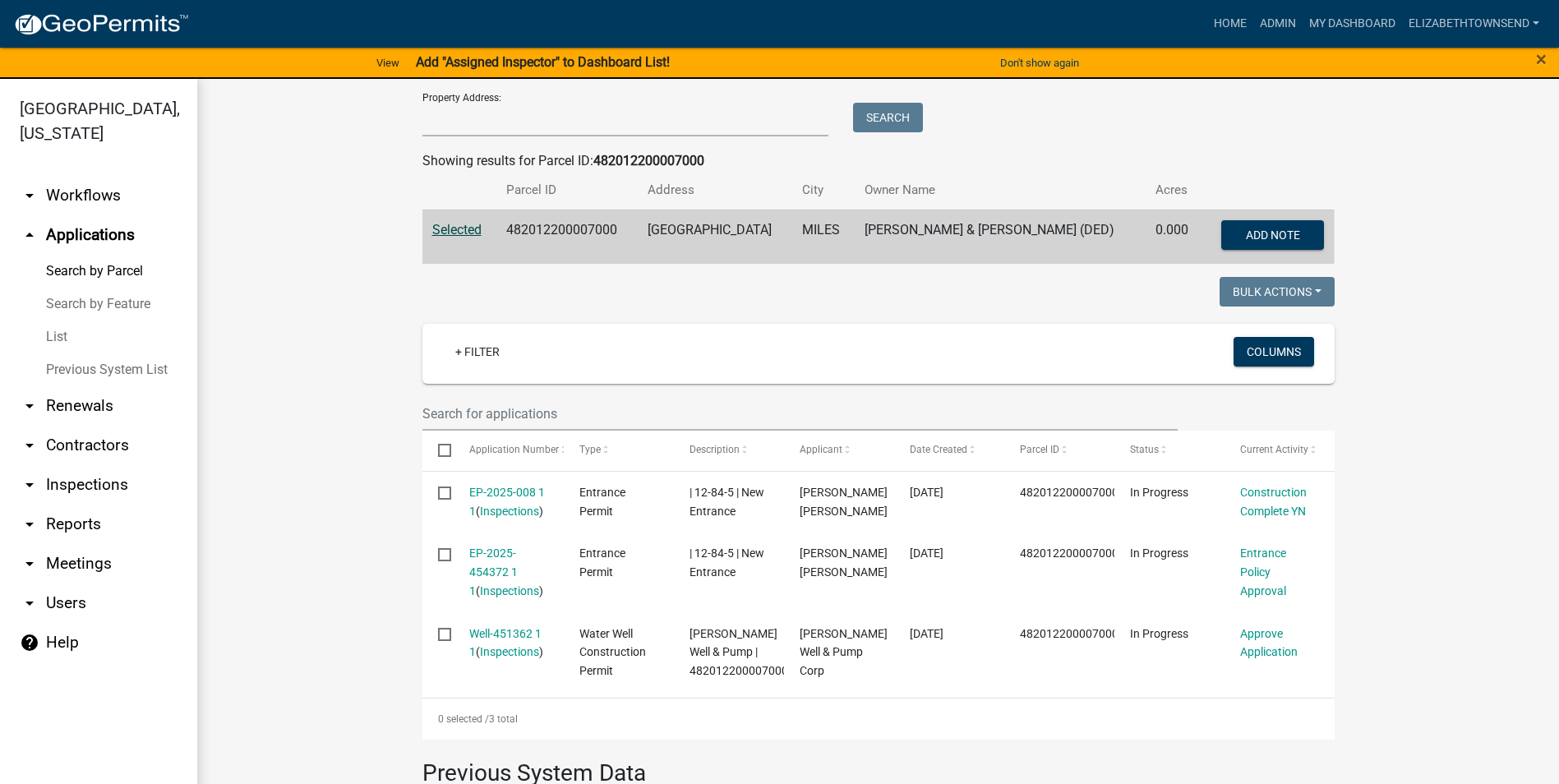
scroll to position [226, 0]
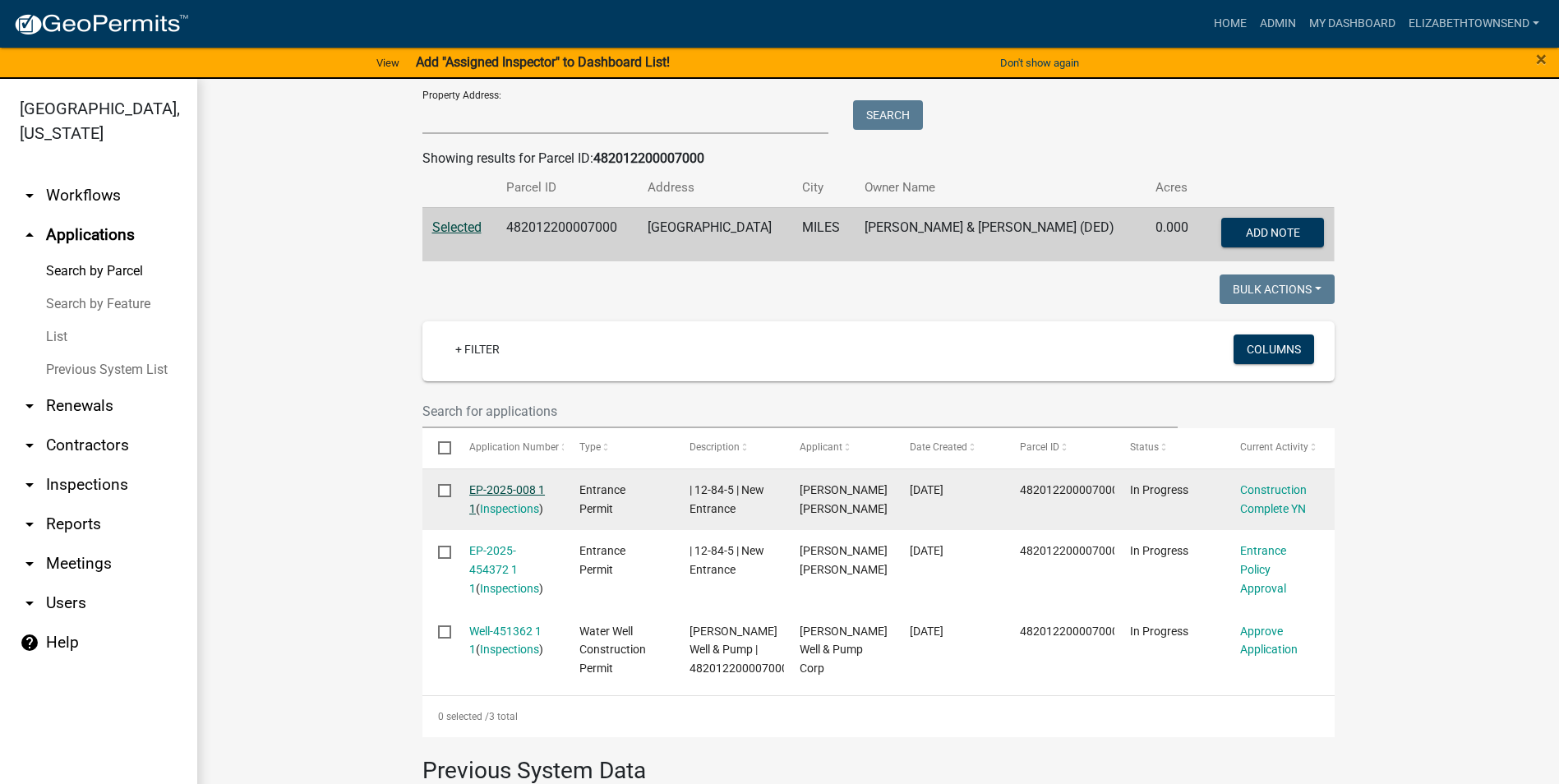
click at [501, 489] on link "EP-2025-008 1 1" at bounding box center [507, 499] width 75 height 32
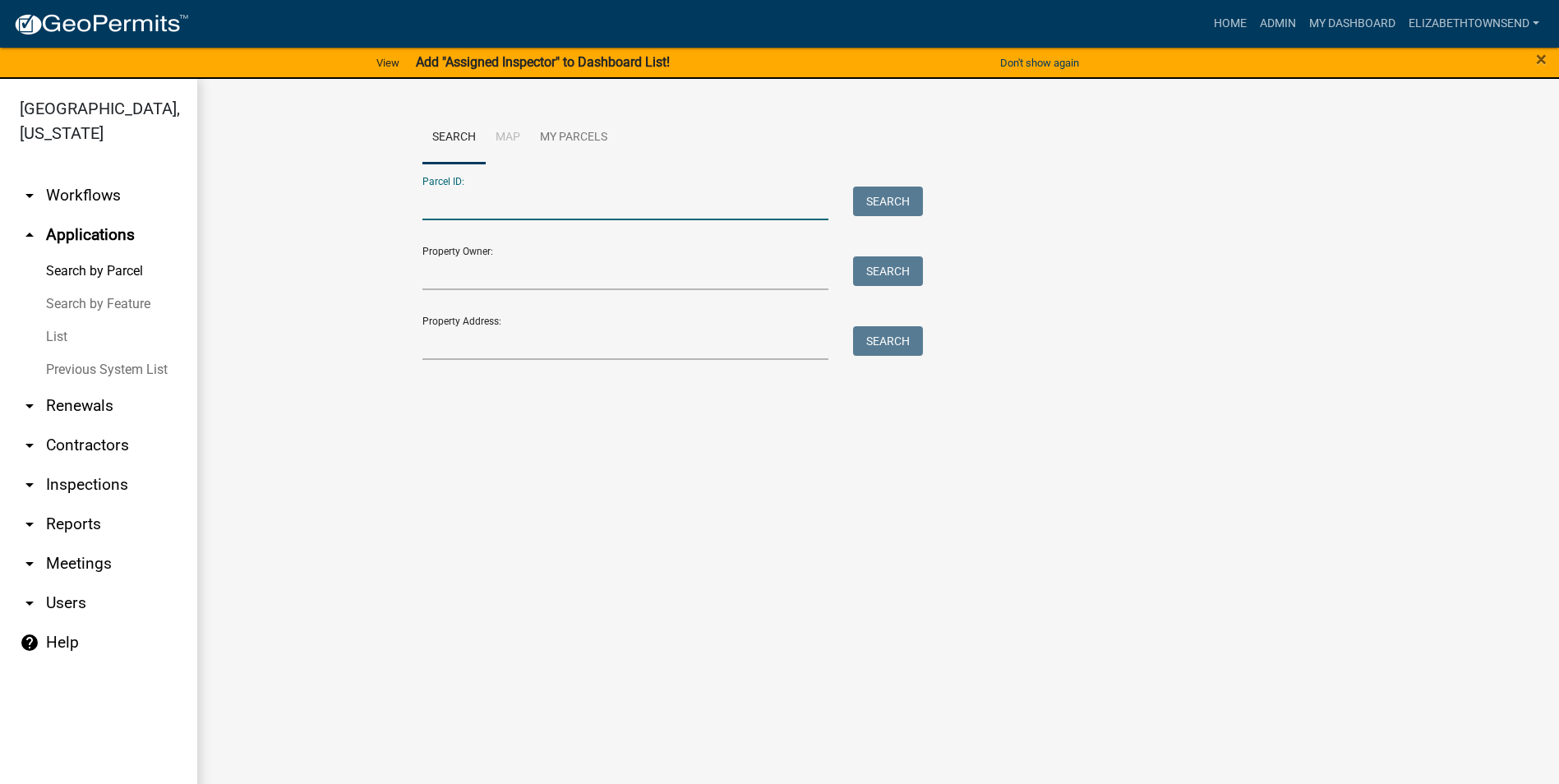
paste input "482012200007000"
type input "482012200007000"
click at [885, 203] on button "Search" at bounding box center [888, 201] width 70 height 30
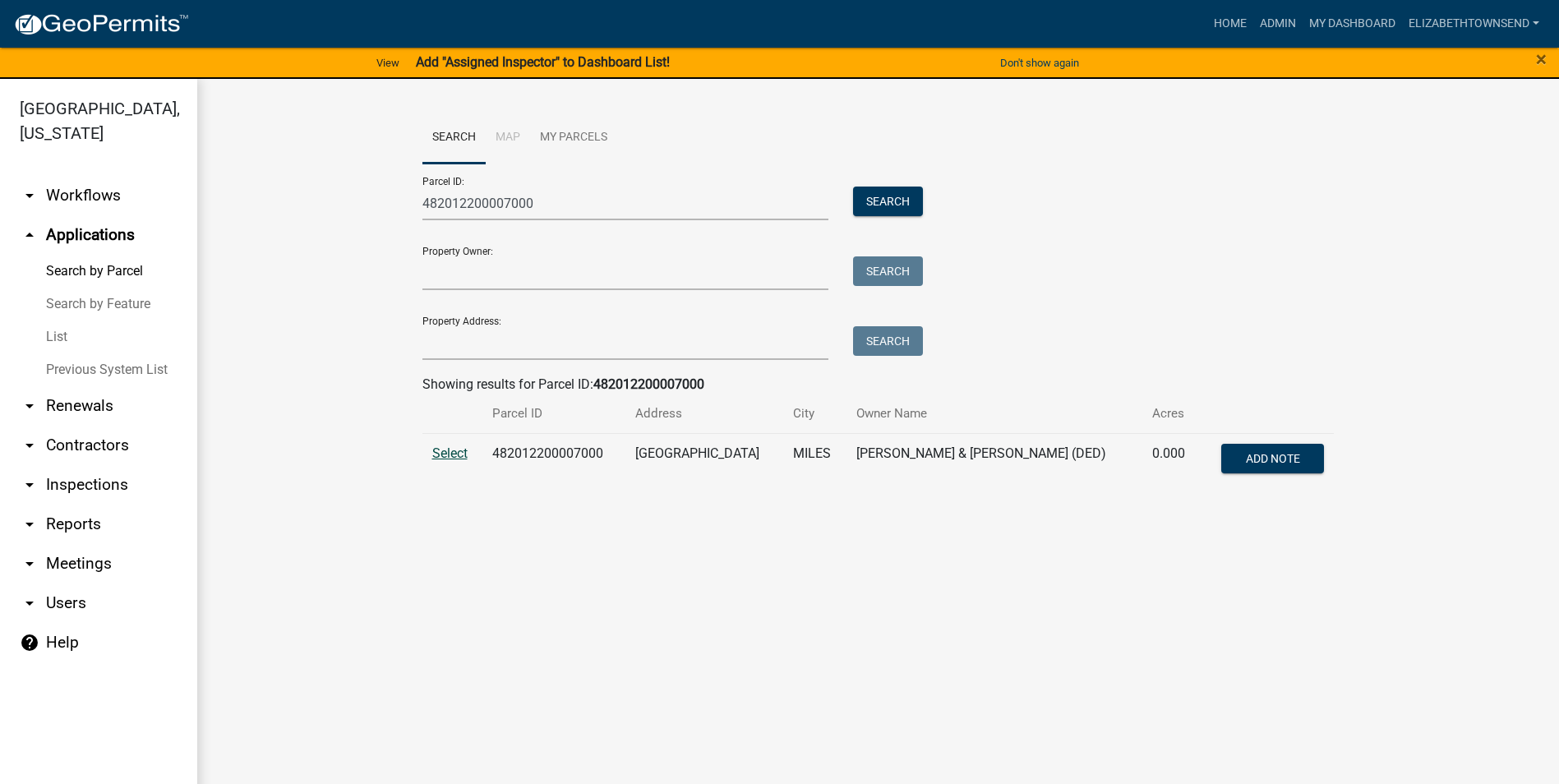
click at [438, 449] on span "Select" at bounding box center [449, 453] width 35 height 15
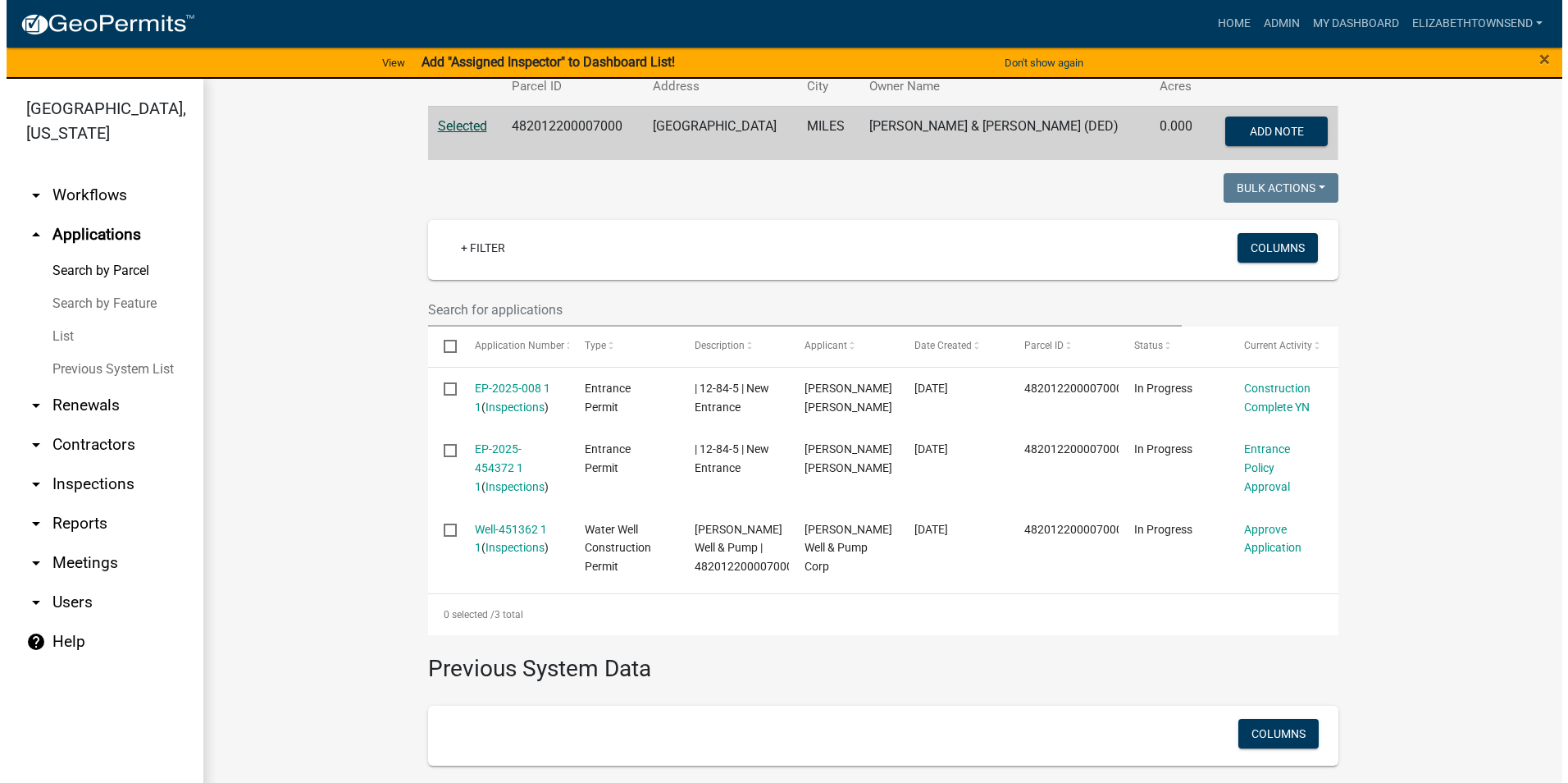
scroll to position [328, 0]
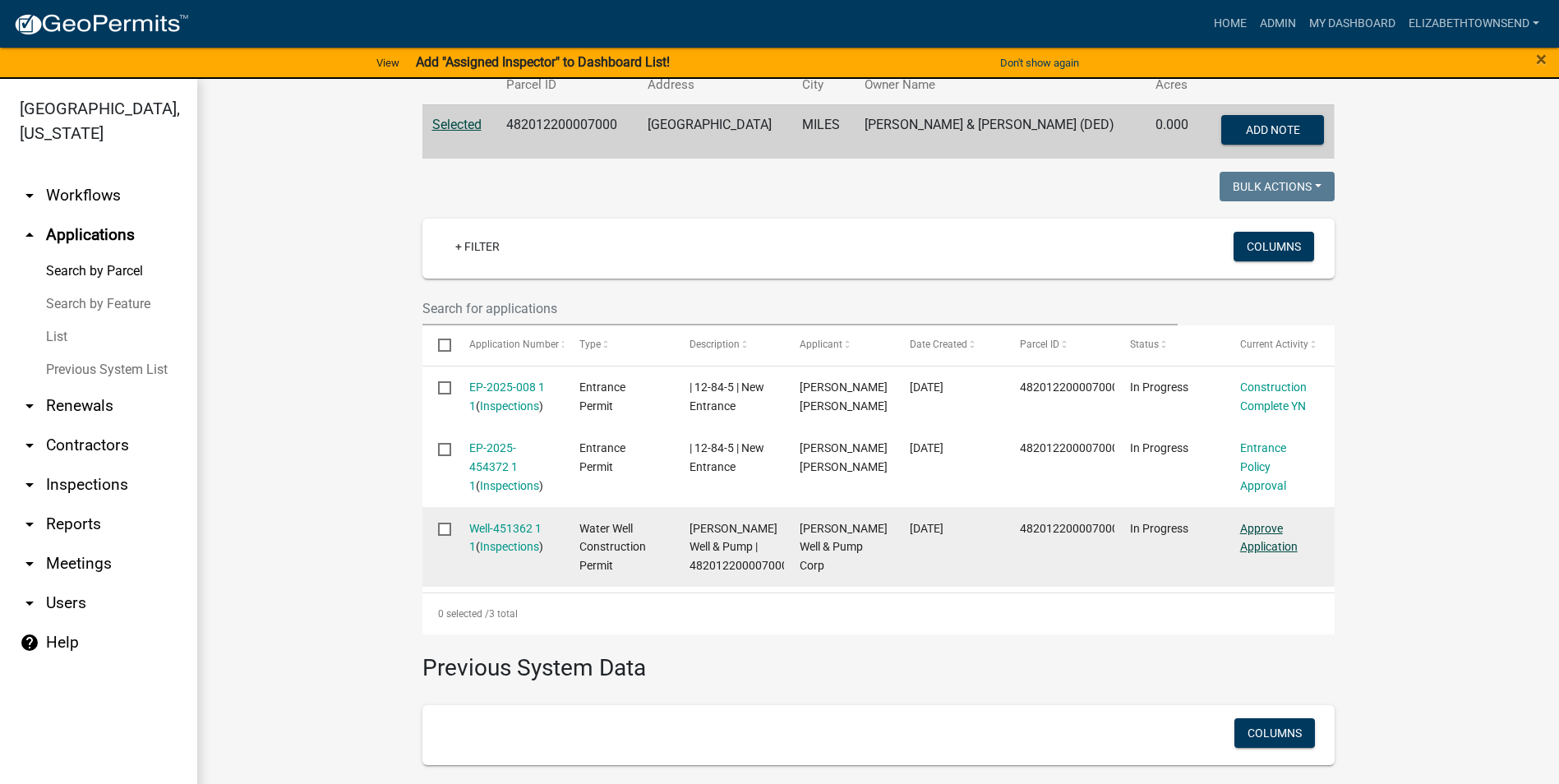
click at [1272, 547] on link "Approve Application" at bounding box center [1269, 538] width 58 height 32
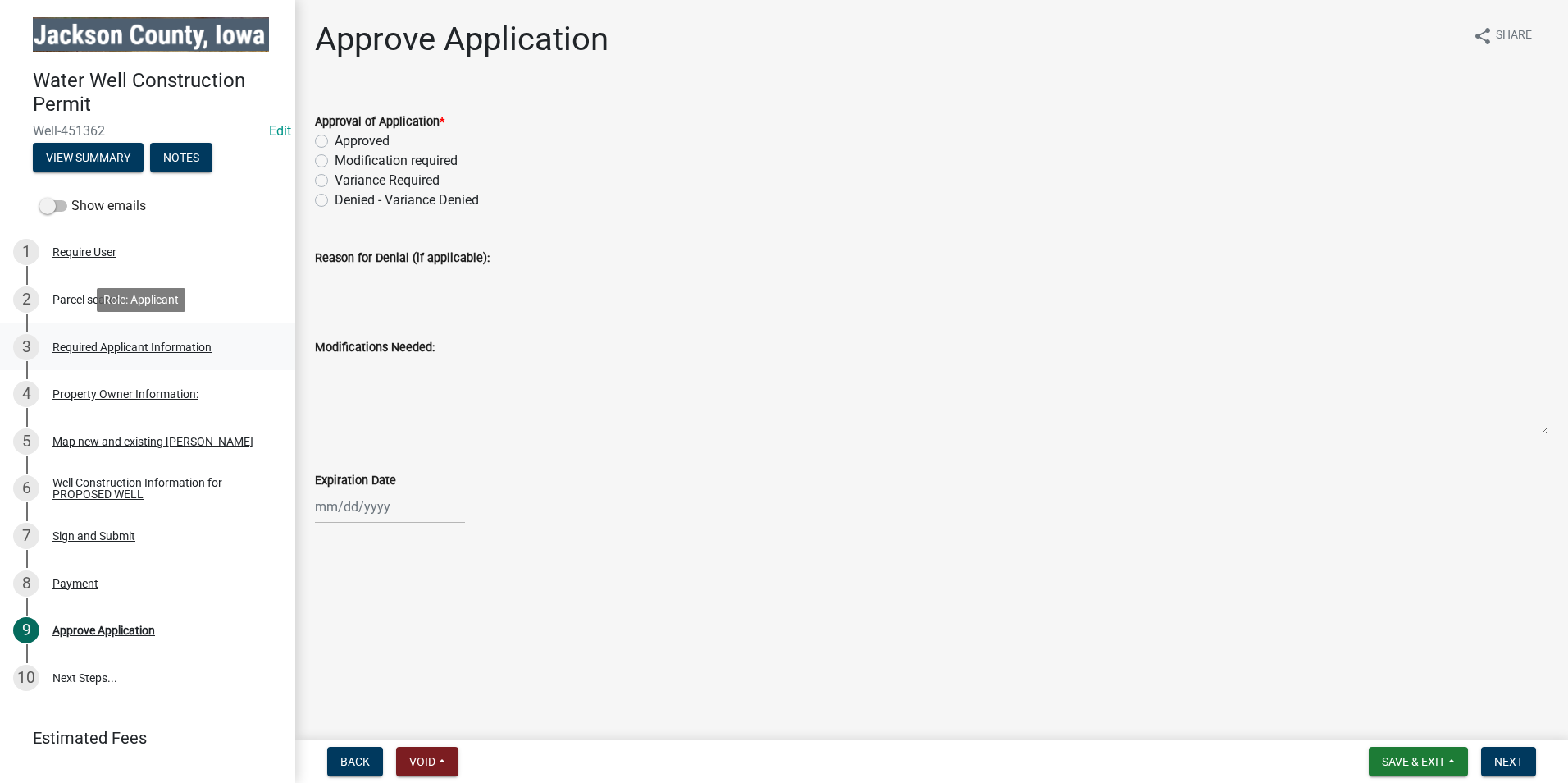
click at [151, 346] on div "Required Applicant Information" at bounding box center [132, 346] width 159 height 12
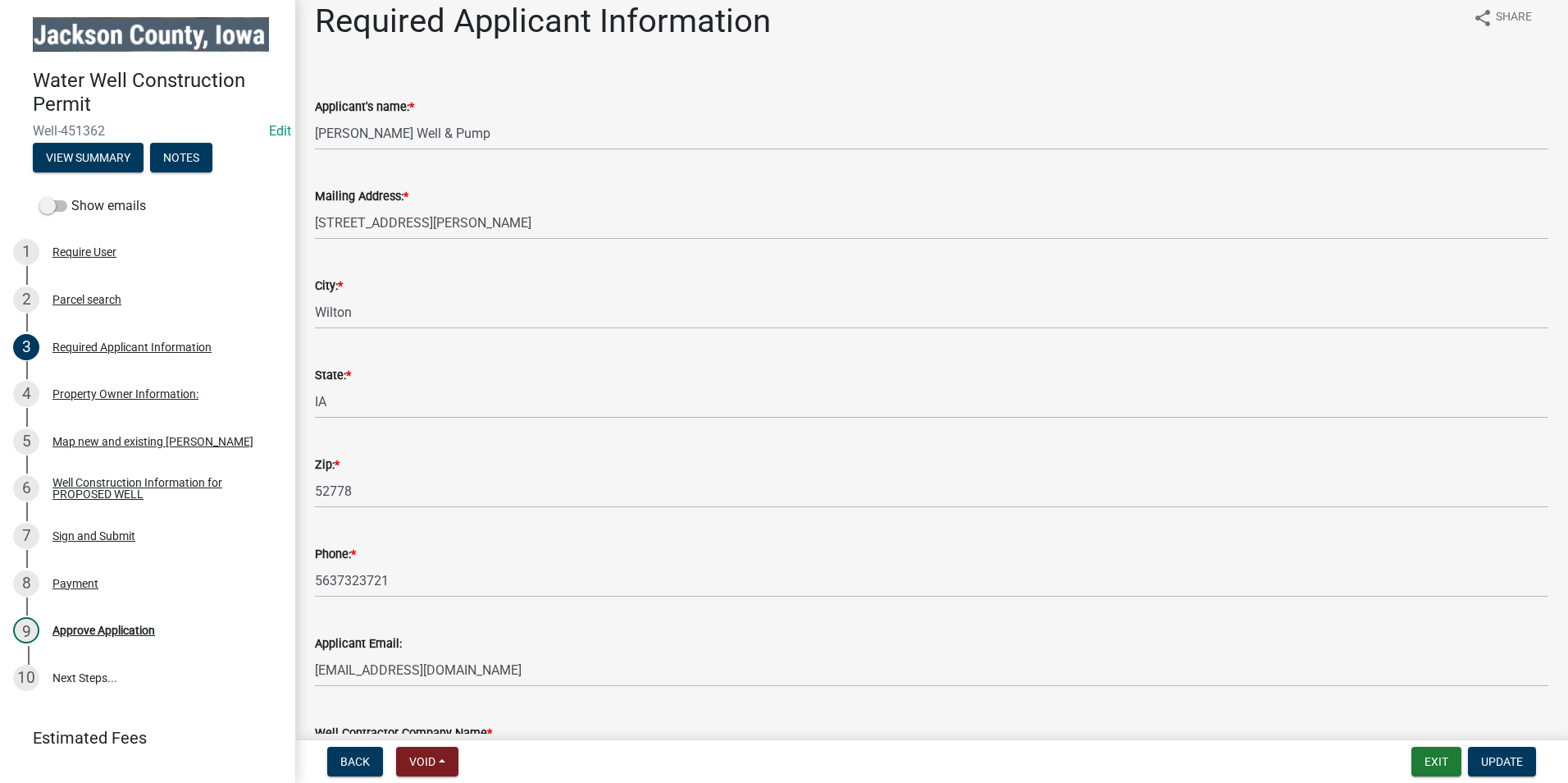
scroll to position [3, 0]
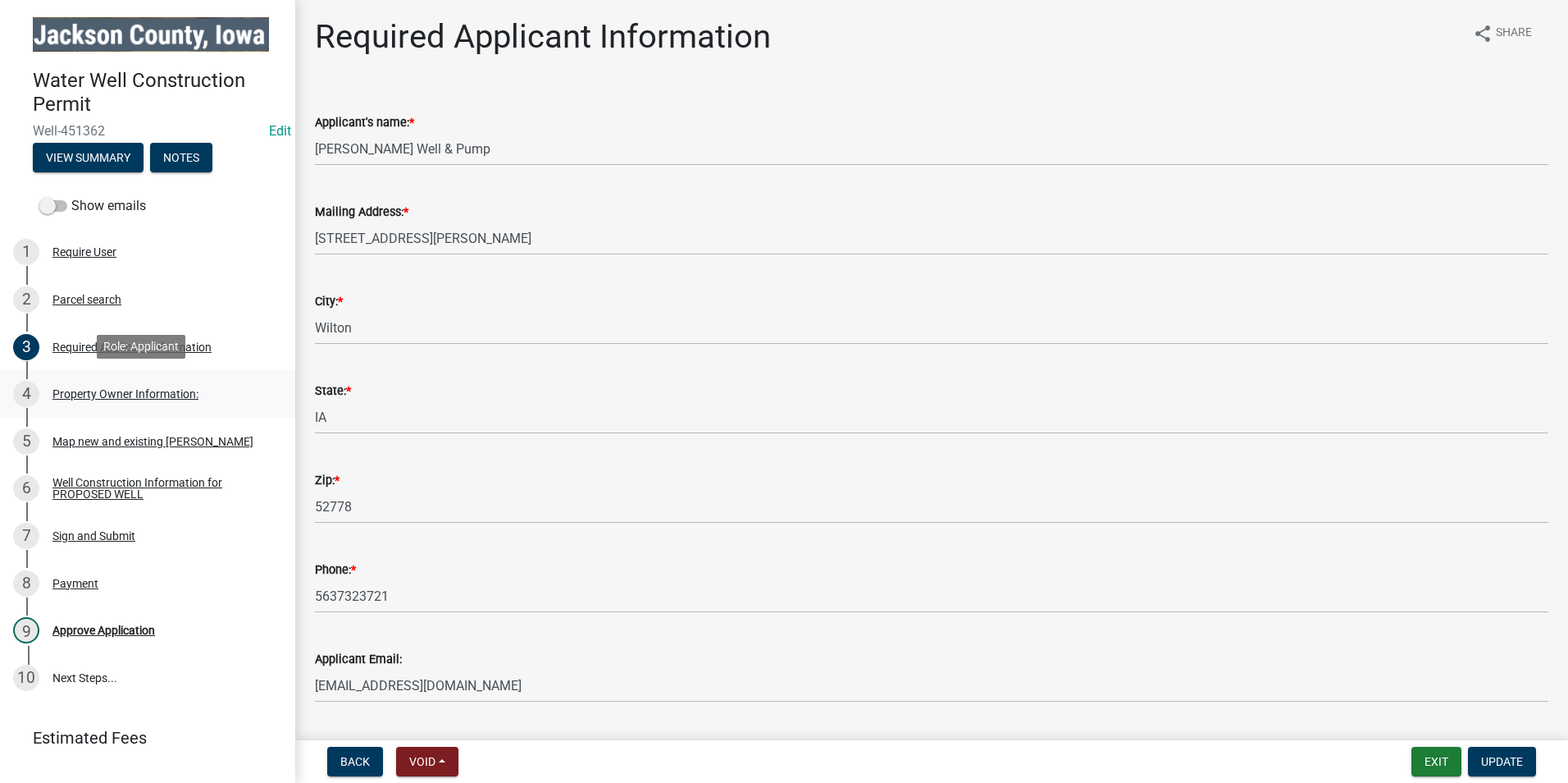
click at [142, 393] on div "Property Owner Information:" at bounding box center [126, 394] width 146 height 12
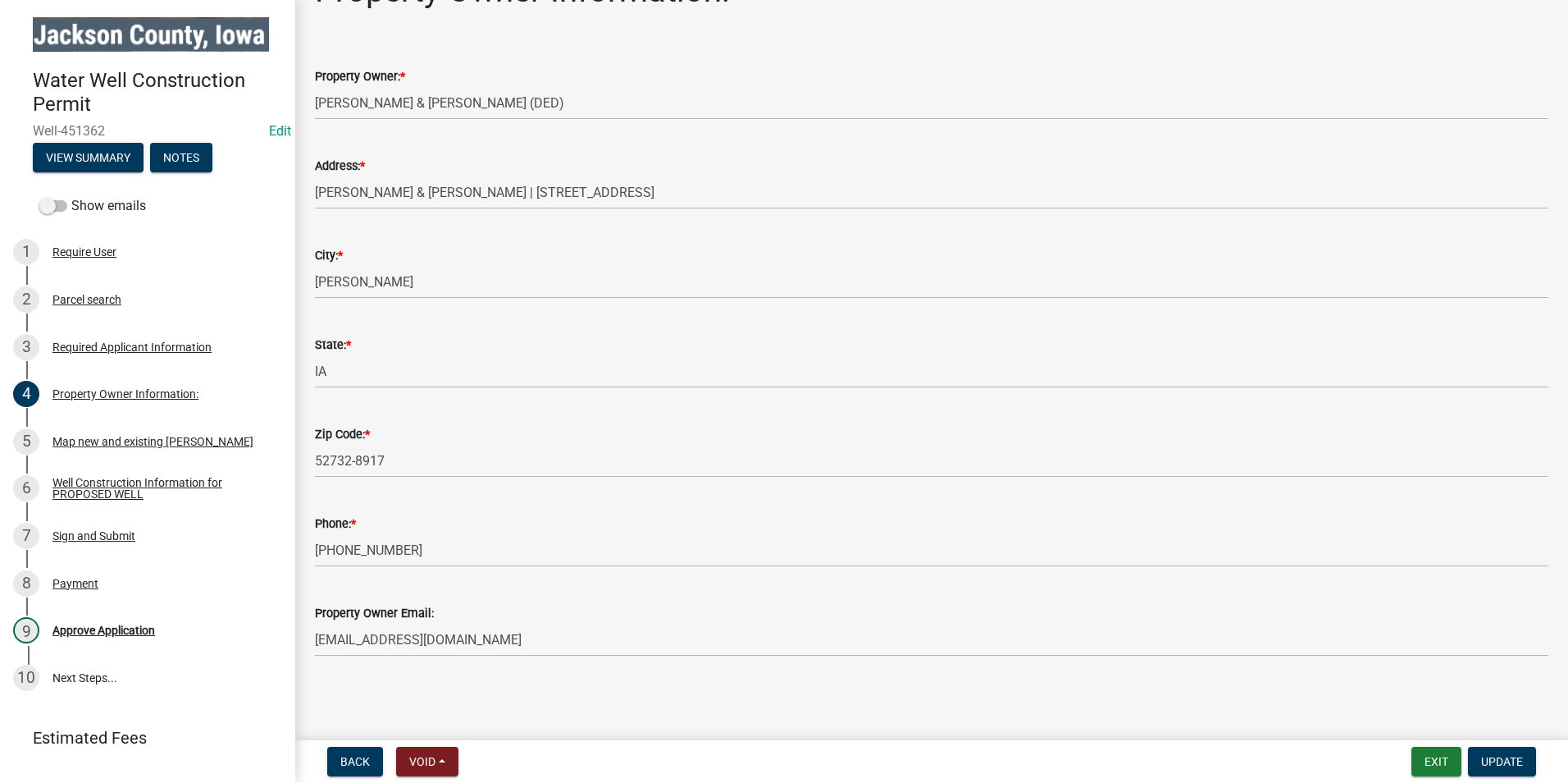
scroll to position [0, 0]
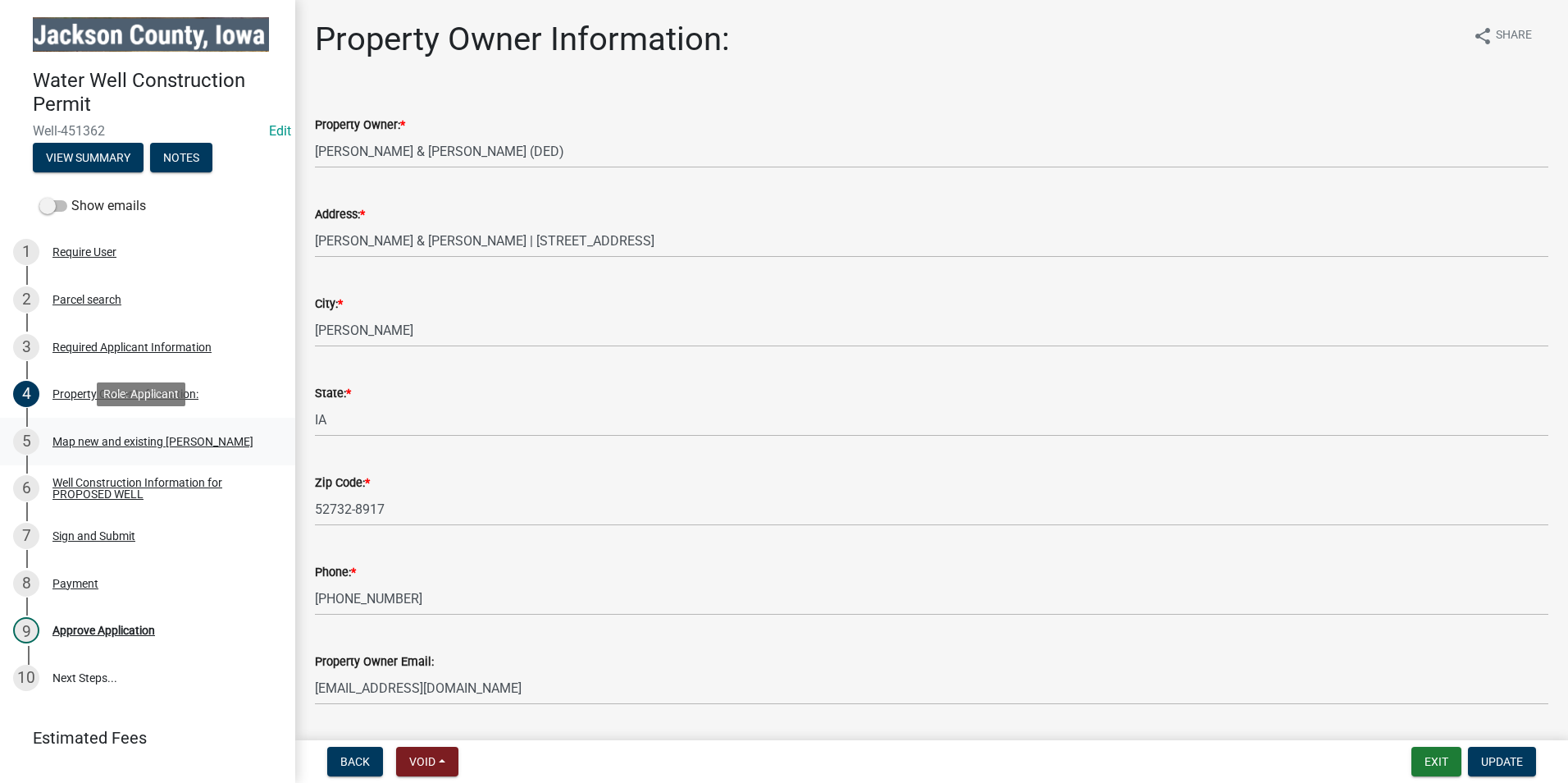
click at [164, 439] on div "Map new and existing [PERSON_NAME]" at bounding box center [153, 441] width 201 height 12
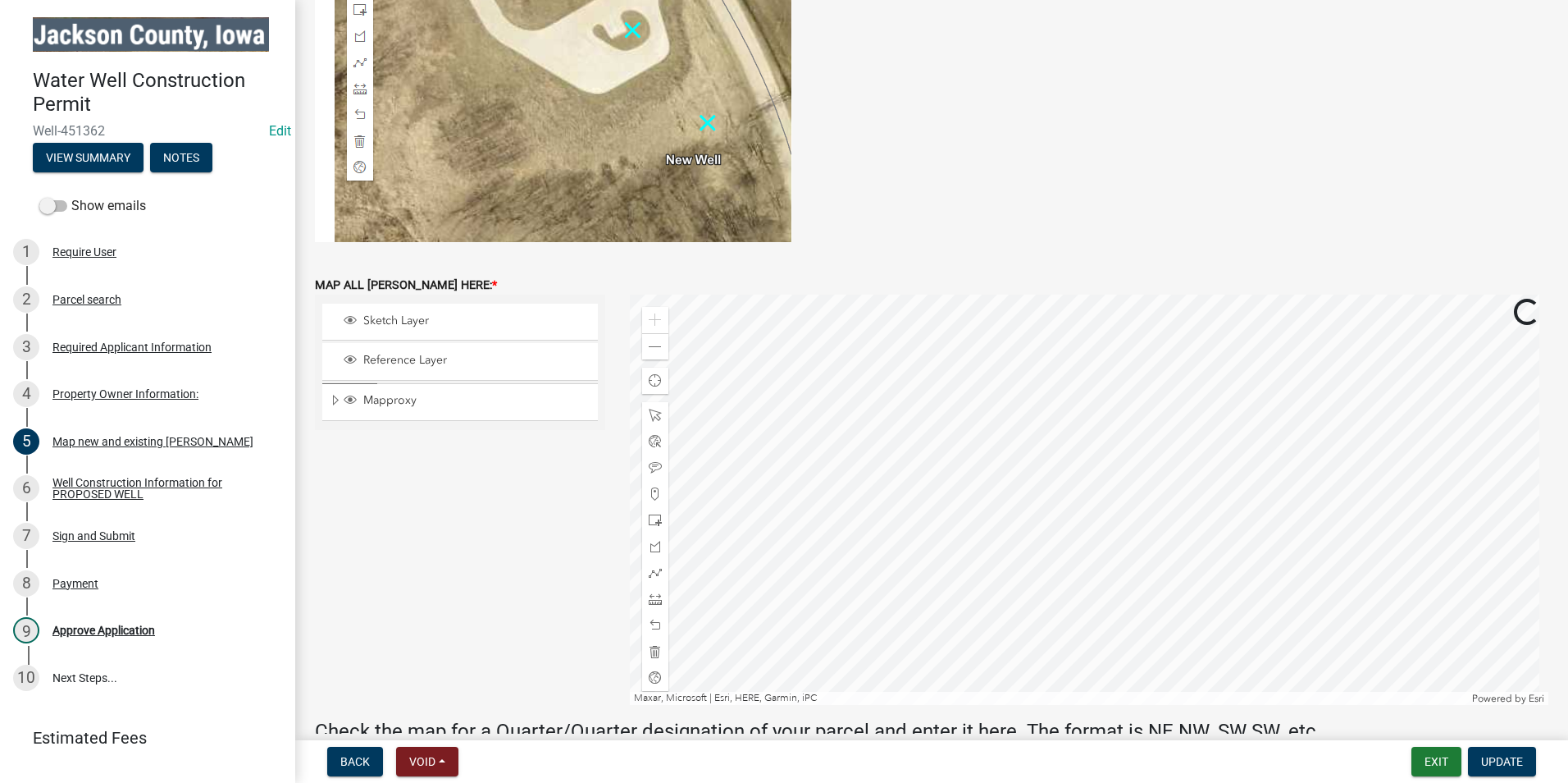
scroll to position [410, 0]
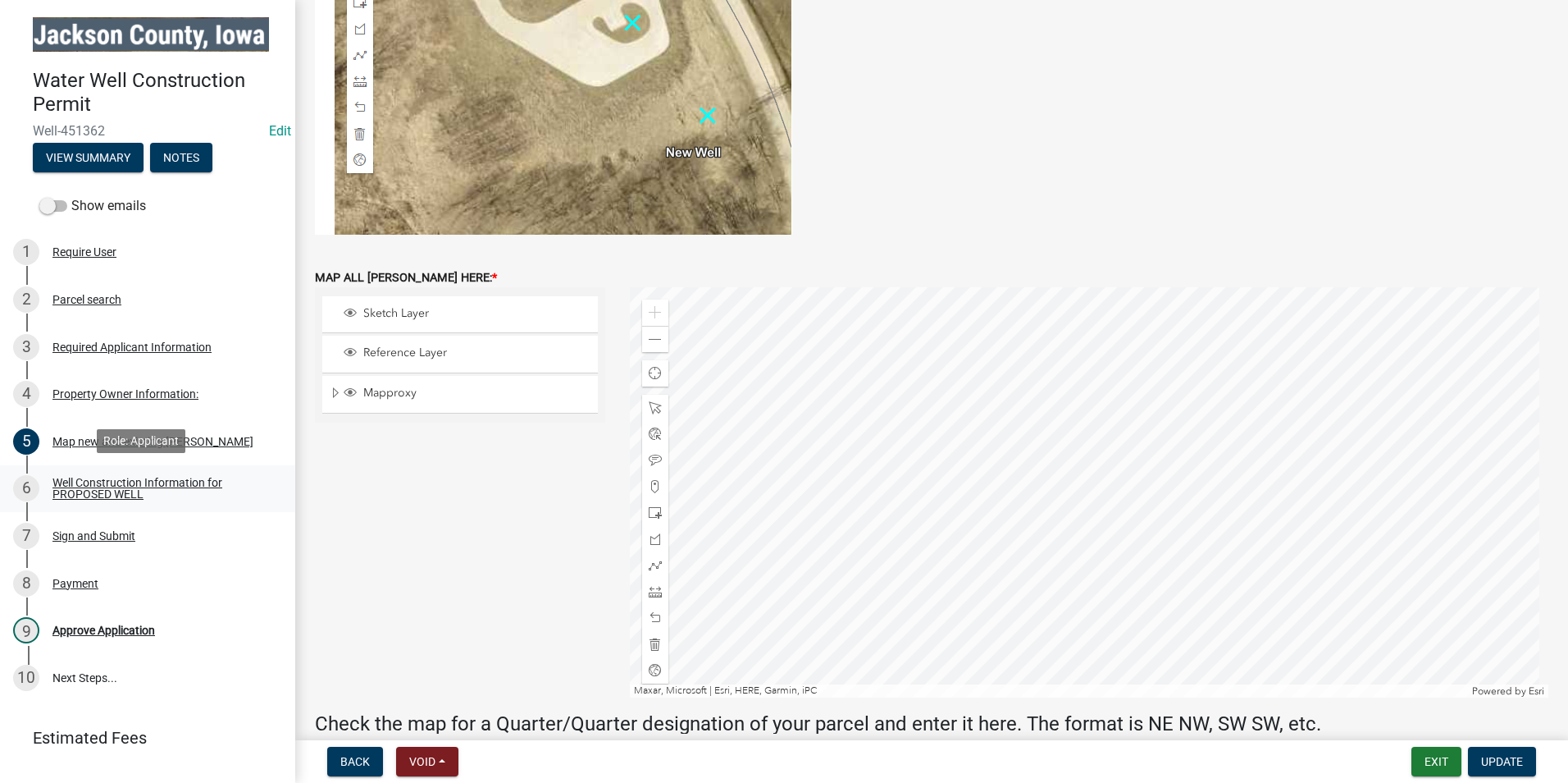
click at [110, 484] on div "Well Construction Information for PROPOSED WELL" at bounding box center [160, 488] width 216 height 23
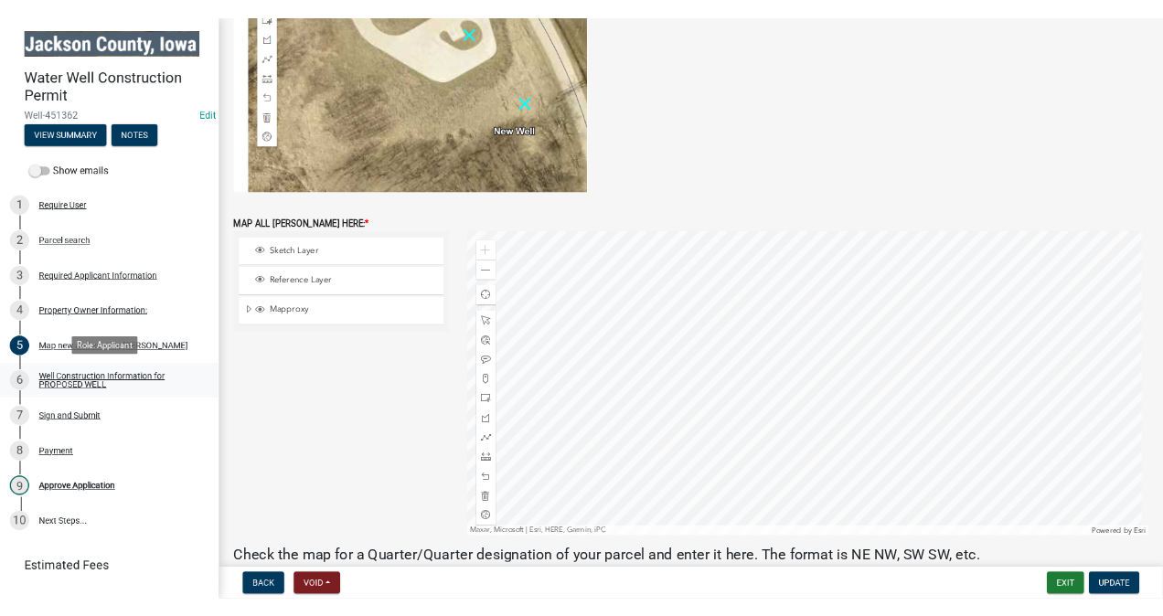
scroll to position [0, 0]
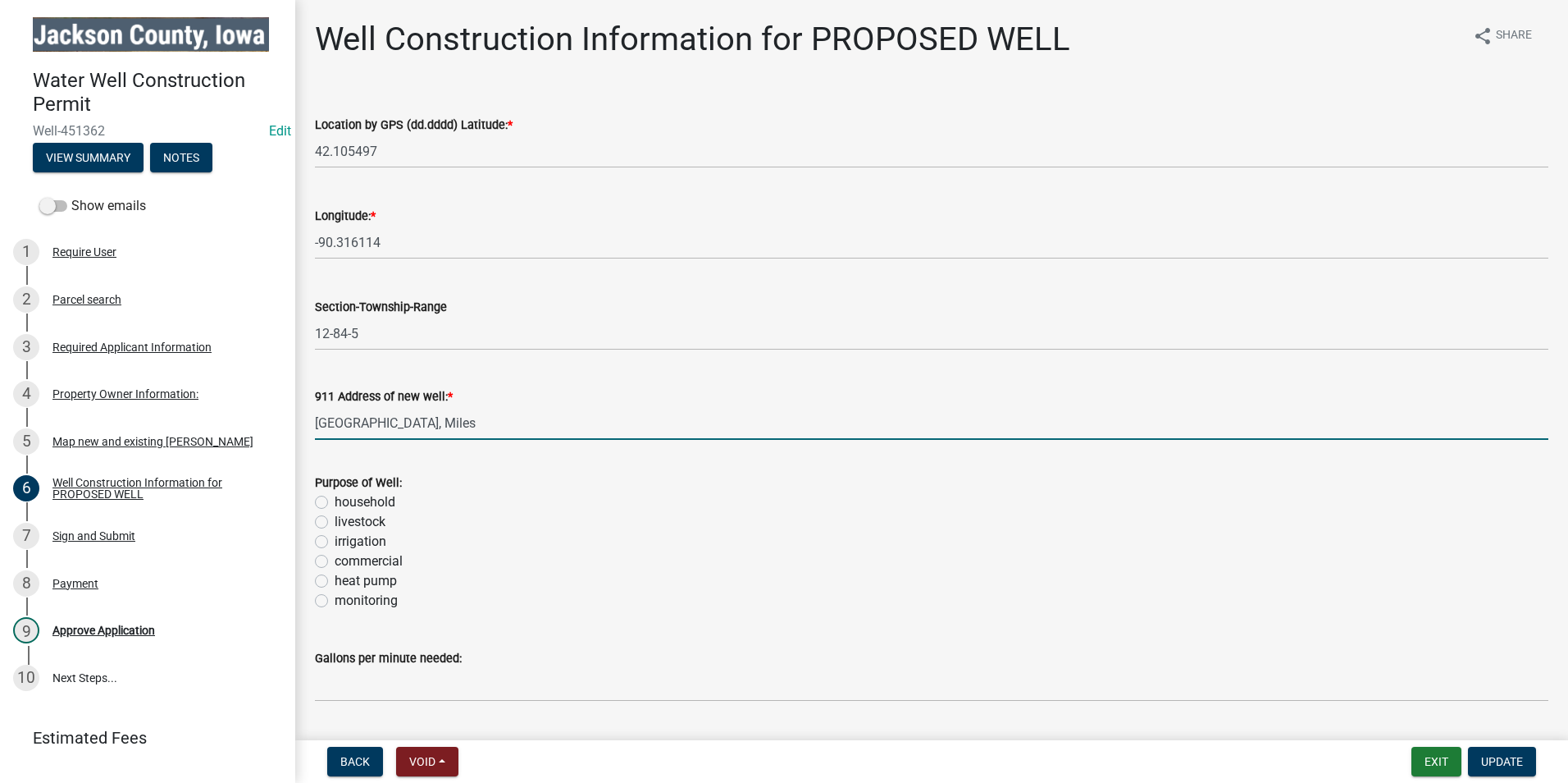
click at [316, 422] on input "[GEOGRAPHIC_DATA], Miles" at bounding box center [931, 423] width 1234 height 34
type input "[STREET_ADDRESS]"
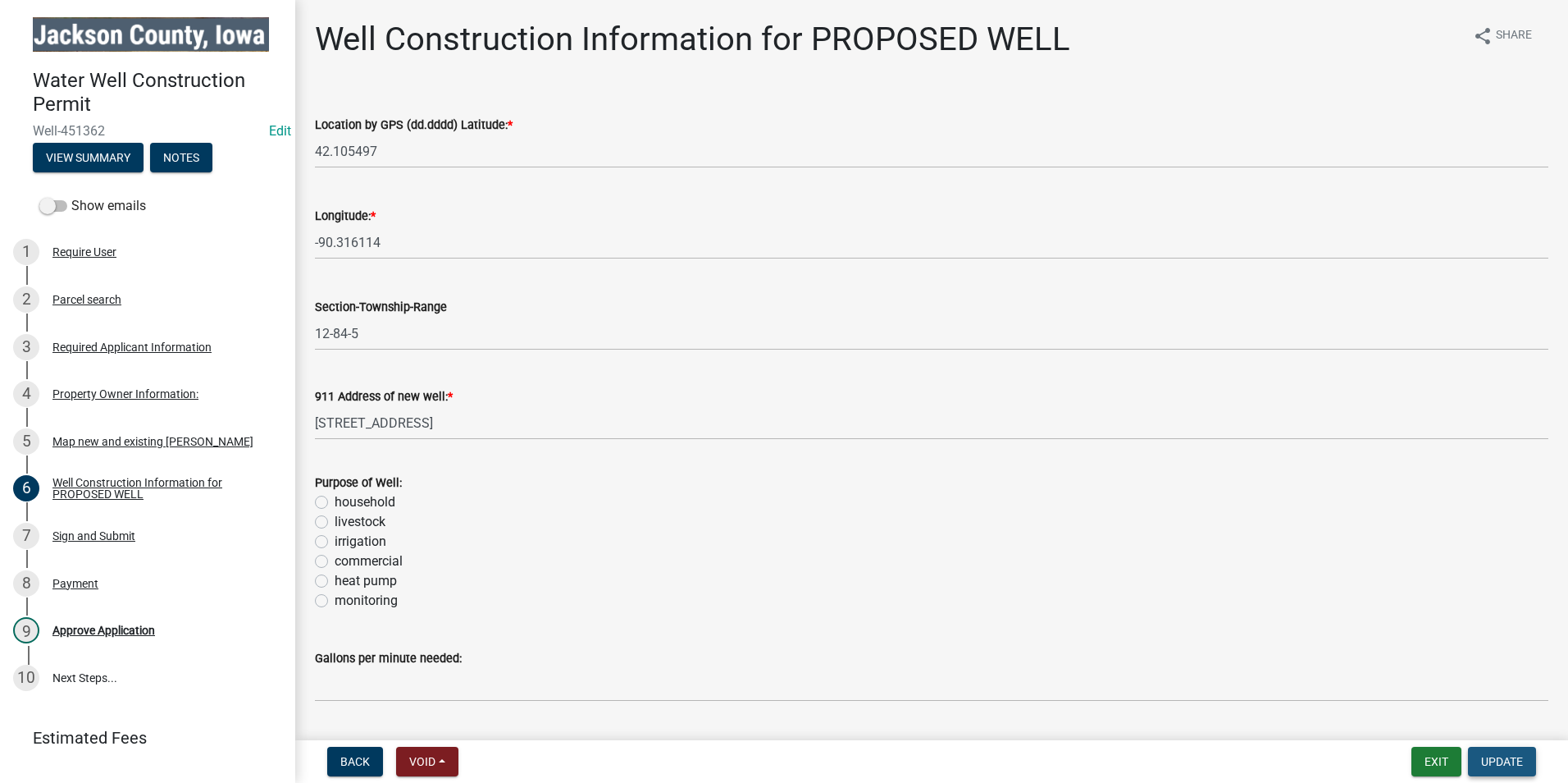
click at [1506, 765] on span "Update" at bounding box center [1502, 761] width 42 height 13
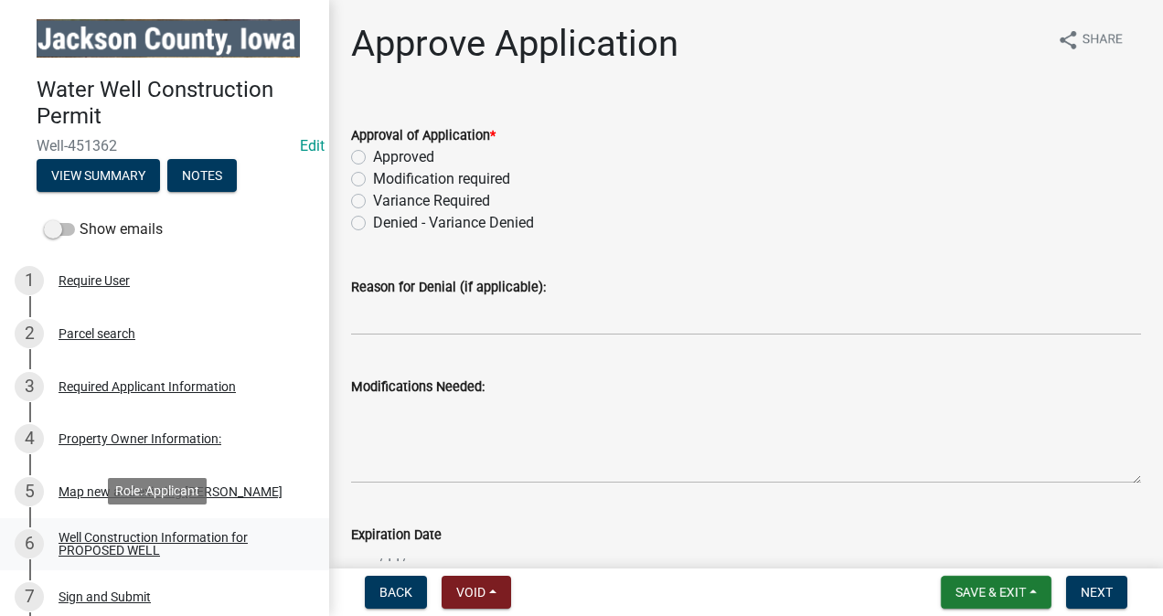
click at [168, 530] on div "6 Well Construction Information for PROPOSED WELL" at bounding box center [157, 544] width 285 height 29
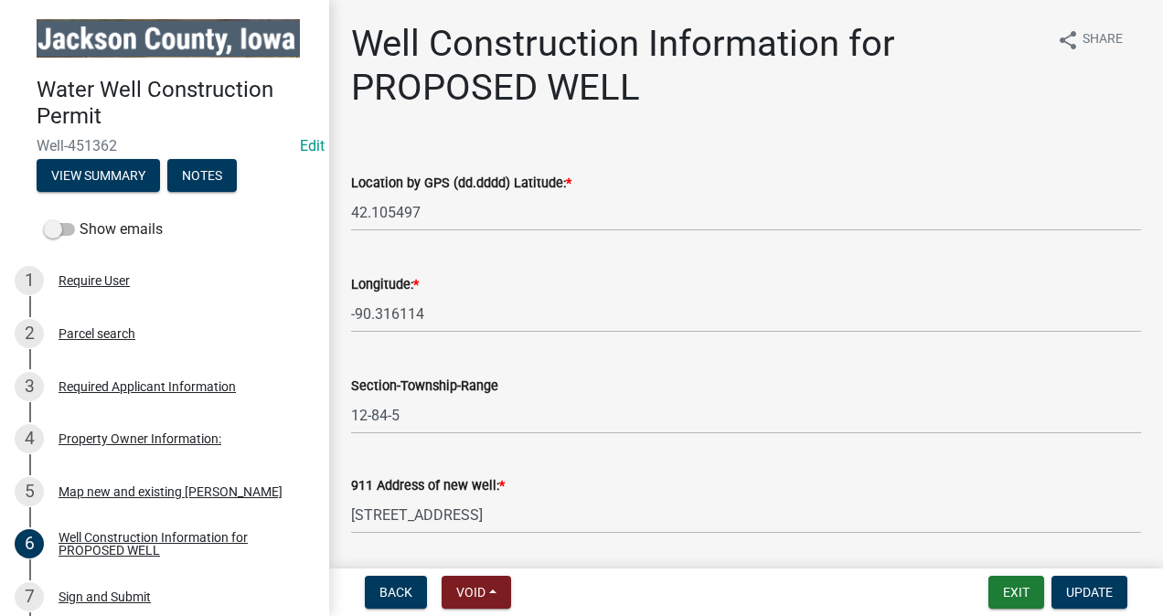
scroll to position [91, 0]
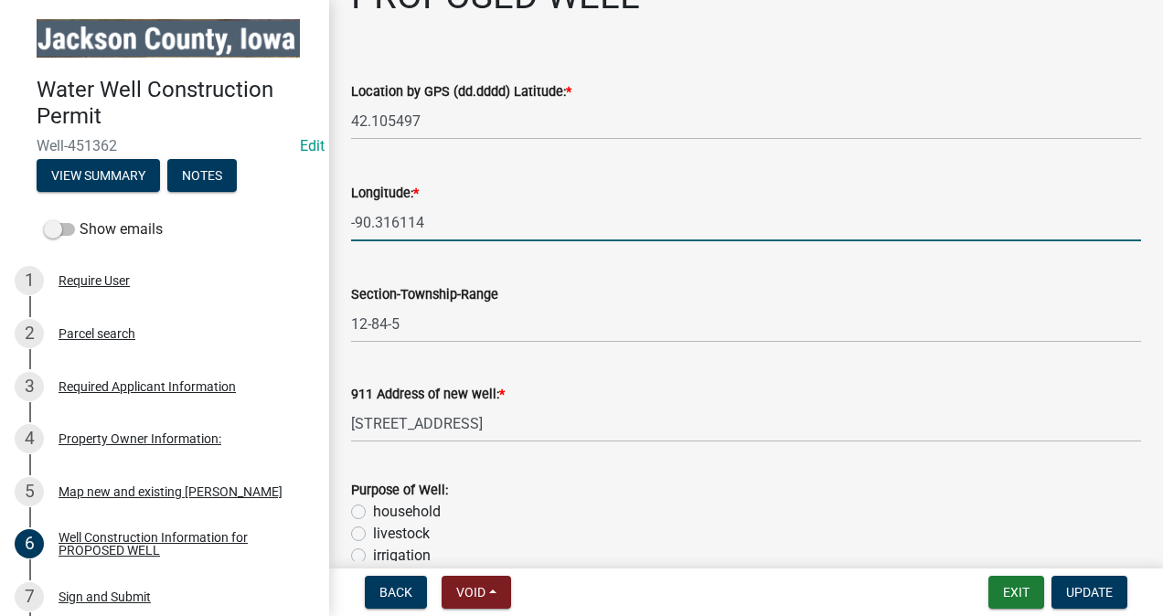
drag, startPoint x: 430, startPoint y: 226, endPoint x: 344, endPoint y: 229, distance: 86.0
click at [344, 229] on div "Longitude: * -90.316114" at bounding box center [747, 198] width 818 height 85
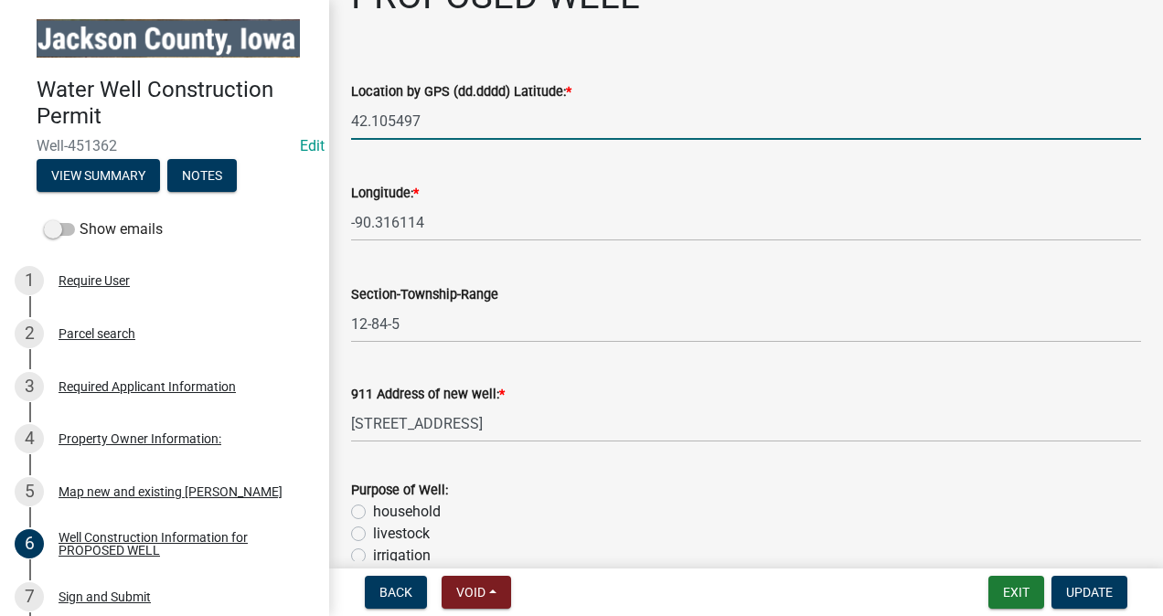
drag, startPoint x: 438, startPoint y: 120, endPoint x: 412, endPoint y: 134, distance: 29.9
click at [347, 118] on div "Location by GPS (dd.dddd) Latitude: * 42.105497" at bounding box center [747, 97] width 818 height 85
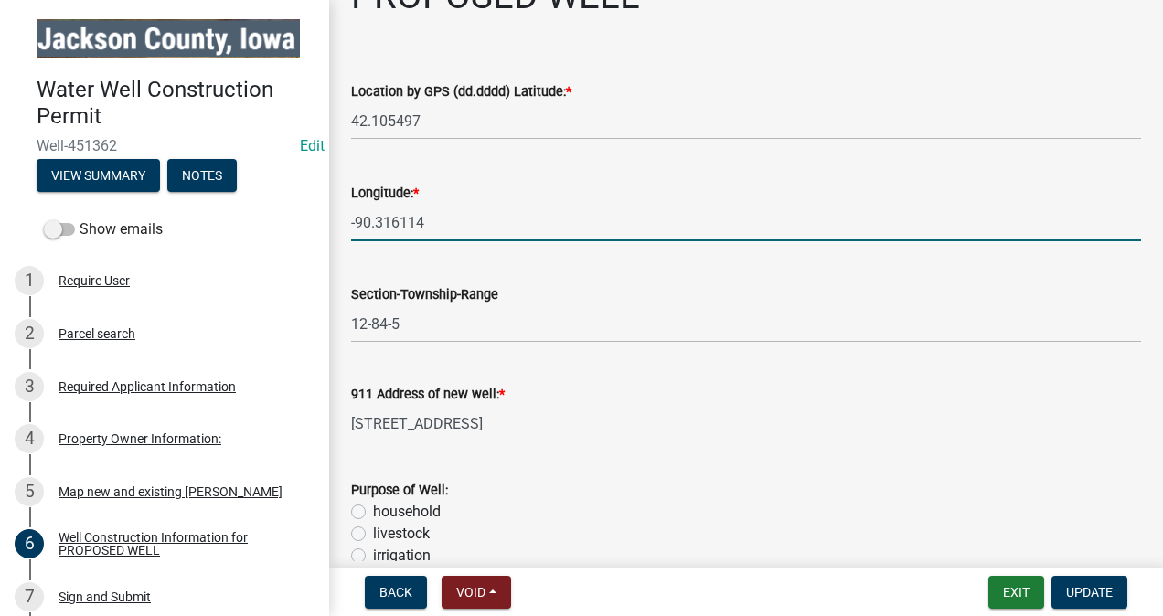
drag, startPoint x: 402, startPoint y: 219, endPoint x: 343, endPoint y: 210, distance: 59.1
click at [343, 211] on div "Longitude: * -90.316114" at bounding box center [747, 198] width 818 height 85
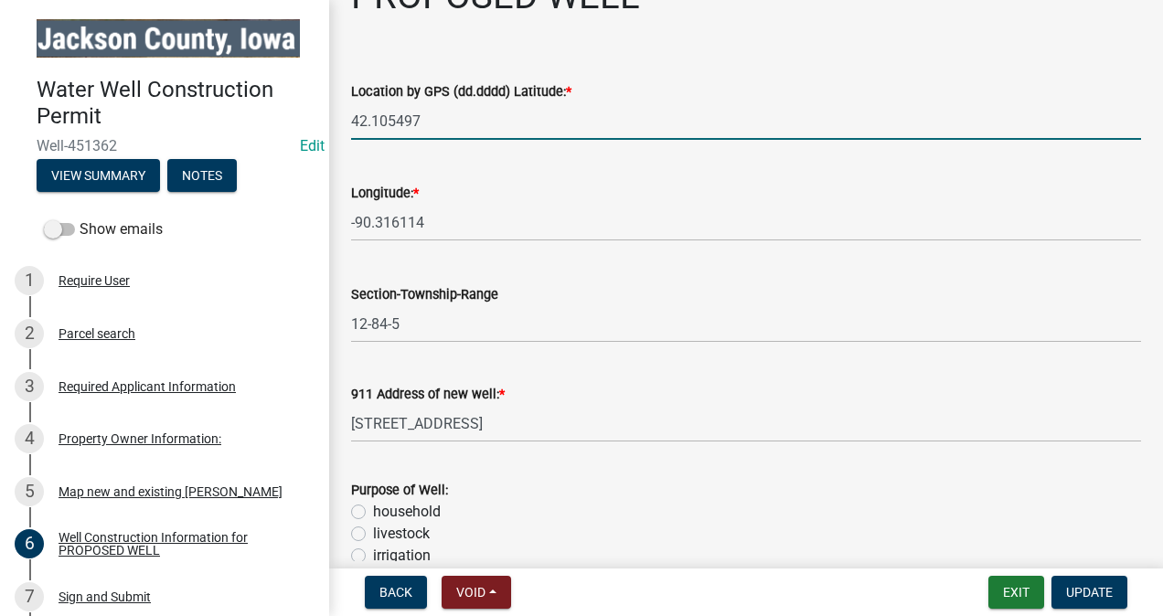
drag, startPoint x: 353, startPoint y: 121, endPoint x: 368, endPoint y: 118, distance: 14.9
click at [332, 120] on div "Well Construction Information for PROPOSED WELL share Share Location by GPS (dd…" at bounding box center [746, 502] width 834 height 1144
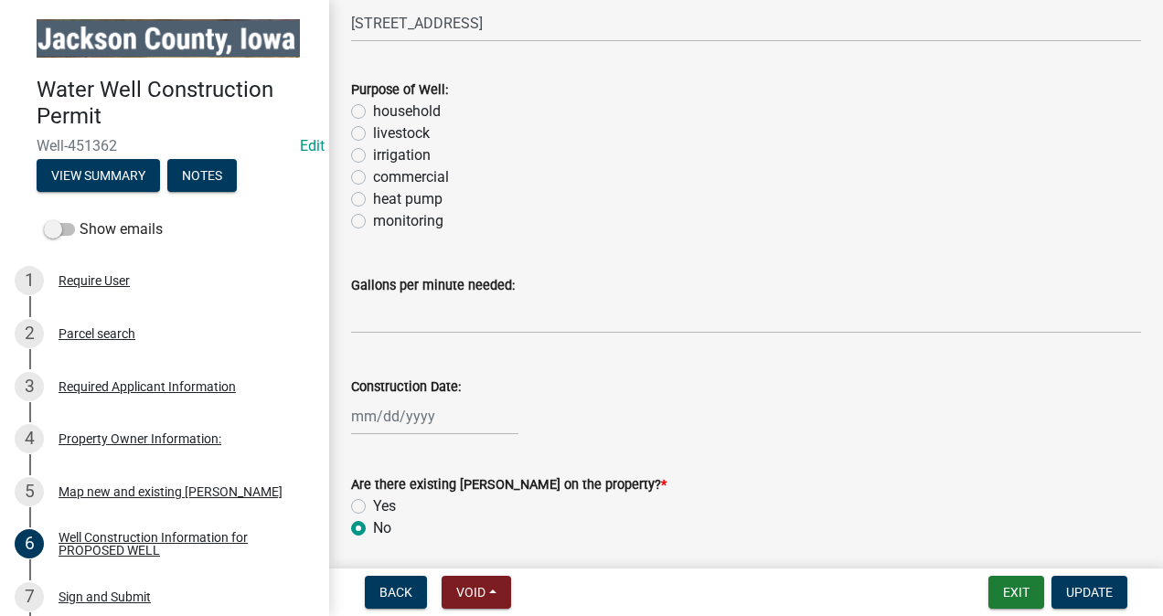
scroll to position [274, 0]
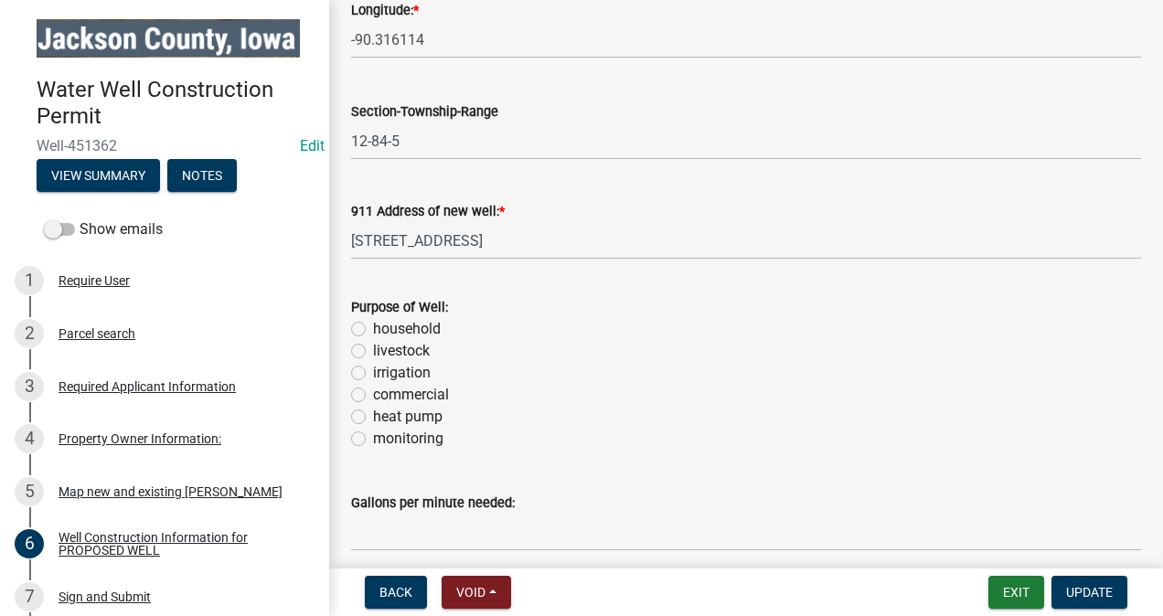
click at [373, 327] on label "household" at bounding box center [407, 329] width 68 height 22
click at [373, 327] on input "household" at bounding box center [379, 324] width 12 height 12
radio input "true"
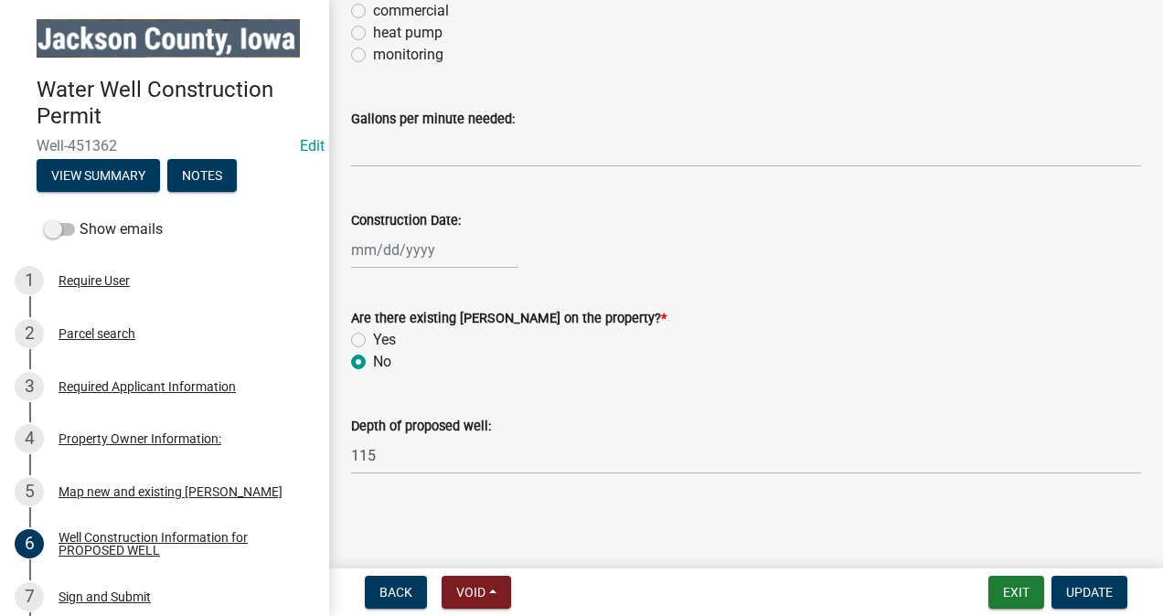
scroll to position [659, 0]
click at [1088, 593] on span "Update" at bounding box center [1089, 592] width 47 height 15
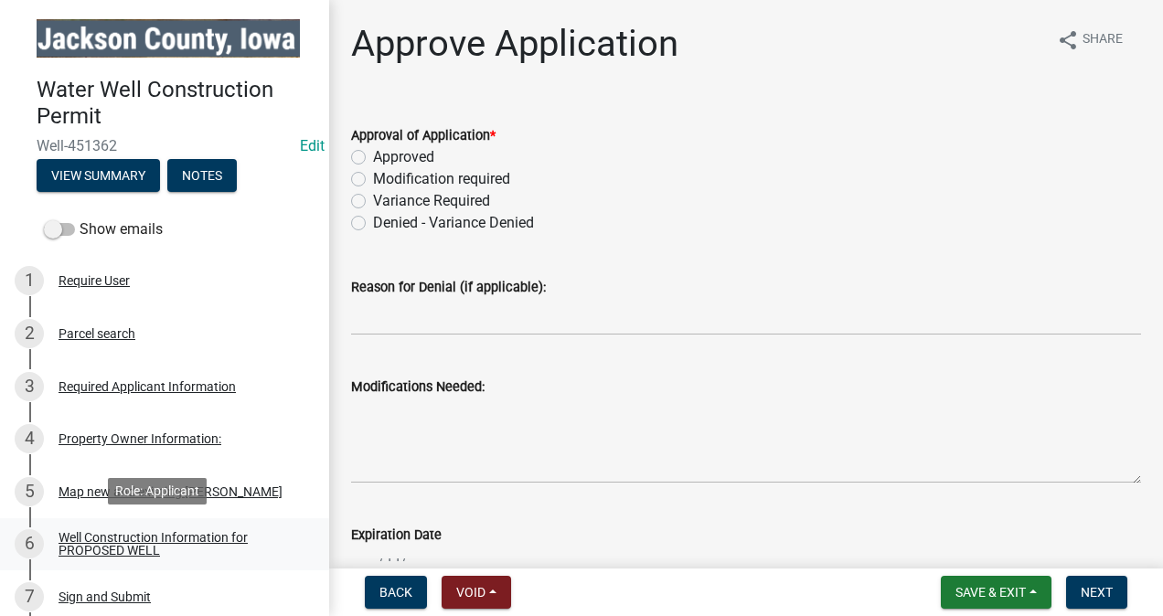
click at [148, 532] on div "Well Construction Information for PROPOSED WELL" at bounding box center [179, 544] width 241 height 26
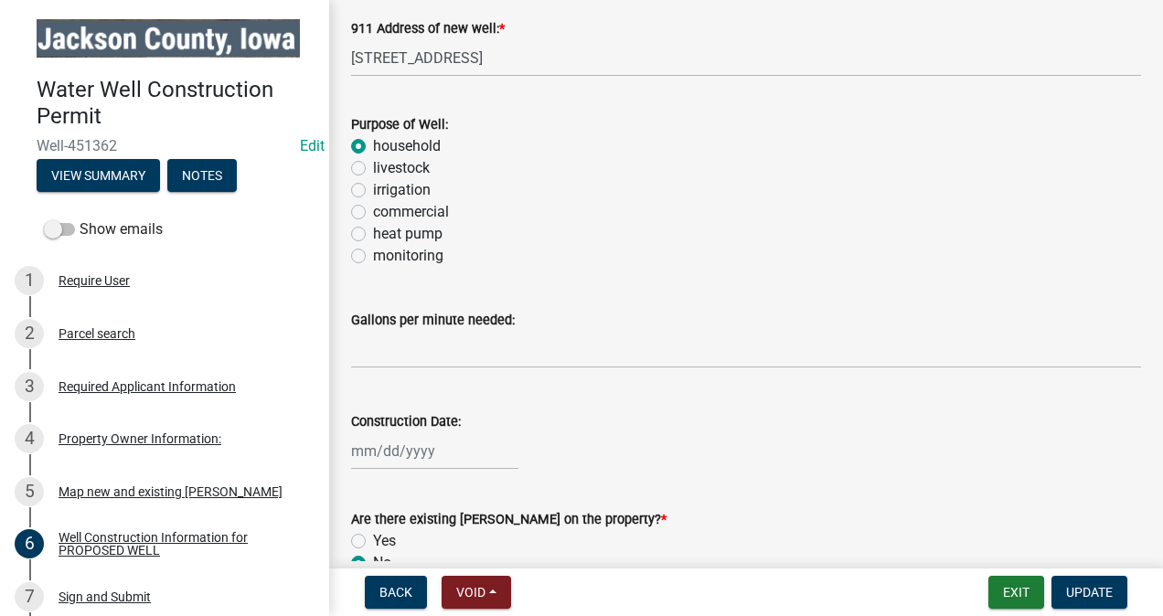
scroll to position [659, 0]
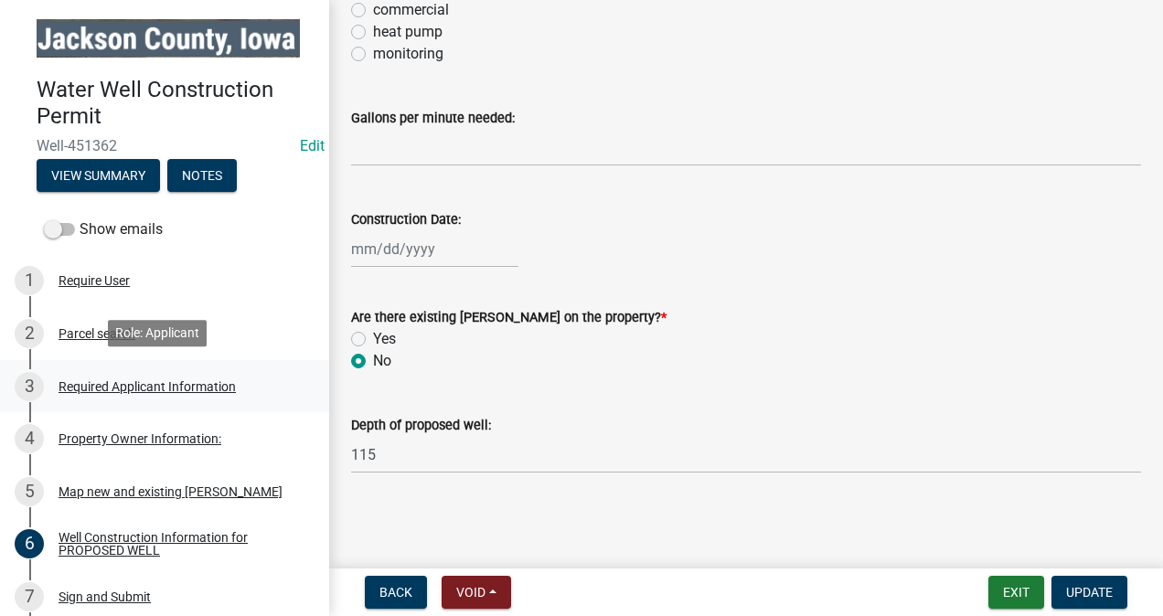
click at [147, 380] on div "Required Applicant Information" at bounding box center [147, 386] width 177 height 13
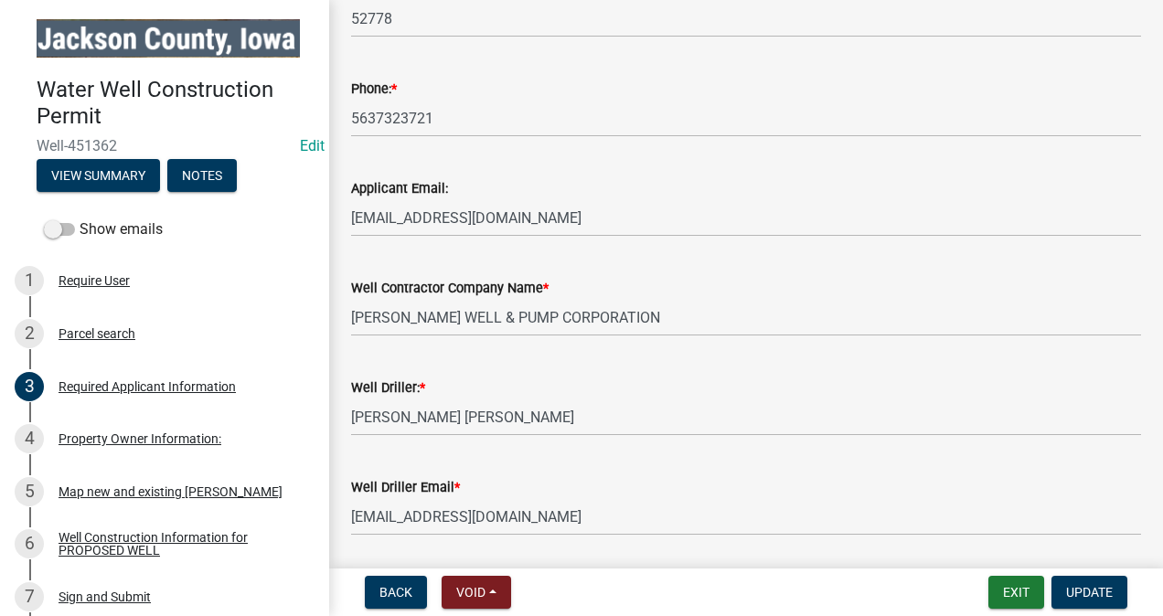
scroll to position [640, 0]
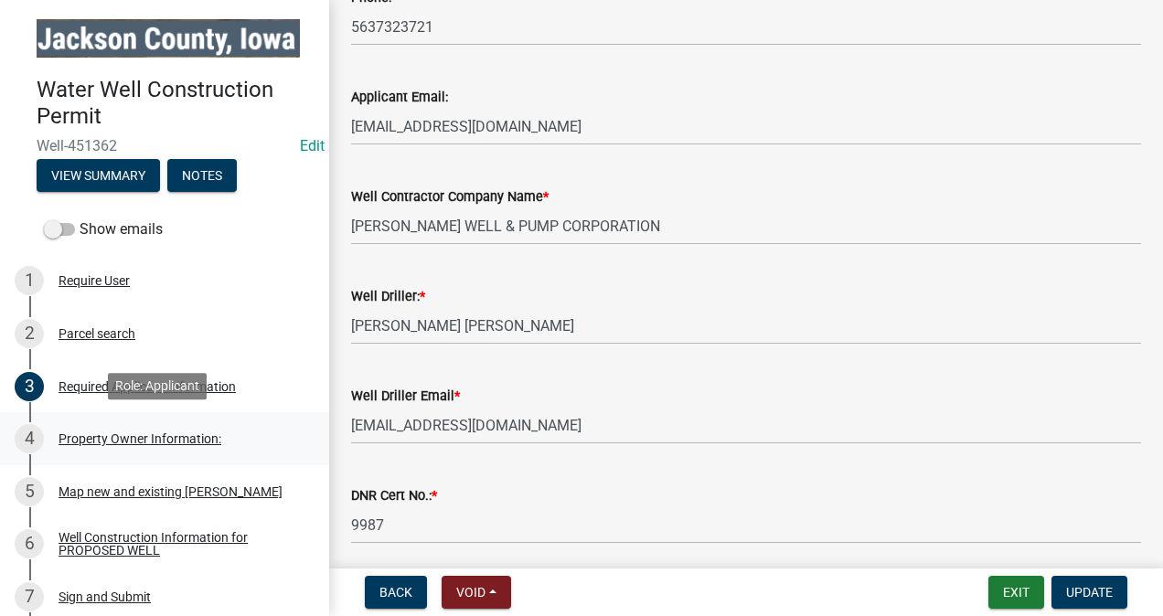
click at [163, 433] on div "Property Owner Information:" at bounding box center [140, 439] width 163 height 13
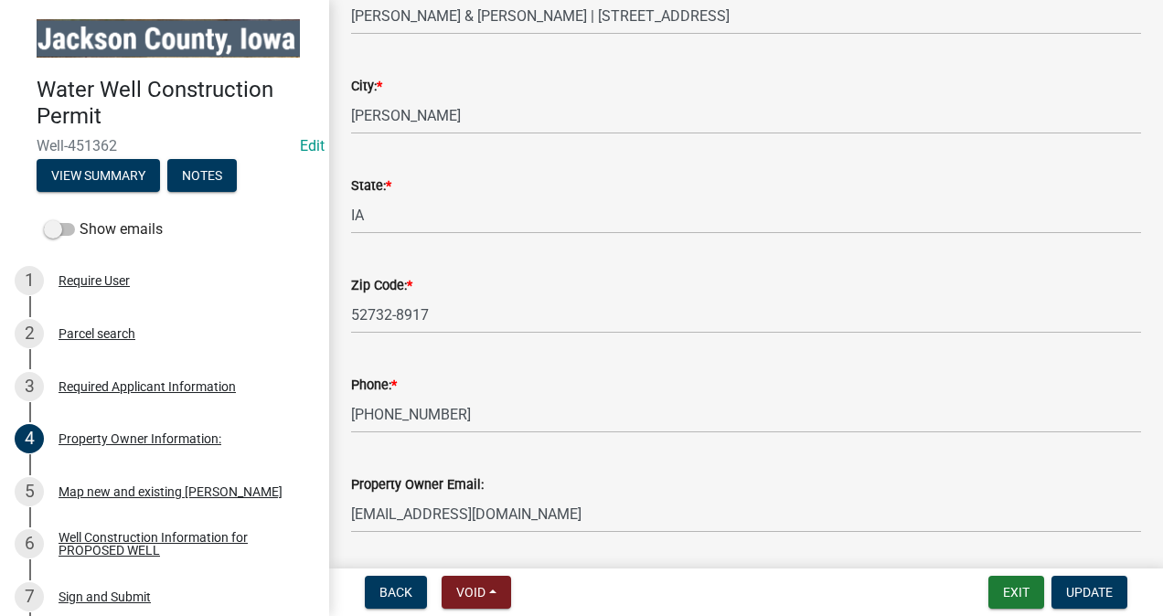
scroll to position [274, 0]
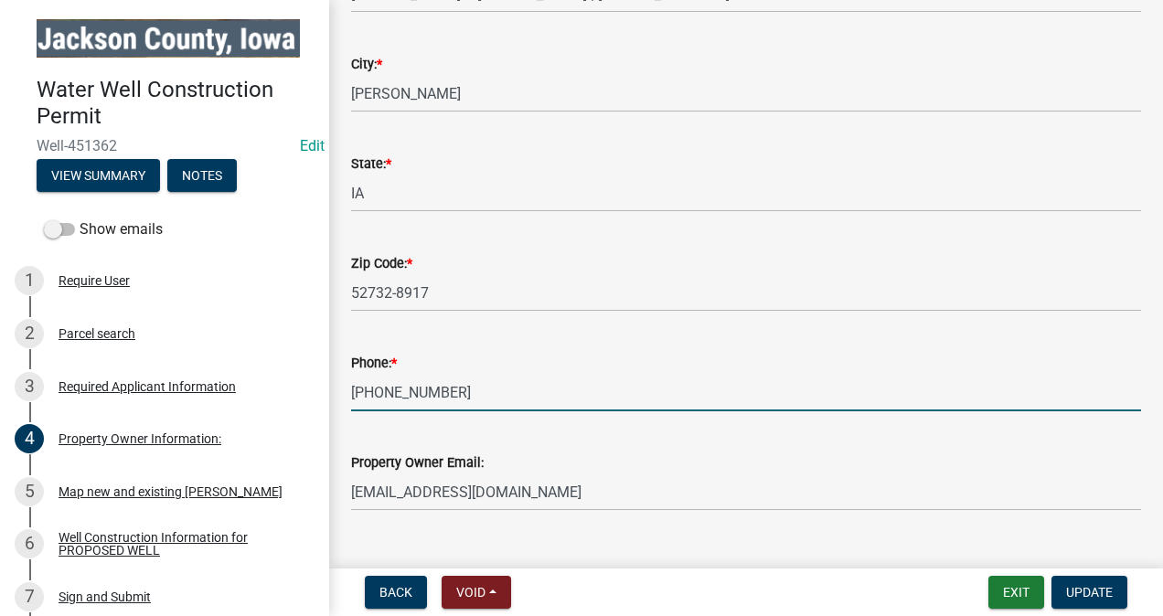
drag, startPoint x: 443, startPoint y: 391, endPoint x: 351, endPoint y: 391, distance: 91.5
click at [351, 391] on input "[PHONE_NUMBER]" at bounding box center [746, 393] width 790 height 38
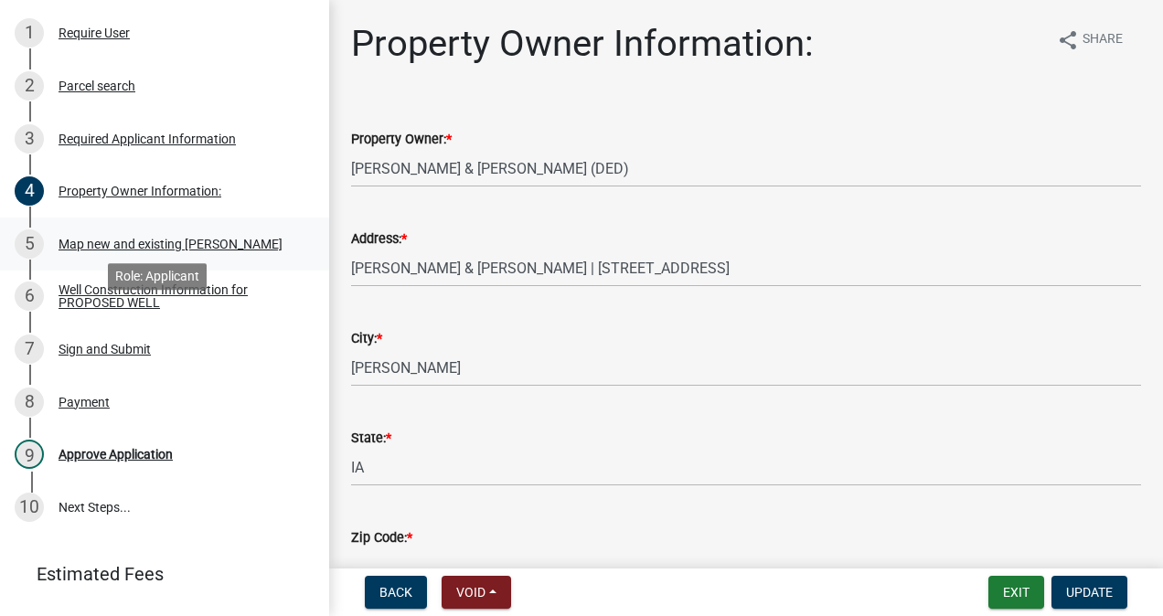
scroll to position [162, 0]
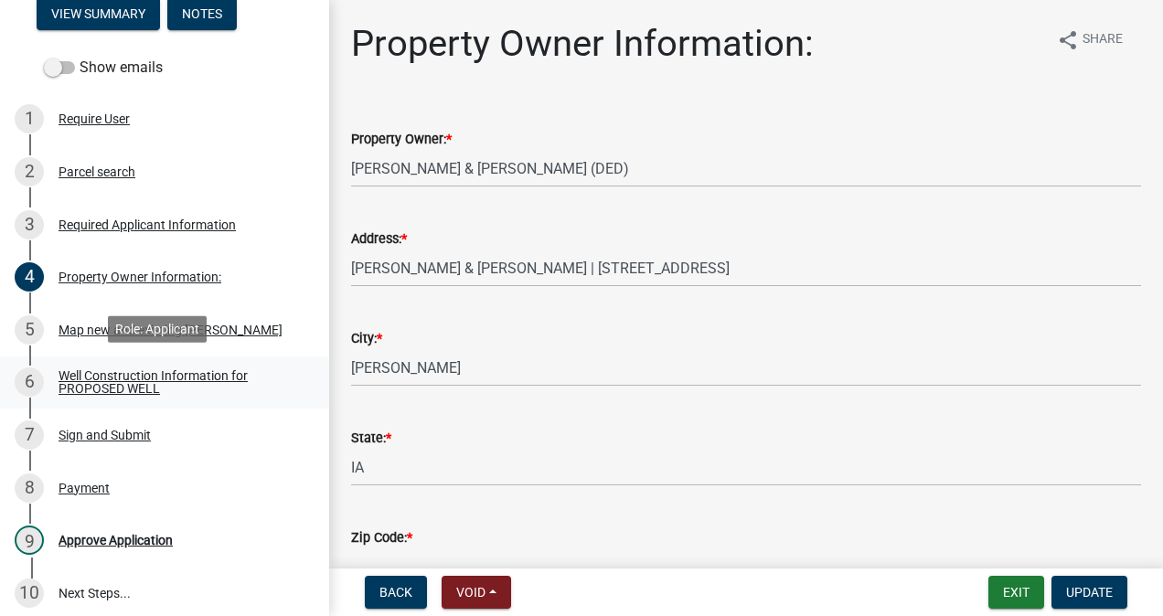
click at [119, 382] on div "Well Construction Information for PROPOSED WELL" at bounding box center [179, 383] width 241 height 26
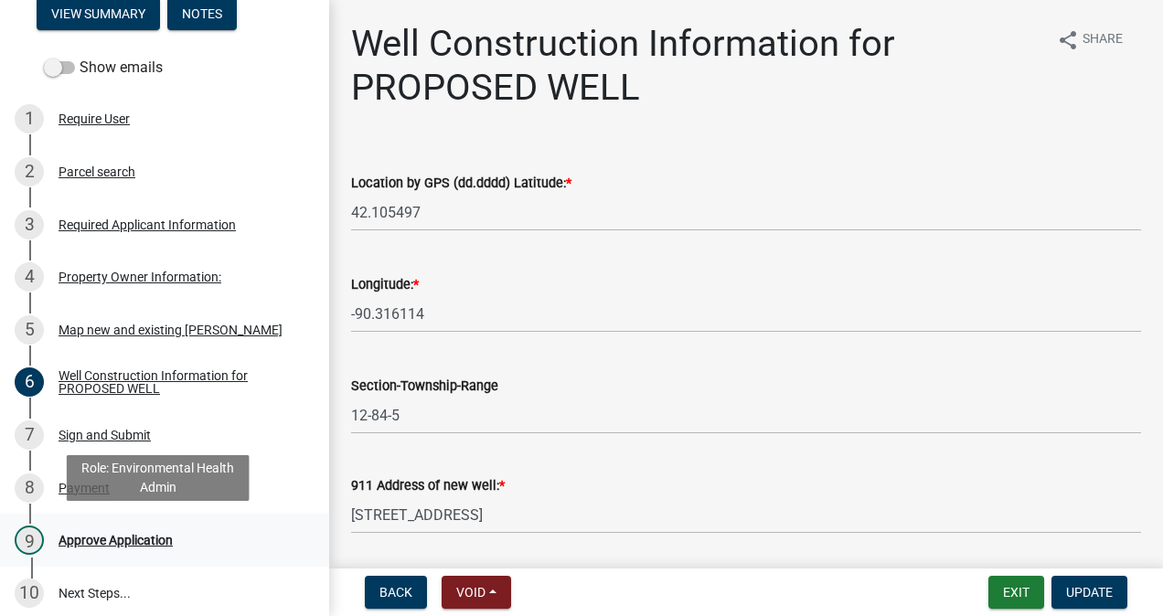
click at [106, 534] on div "Approve Application" at bounding box center [116, 540] width 114 height 13
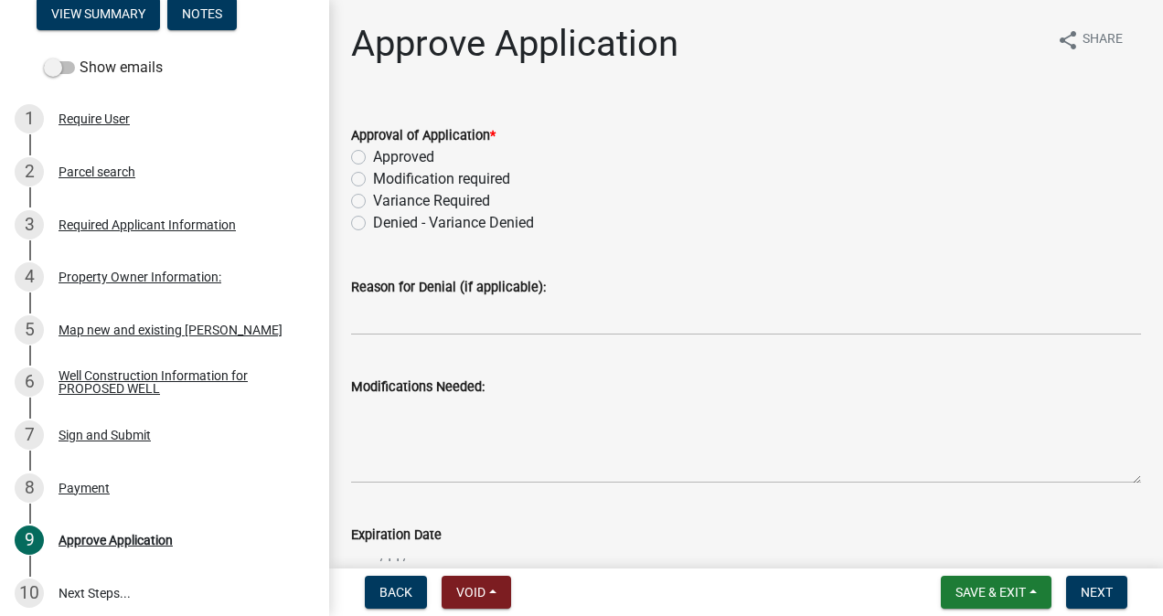
click at [373, 157] on label "Approved" at bounding box center [403, 157] width 61 height 22
click at [373, 157] on input "Approved" at bounding box center [379, 152] width 12 height 12
radio input "true"
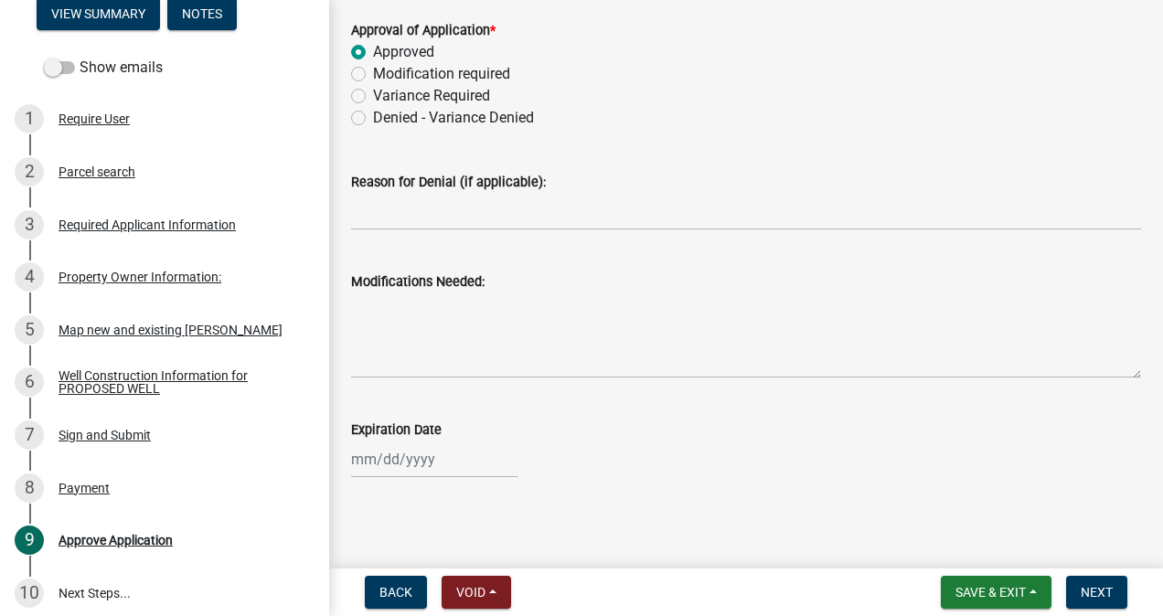
scroll to position [110, 0]
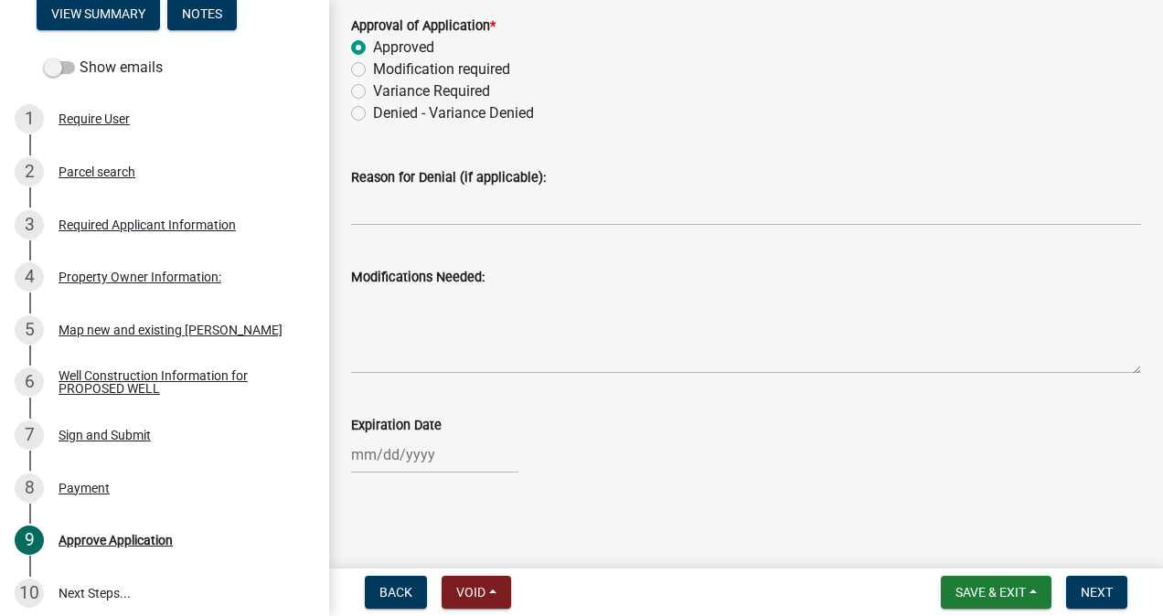
select select "8"
select select "2025"
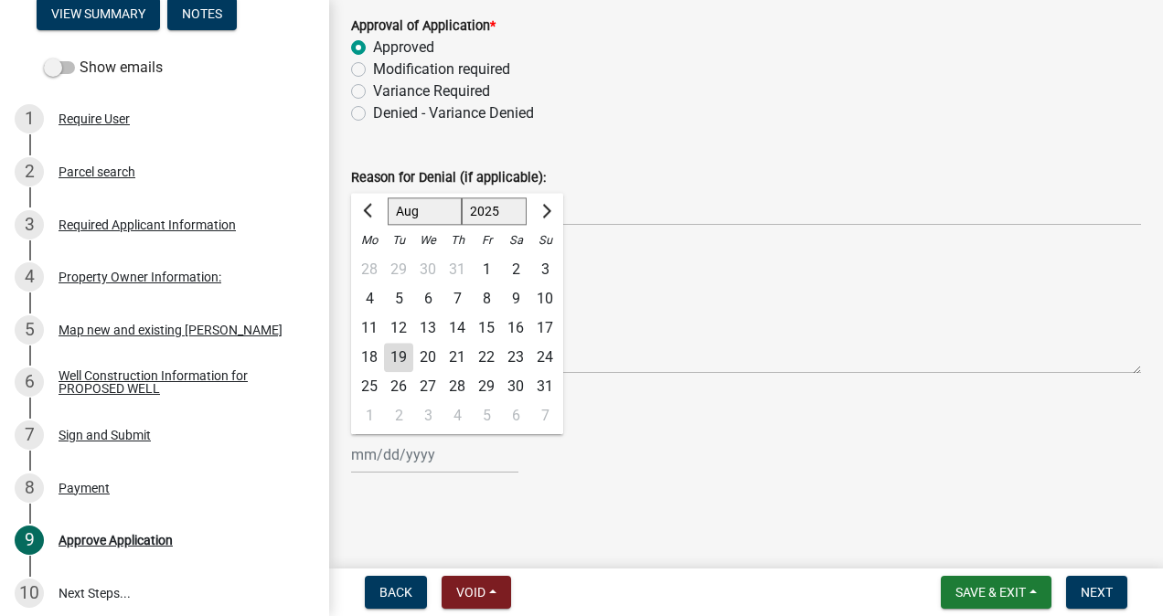
click at [452, 448] on div "[PERSON_NAME] Feb Mar Apr [PERSON_NAME][DATE] Oct Nov [DATE] 1526 1527 1528 152…" at bounding box center [434, 455] width 167 height 38
click at [547, 214] on span "Next month" at bounding box center [545, 211] width 14 height 14
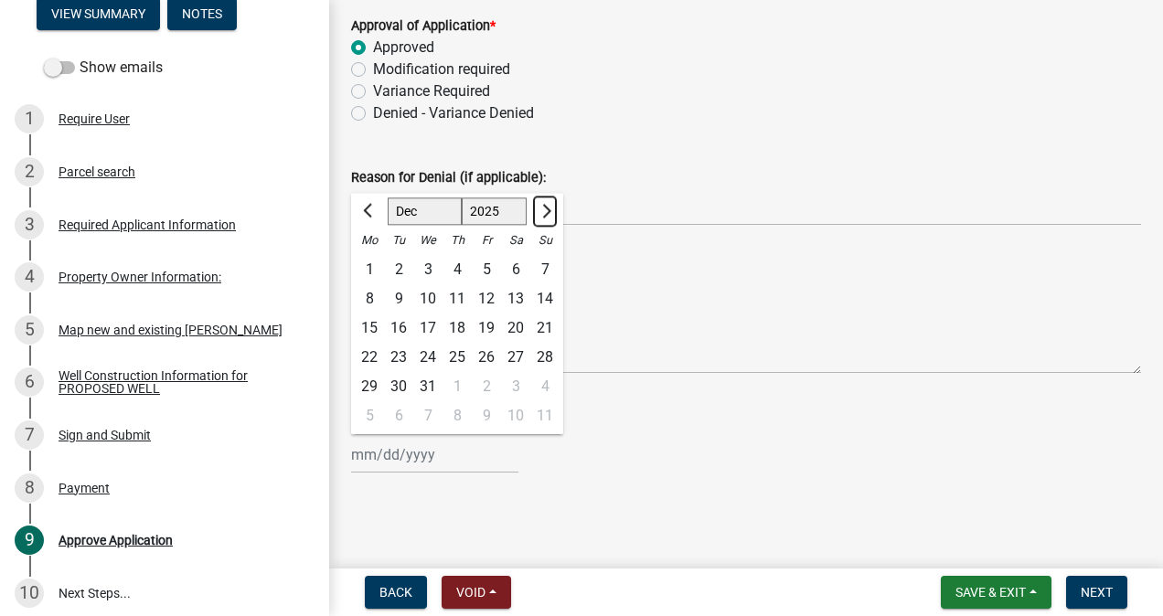
click at [547, 214] on span "Next month" at bounding box center [545, 211] width 14 height 14
select select "2"
select select "2026"
click at [547, 214] on span "Next month" at bounding box center [545, 211] width 14 height 14
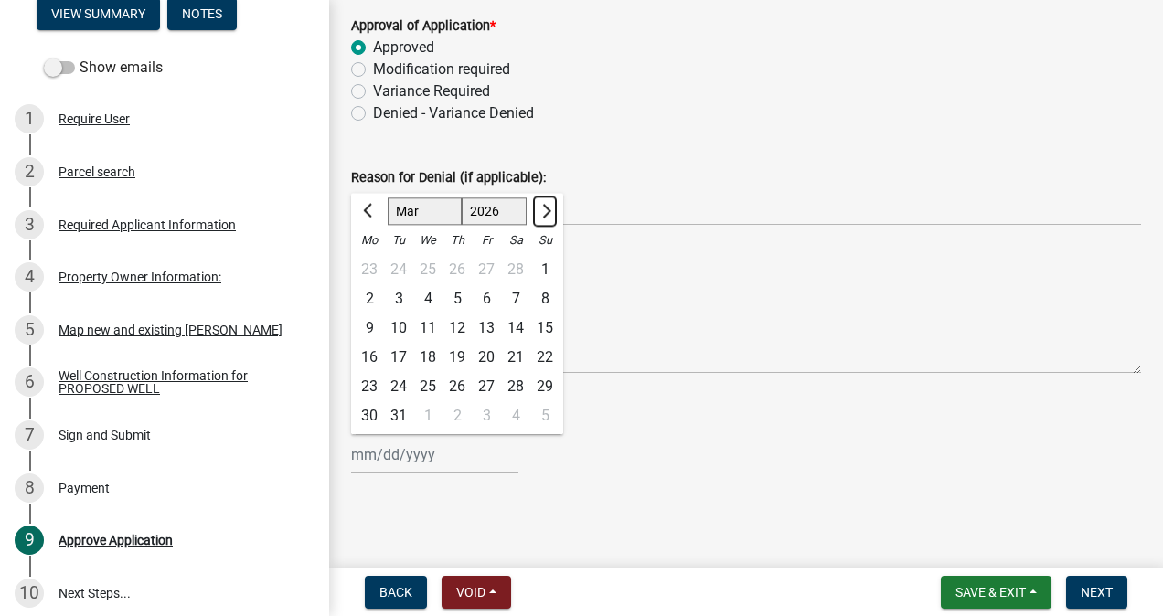
click at [547, 214] on span "Next month" at bounding box center [545, 211] width 14 height 14
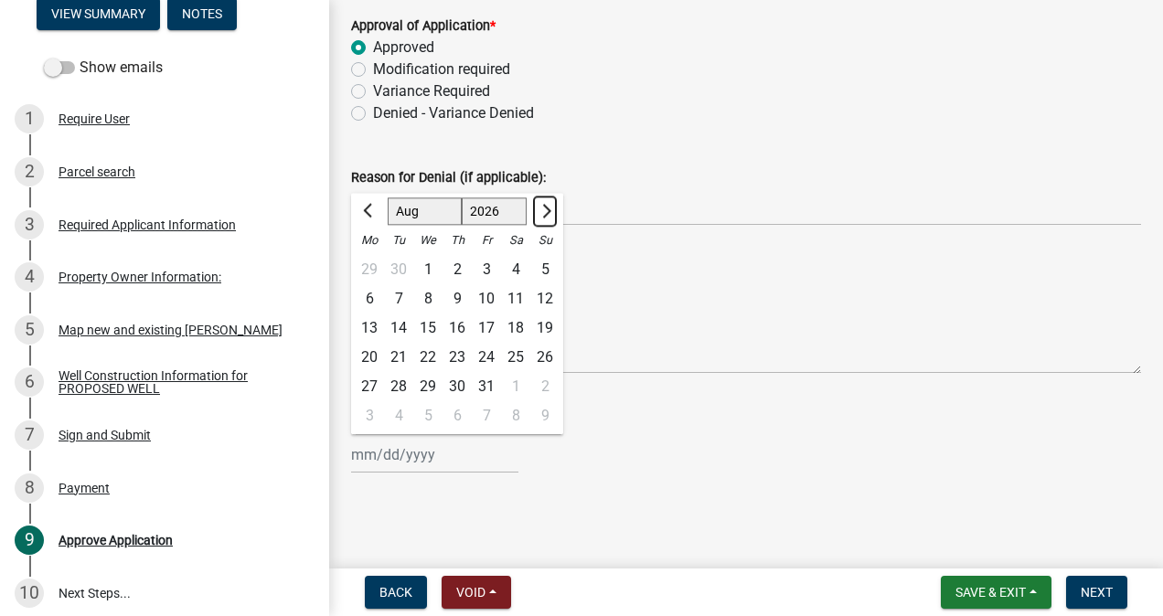
click at [547, 214] on span "Next month" at bounding box center [545, 211] width 14 height 14
click at [364, 212] on span "Previous month" at bounding box center [370, 211] width 14 height 14
select select "8"
click at [434, 359] on div "19" at bounding box center [427, 357] width 29 height 29
type input "[DATE]"
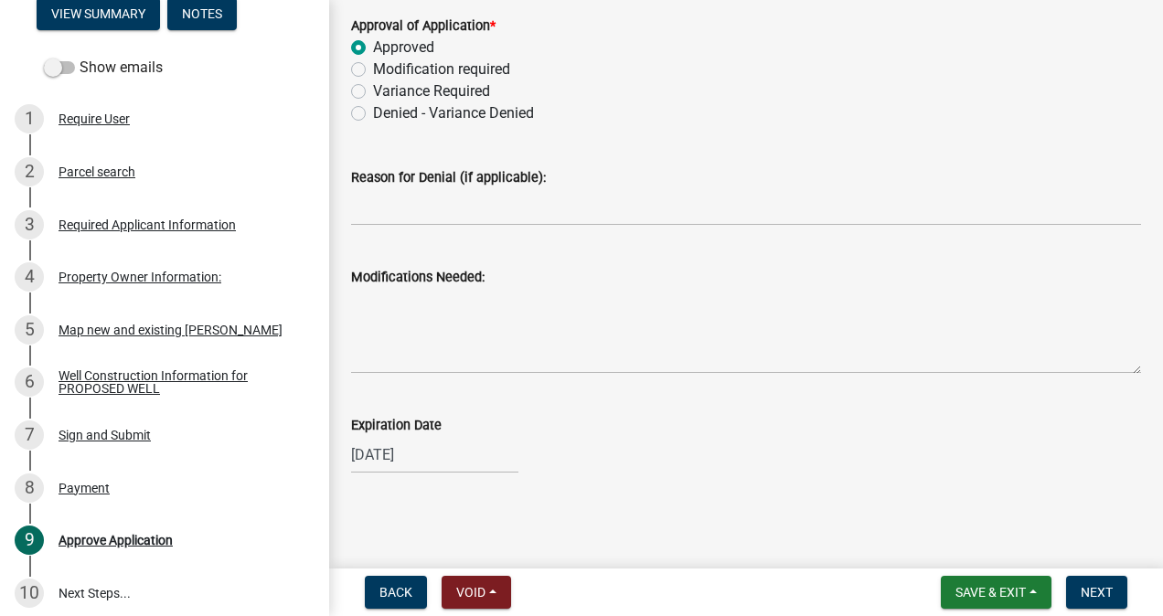
click at [637, 509] on main "Approve Application share Share Approval of Application * Approved Modification…" at bounding box center [746, 281] width 834 height 562
click at [1088, 589] on span "Next" at bounding box center [1097, 592] width 32 height 15
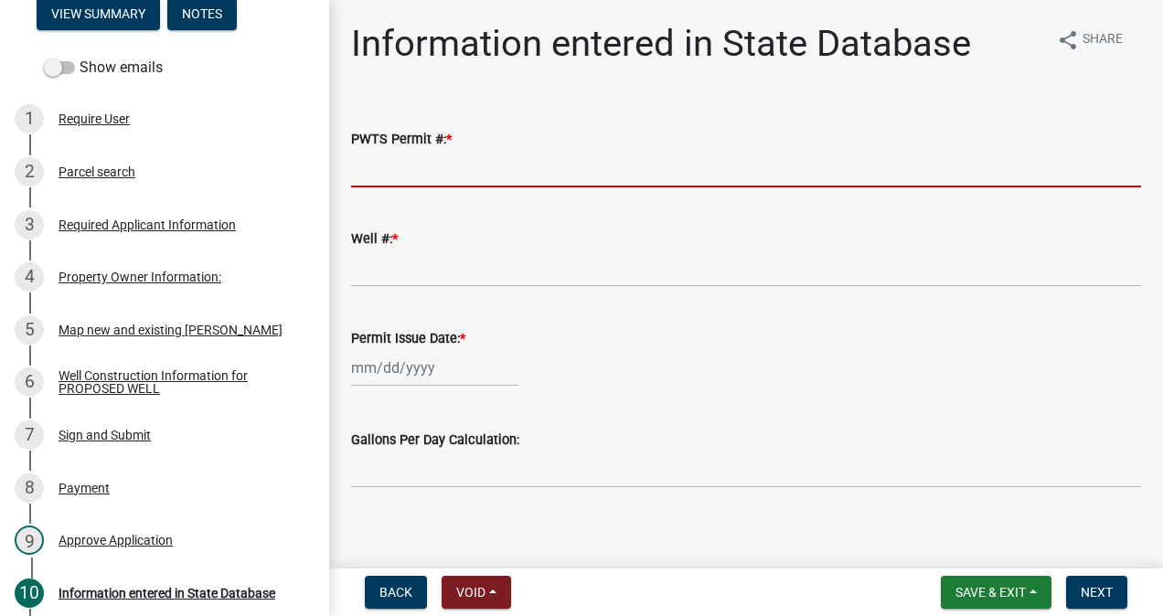
click at [402, 172] on input "PWTS Permit #: *" at bounding box center [746, 169] width 790 height 38
type input "64975"
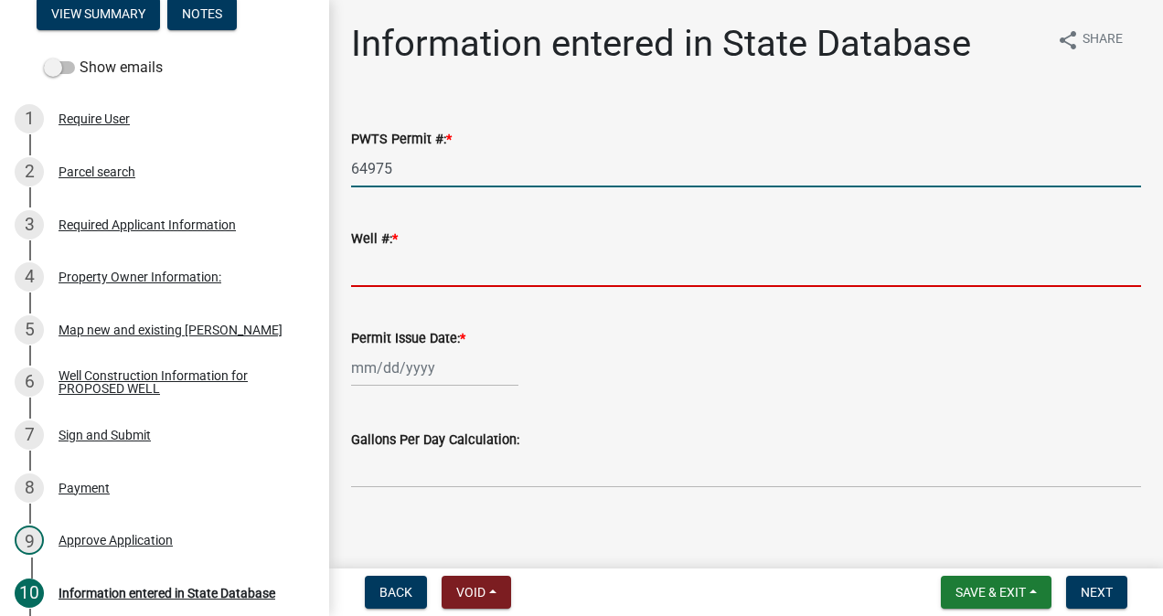
click at [427, 273] on input "Well #: *" at bounding box center [746, 269] width 790 height 38
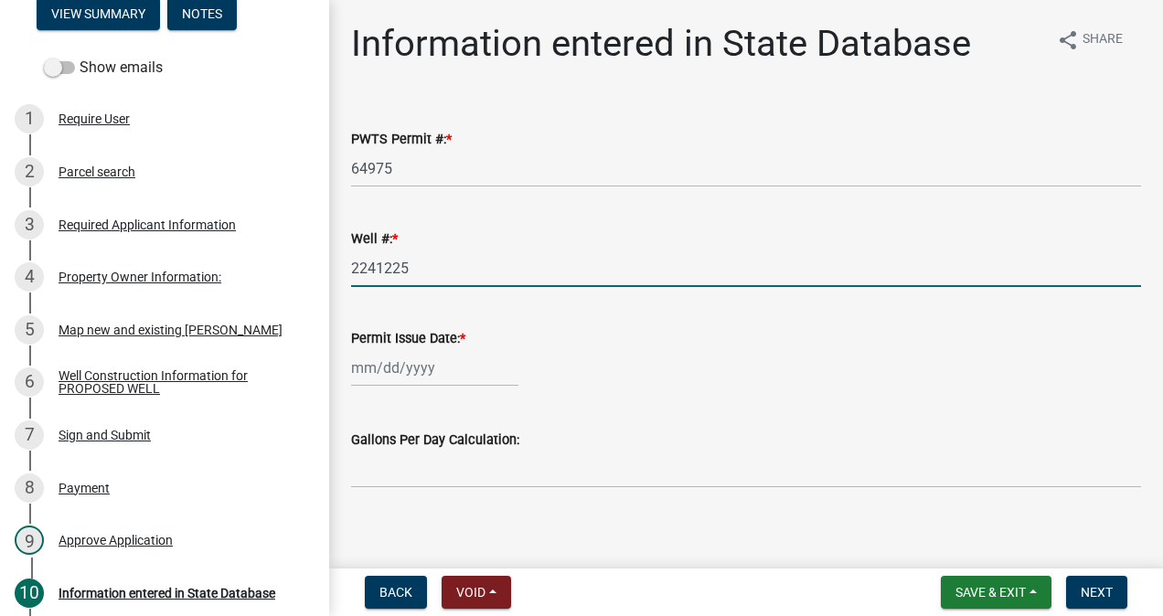
type input "2241225"
click at [437, 359] on div at bounding box center [434, 368] width 167 height 38
select select "8"
select select "2025"
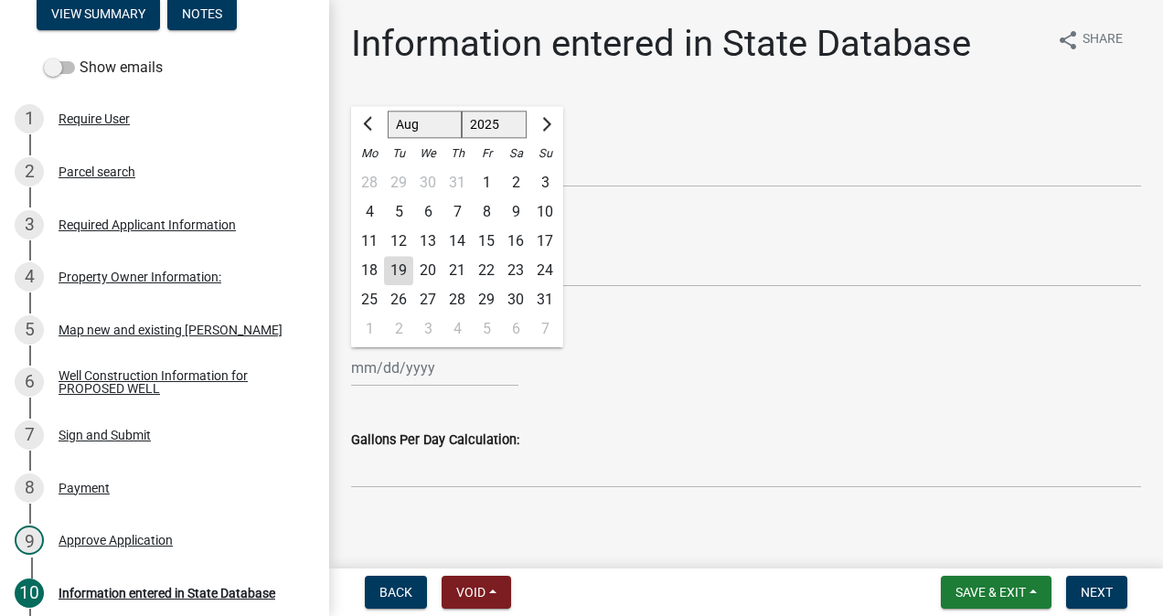
click at [395, 264] on div "19" at bounding box center [398, 270] width 29 height 29
type input "[DATE]"
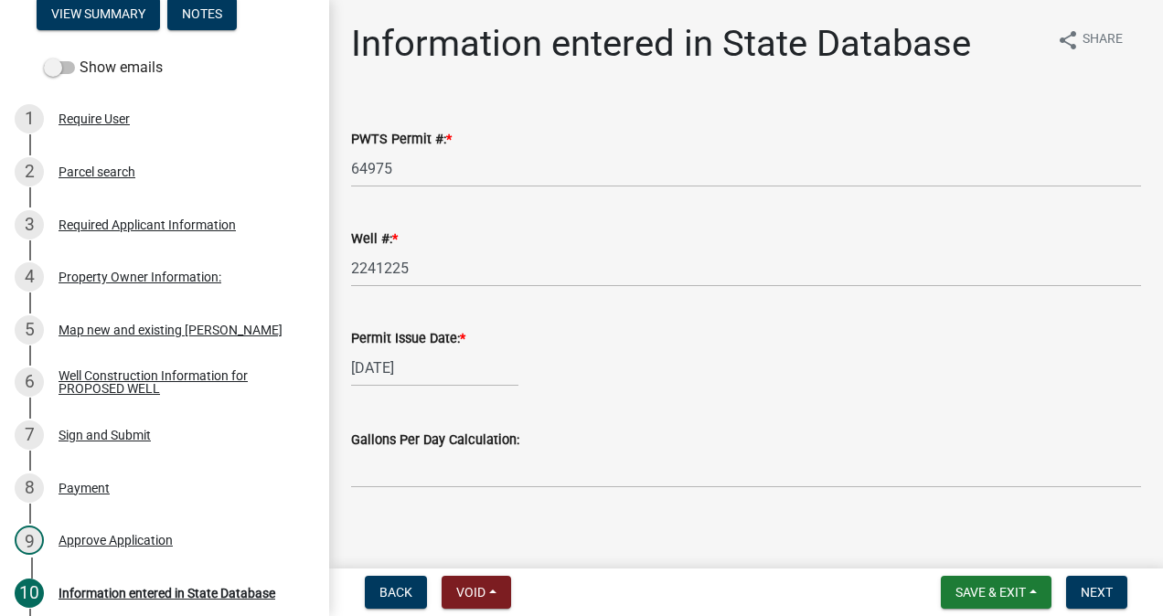
scroll to position [15, 0]
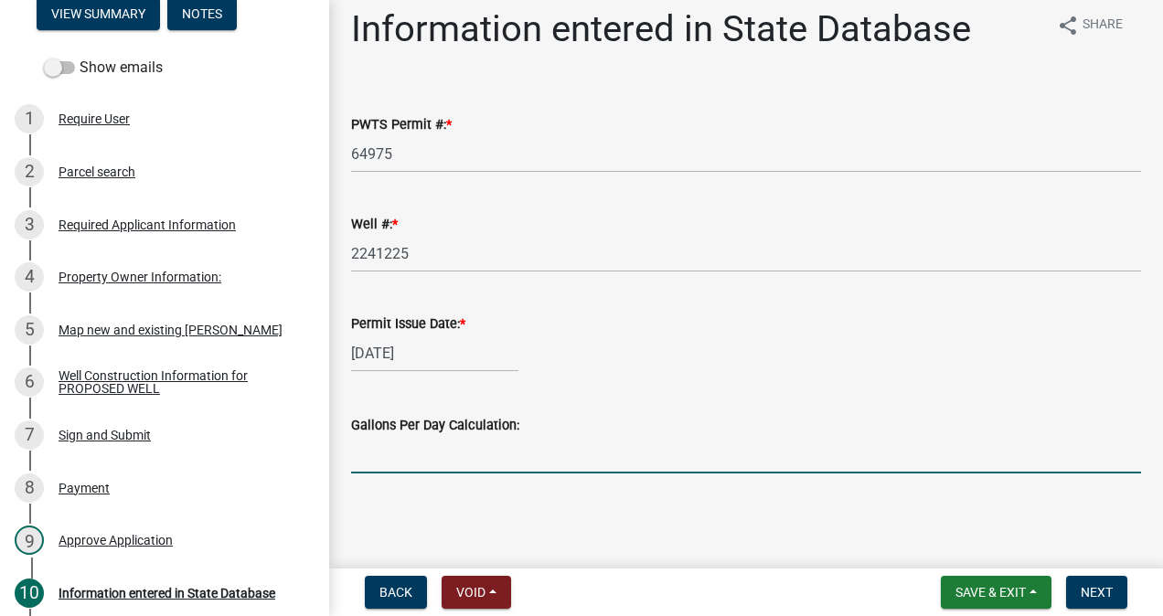
click at [474, 455] on input "text" at bounding box center [746, 455] width 790 height 38
type input "14400"
click at [1102, 591] on span "Next" at bounding box center [1097, 592] width 32 height 15
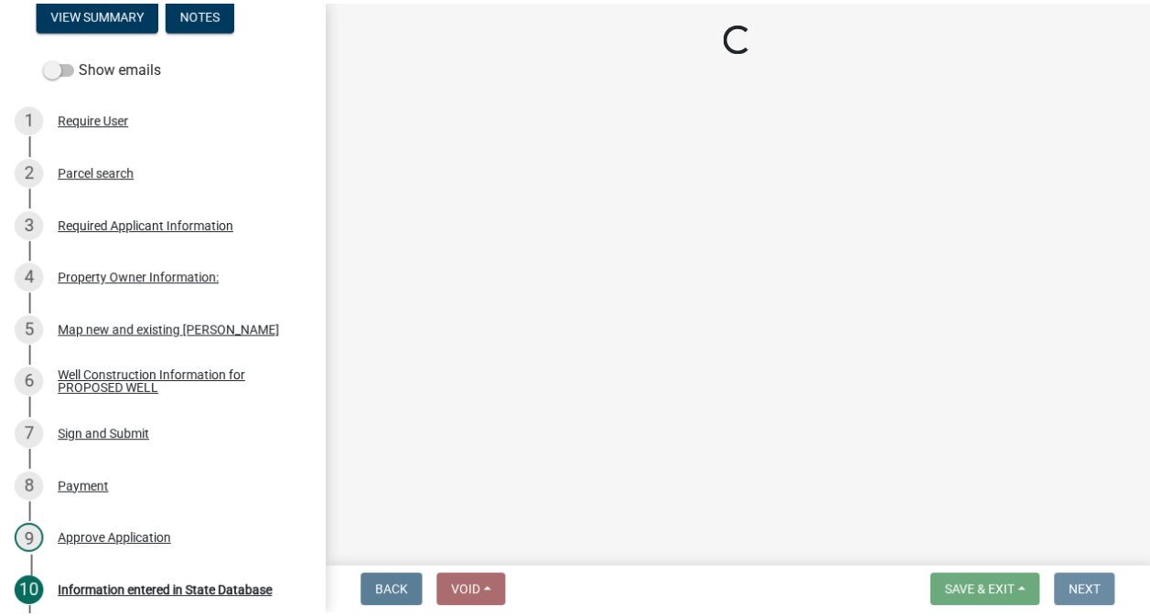
scroll to position [0, 0]
